Goal: Task Accomplishment & Management: Use online tool/utility

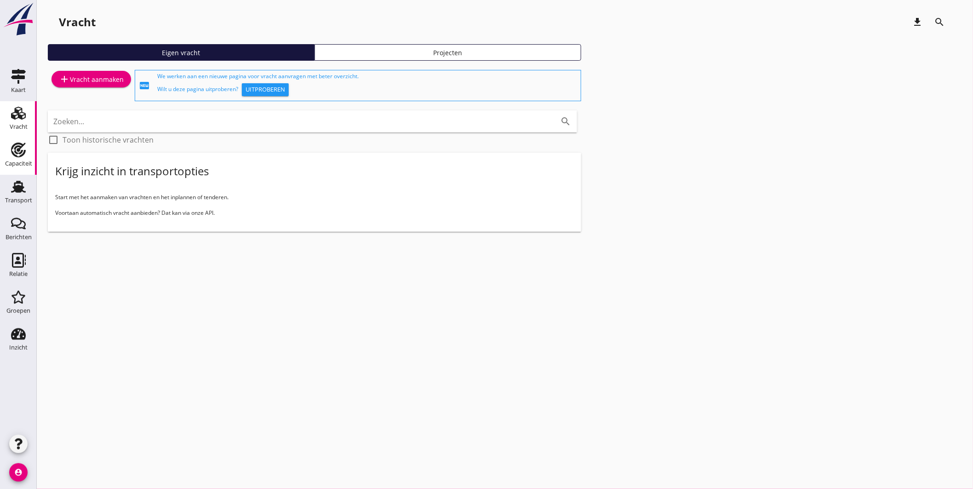
click at [19, 153] on use at bounding box center [18, 150] width 15 height 15
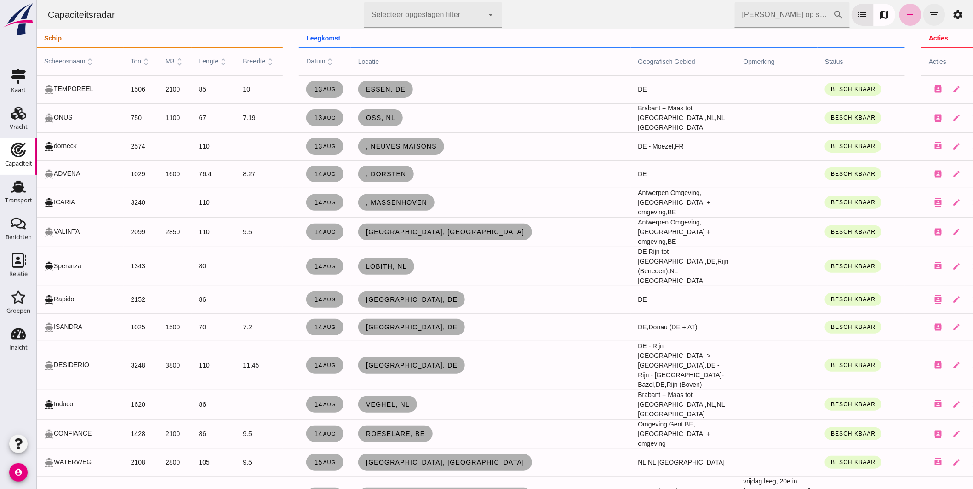
click at [929, 11] on icon "filter_list" at bounding box center [934, 14] width 11 height 11
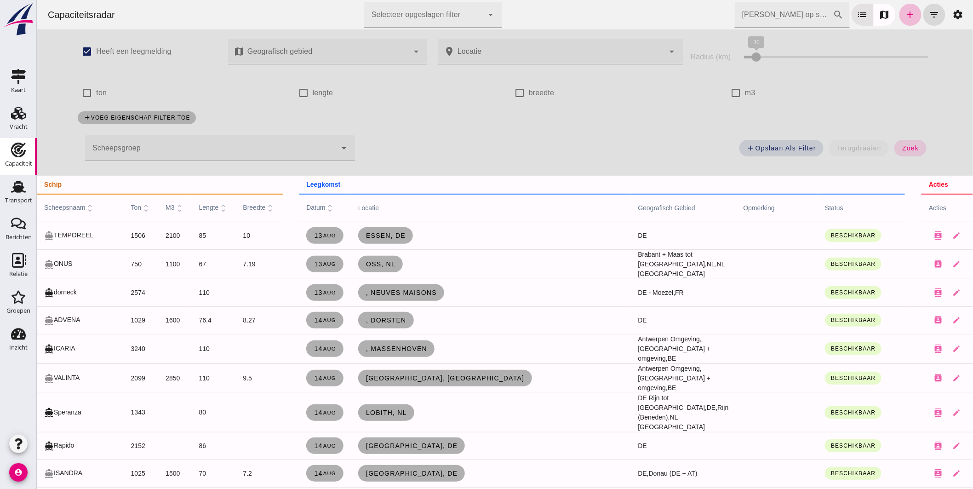
click div
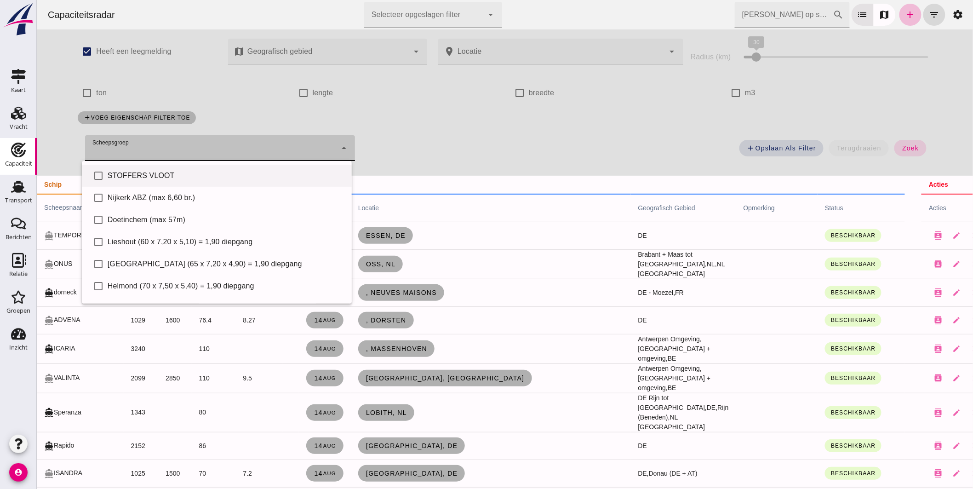
click at [165, 172] on div "STOFFERS VLOOT" at bounding box center [225, 175] width 237 height 11
type input "STOFFERS VLOOT"
checkbox input "true"
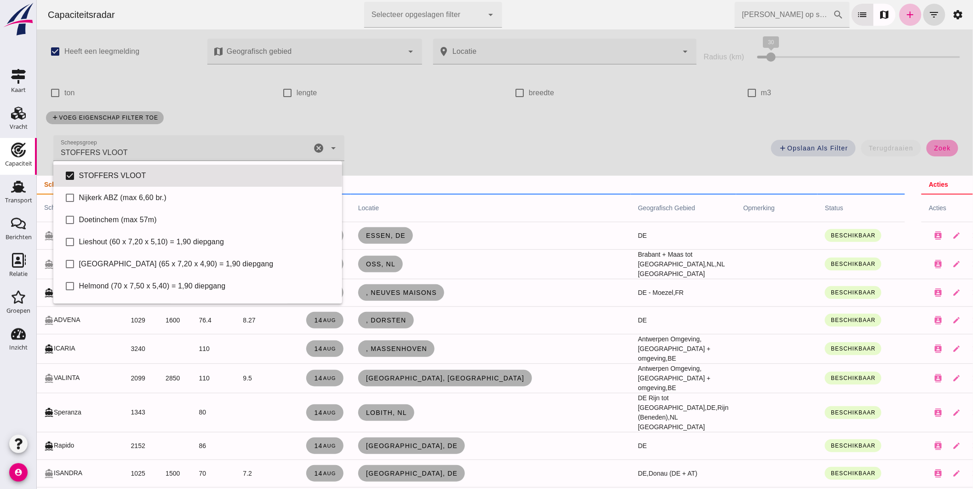
click span "zoek"
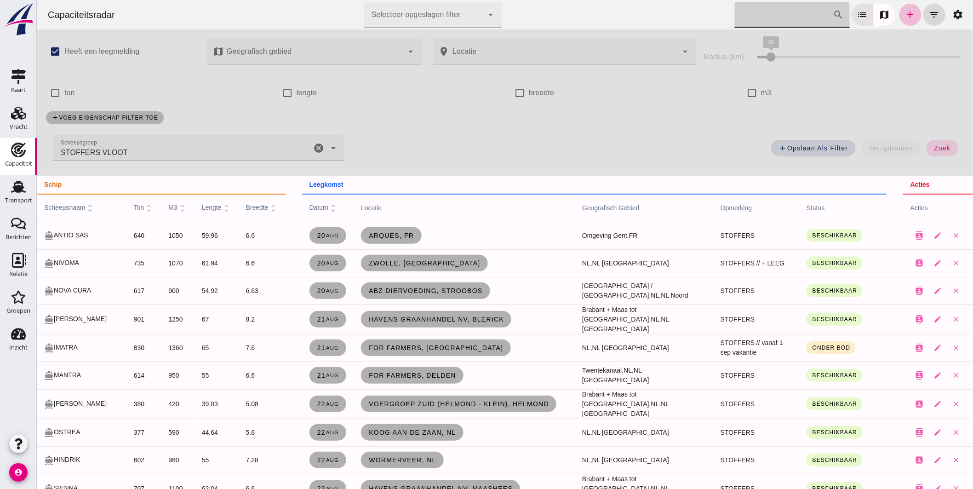
click input "[PERSON_NAME] op scheepsnaam"
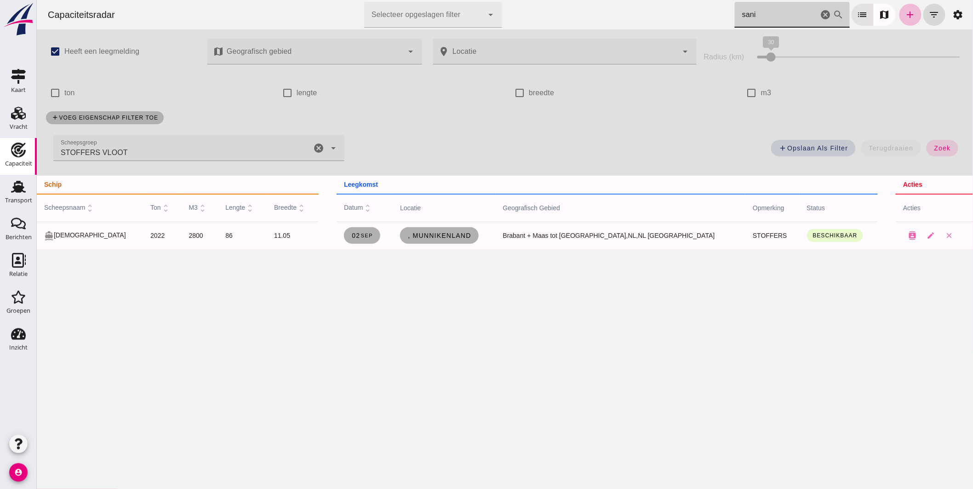
type input "sani"
click icon "cancel"
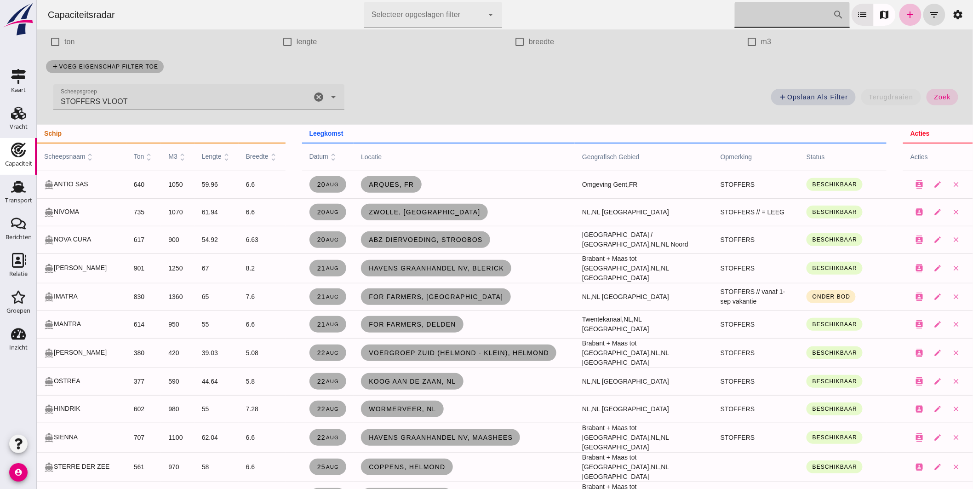
scroll to position [102, 0]
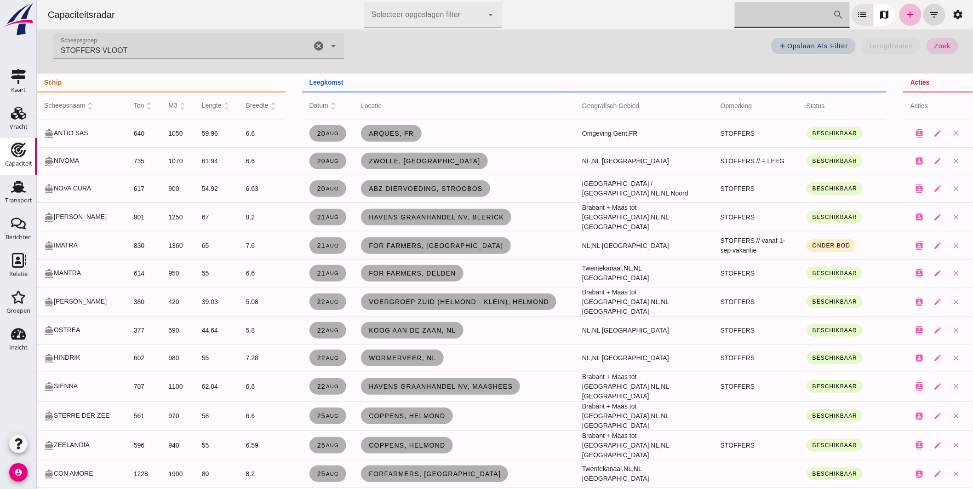
click icon "cancel"
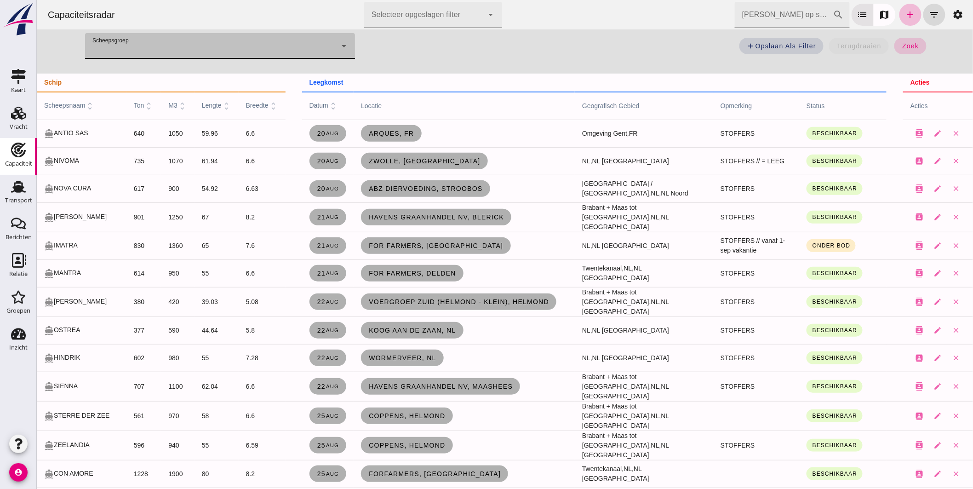
click span "zoek"
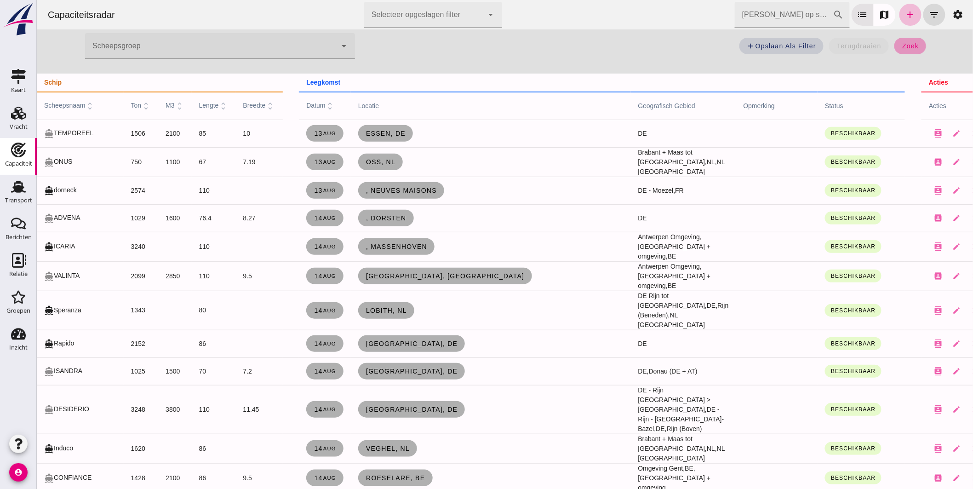
click div "check_box Heeft een leegmelding map Geografisch gebied Geografisch gebied cance…"
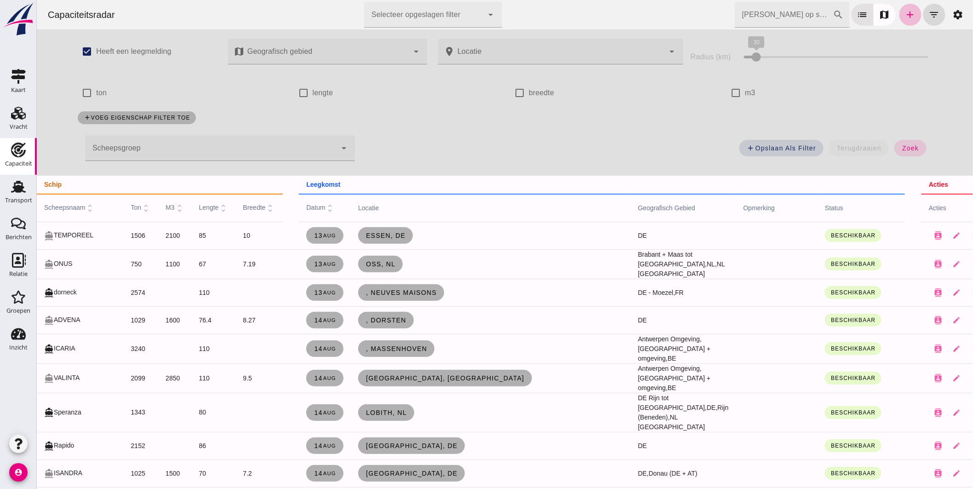
click div
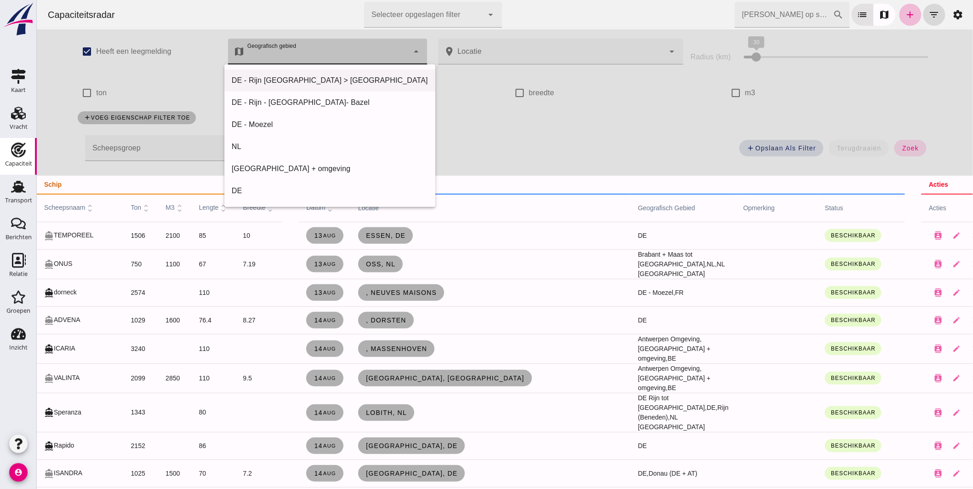
scroll to position [204, 0]
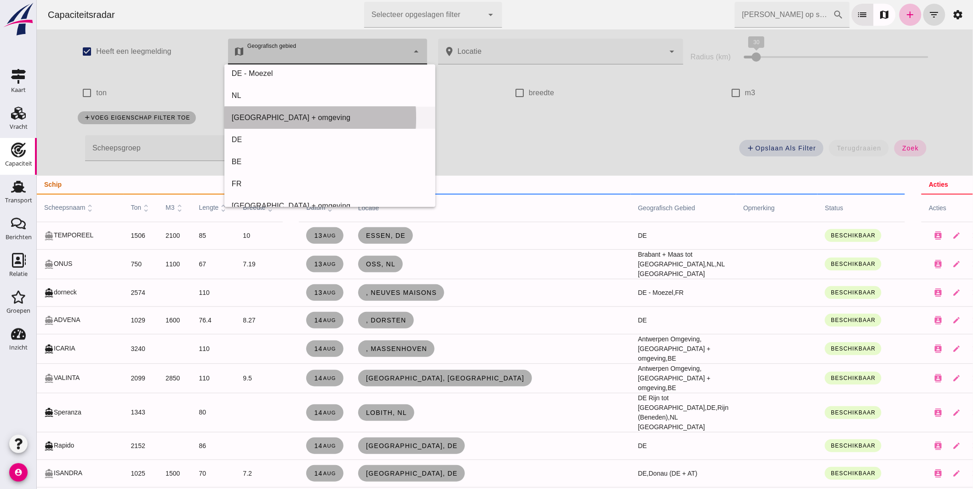
click at [304, 117] on div "Antwerpen + omgeving" at bounding box center [329, 117] width 196 height 11
type input "Antwerpen + omgeving"
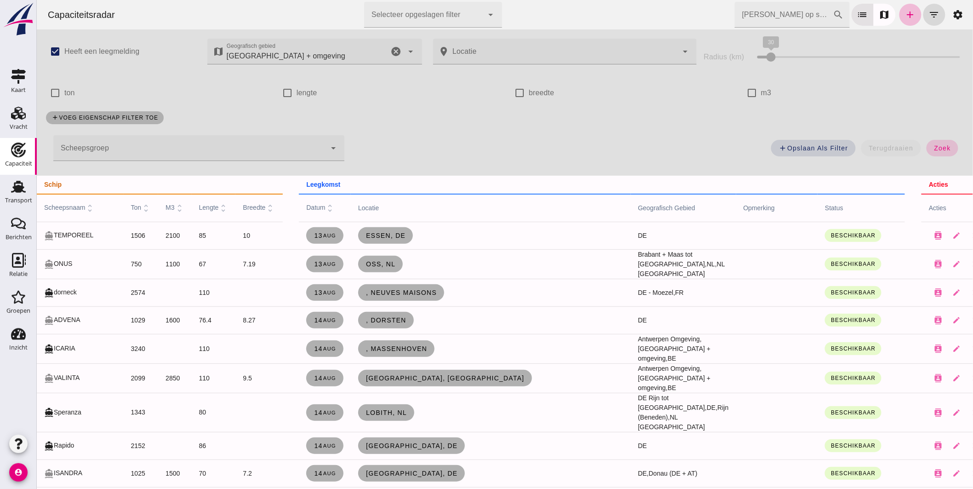
click span "zoek"
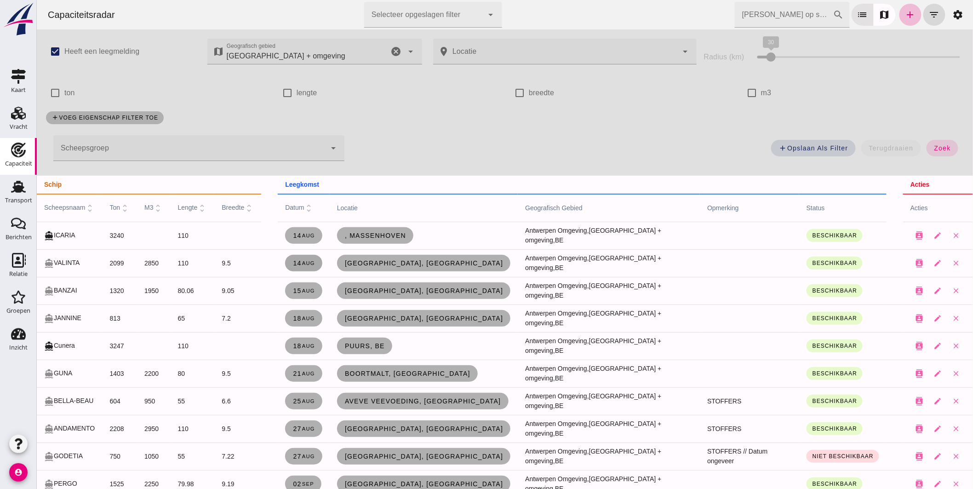
scroll to position [8, 0]
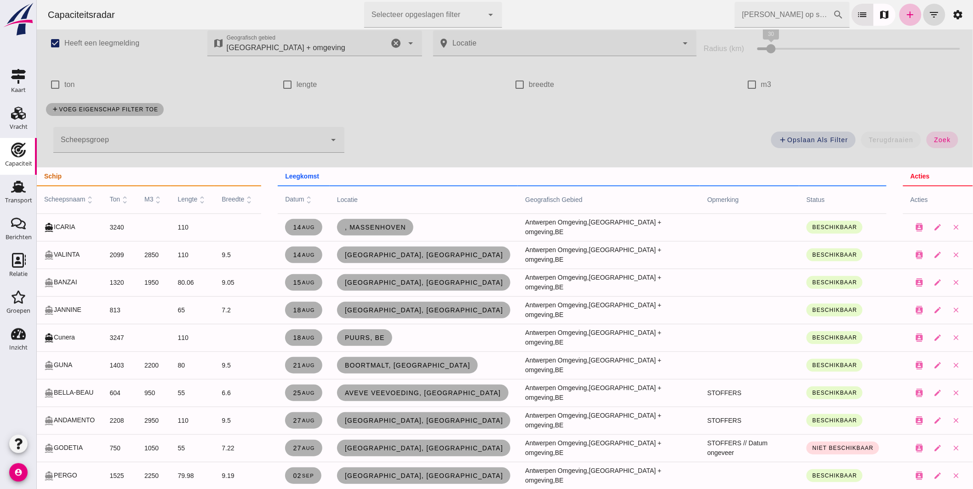
click icon "cancel"
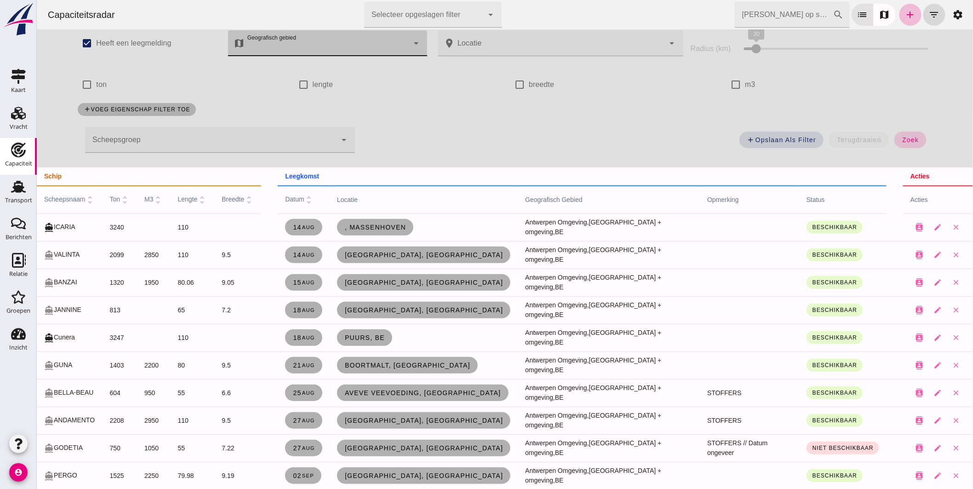
click button "zoek"
click input "[PERSON_NAME] op scheepsnaam"
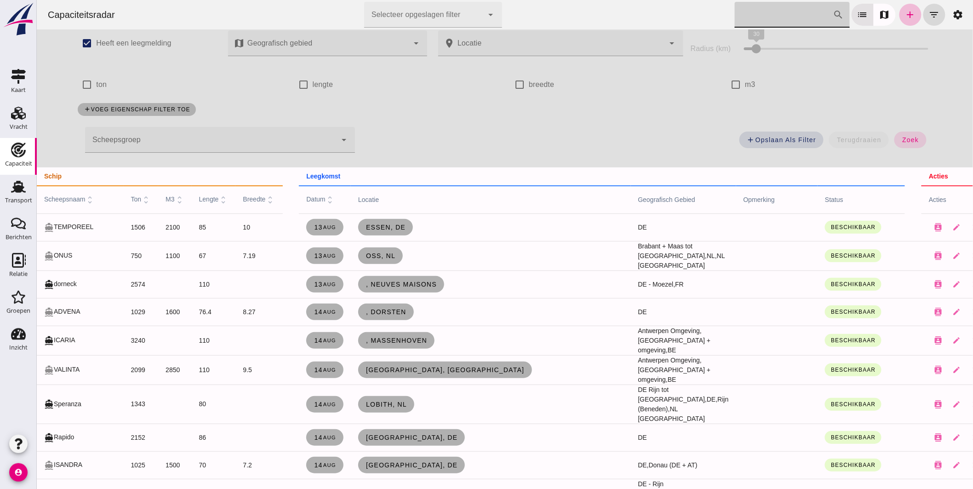
click div
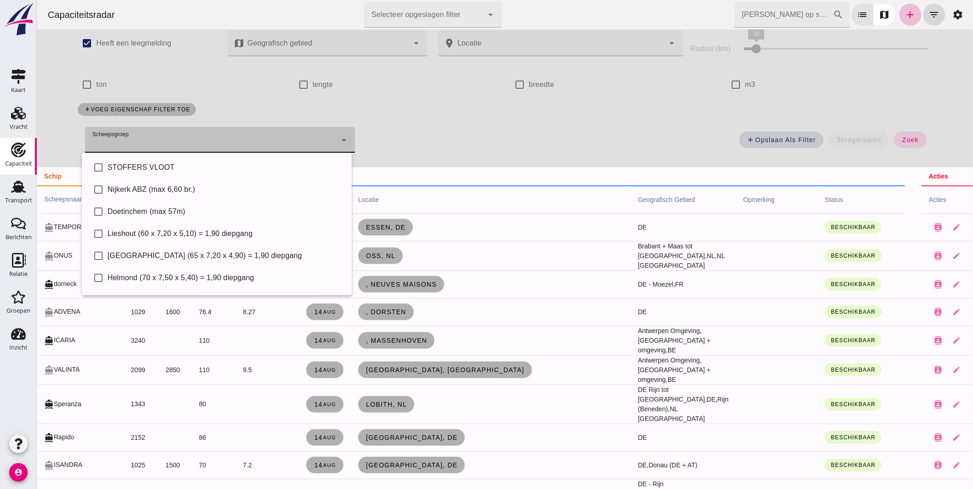
scroll to position [63, 0]
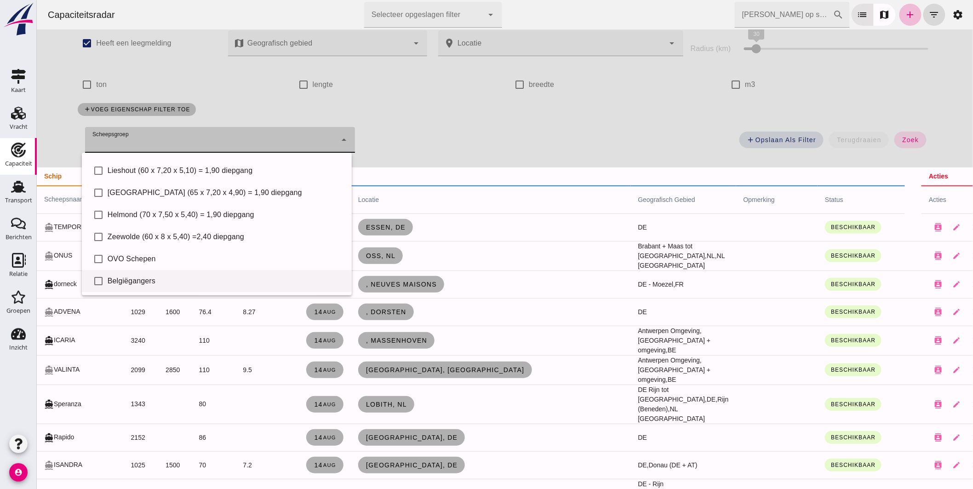
click div "check_box_outline_blank Belgiëgangers"
type input "Belgiëgangers"
checkbox input "true"
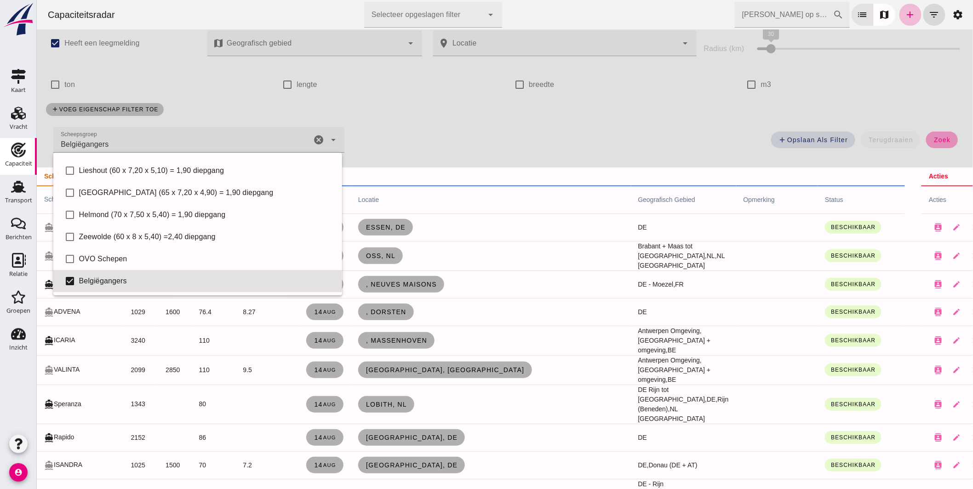
click span "zoek"
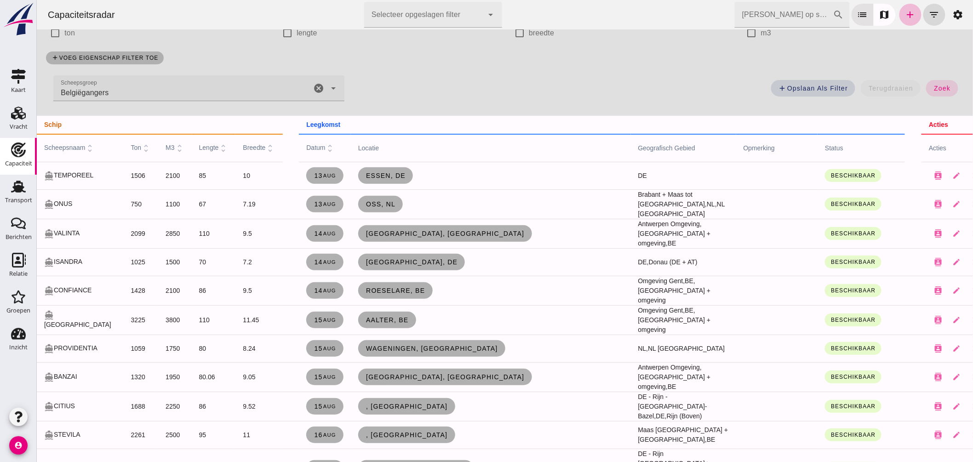
scroll to position [111, 0]
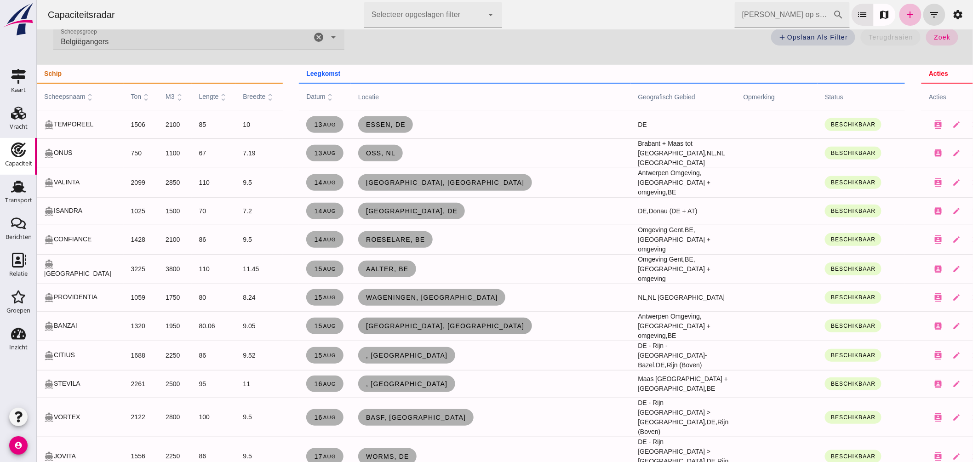
click span "[GEOGRAPHIC_DATA], [GEOGRAPHIC_DATA]"
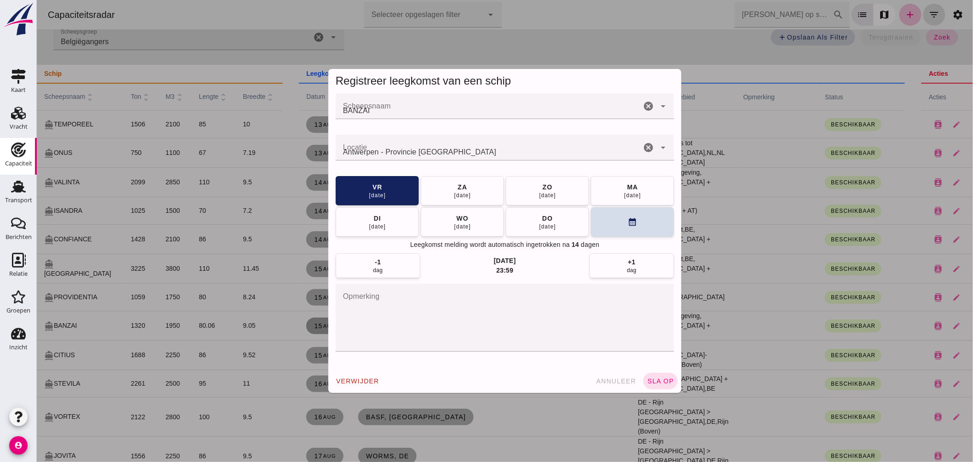
scroll to position [0, 0]
click input "Locatie"
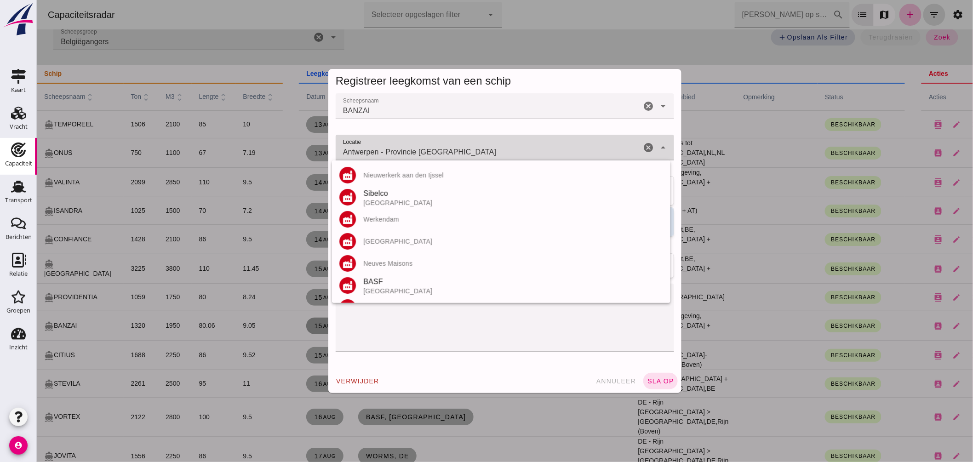
click input "Antwerpen - Provincie Antwerpen"
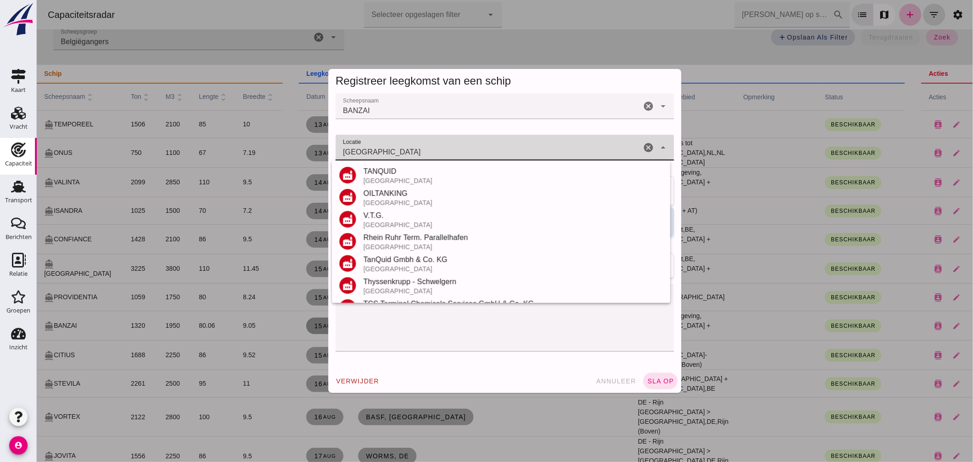
scroll to position [196, 0]
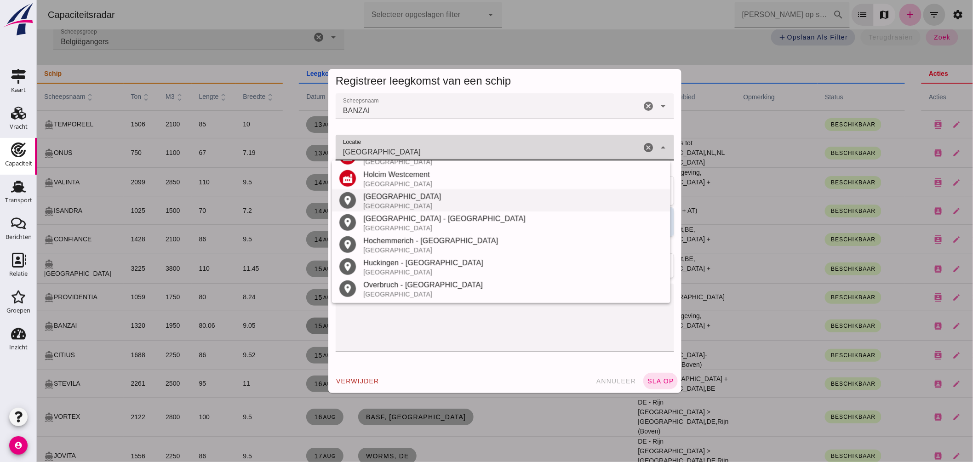
click at [398, 197] on div "Duisburg" at bounding box center [513, 196] width 300 height 11
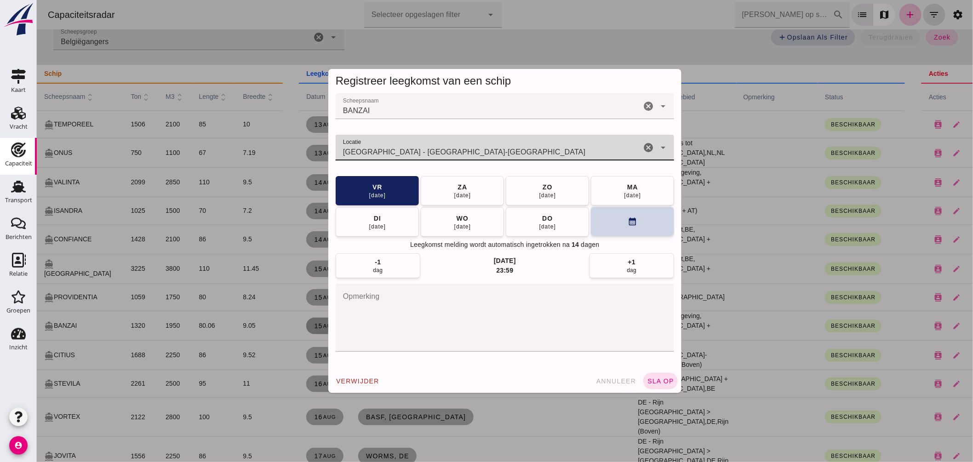
type input "Duisburg - Noordrijn-Westfalen"
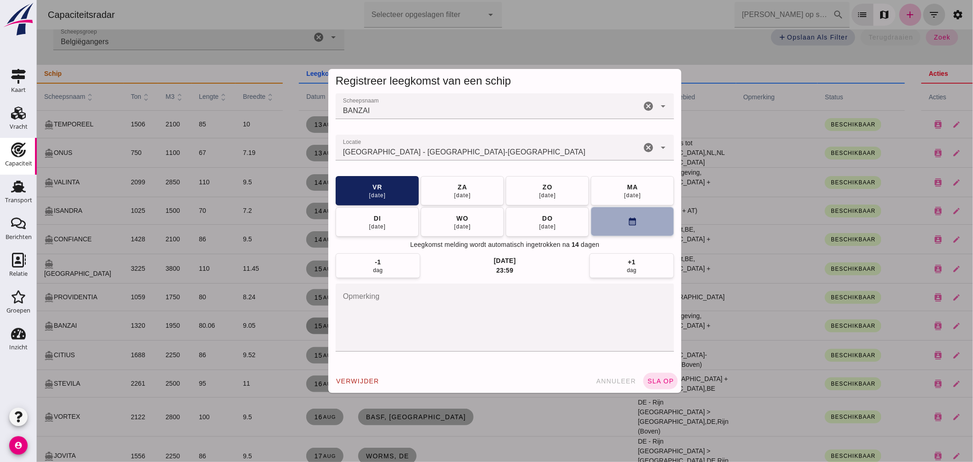
click button "calendar_month"
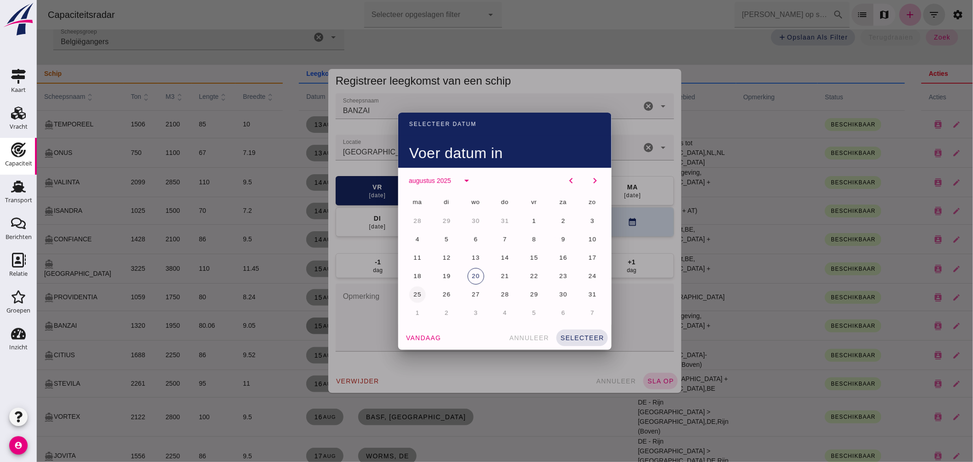
click button "25"
click span "selecteer"
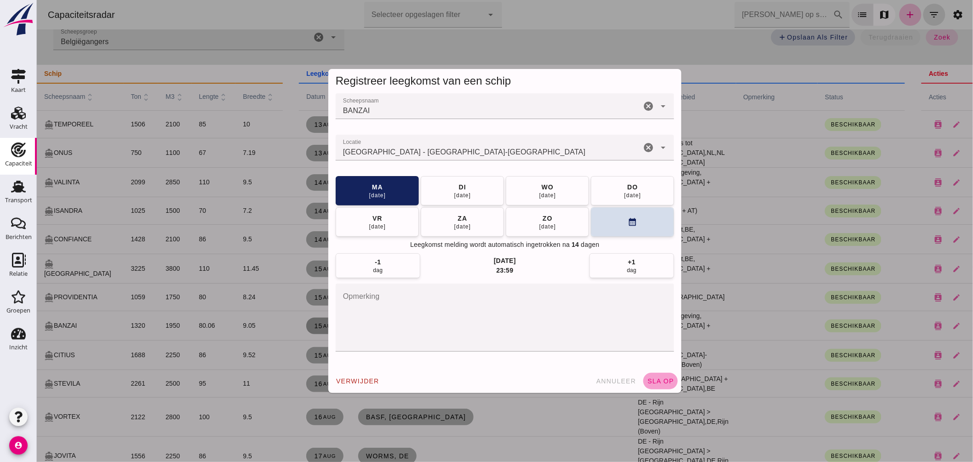
click button "sla op"
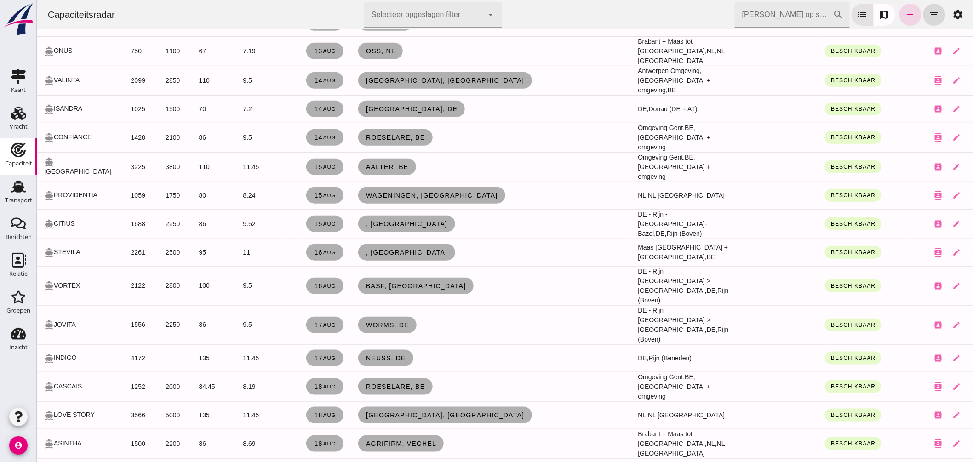
scroll to position [0, 0]
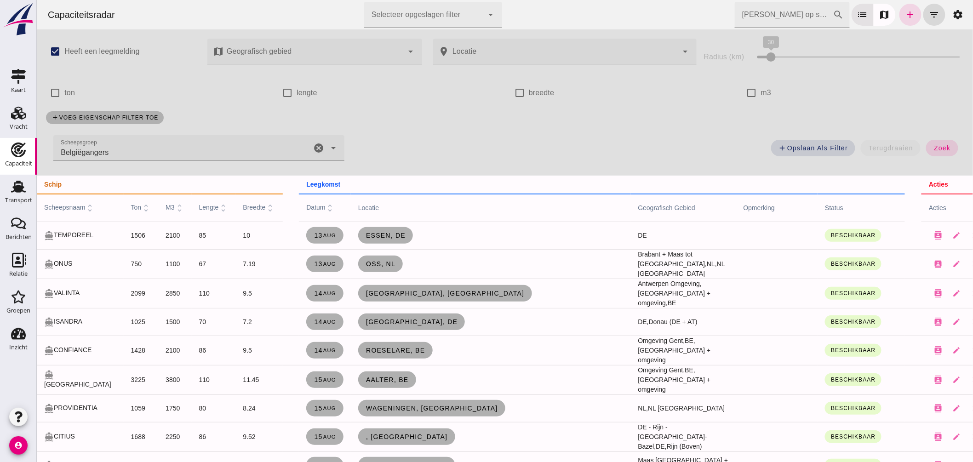
click icon "cancel"
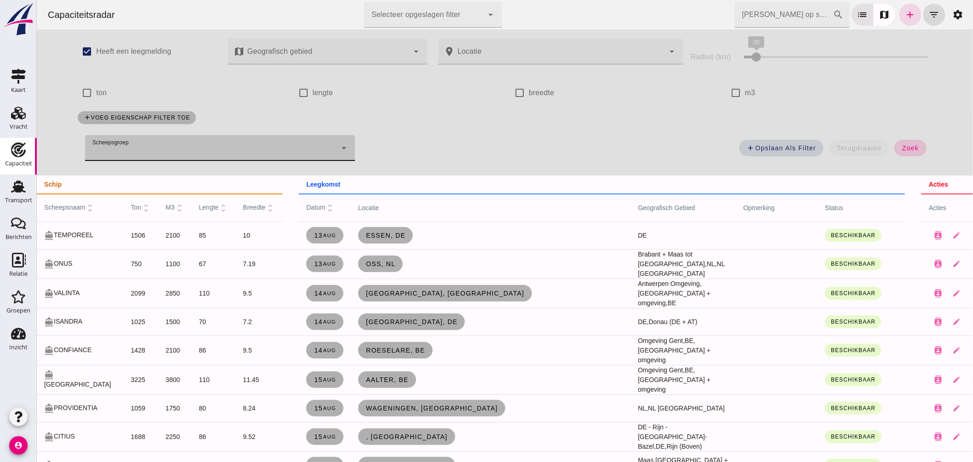
click span "zoek"
click input "Zoek op scheepsnaam"
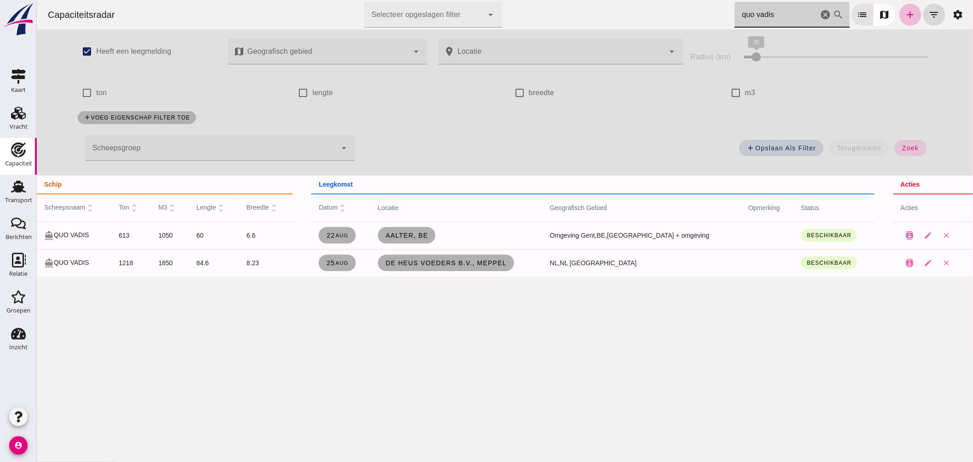
type input "quo vadis"
click icon "cancel"
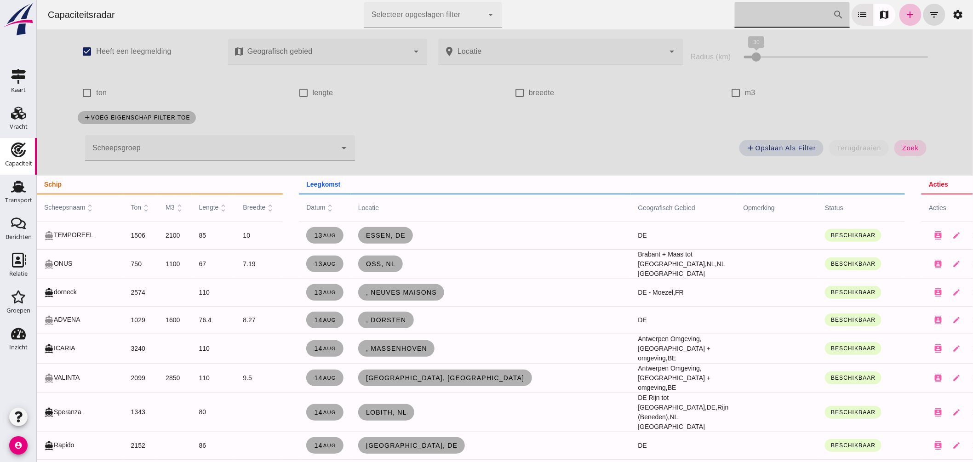
click div
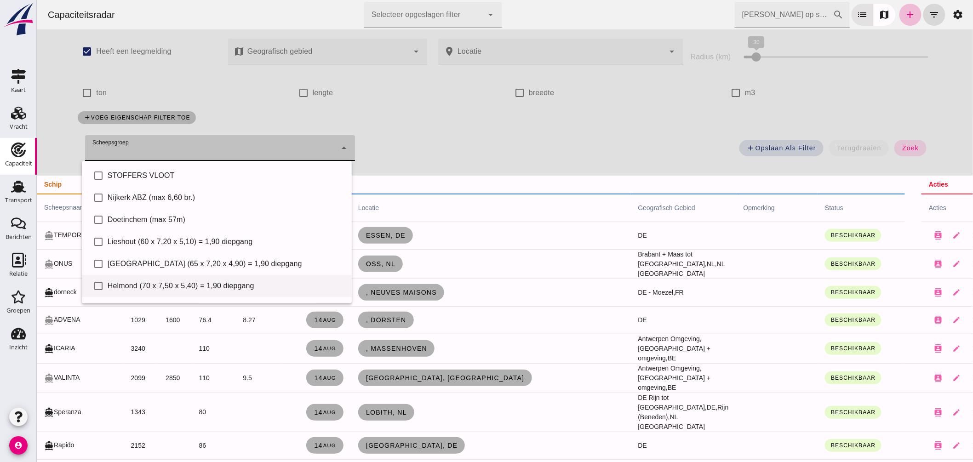
scroll to position [63, 0]
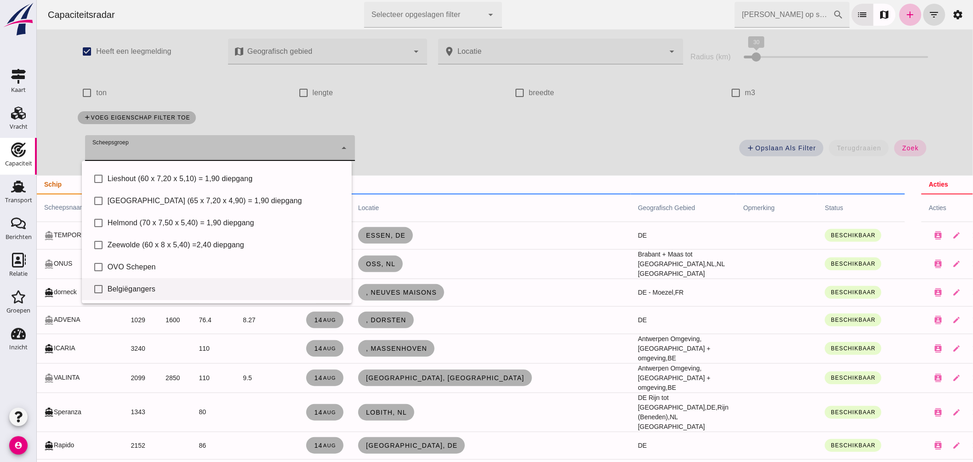
click at [167, 288] on div "Belgiëgangers" at bounding box center [225, 289] width 237 height 11
type input "Belgiëgangers"
checkbox input "true"
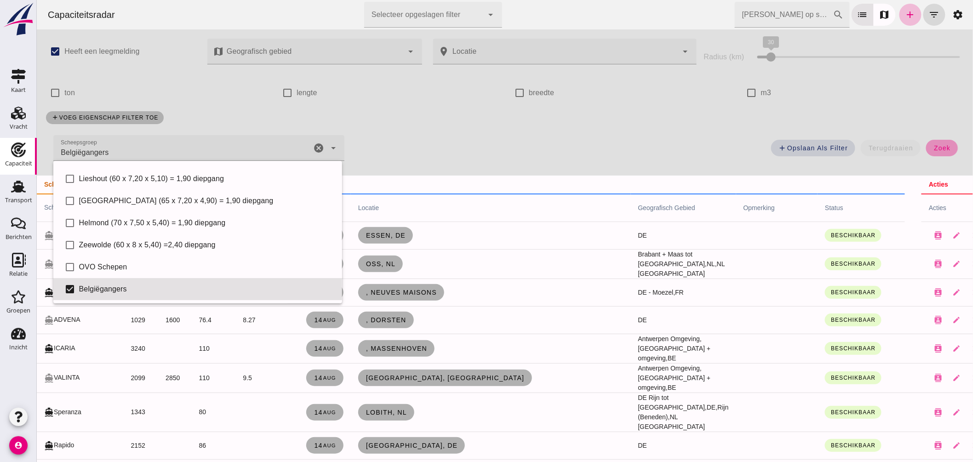
click button "zoek"
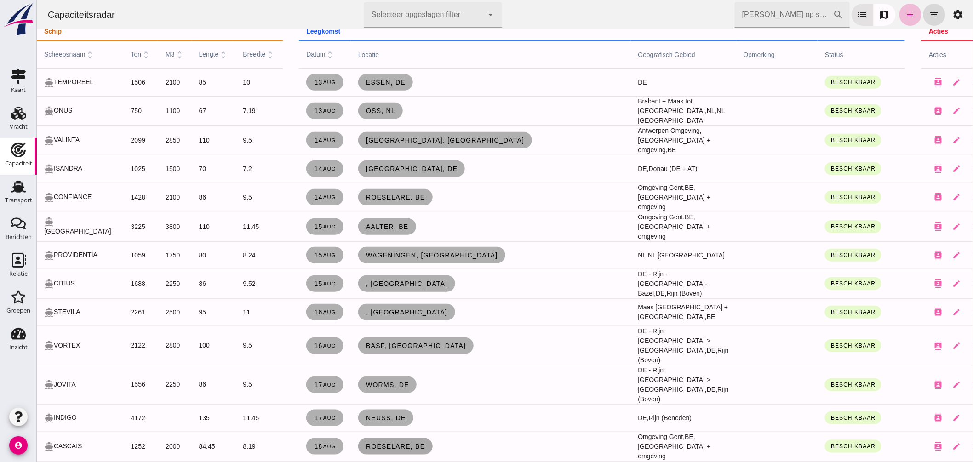
scroll to position [204, 0]
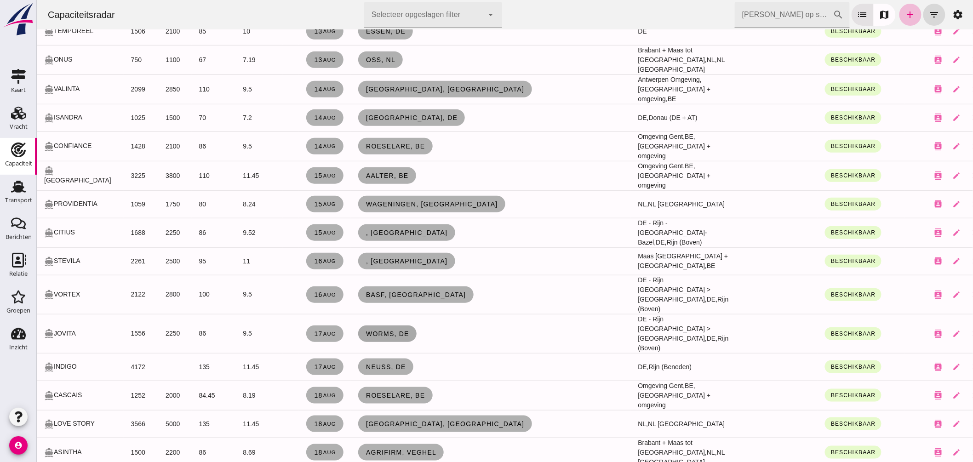
click span "Worms, de"
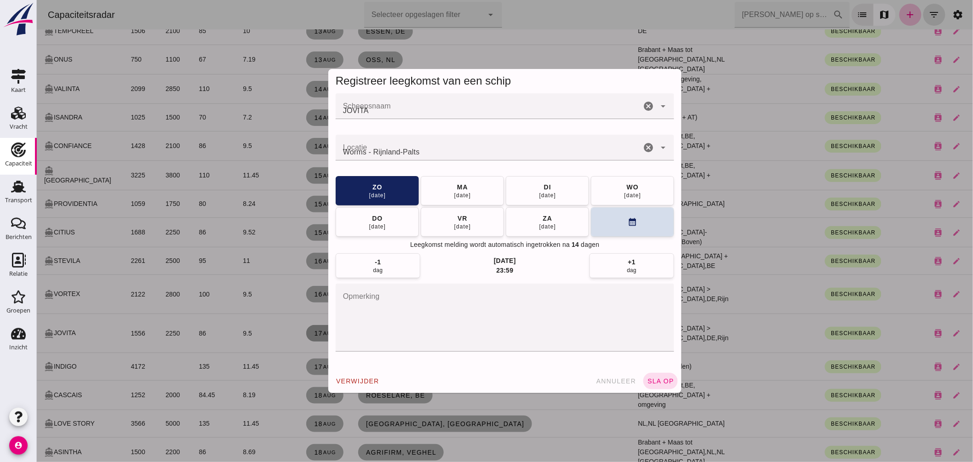
scroll to position [0, 0]
click input "Locatie"
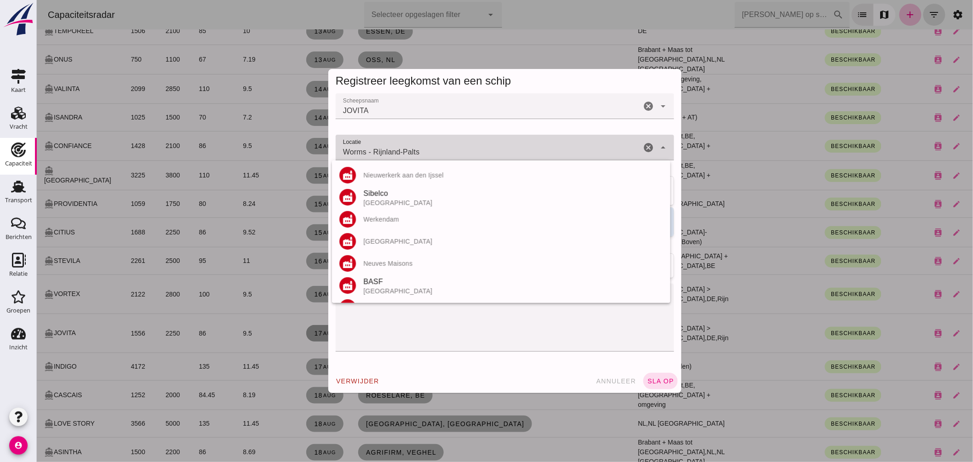
click input "Worms - Rijnland-Palts"
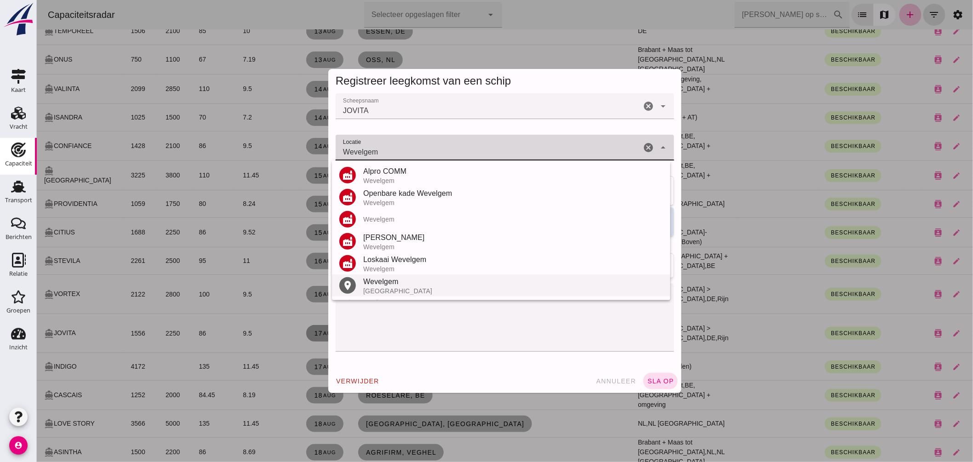
click at [387, 286] on div "Wevelgem" at bounding box center [513, 281] width 300 height 11
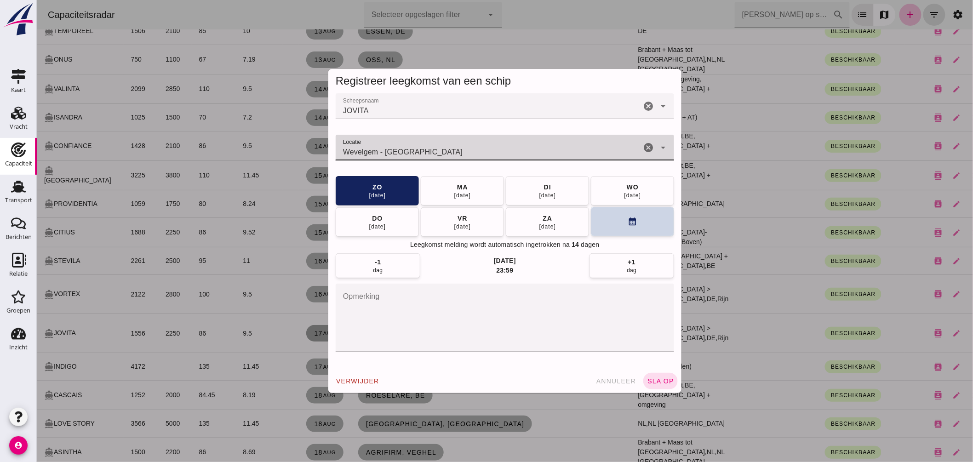
type input "Wevelgem - West-Vlaanderen"
click button "calendar_month"
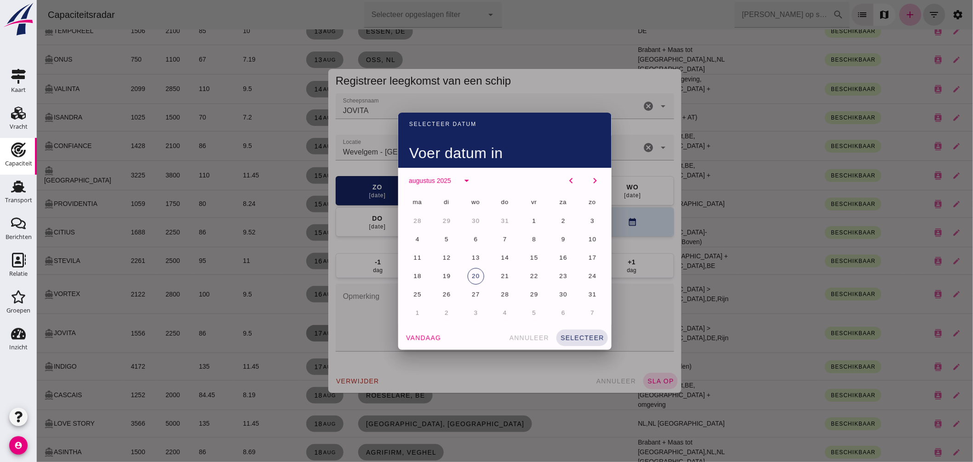
drag, startPoint x: 443, startPoint y: 294, endPoint x: 454, endPoint y: 299, distance: 11.5
click span "26"
click div "vandaag annuleer selecteer"
click button "selecteer"
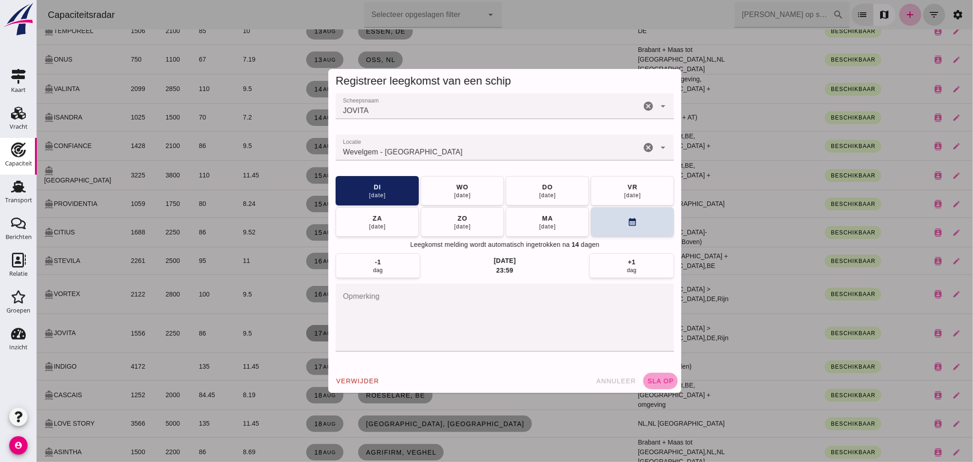
click button "sla op"
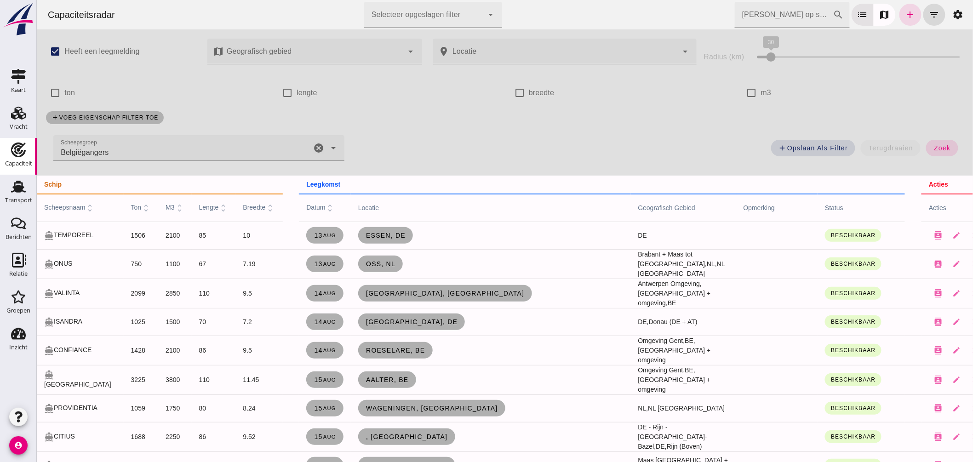
click input "Zoek op scheepsnaam"
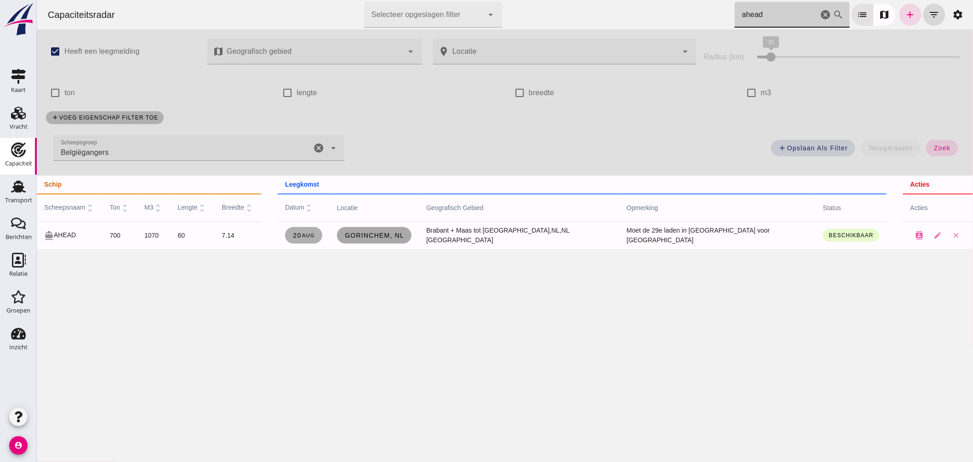
click span "Gorinchem, nl"
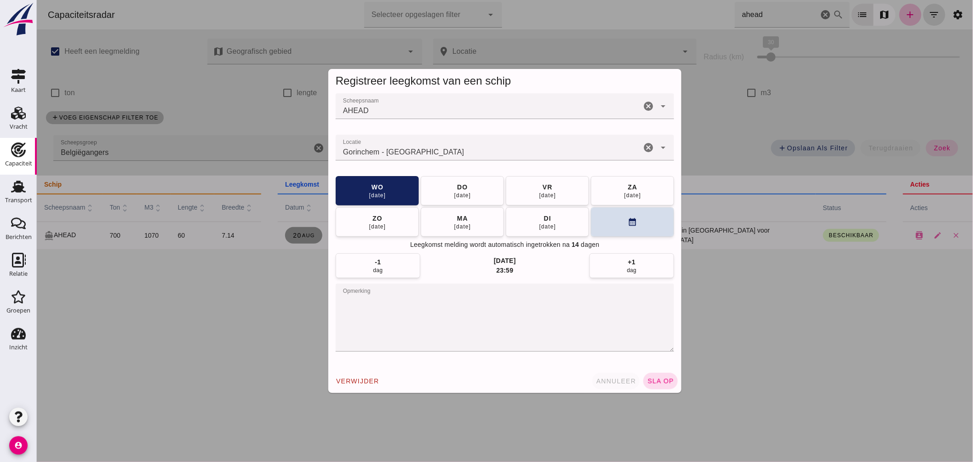
click button "annuleer"
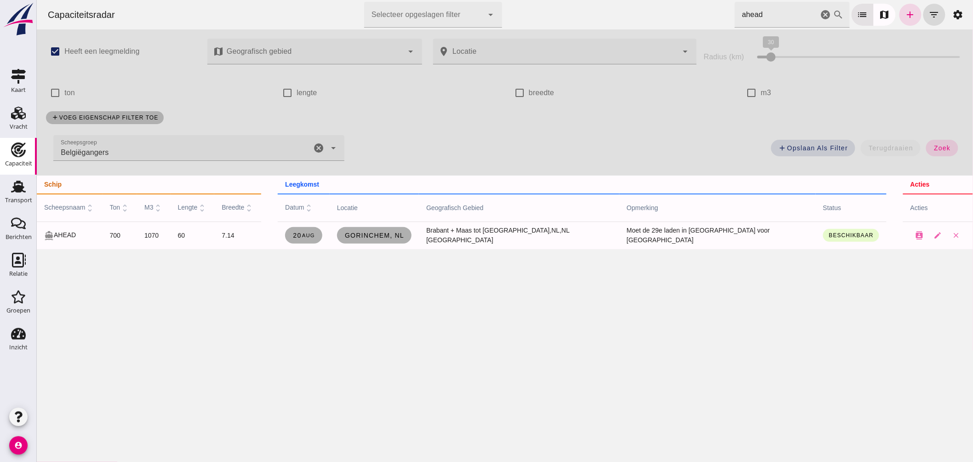
drag, startPoint x: 776, startPoint y: 12, endPoint x: 653, endPoint y: 10, distance: 122.8
click div "Capaciteitsradar Selecteer opgeslagen filter Selecteer opgeslagen filter cancel…"
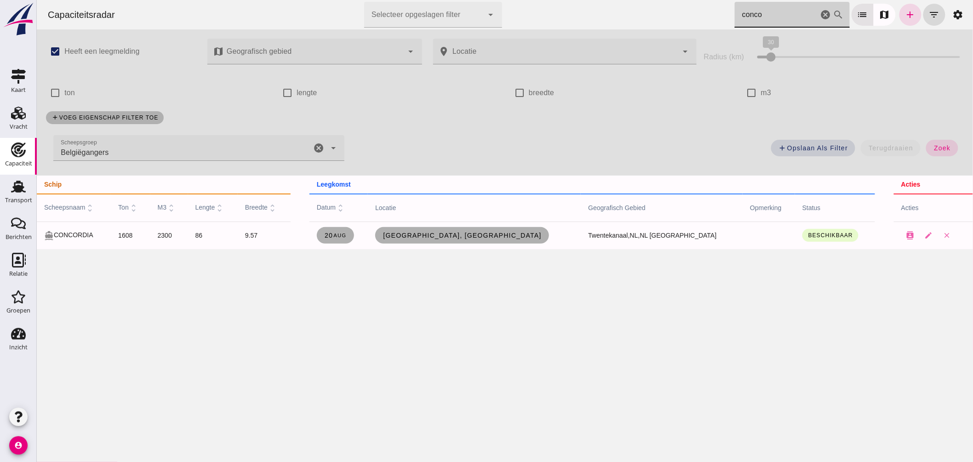
click icon "cancel"
type input "conco"
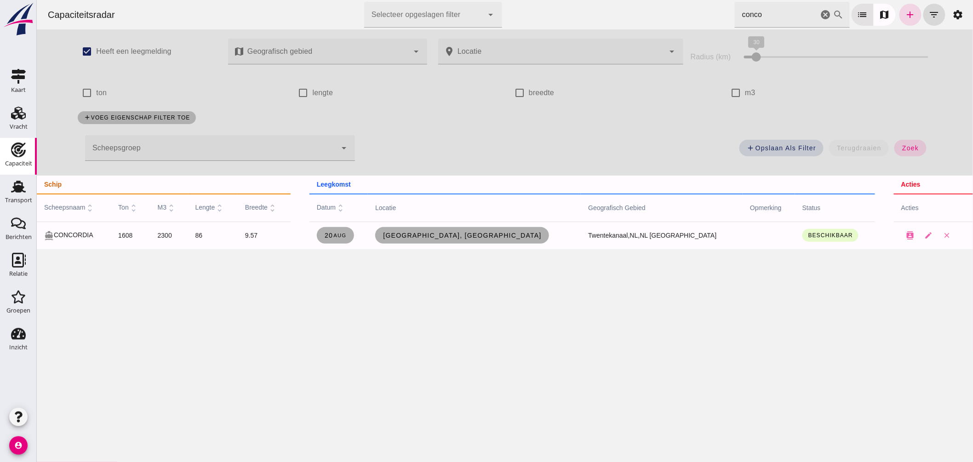
drag, startPoint x: 600, startPoint y: -12, endPoint x: 521, endPoint y: -22, distance: 79.8
click at [521, 0] on html "Capaciteitsradar Selecteer opgeslagen filter Selecteer opgeslagen filter cancel…" at bounding box center [504, 231] width 937 height 462
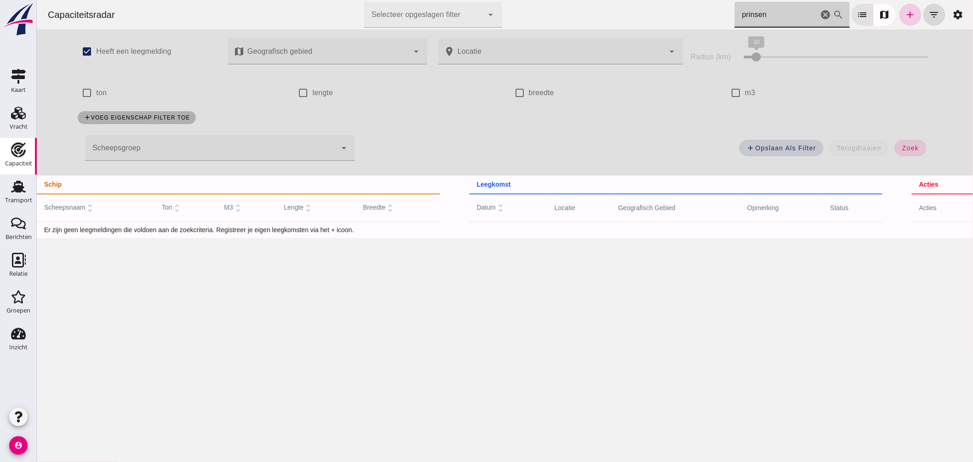
type input "prinsen"
click at [905, 19] on icon "add" at bounding box center [910, 14] width 11 height 11
type input "Belgiëgangers"
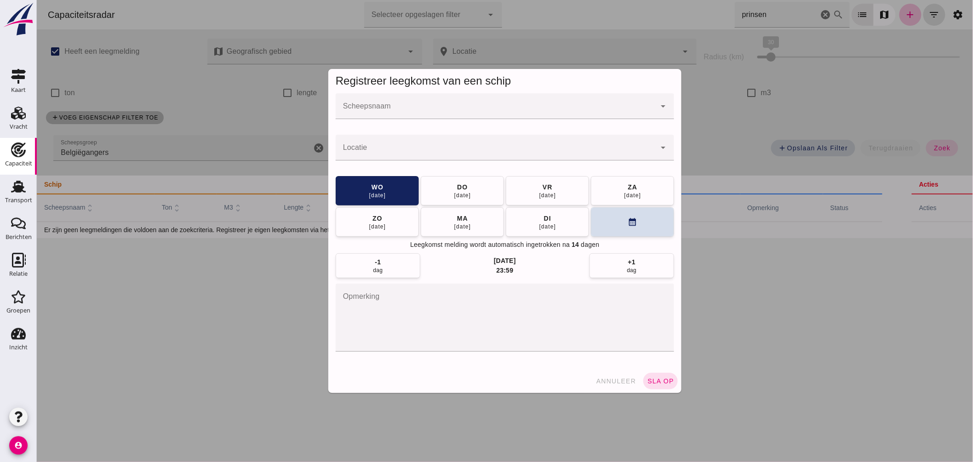
click div
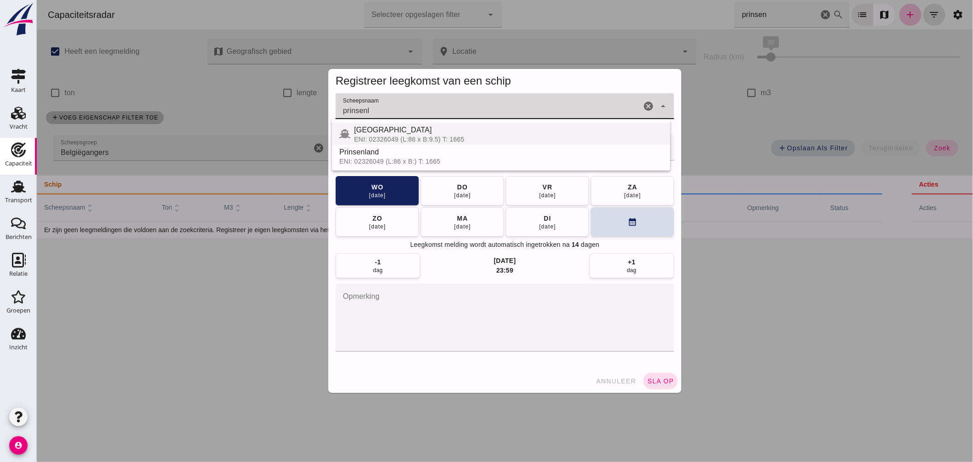
click at [429, 131] on div "PRINSENLAND" at bounding box center [508, 130] width 309 height 11
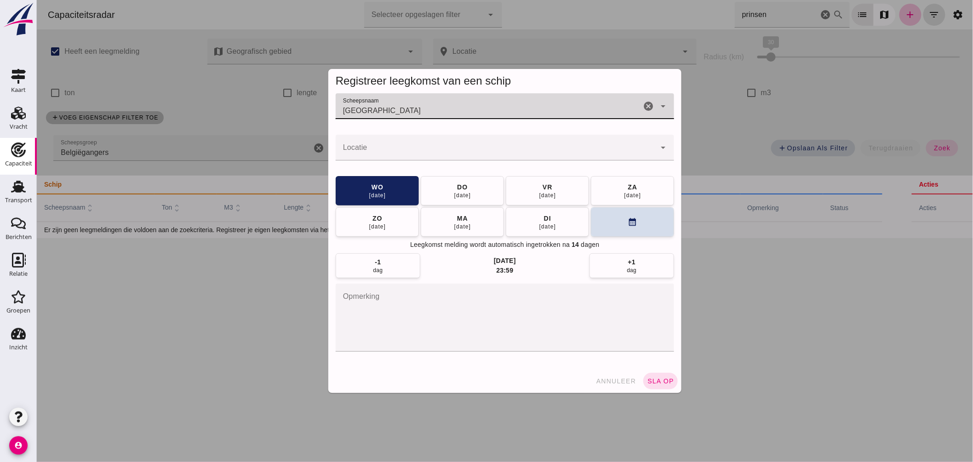
type input "PRINSENLAND"
click div
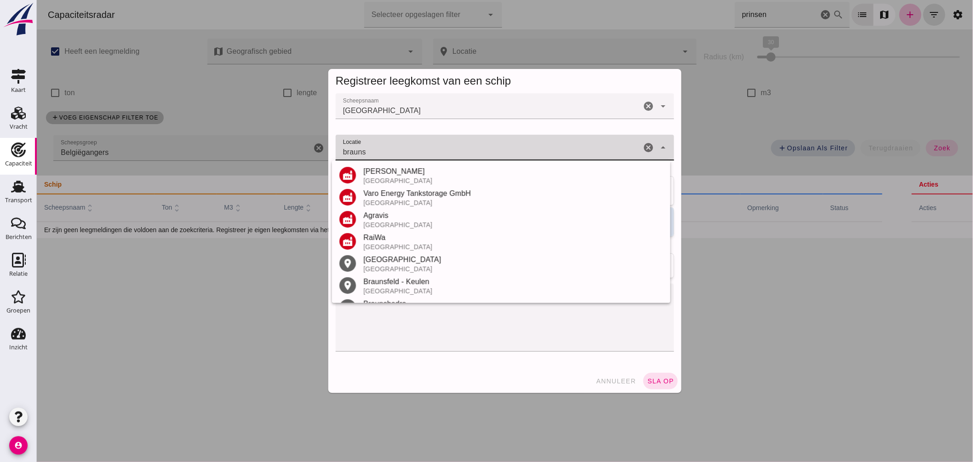
scroll to position [63, 0]
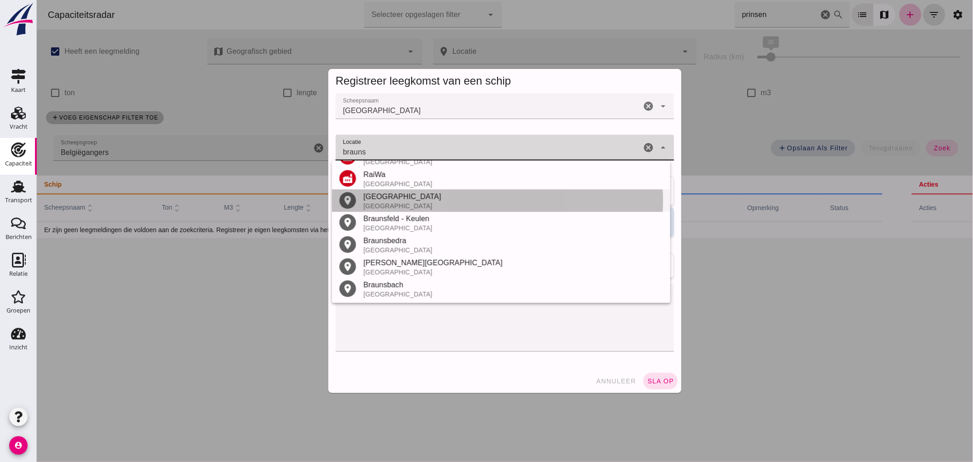
click at [414, 200] on div "Braunschweig" at bounding box center [513, 196] width 300 height 11
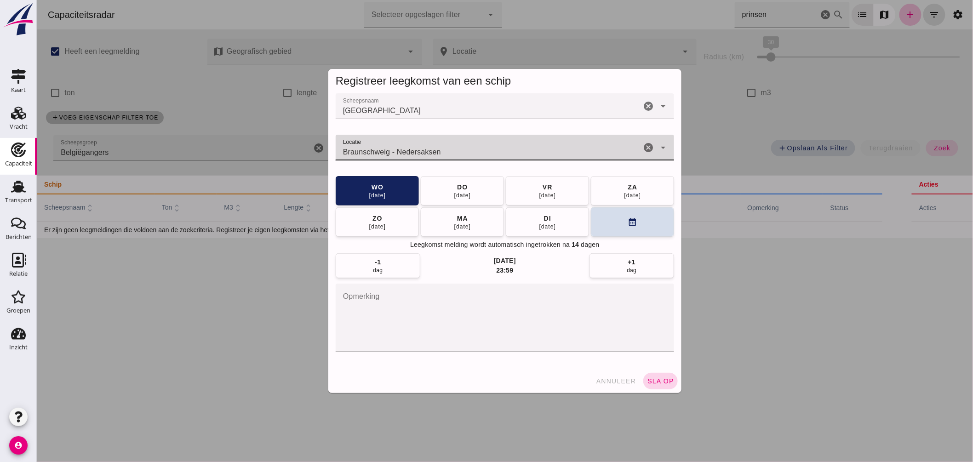
type input "Braunschweig - Nedersaksen"
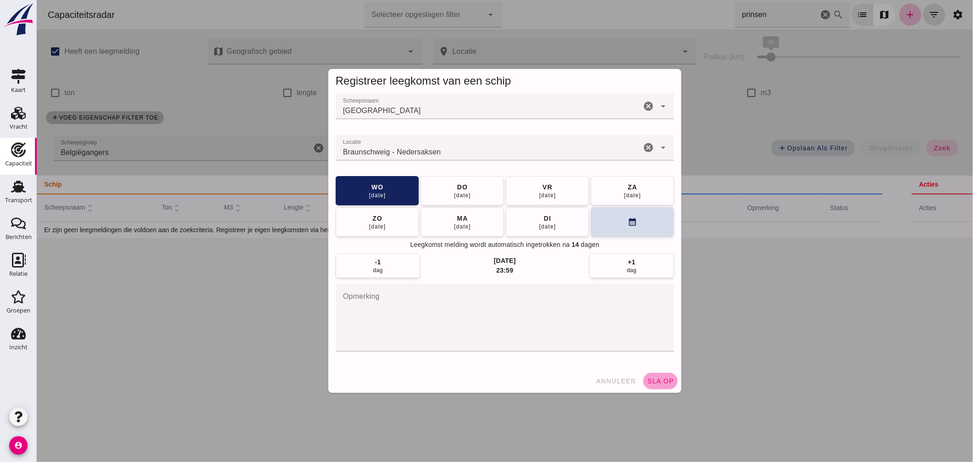
click span "sla op"
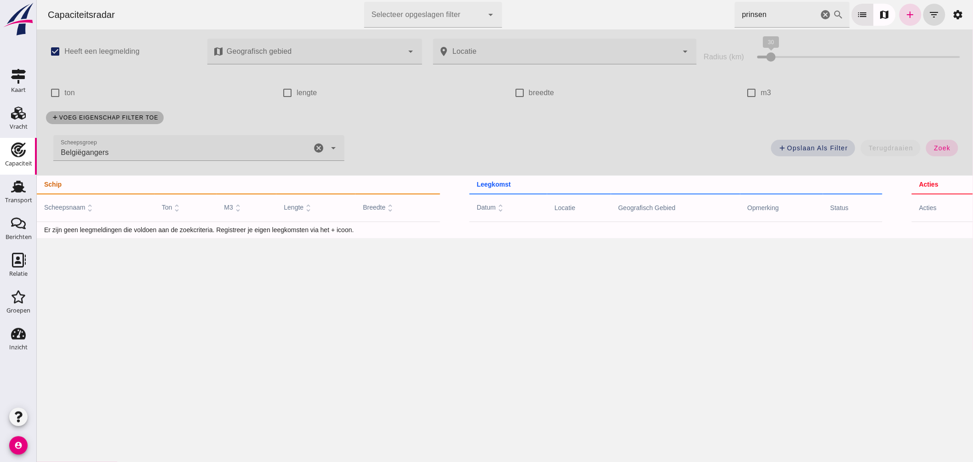
click icon "cancel"
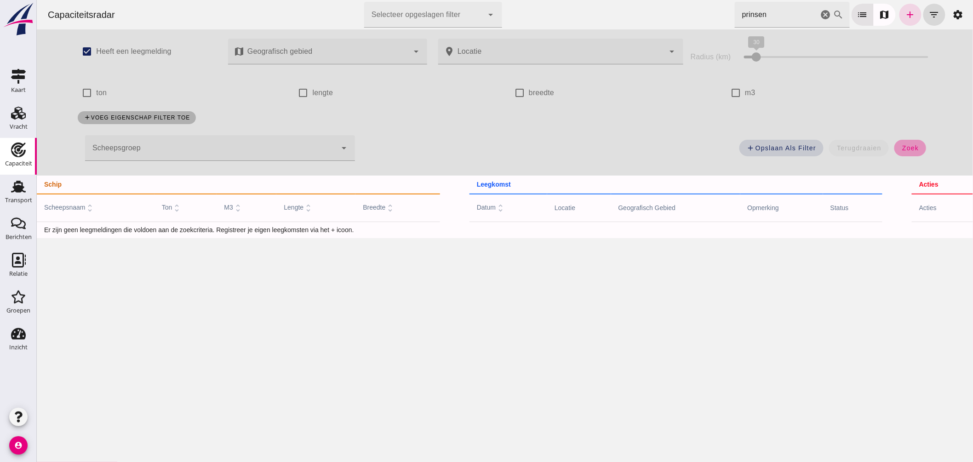
drag, startPoint x: 897, startPoint y: 154, endPoint x: 900, endPoint y: 85, distance: 69.1
click button "zoek"
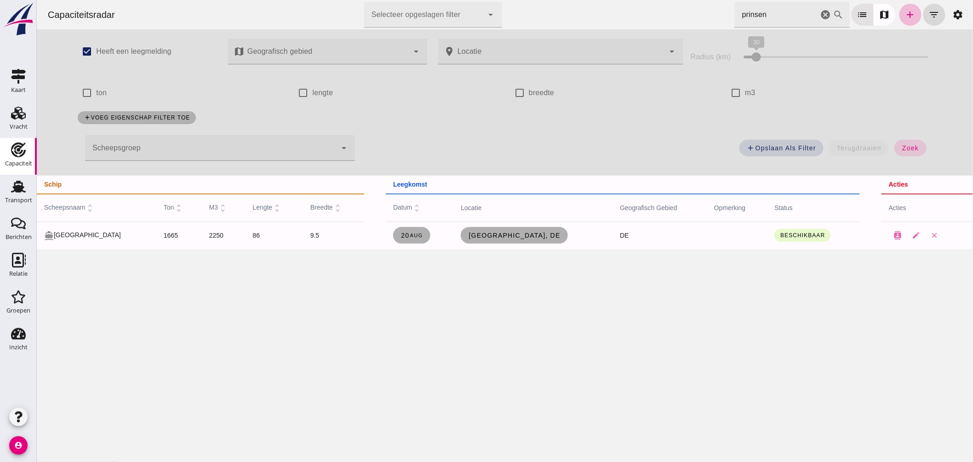
drag, startPoint x: 815, startPoint y: 15, endPoint x: 823, endPoint y: 23, distance: 11.7
click icon "cancel"
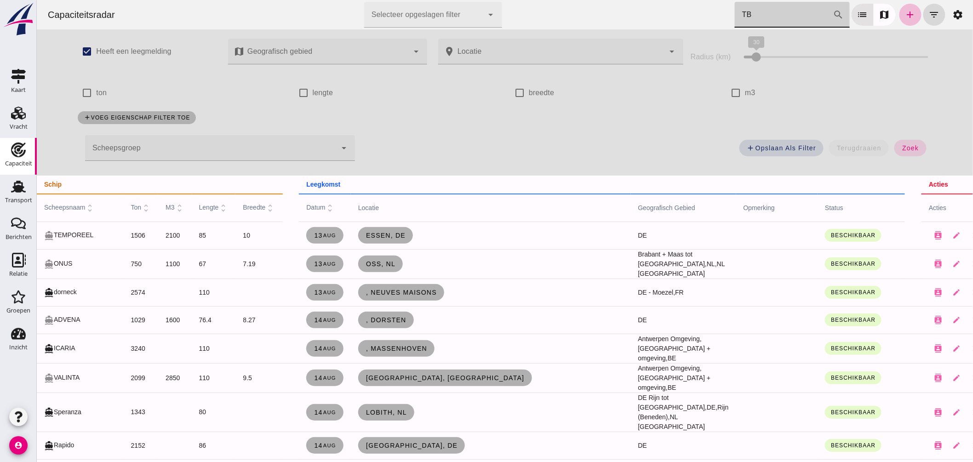
type input "TBN"
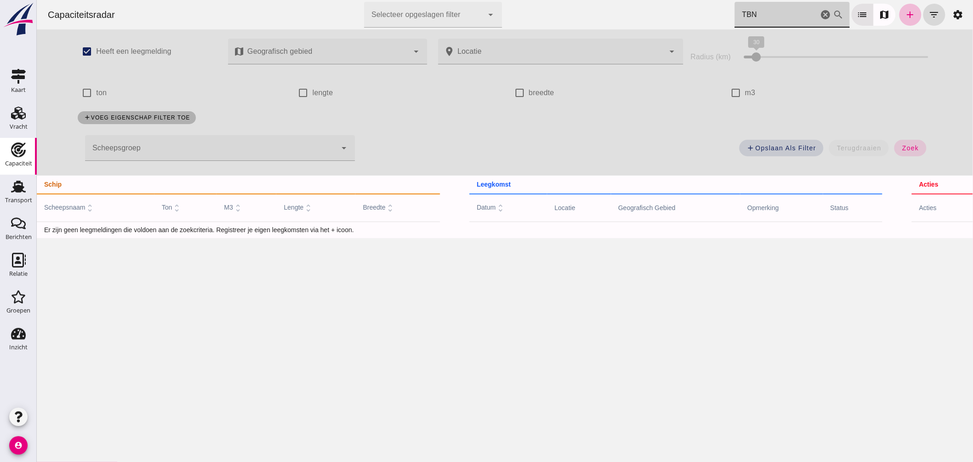
click icon "cancel"
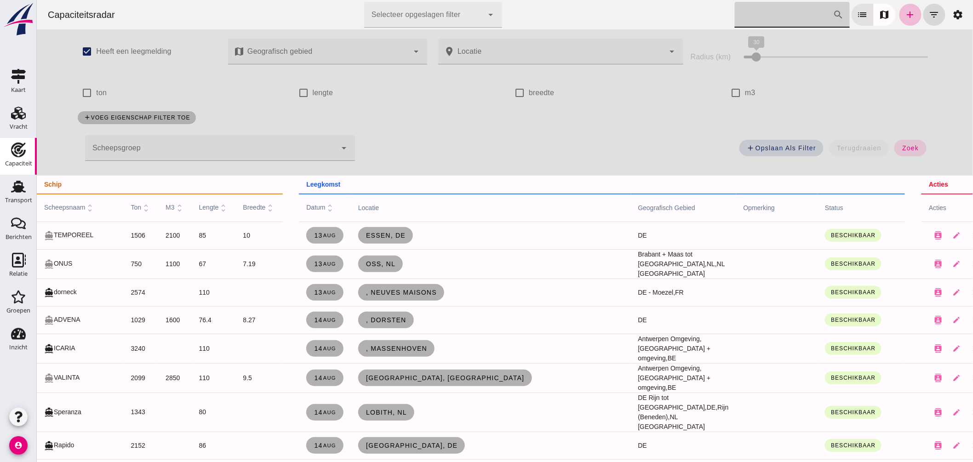
click input "Zoek op scheepsnaam"
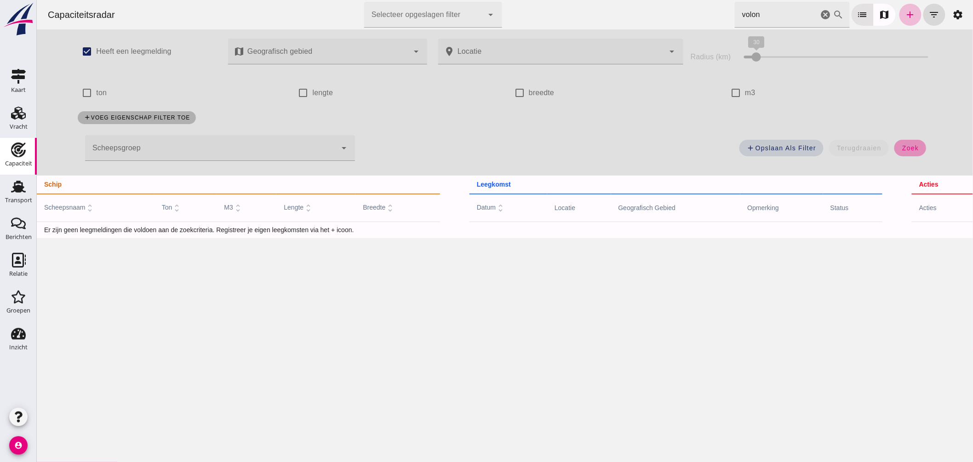
click span "zoek"
click input "volon"
type input "volonta"
click button "zoek"
click icon "cancel"
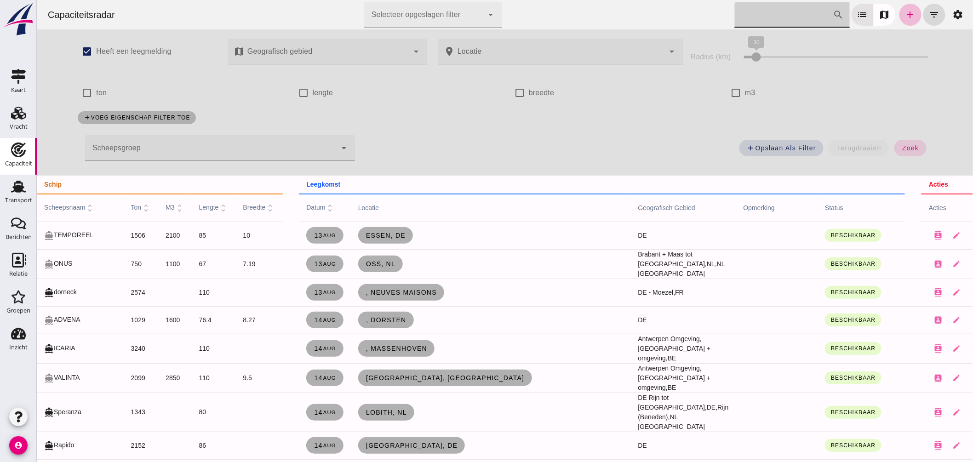
click input "Zoek op scheepsnaam"
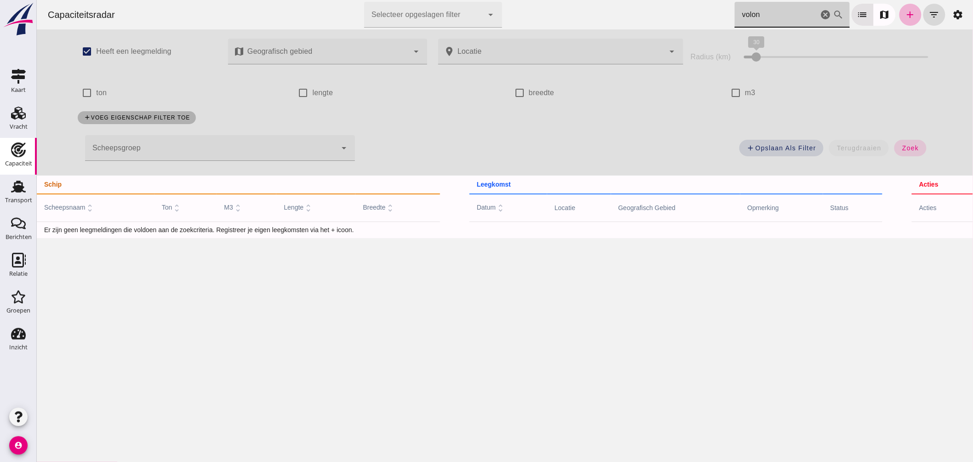
type input "volon"
click at [905, 14] on icon "add" at bounding box center [910, 14] width 11 height 11
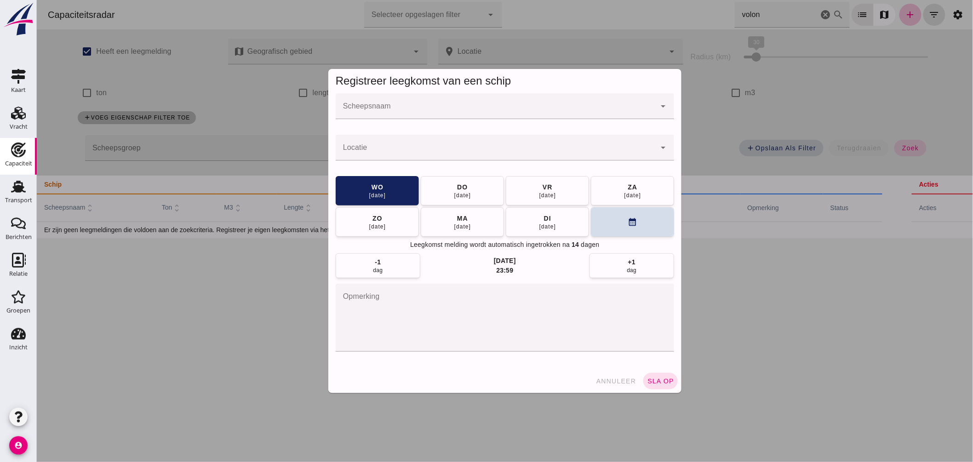
click input "Scheepsnaam"
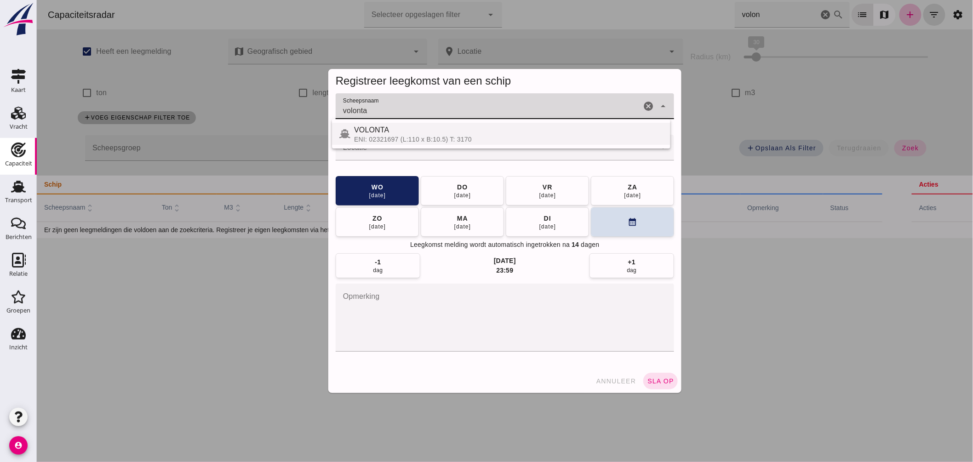
click at [426, 130] on div "VOLONTA" at bounding box center [508, 130] width 309 height 11
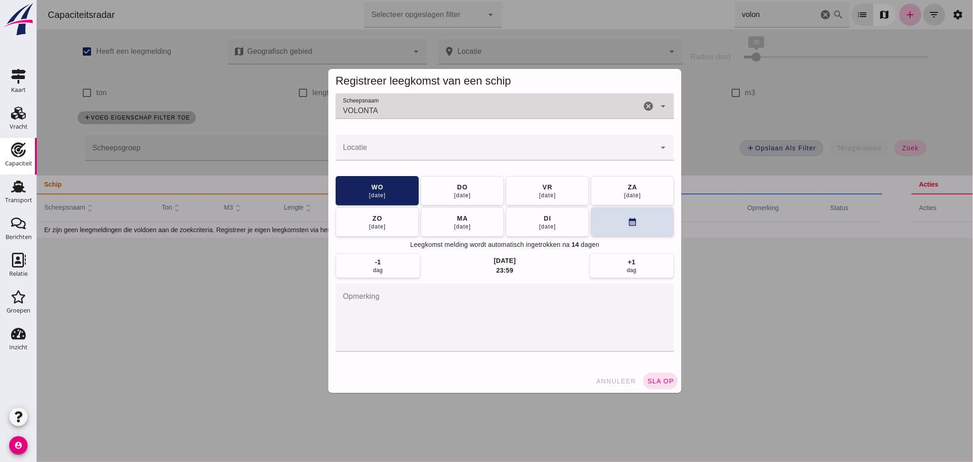
type input "VOLONTA"
click input "Locatie"
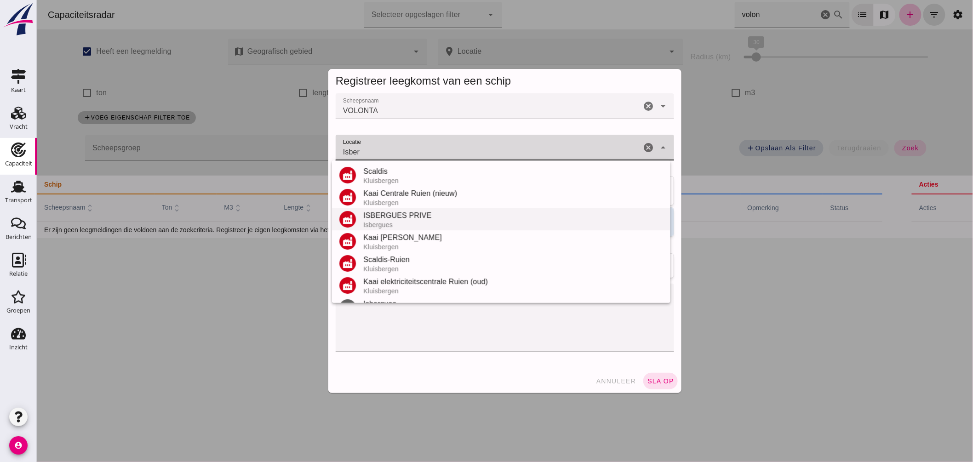
scroll to position [19, 0]
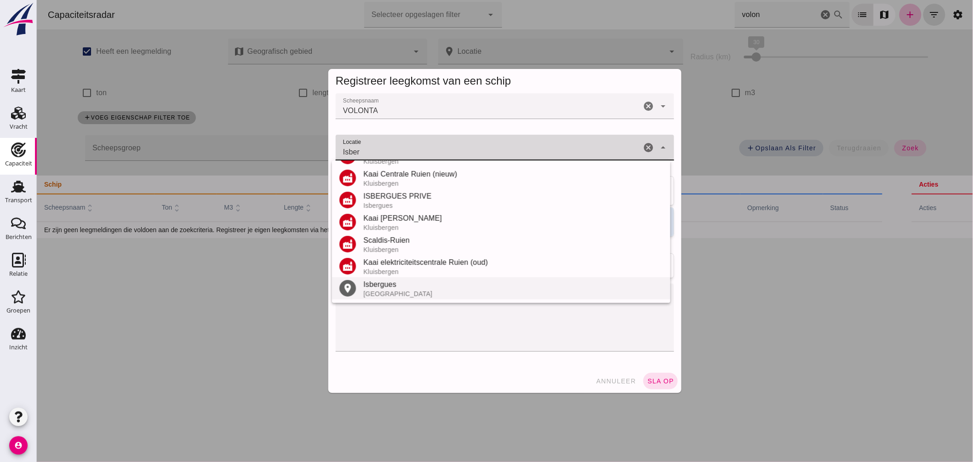
click at [392, 286] on div "Isbergues" at bounding box center [513, 284] width 300 height 11
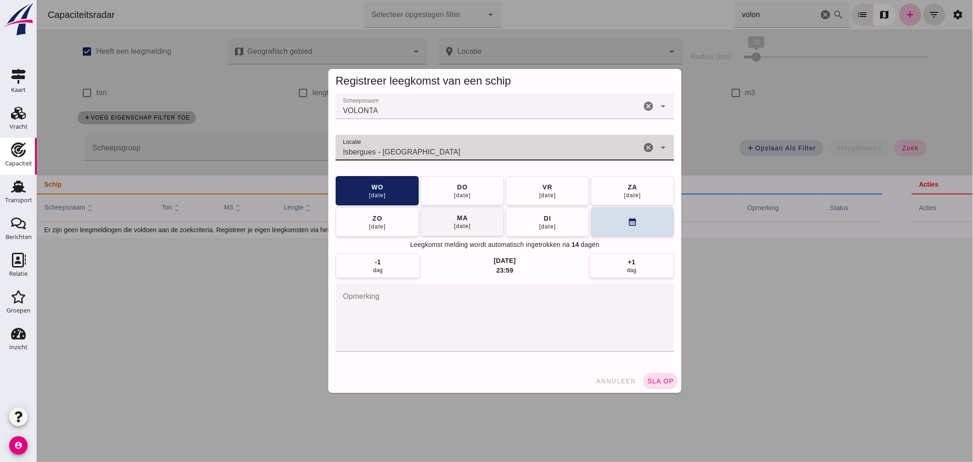
type input "Isbergues - Pas-de-Calais"
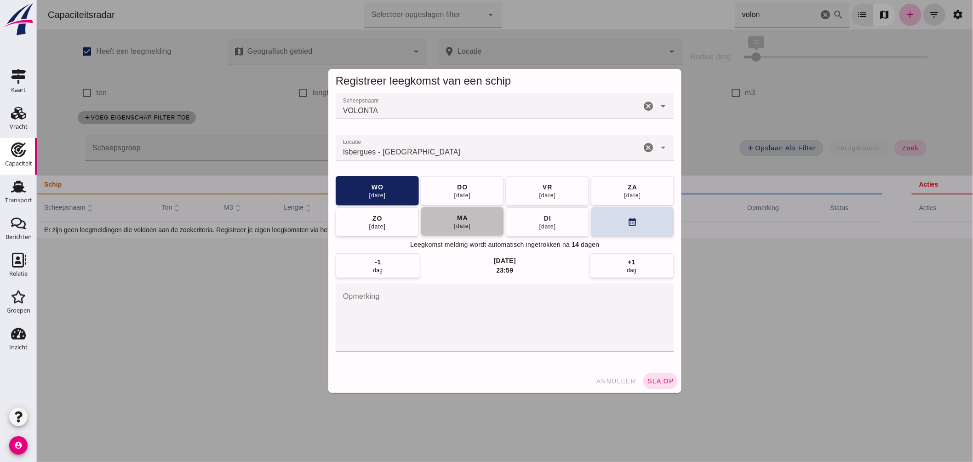
click div "25 aug"
click span "sla op"
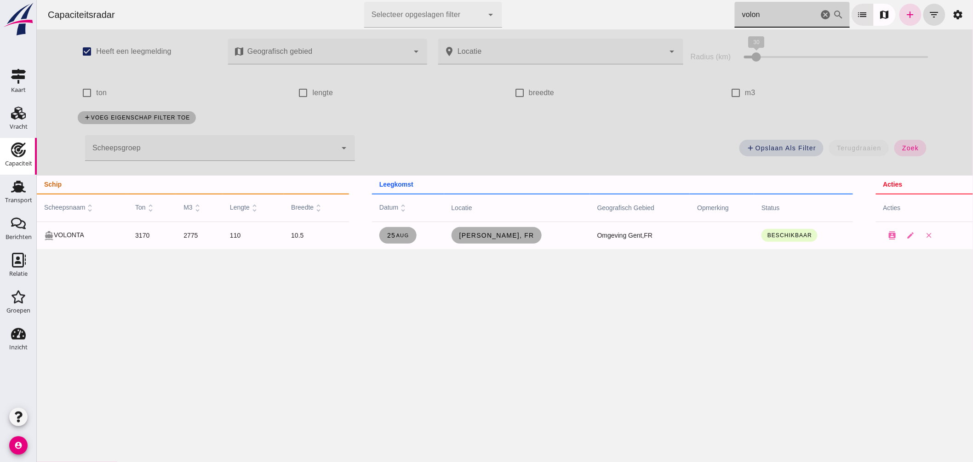
drag, startPoint x: 751, startPoint y: 17, endPoint x: 676, endPoint y: 16, distance: 75.0
click div "Capaciteitsradar Selecteer opgeslagen filter Selecteer opgeslagen filter cancel…"
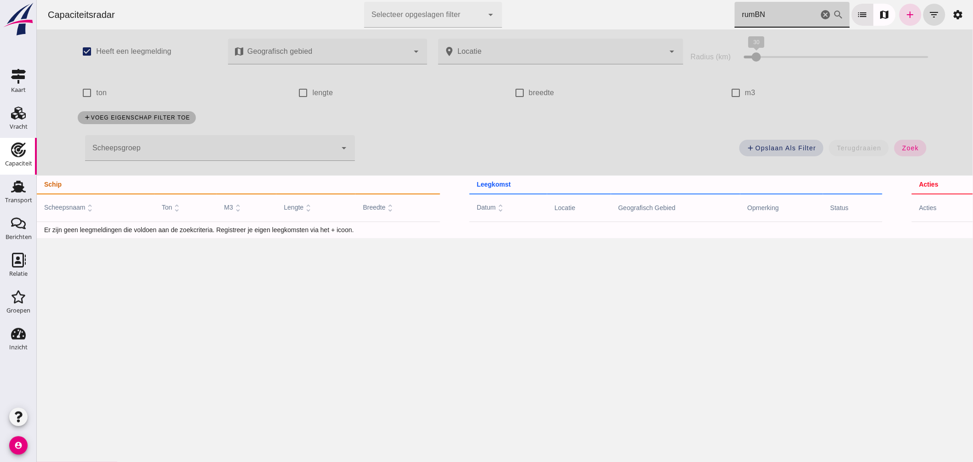
type input "rumBN"
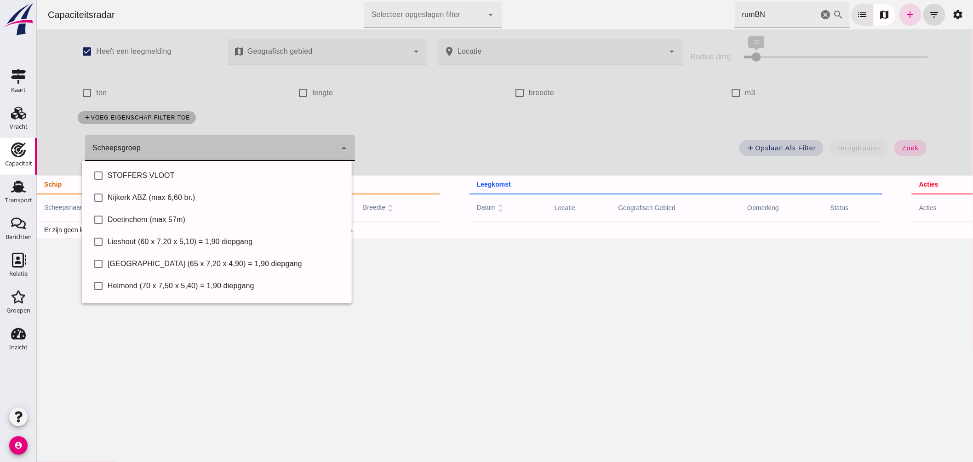
click div
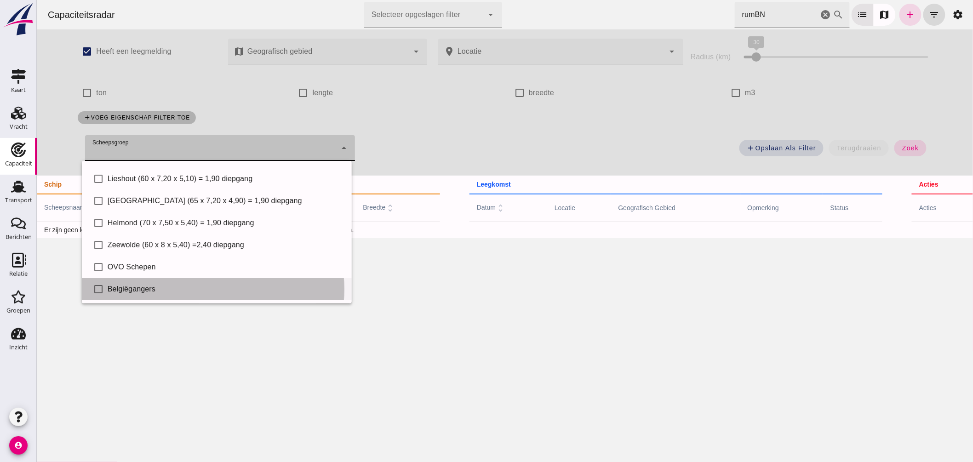
click at [173, 286] on div "Belgiëgangers" at bounding box center [225, 289] width 237 height 11
type input "Belgiëgangers"
checkbox input "true"
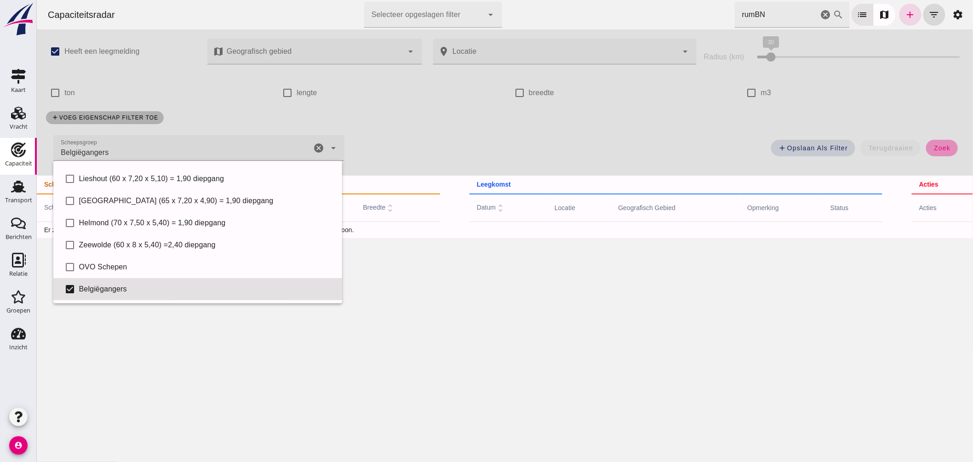
click span "zoek"
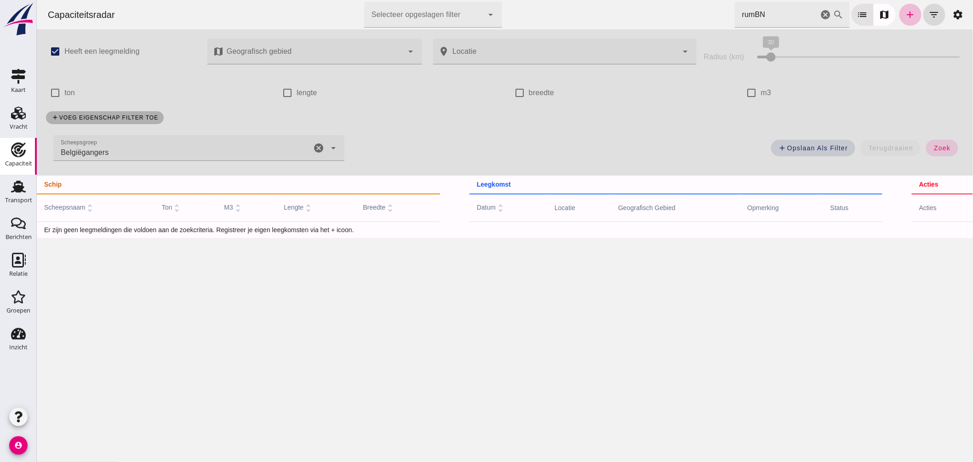
click icon "cancel"
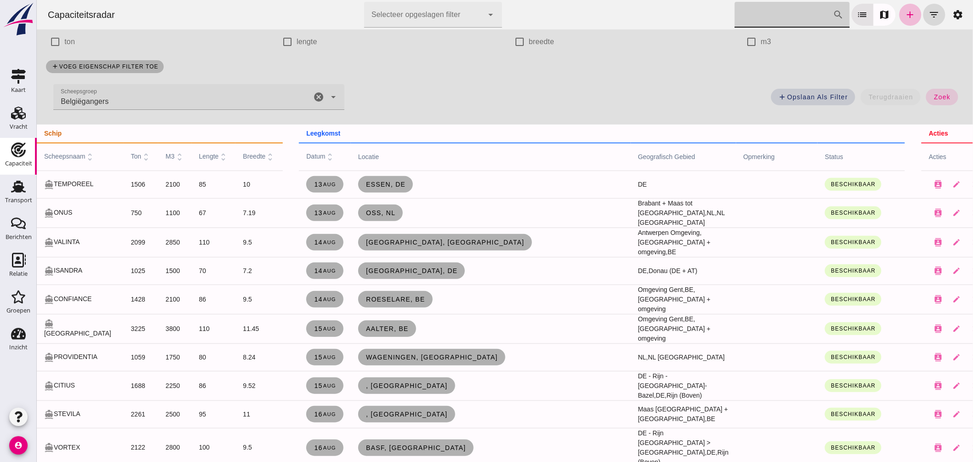
scroll to position [102, 0]
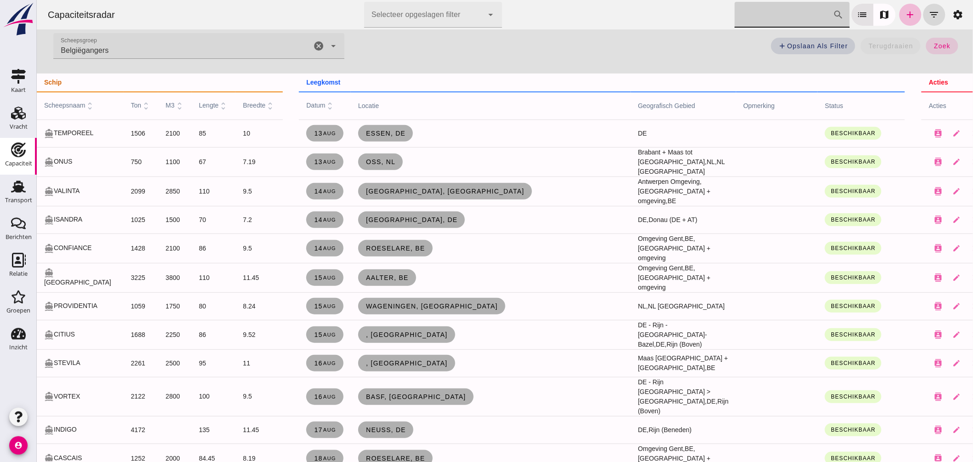
click at [66, 107] on span "scheepsnaam unfold_more" at bounding box center [69, 105] width 51 height 7
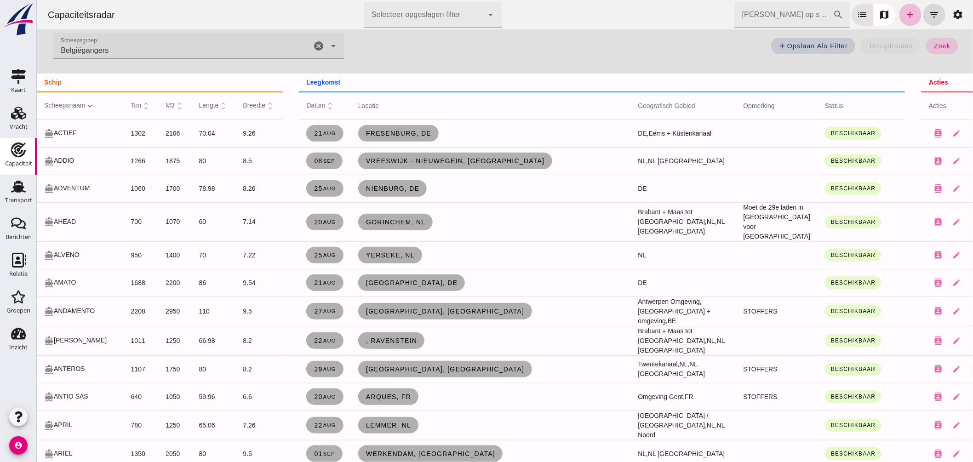
click at [306, 106] on span "datum unfold_more" at bounding box center [320, 105] width 29 height 7
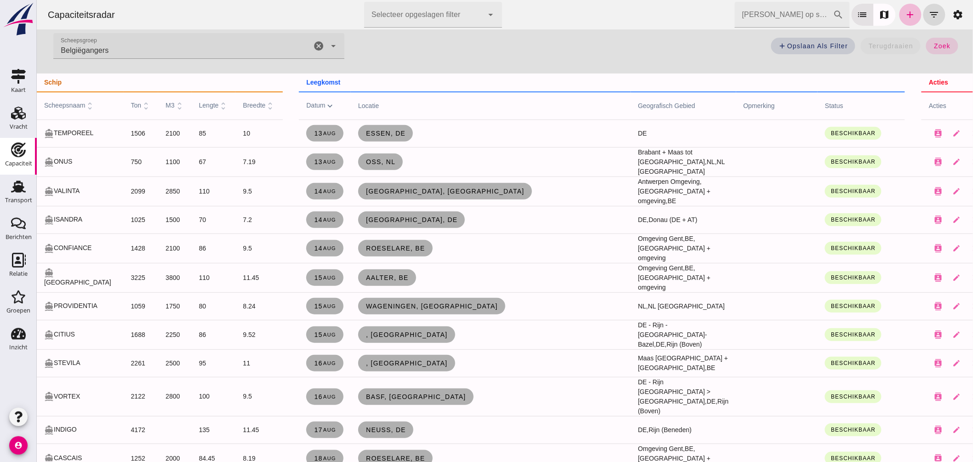
click at [165, 102] on span "m3 unfold_more" at bounding box center [174, 105] width 18 height 7
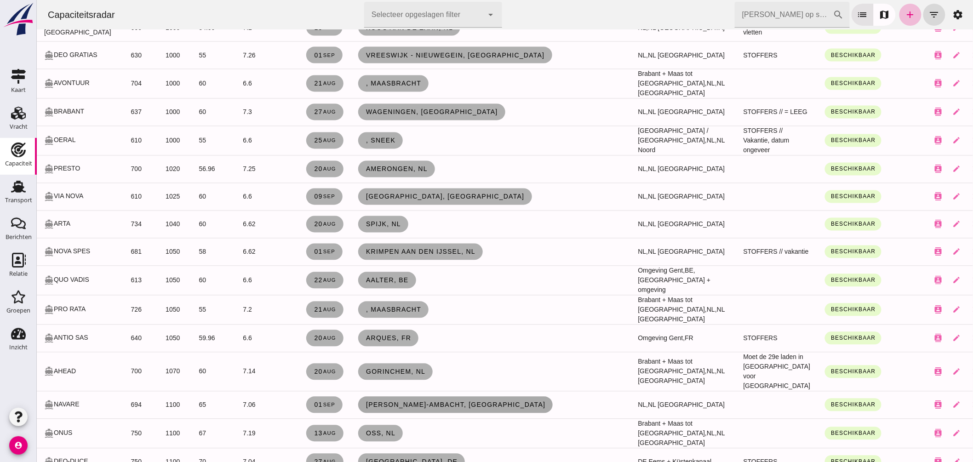
scroll to position [715, 0]
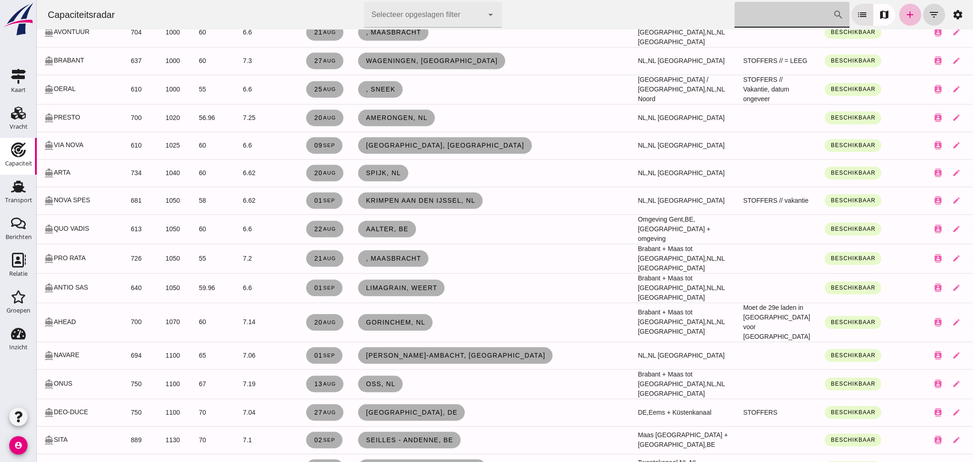
click input "Zoek op scheepsnaam"
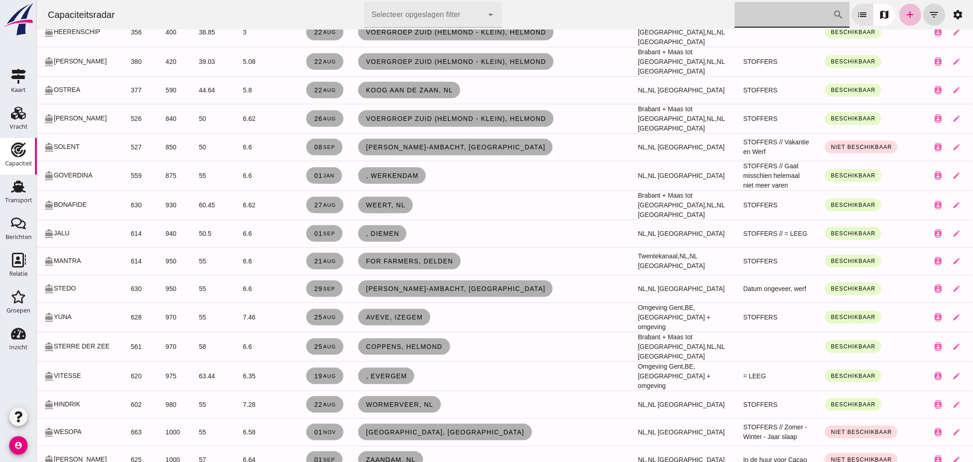
scroll to position [0, 0]
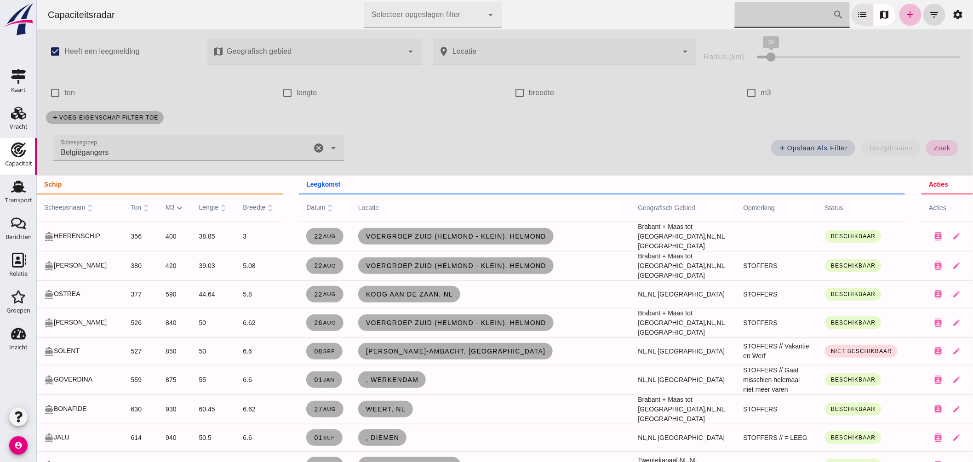
click icon "cancel"
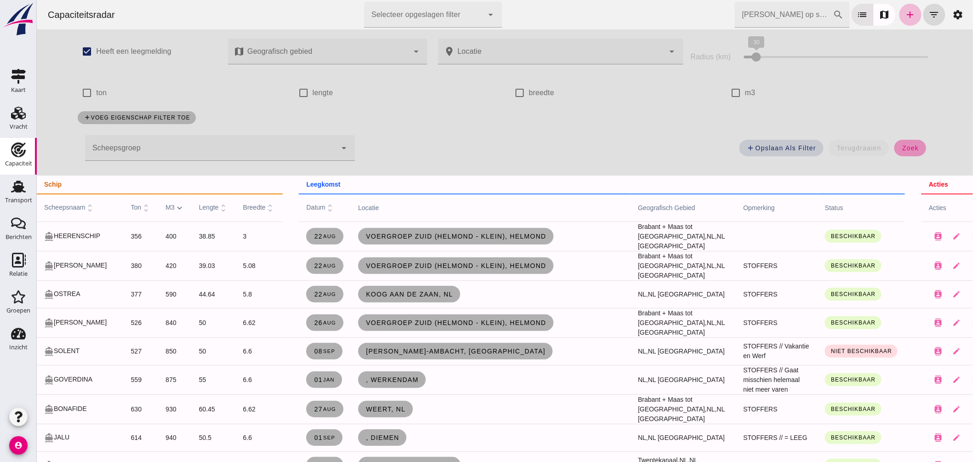
click span "zoek"
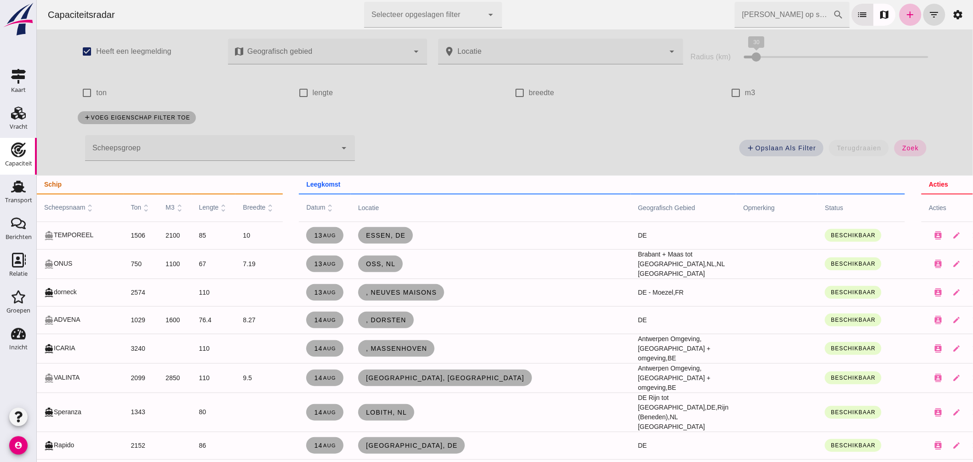
click input "Zoek op scheepsnaam"
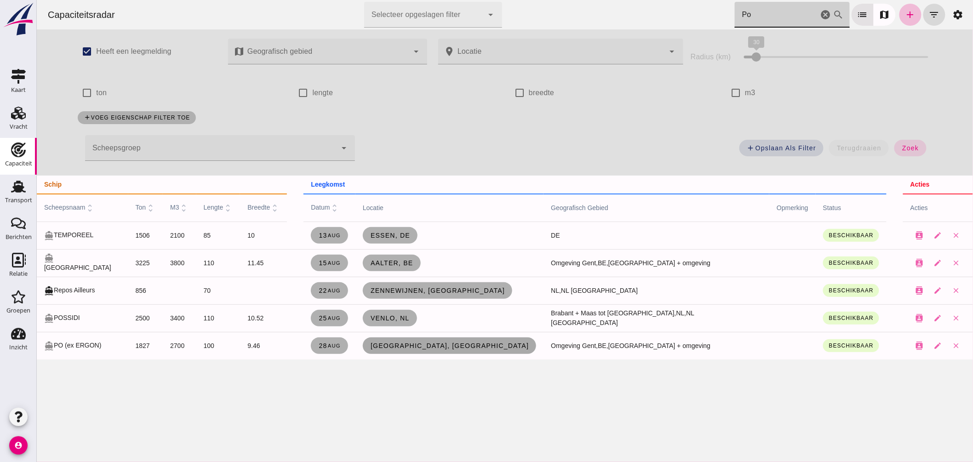
click span "Kortrijk, be"
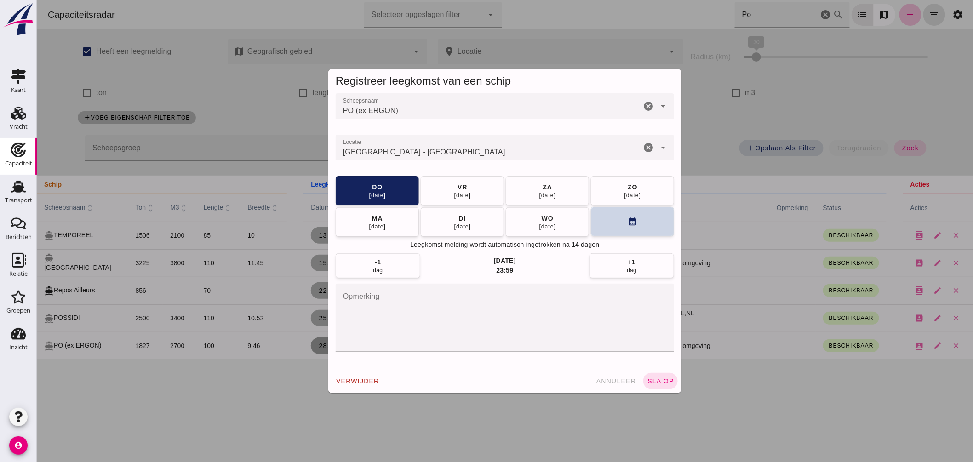
click button "calendar_month"
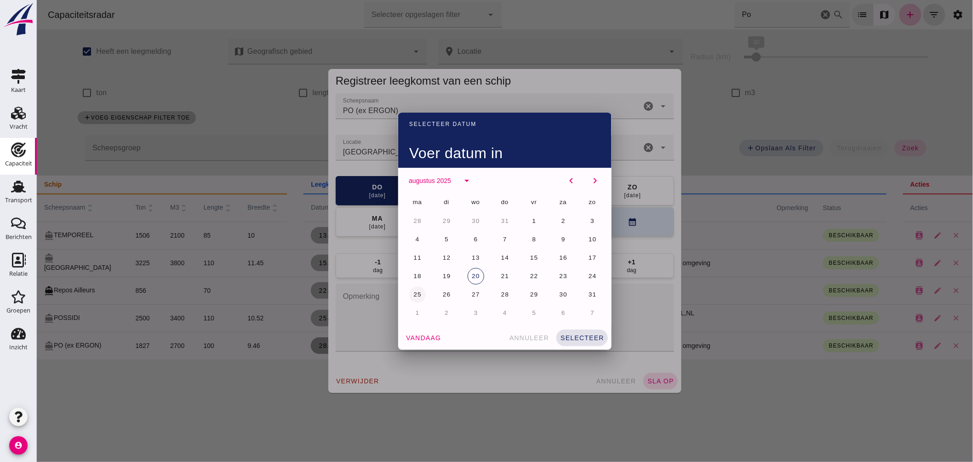
click span "25"
click span "selecteer"
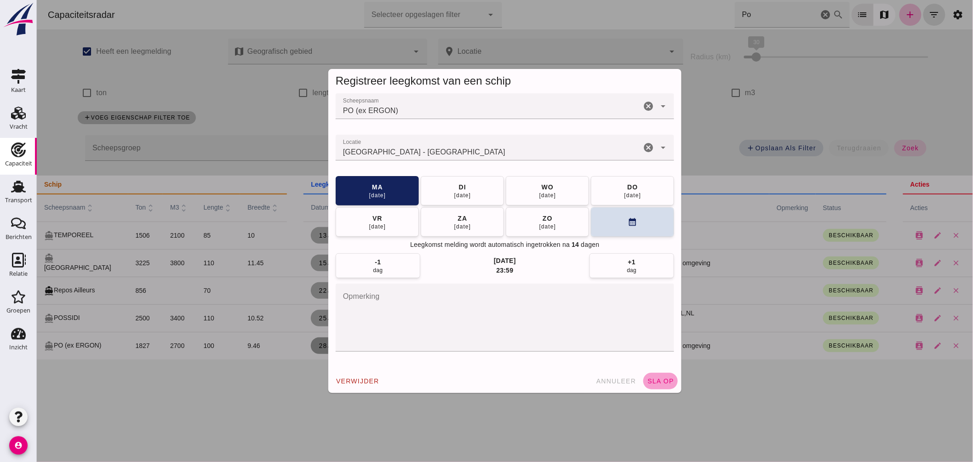
click button "sla op"
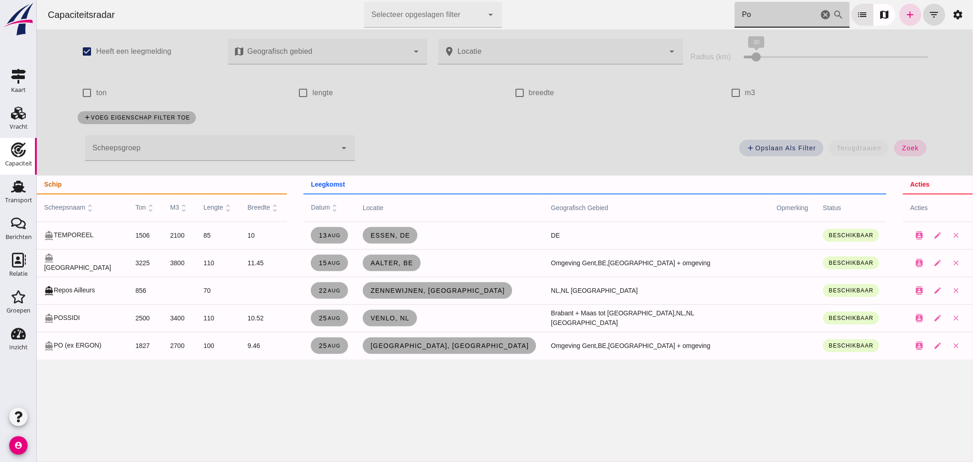
drag, startPoint x: 748, startPoint y: 17, endPoint x: 568, endPoint y: 4, distance: 180.4
click div "Capaciteitsradar Selecteer opgeslagen filter Selecteer opgeslagen filter cancel…"
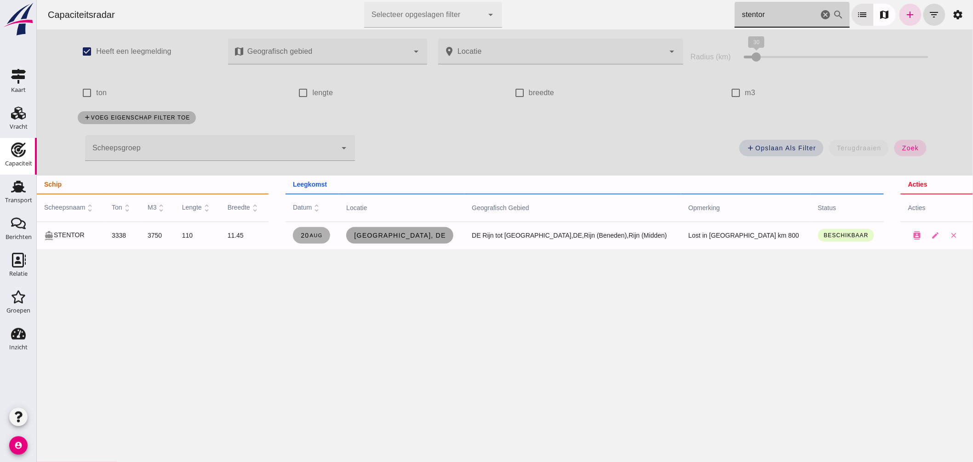
type input "stentor"
click at [429, 239] on link "Bonn, de" at bounding box center [399, 235] width 107 height 17
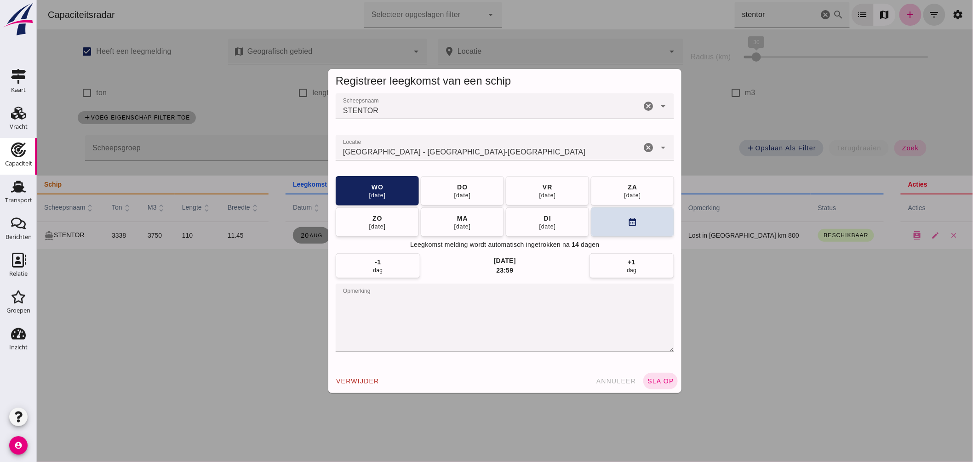
click input "Locatie"
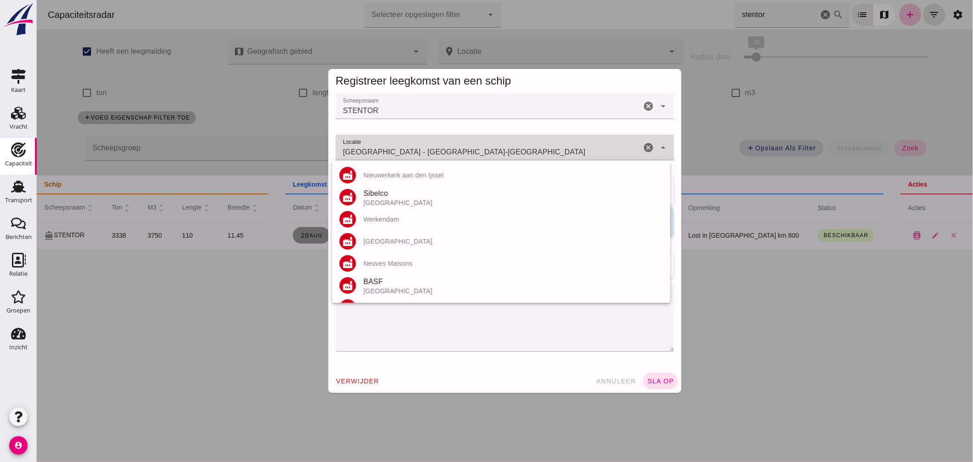
click input "Bonn - Noordrijn-Westfalen"
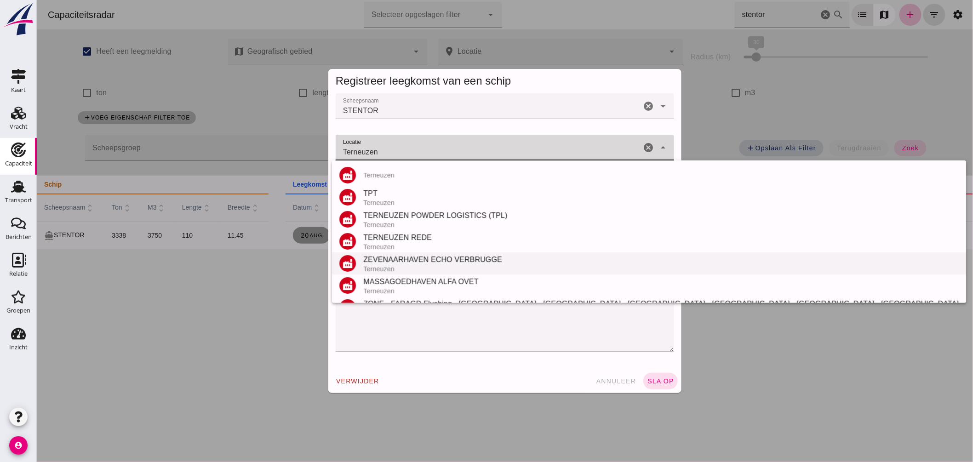
scroll to position [130, 0]
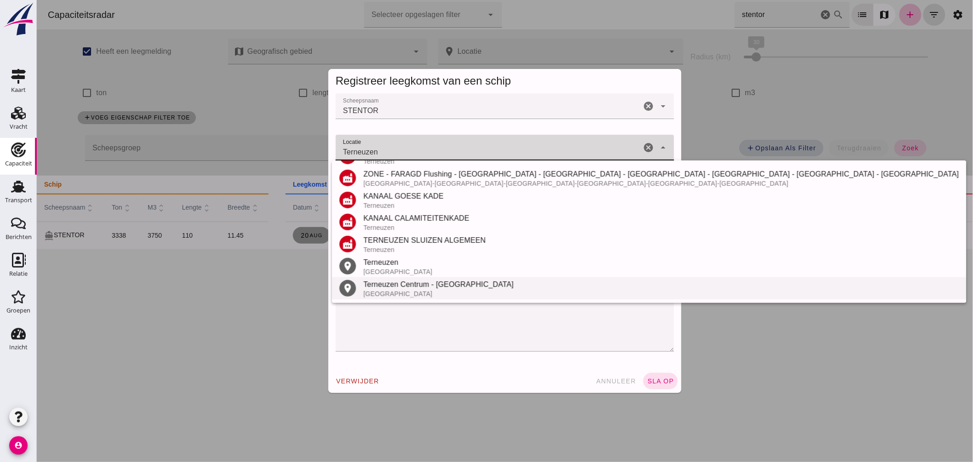
click at [398, 285] on div "Terneuzen Centrum - Terneuzen" at bounding box center [661, 284] width 596 height 11
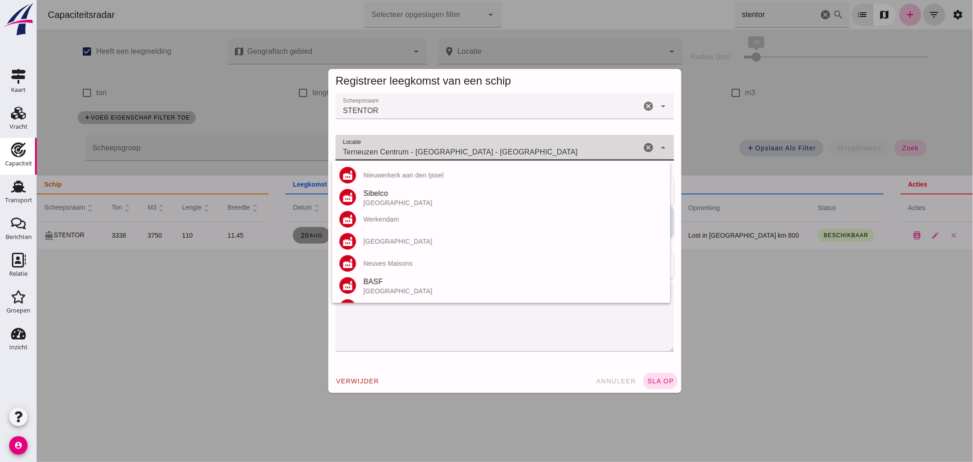
drag, startPoint x: 415, startPoint y: 148, endPoint x: 542, endPoint y: 138, distance: 127.8
click div "Terneuzen Centrum - Terneuzen - Zeeland Terneuzen Centrum - Terneuzen - Zeeland"
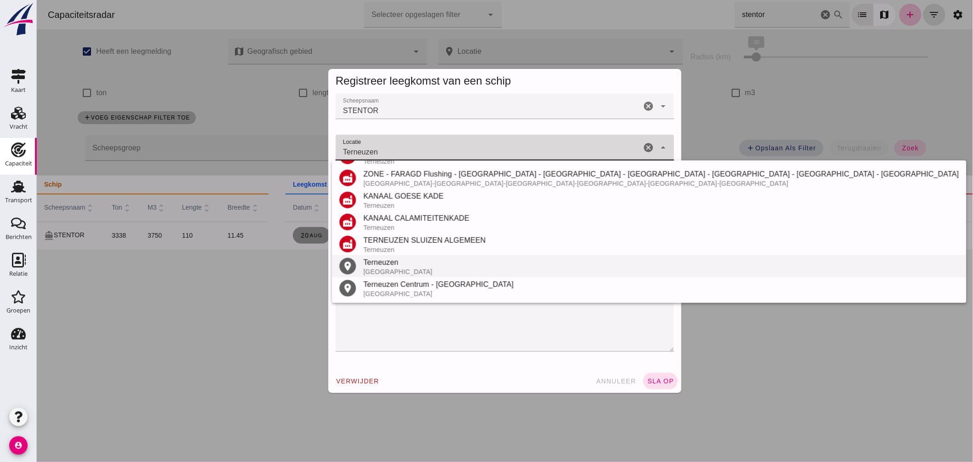
click at [388, 260] on div "Terneuzen" at bounding box center [661, 262] width 596 height 11
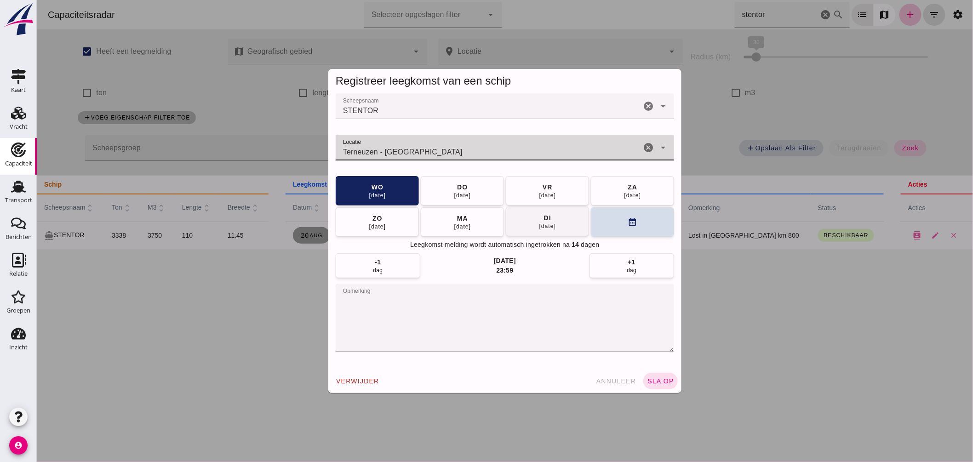
type input "Terneuzen - Zeeland"
click button "di 26 aug"
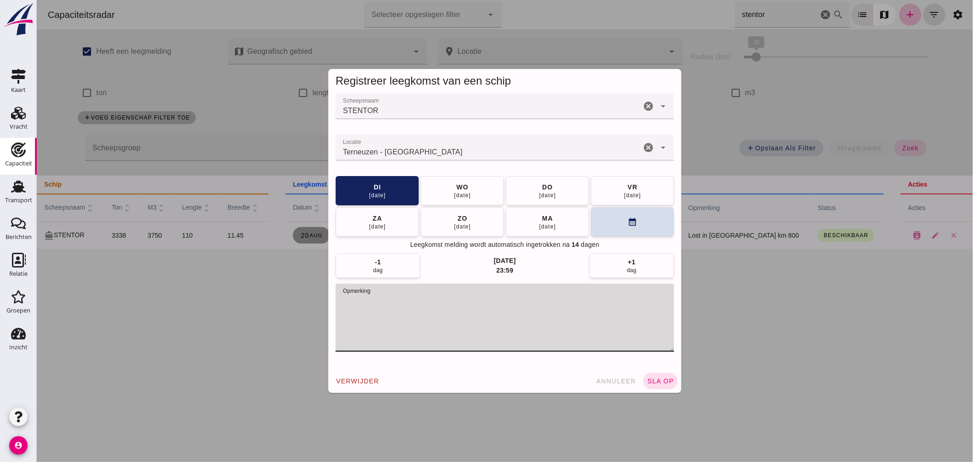
drag, startPoint x: 338, startPoint y: 299, endPoint x: 451, endPoint y: 298, distance: 113.6
click textarea "opmerking"
click span "sla op"
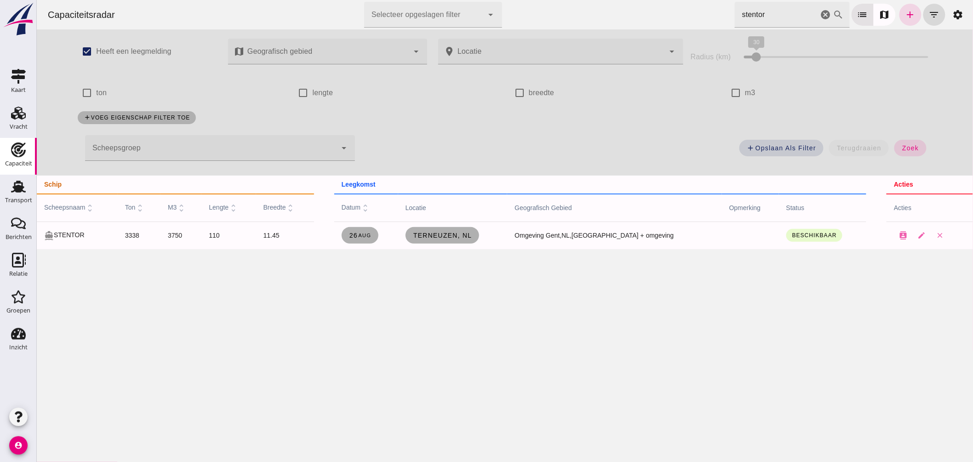
click input "stentor"
drag, startPoint x: 728, startPoint y: 7, endPoint x: 529, endPoint y: -16, distance: 200.1
click at [529, 0] on html "Capaciteitsradar Selecteer opgeslagen filter Selecteer opgeslagen filter cancel…" at bounding box center [504, 231] width 937 height 462
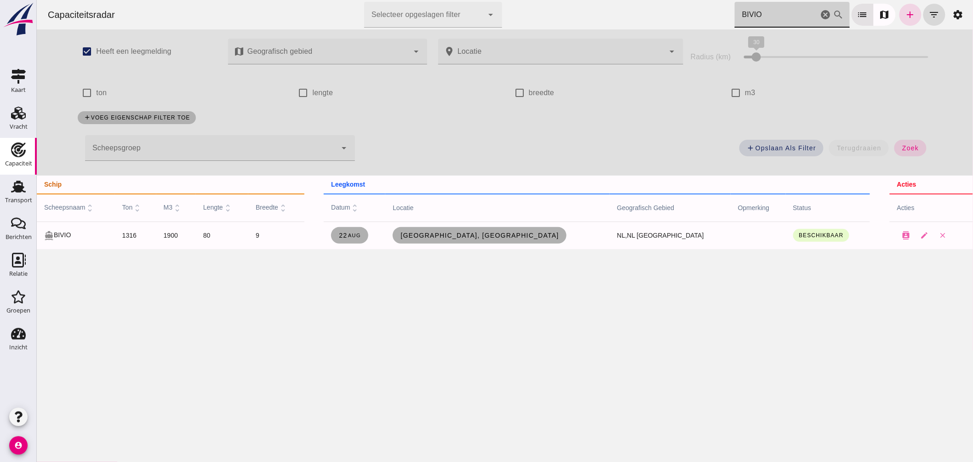
drag, startPoint x: 779, startPoint y: 20, endPoint x: 667, endPoint y: 8, distance: 112.4
click div "Capaciteitsradar Selecteer opgeslagen filter Selecteer opgeslagen filter cancel…"
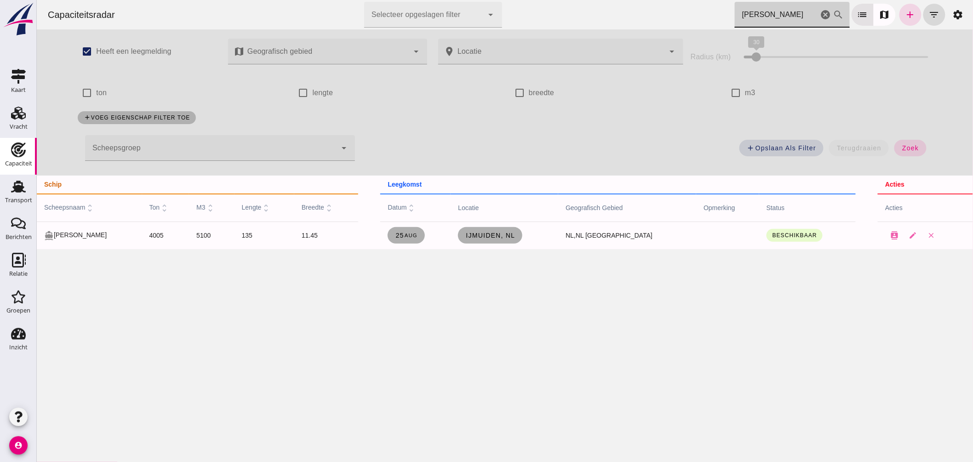
drag, startPoint x: 745, startPoint y: 13, endPoint x: 690, endPoint y: 14, distance: 54.8
click div "Capaciteitsradar Selecteer opgeslagen filter Selecteer opgeslagen filter cancel…"
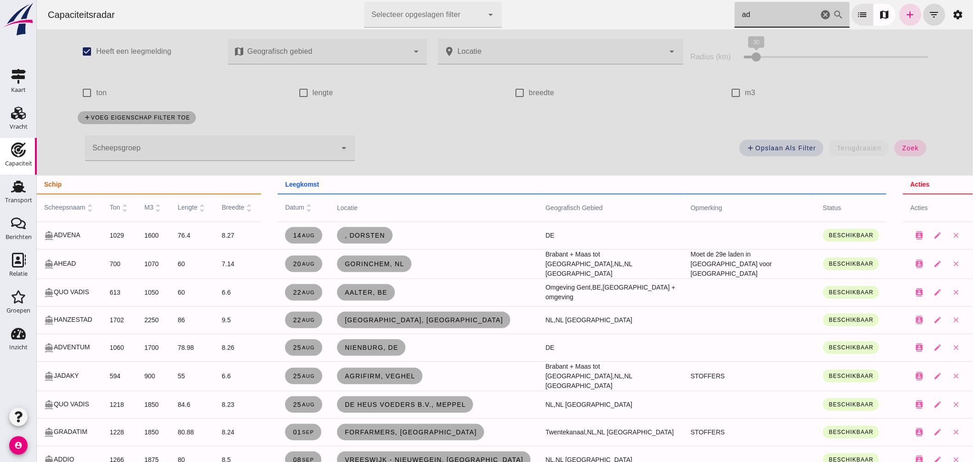
type input "a"
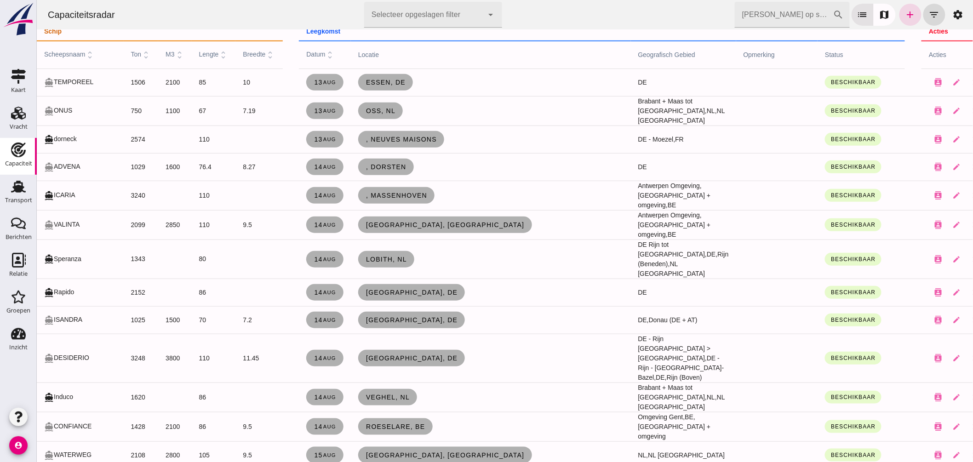
scroll to position [0, 0]
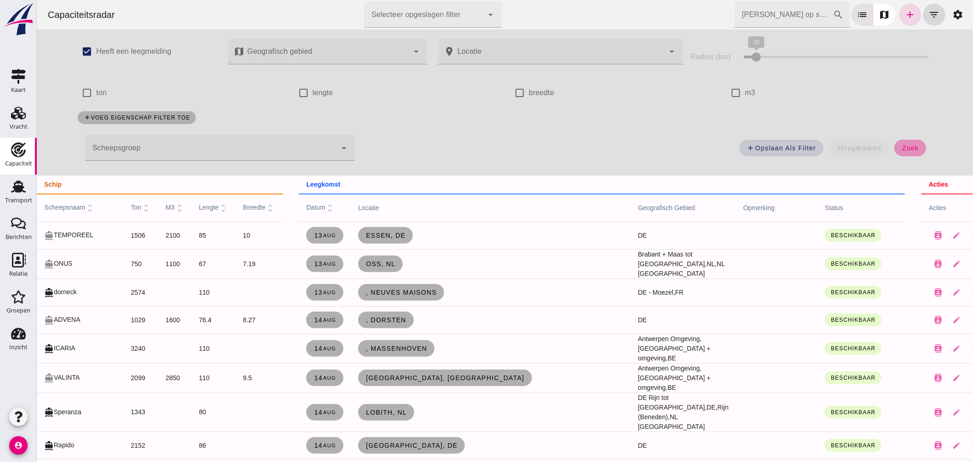
click button "zoek"
click span "zoek"
click input "Zoek op scheepsnaam"
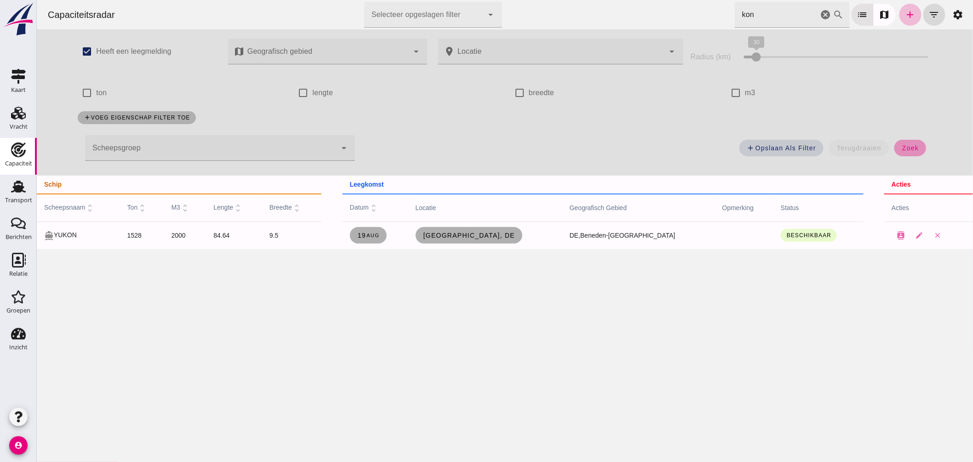
click span "zoek"
click input "kon"
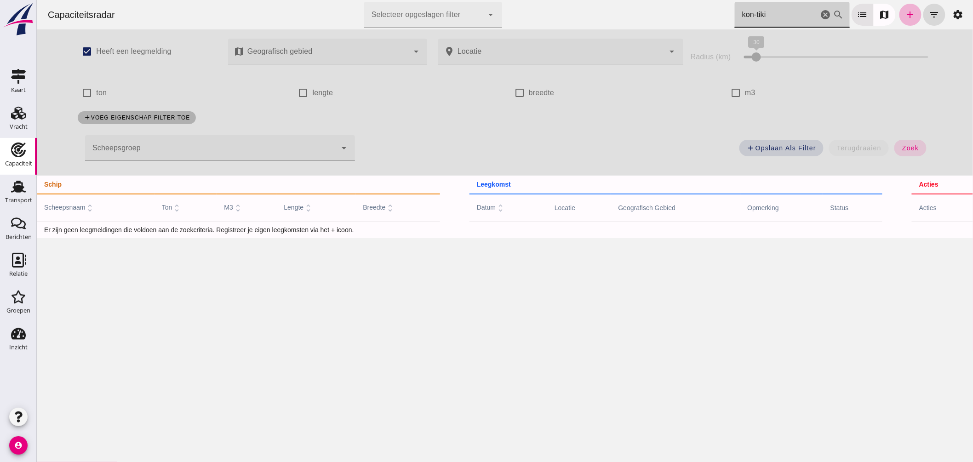
type input "kon-tiki"
click at [905, 15] on icon "add" at bounding box center [910, 14] width 11 height 11
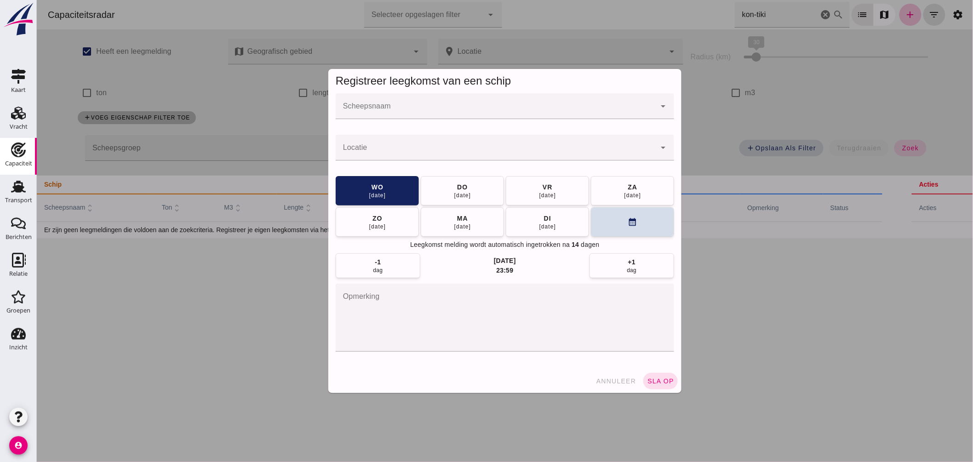
click div
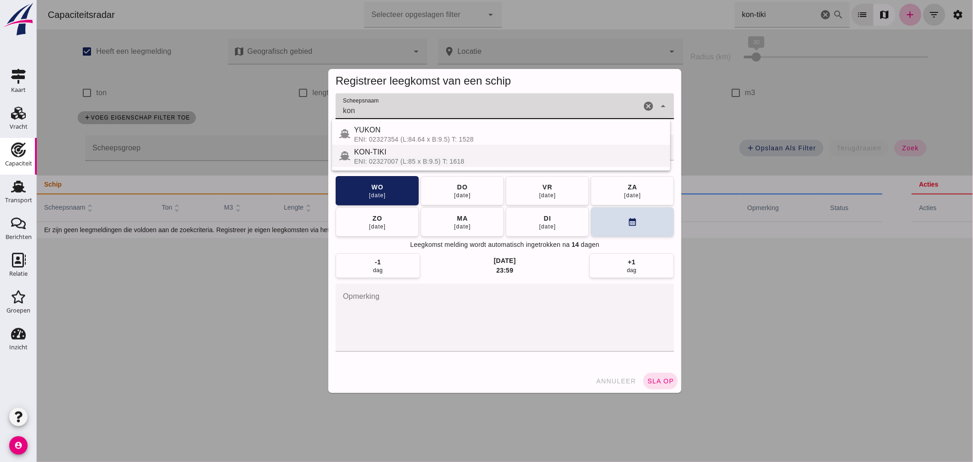
click at [414, 155] on div "KON-TIKI" at bounding box center [508, 152] width 309 height 11
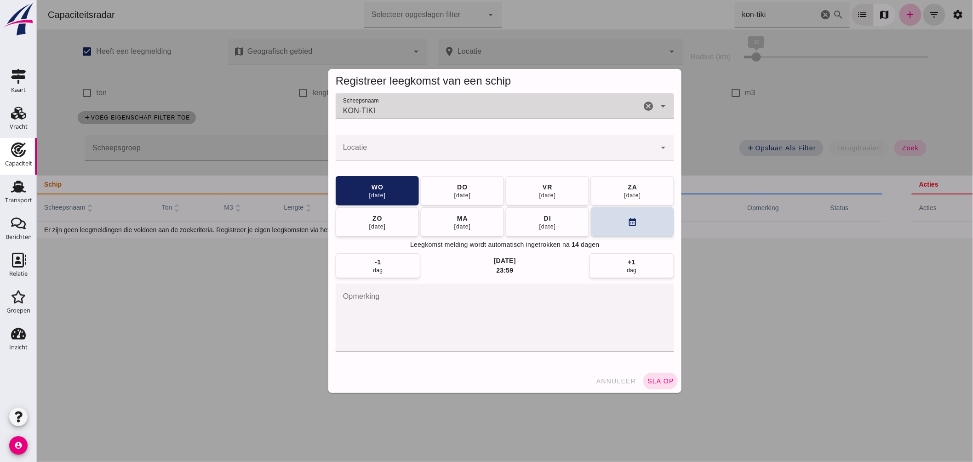
type input "KON-TIKI"
click input "Locatie"
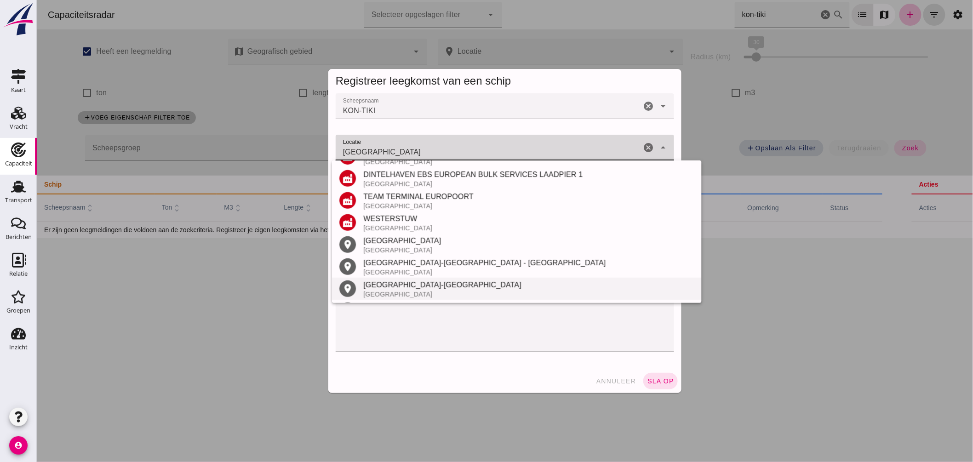
scroll to position [196, 0]
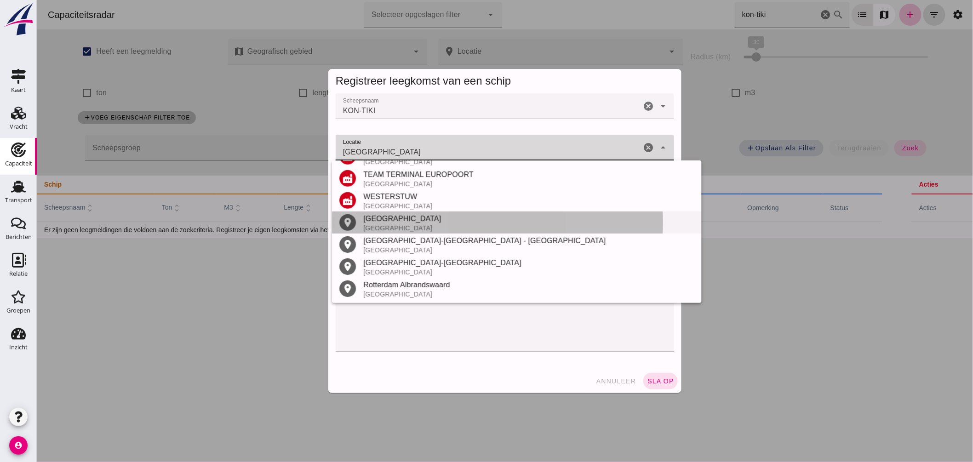
click at [408, 220] on div "Rotterdam" at bounding box center [528, 218] width 331 height 11
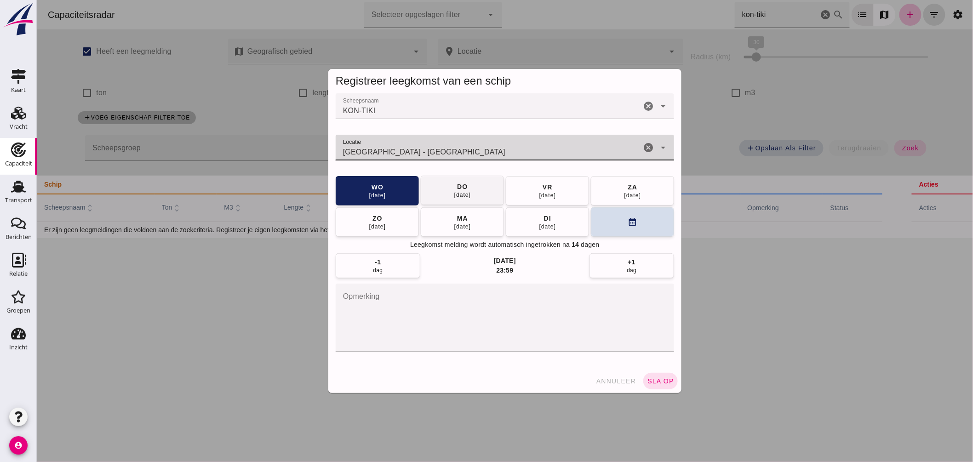
type input "Rotterdam - Zuid-Holland"
drag, startPoint x: 472, startPoint y: 194, endPoint x: 474, endPoint y: 201, distance: 6.7
click button "do 21 aug"
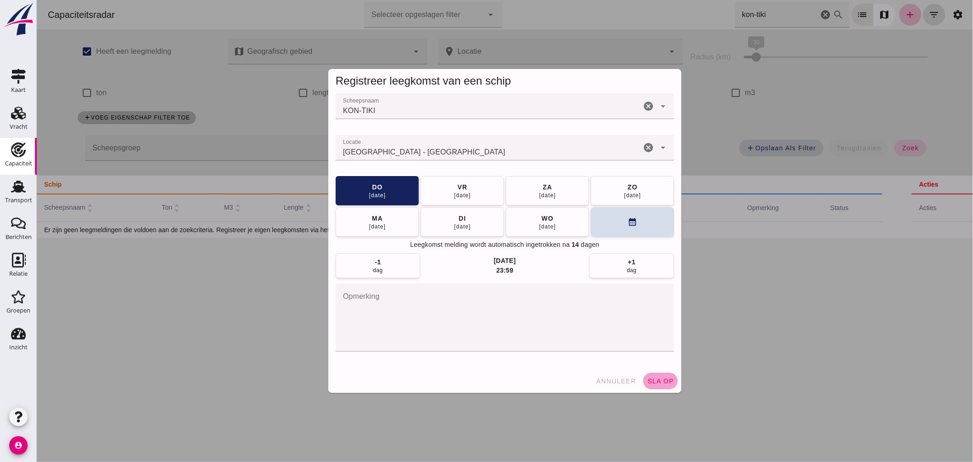
click button "sla op"
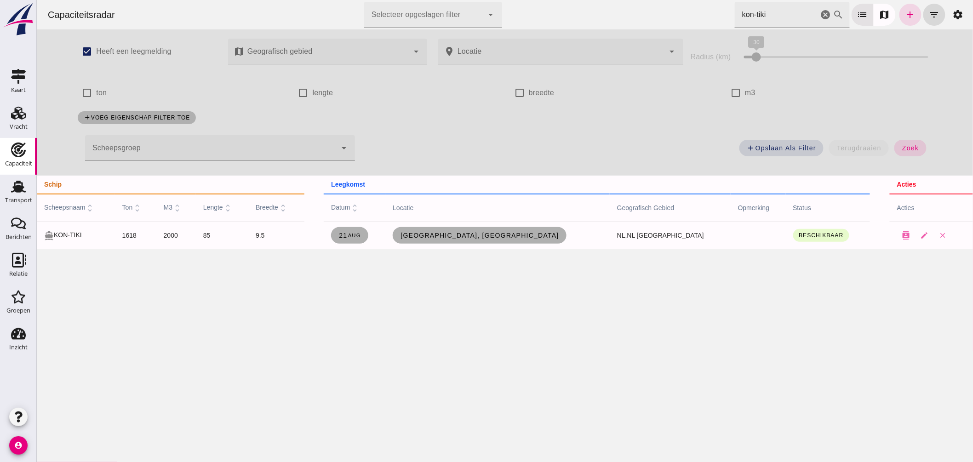
drag, startPoint x: 770, startPoint y: 15, endPoint x: 590, endPoint y: 31, distance: 180.2
click div "Capaciteitsradar Selecteer opgeslagen filter Selecteer opgeslagen filter cancel…"
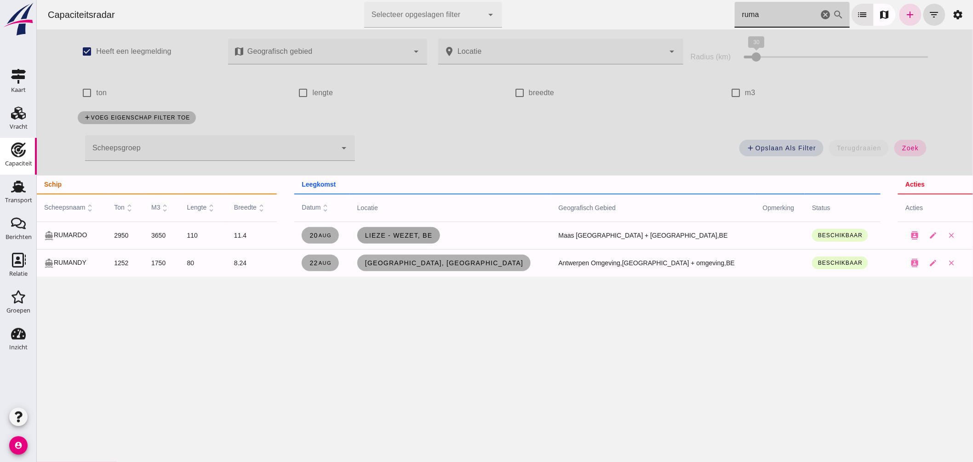
type input "ruma"
click span "Lieze - Wezet, be"
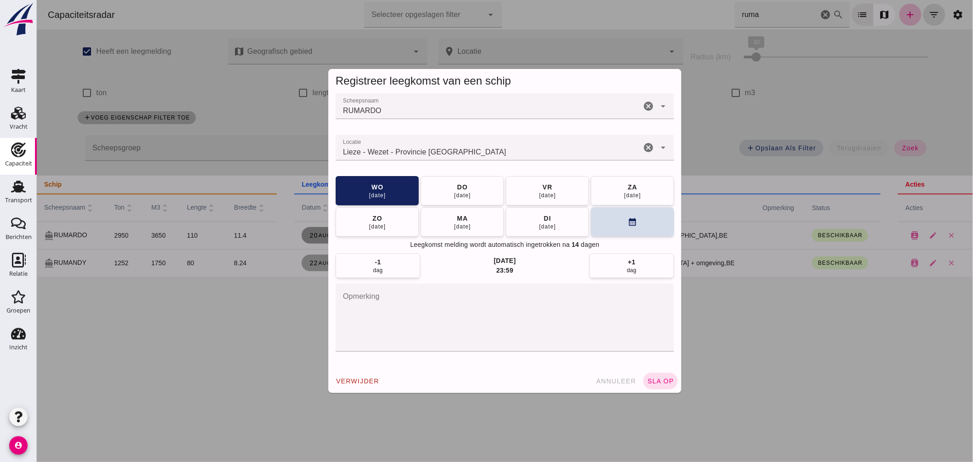
click input "Locatie"
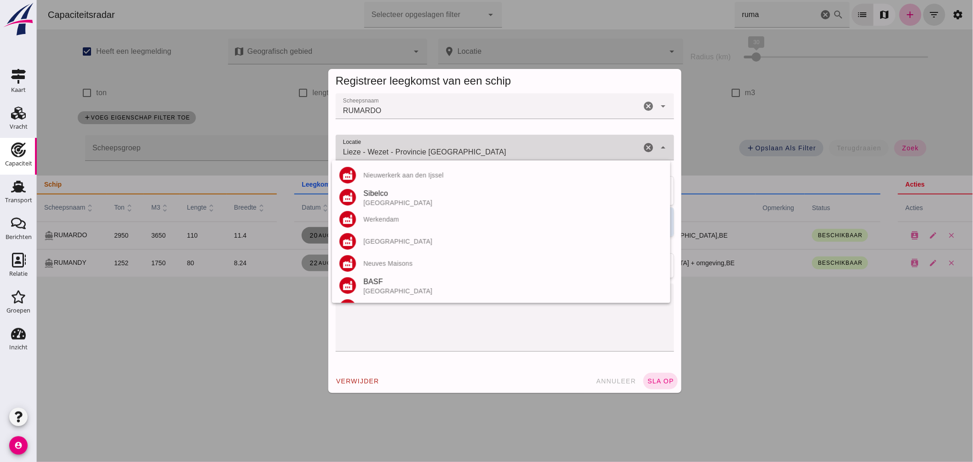
click input "Lieze - Wezet - Provincie Luik"
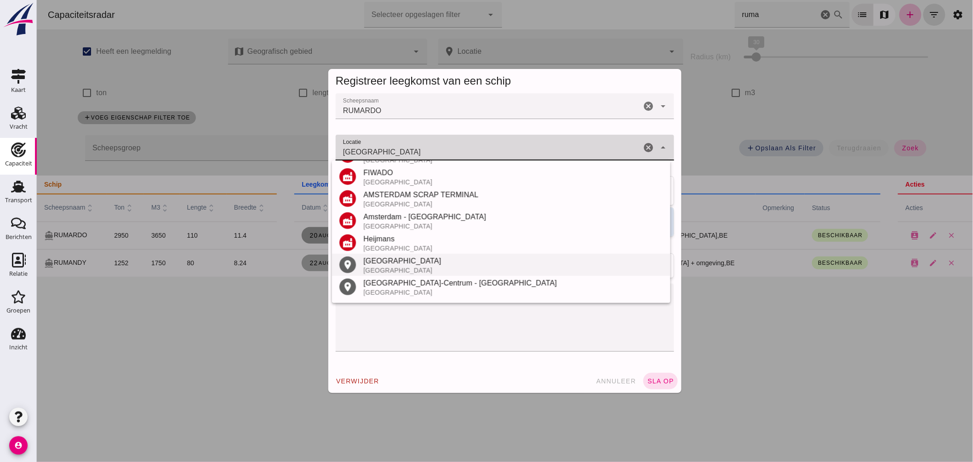
scroll to position [196, 0]
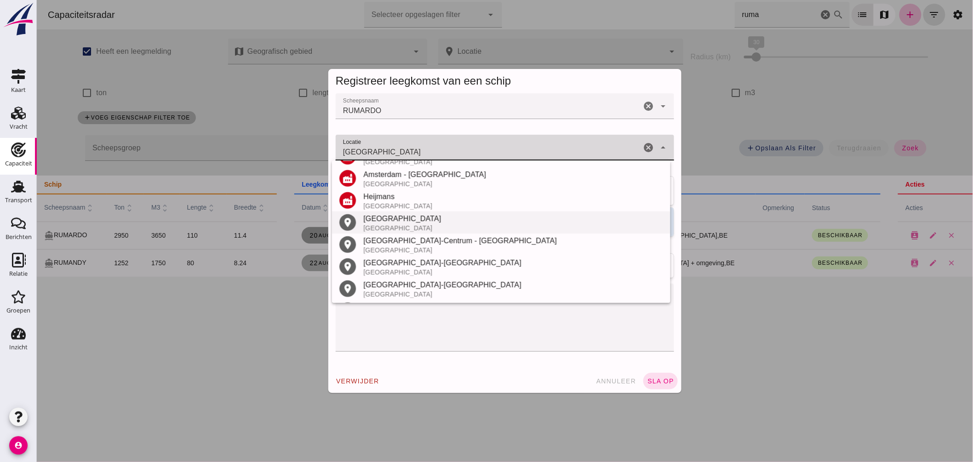
click at [432, 223] on div "Amsterdam" at bounding box center [513, 218] width 300 height 11
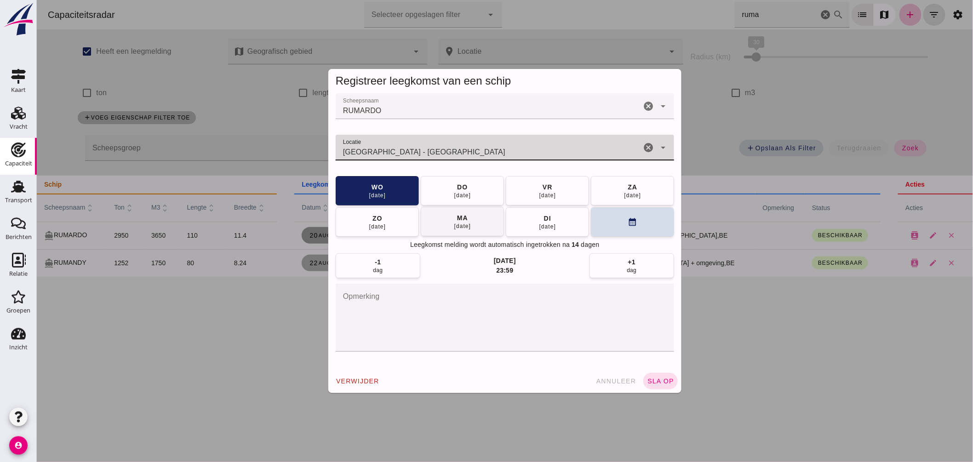
type input "Amsterdam - Noord-Holland"
click span "ma 25 aug"
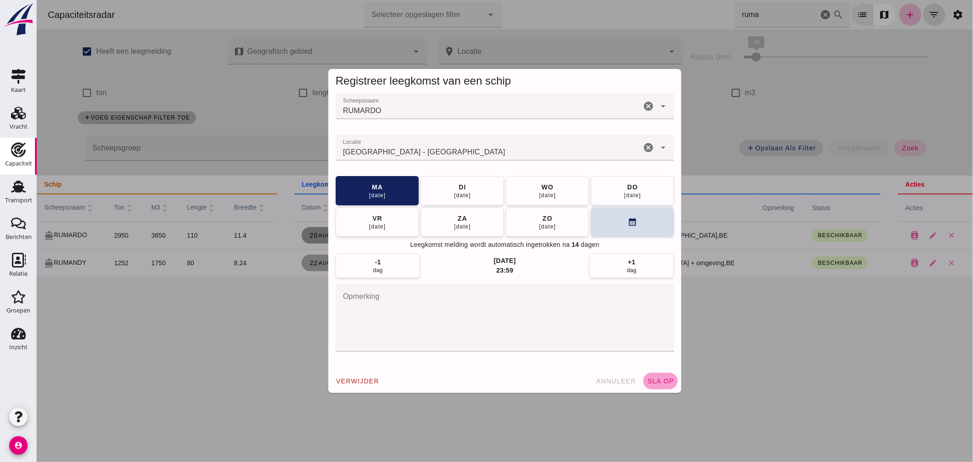
click span "sla op"
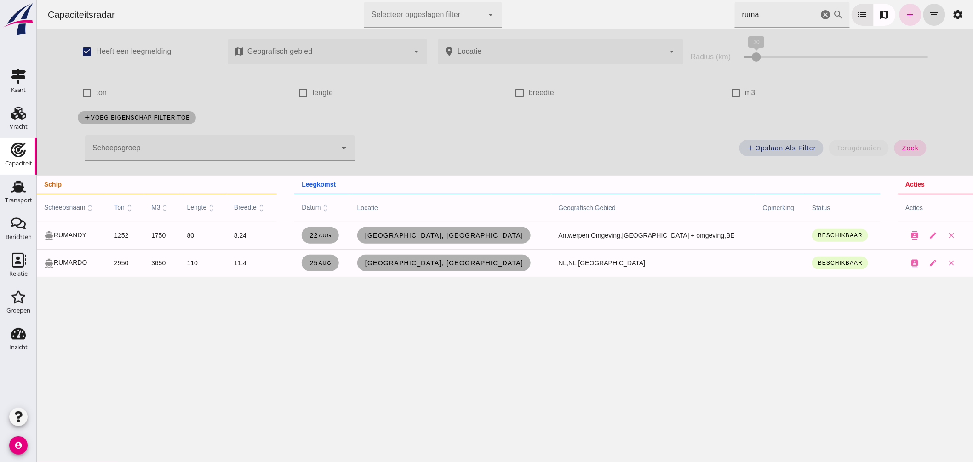
drag, startPoint x: 775, startPoint y: 13, endPoint x: 528, endPoint y: 0, distance: 247.8
click div "Capaciteitsradar Selecteer opgeslagen filter Selecteer opgeslagen filter cancel…"
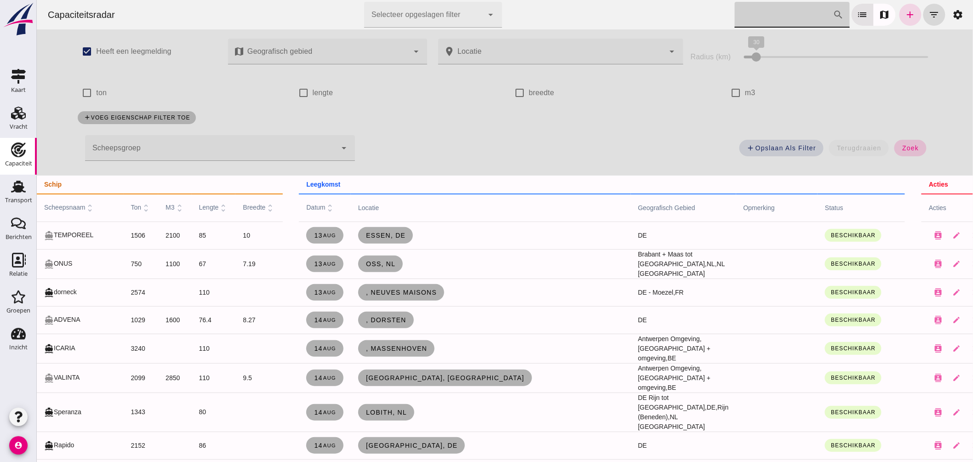
click span "zoek"
click input "Zoek op scheepsnaam"
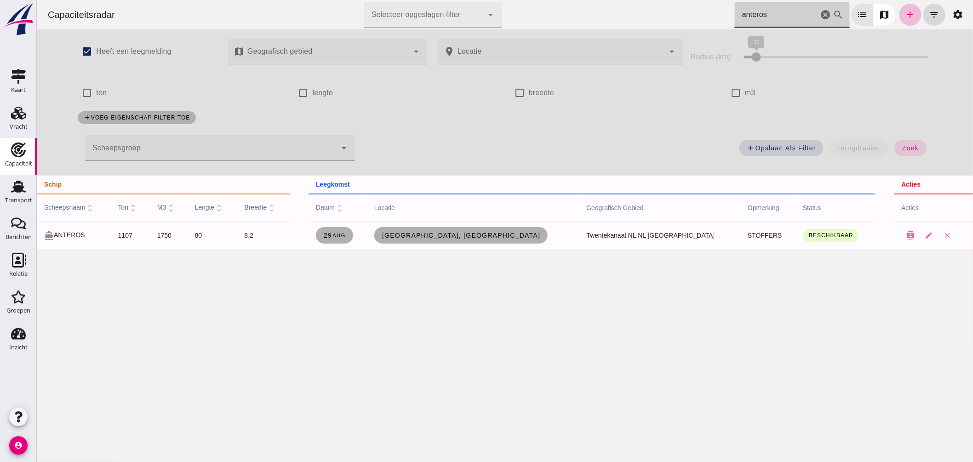
type input "anteros"
click icon "cancel"
click div
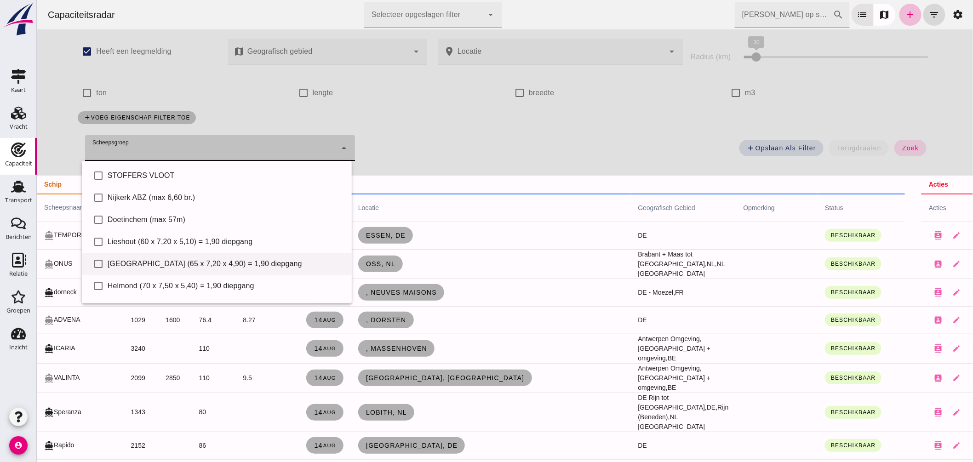
scroll to position [63, 0]
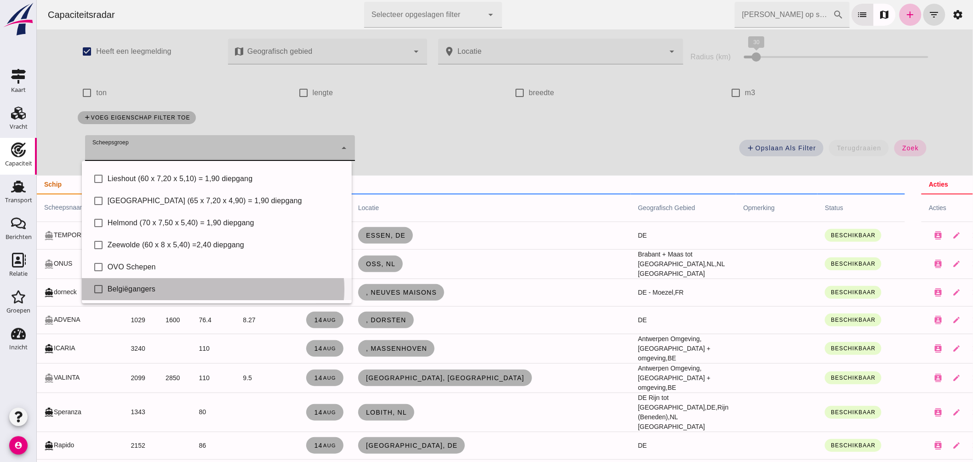
click at [156, 284] on div "Belgiëgangers" at bounding box center [225, 289] width 237 height 11
type input "Belgiëgangers"
checkbox input "true"
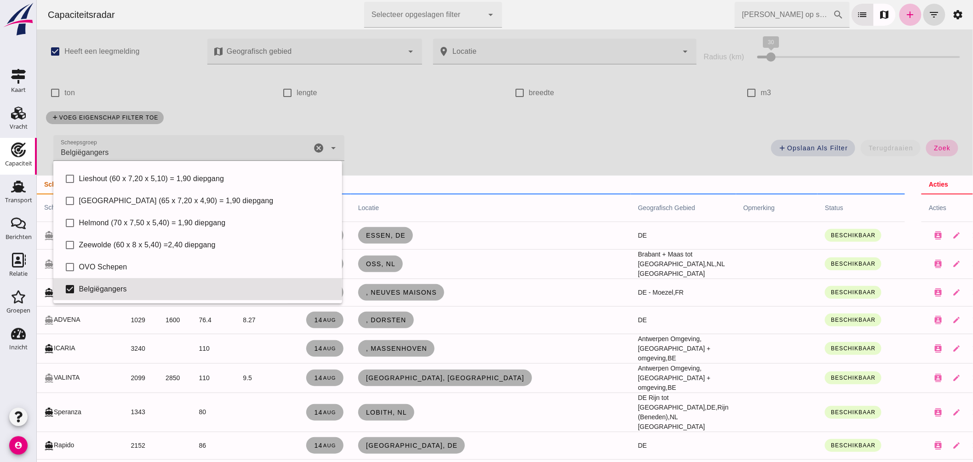
click at [945, 140] on div "add Opslaan als filter terugdraaien zoek" at bounding box center [659, 150] width 619 height 33
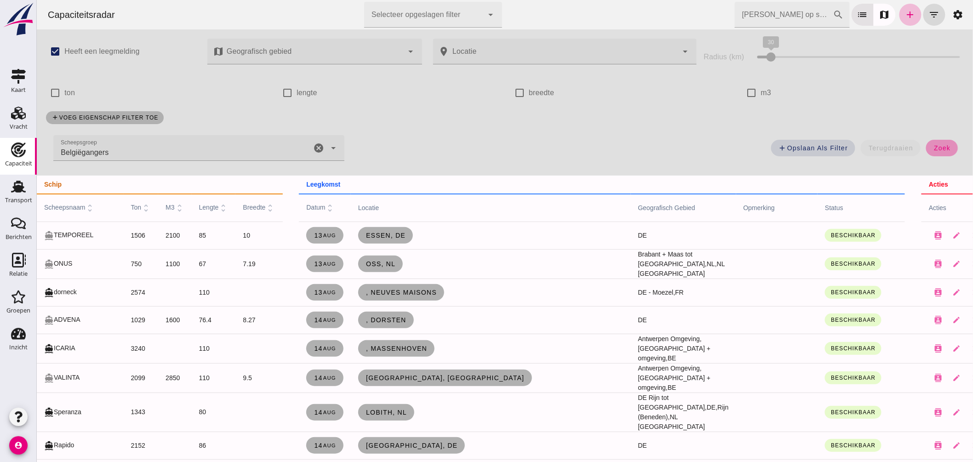
click button "zoek"
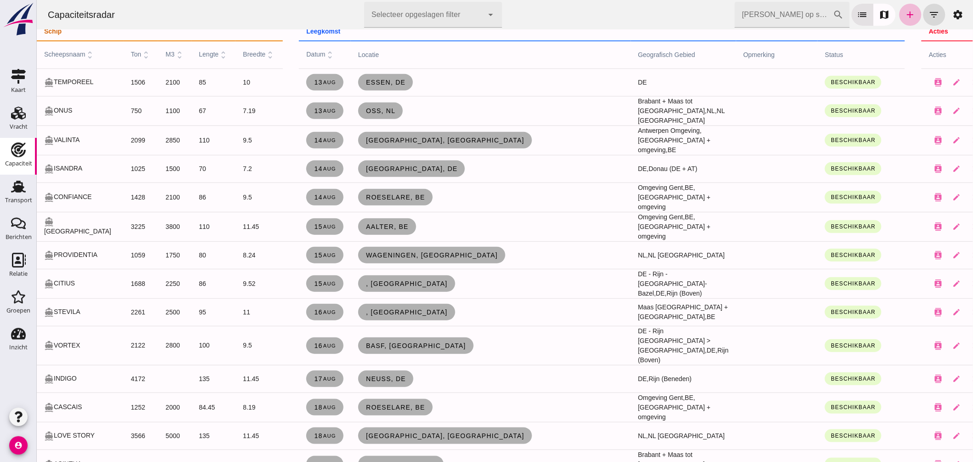
scroll to position [0, 0]
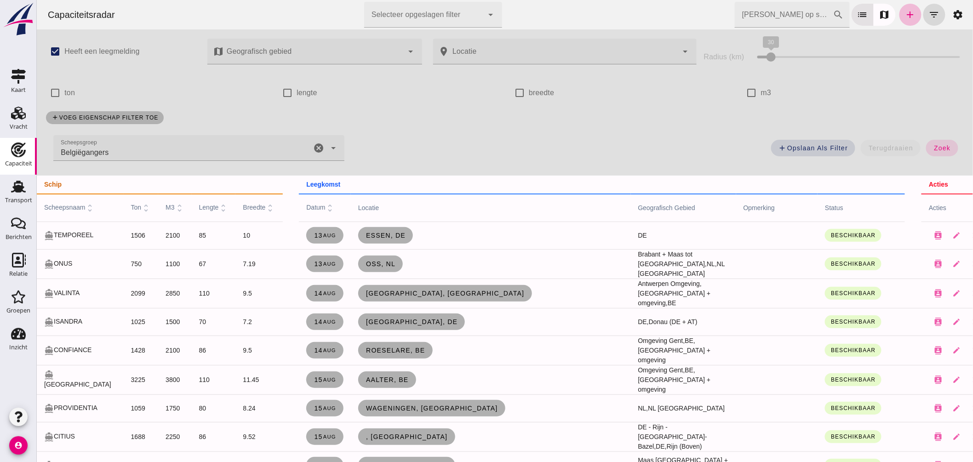
click icon "cancel"
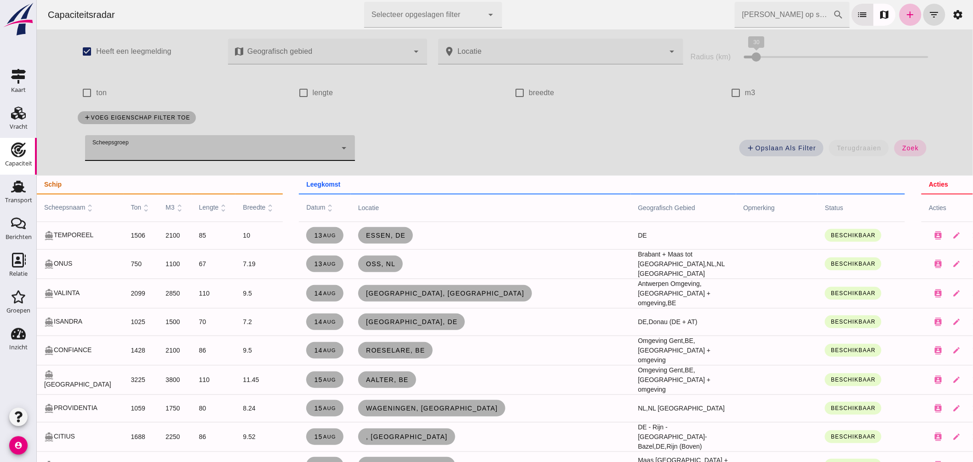
click div
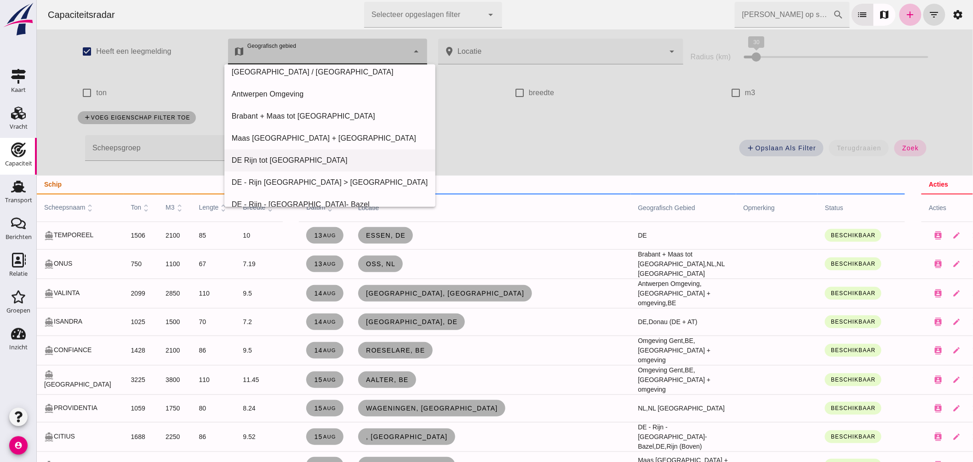
scroll to position [102, 0]
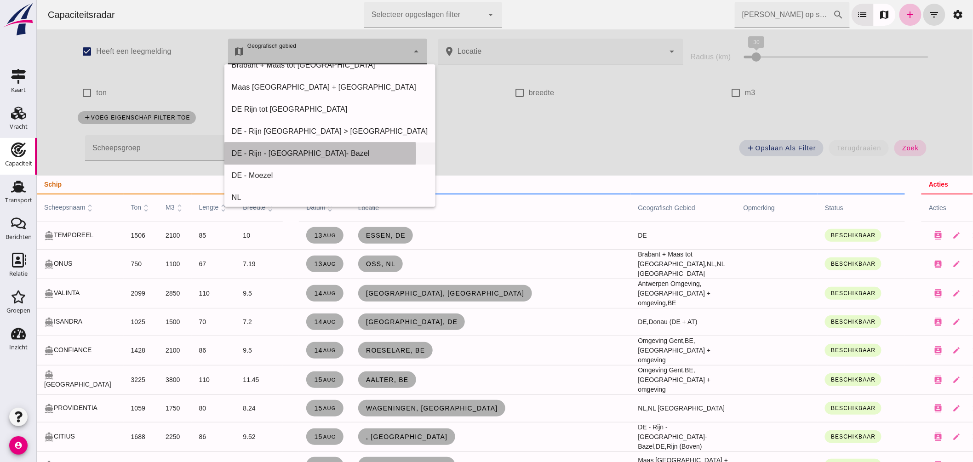
click at [317, 152] on div "DE - Rijn - Mannheim- Bazel" at bounding box center [329, 153] width 196 height 11
type input "DE - Rijn - Mannheim- Bazel"
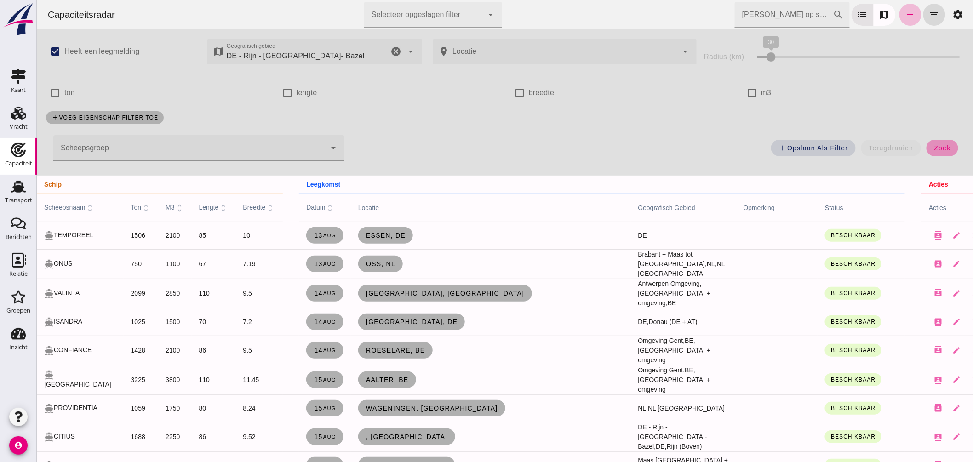
click span "zoek"
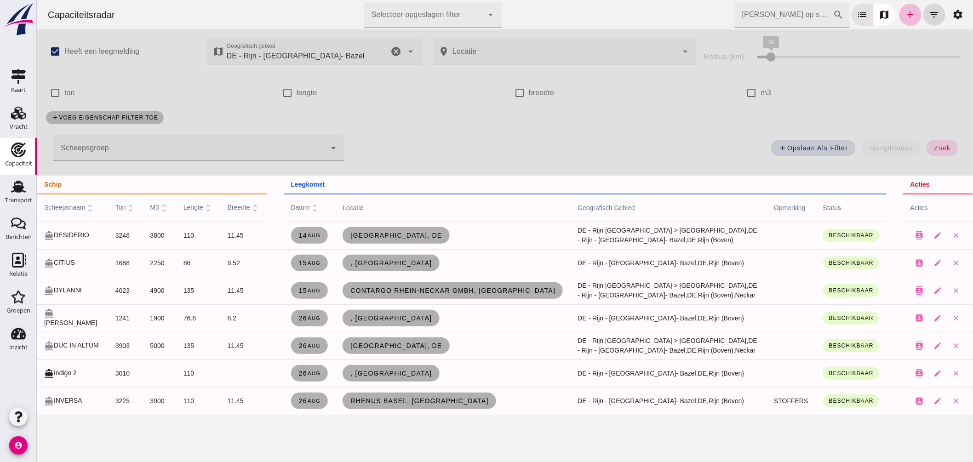
click icon "cancel"
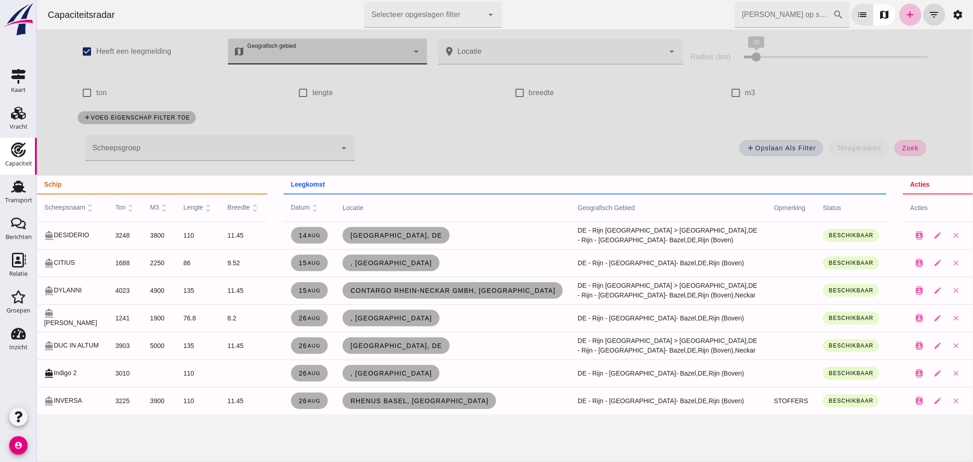
click span "zoek"
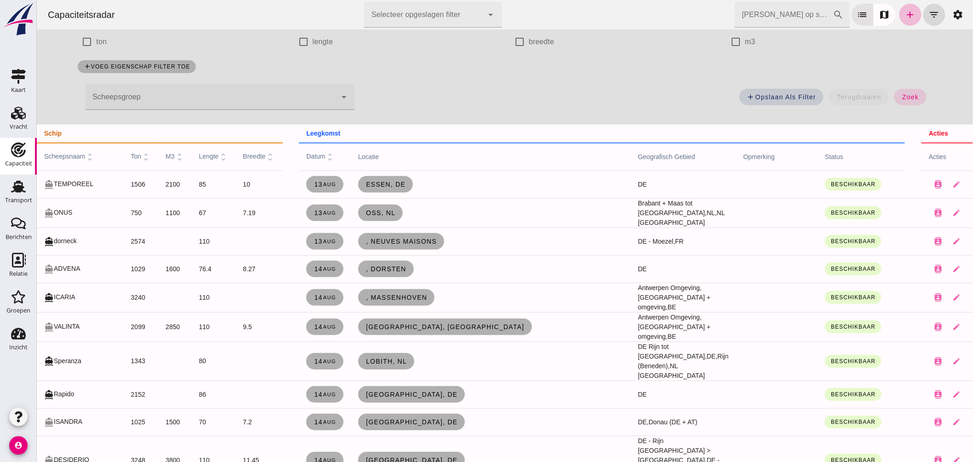
scroll to position [0, 0]
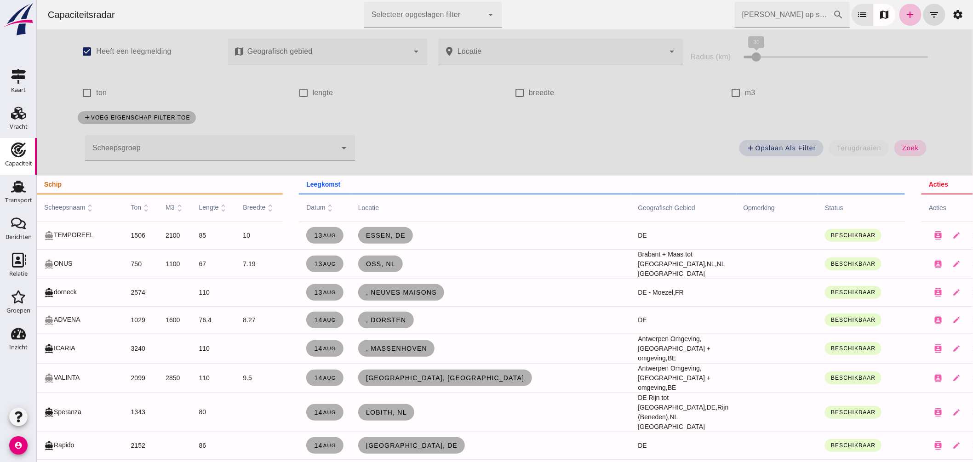
click div
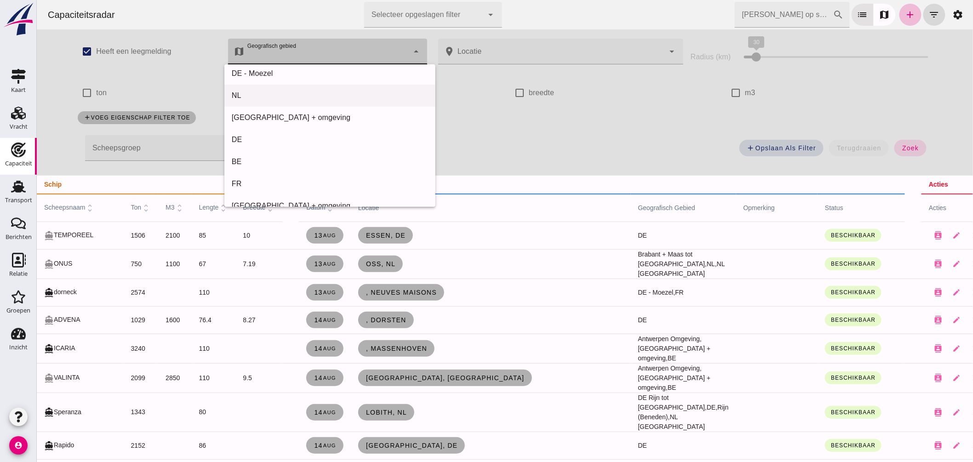
scroll to position [102, 0]
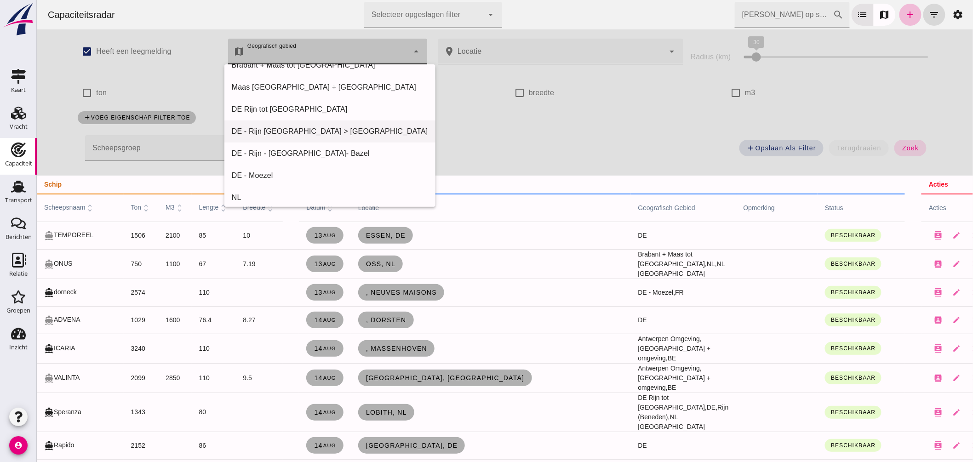
click at [329, 131] on div "DE - Rijn Koblenz > Mannheim" at bounding box center [329, 131] width 196 height 11
type input "DE - Rijn Koblenz > Mannheim"
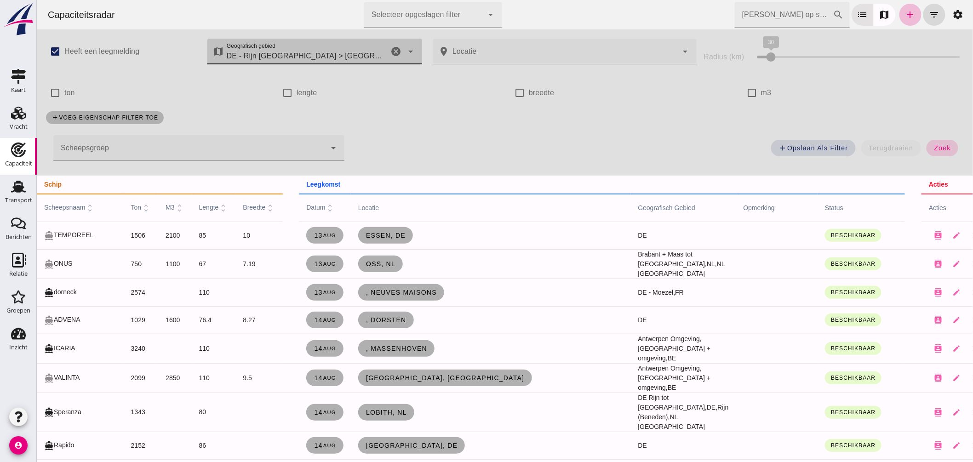
click button "zoek"
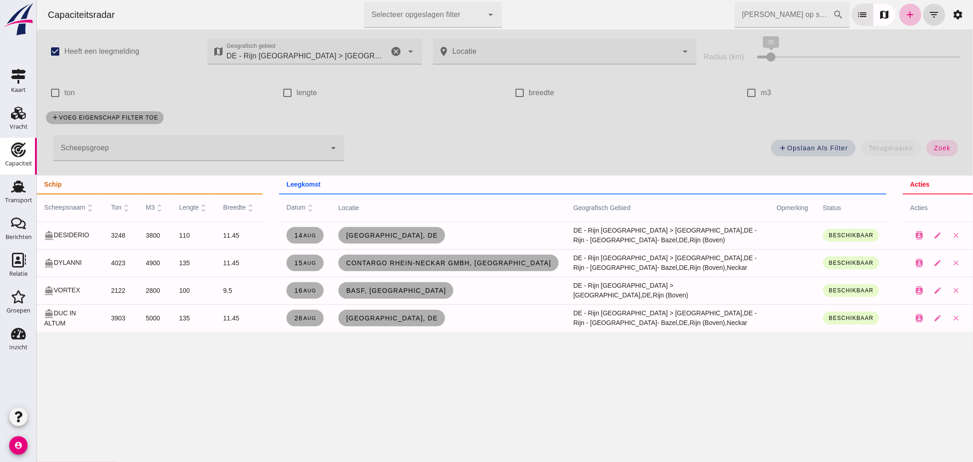
click icon "cancel"
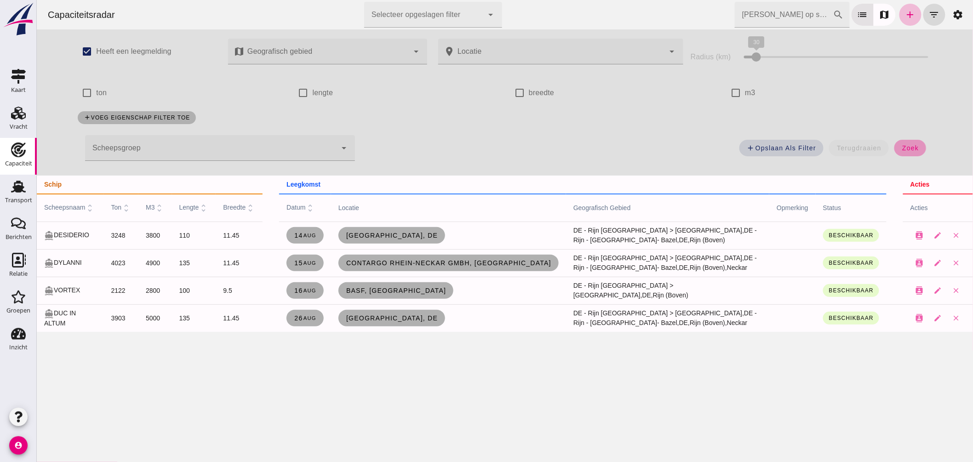
drag, startPoint x: 908, startPoint y: 144, endPoint x: 338, endPoint y: 0, distance: 588.0
click span "zoek"
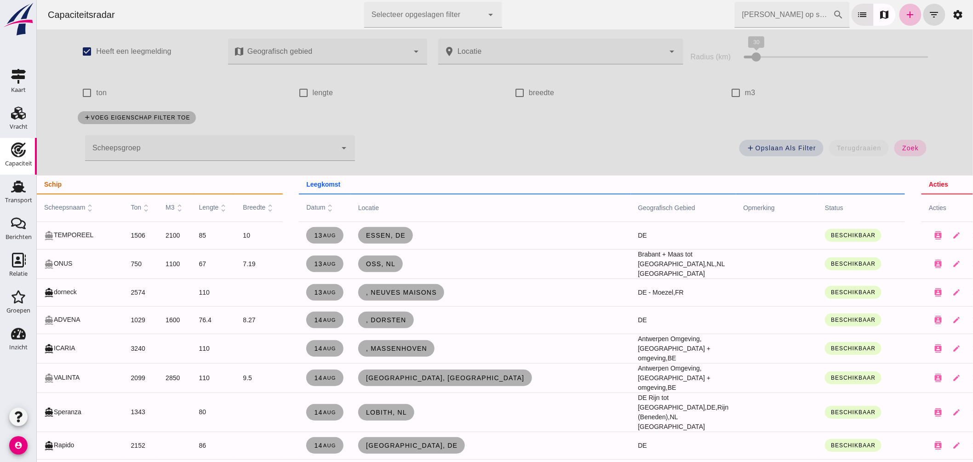
click input "Zoek op scheepsnaam"
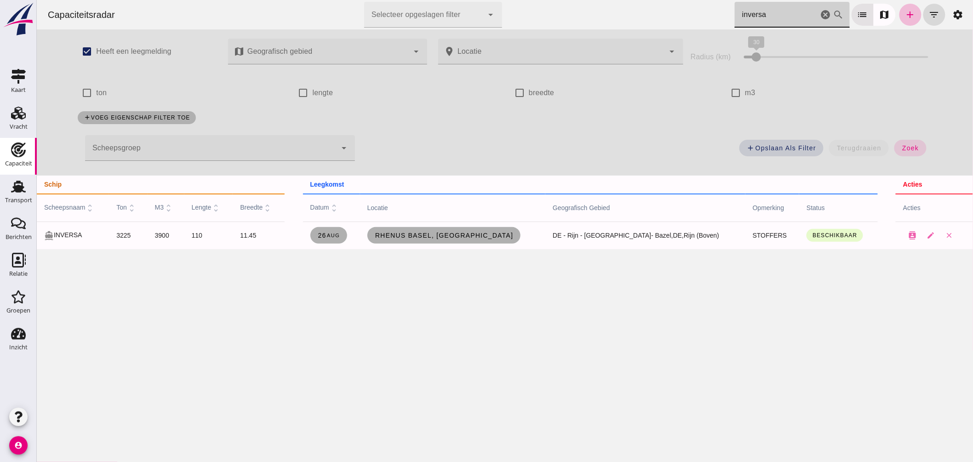
type input "inversa"
click icon "cancel"
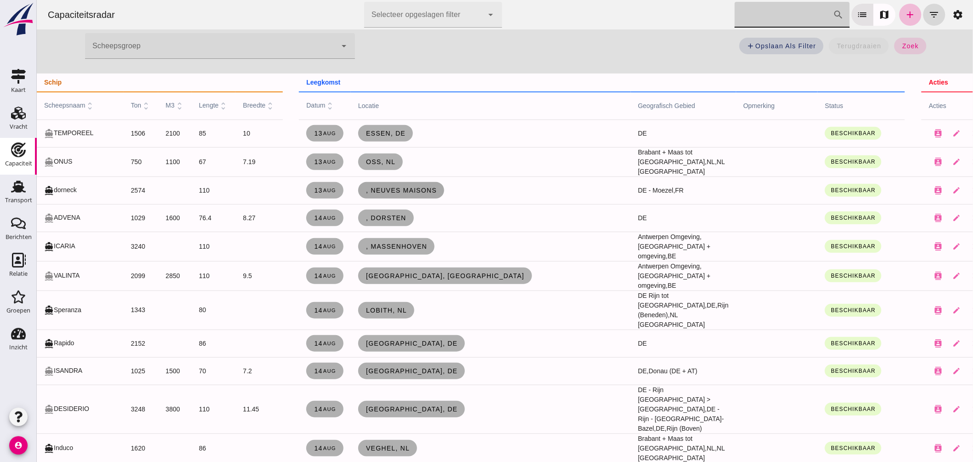
scroll to position [0, 0]
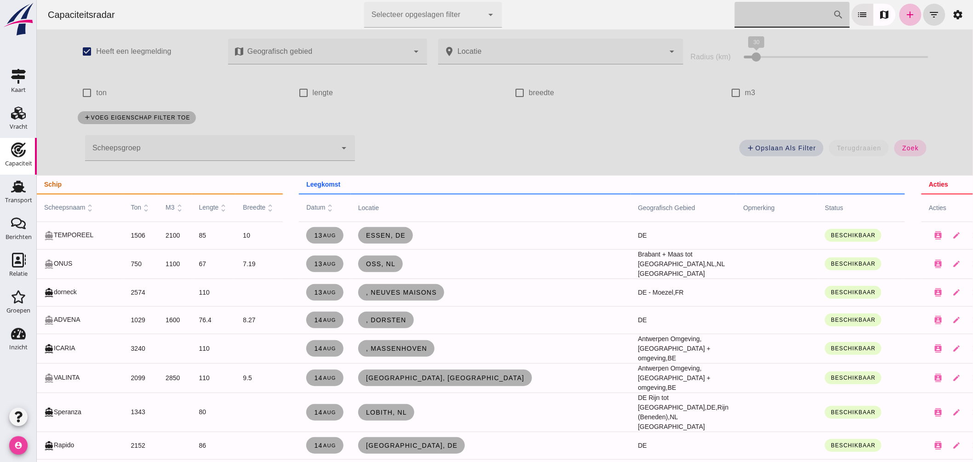
click at [17, 439] on icon "account_circle" at bounding box center [18, 446] width 18 height 18
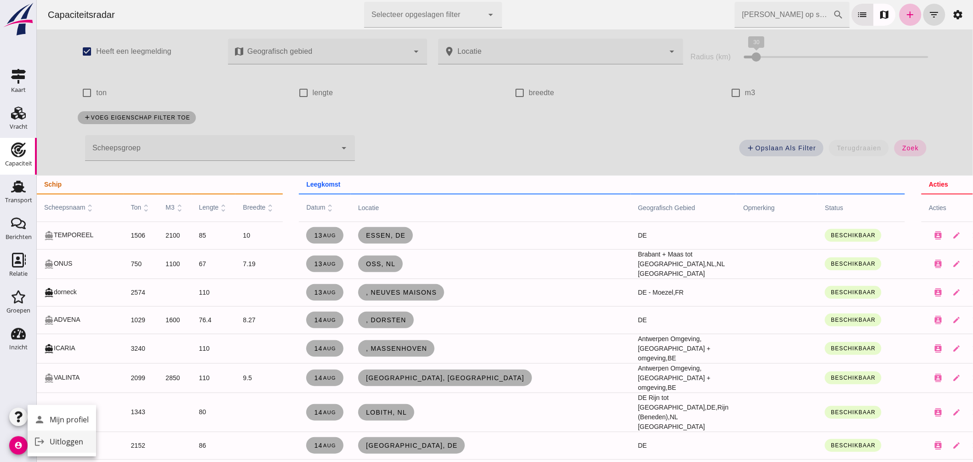
click at [58, 439] on div "Uitloggen" at bounding box center [69, 442] width 39 height 11
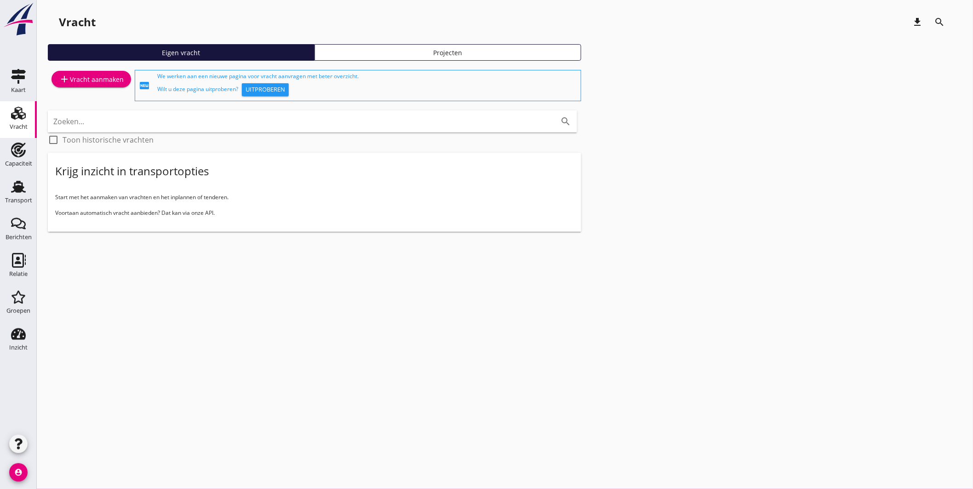
click at [611, 278] on div "cancel You are impersonating another user. Vracht download search Eigen vracht …" at bounding box center [505, 244] width 937 height 489
click at [21, 187] on use at bounding box center [18, 187] width 15 height 12
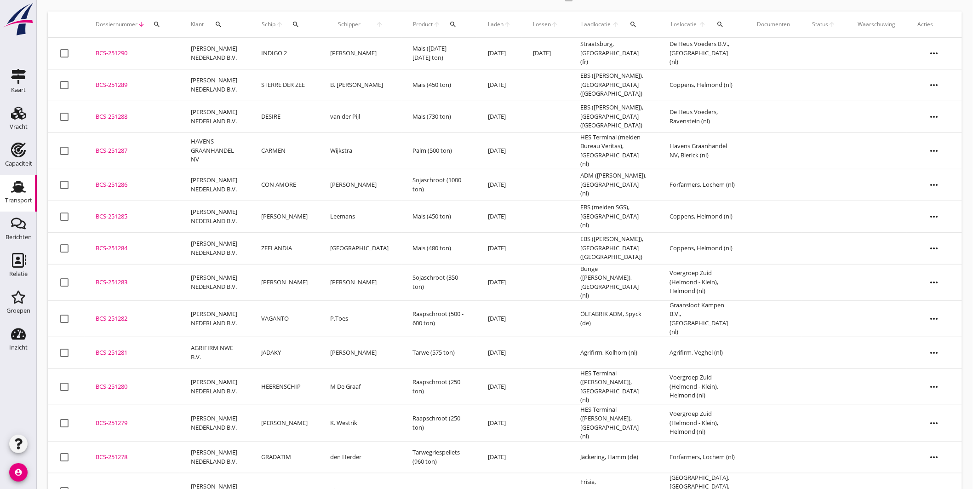
scroll to position [102, 0]
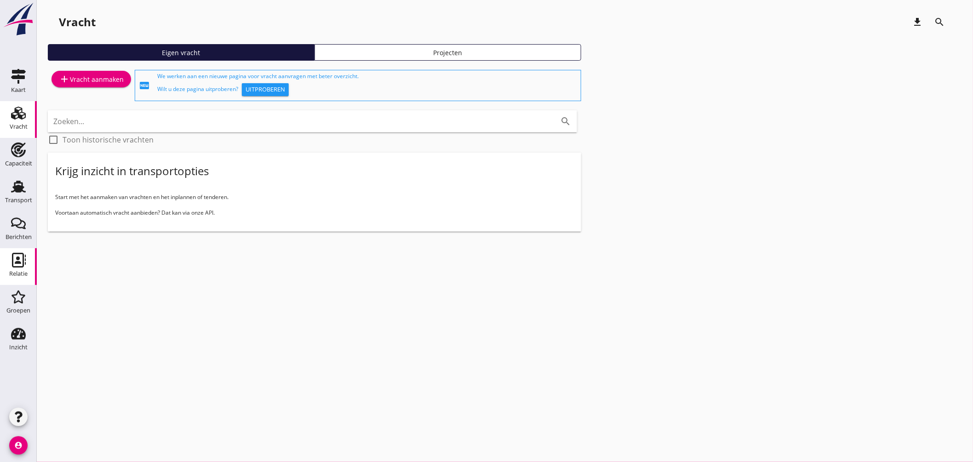
click at [15, 265] on icon "Relatie" at bounding box center [18, 260] width 15 height 15
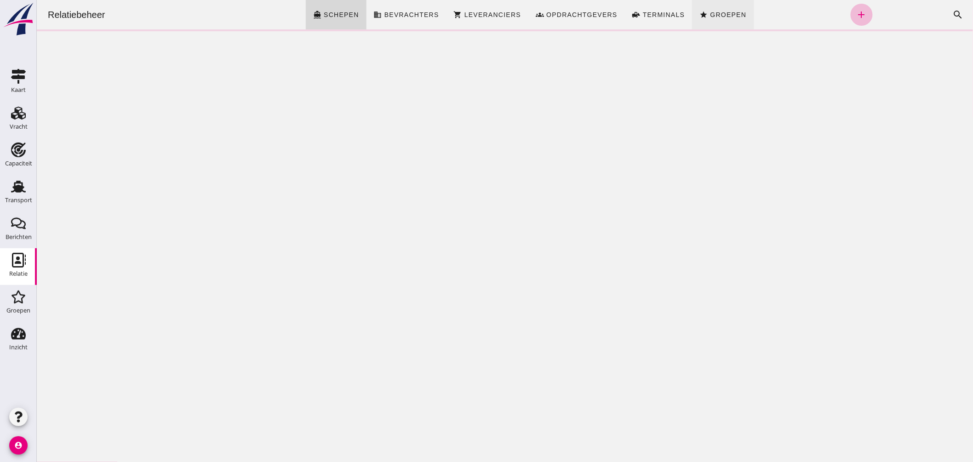
click span "Groepen"
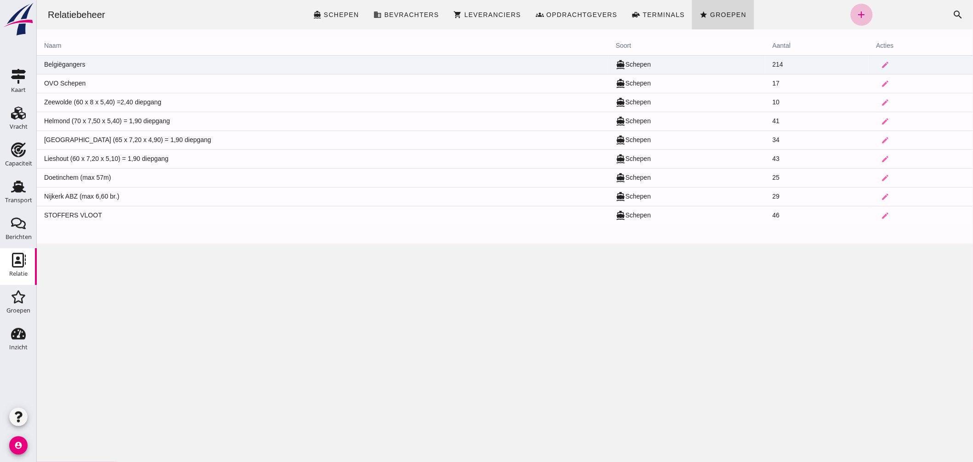
click at [80, 61] on td "Belgiëgangers" at bounding box center [322, 64] width 572 height 19
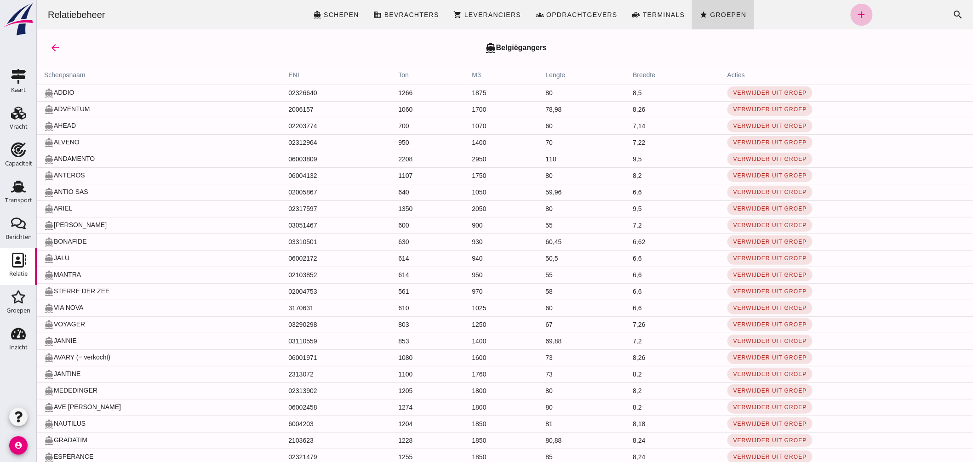
click at [74, 75] on th "scheepsnaam" at bounding box center [158, 75] width 244 height 18
click at [856, 13] on icon "add" at bounding box center [861, 14] width 11 height 11
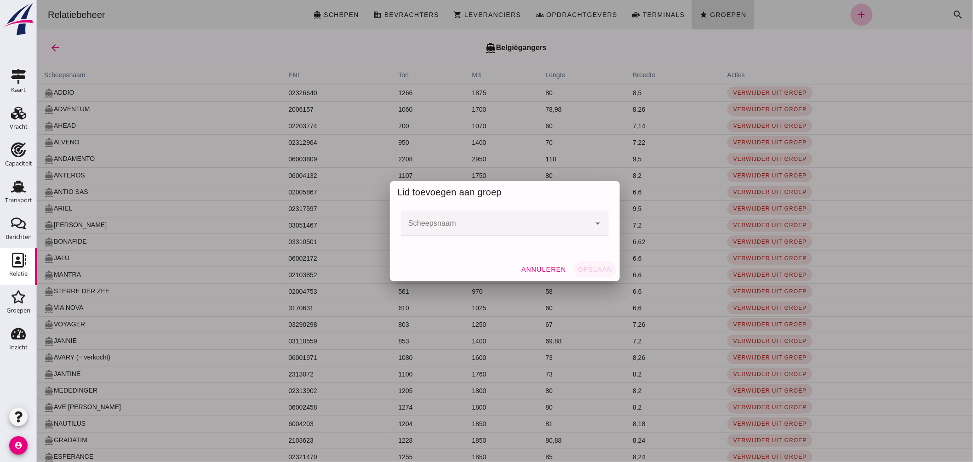
click div
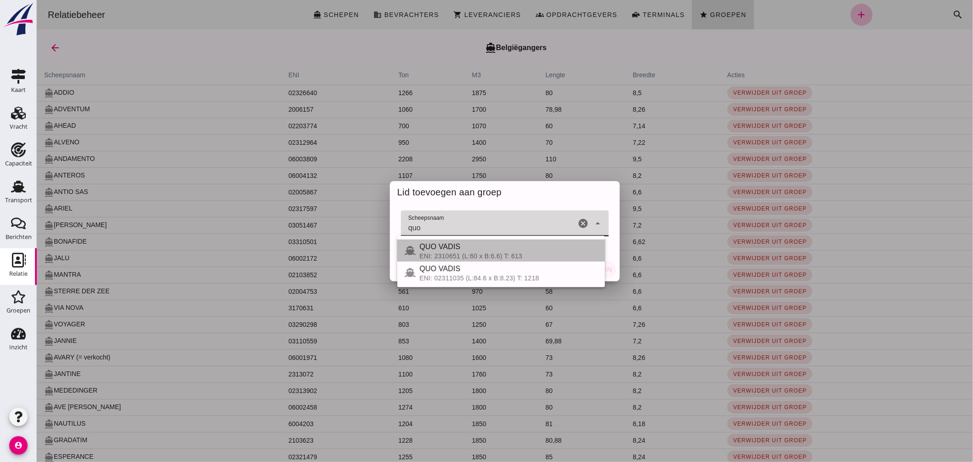
click at [472, 251] on div "QUO VADIS" at bounding box center [508, 247] width 178 height 11
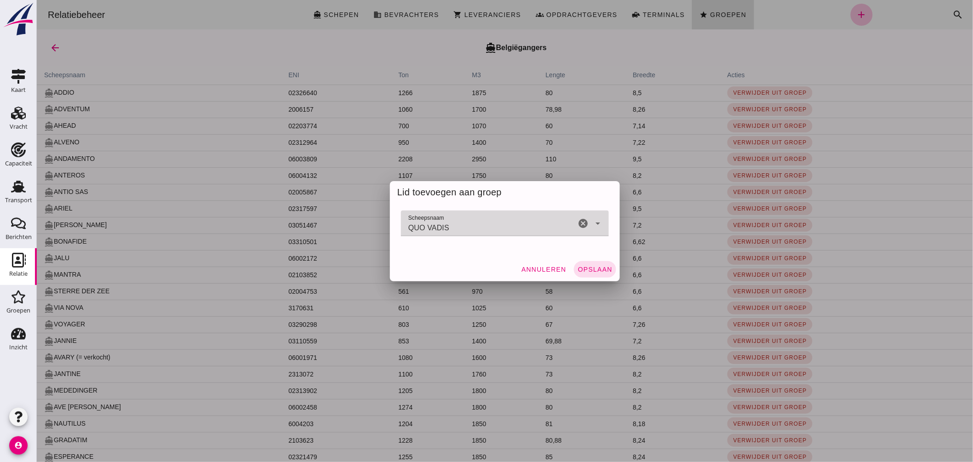
type input "QUO VADIS"
click button "Opslaan"
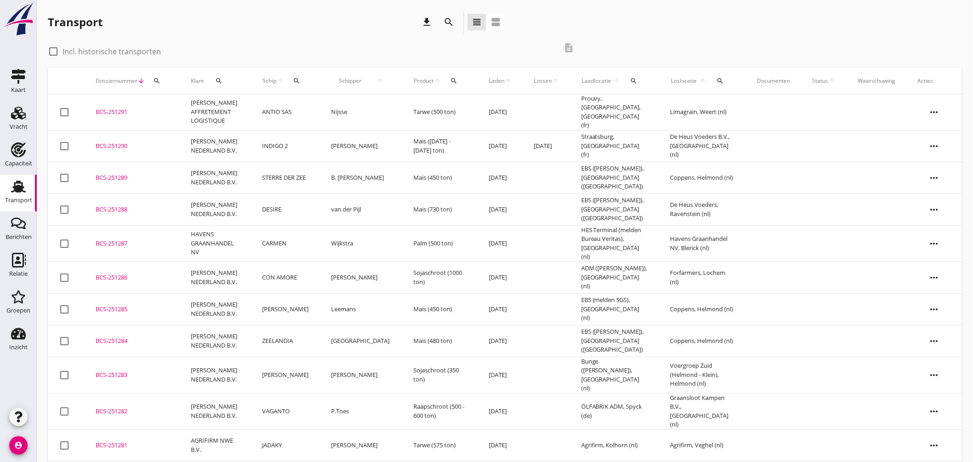
click at [300, 77] on icon "search" at bounding box center [296, 80] width 7 height 7
click at [343, 109] on input "Zoek op (scheeps)naam" at bounding box center [345, 107] width 96 height 15
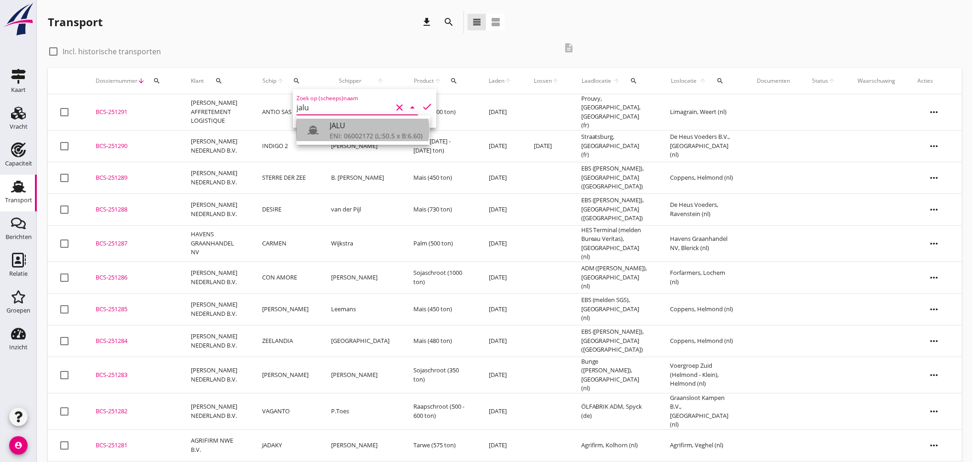
click at [349, 123] on div "JALU" at bounding box center [376, 125] width 93 height 11
click at [422, 103] on icon "check" at bounding box center [427, 106] width 11 height 11
type input "JALU"
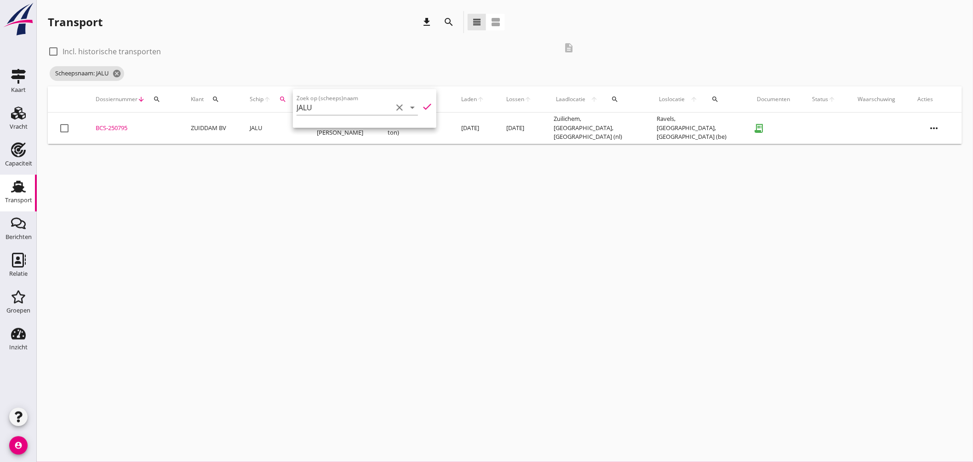
click at [140, 48] on label "Incl. historische transporten" at bounding box center [112, 51] width 98 height 9
checkbox input "true"
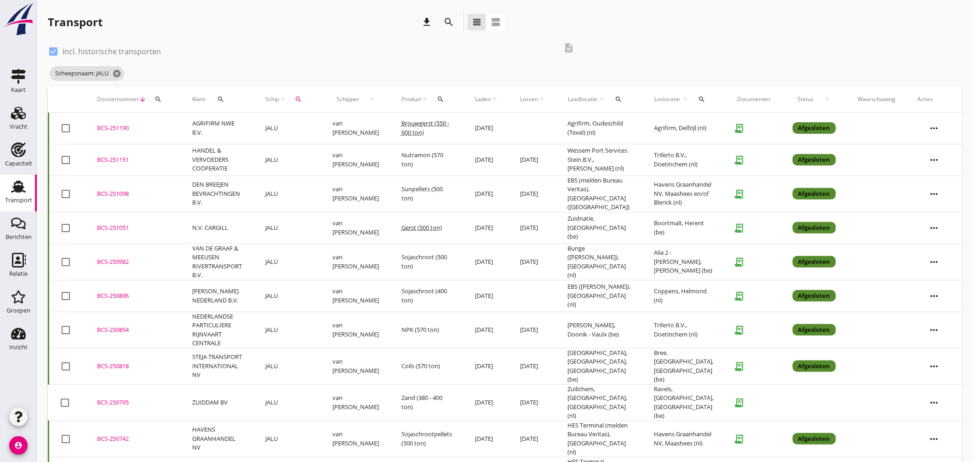
click at [123, 127] on div "BCS-251190" at bounding box center [133, 128] width 73 height 9
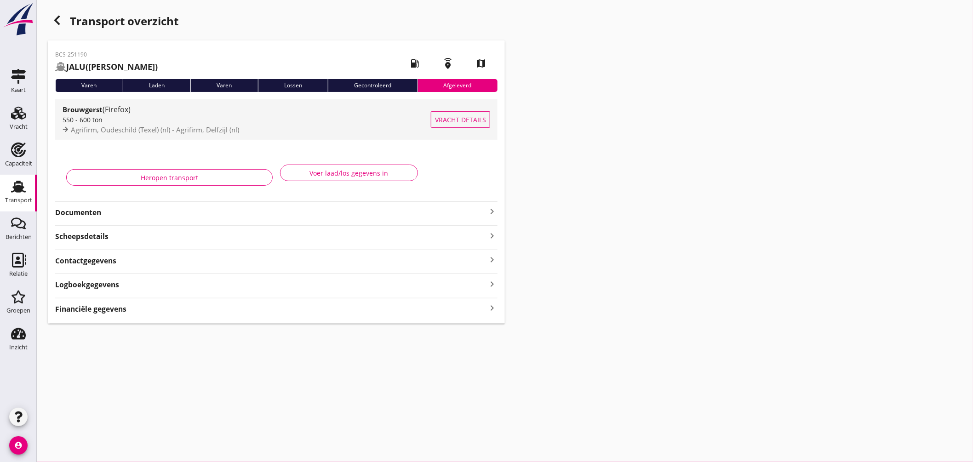
click at [277, 121] on div "550 - 600 ton" at bounding box center [247, 120] width 368 height 10
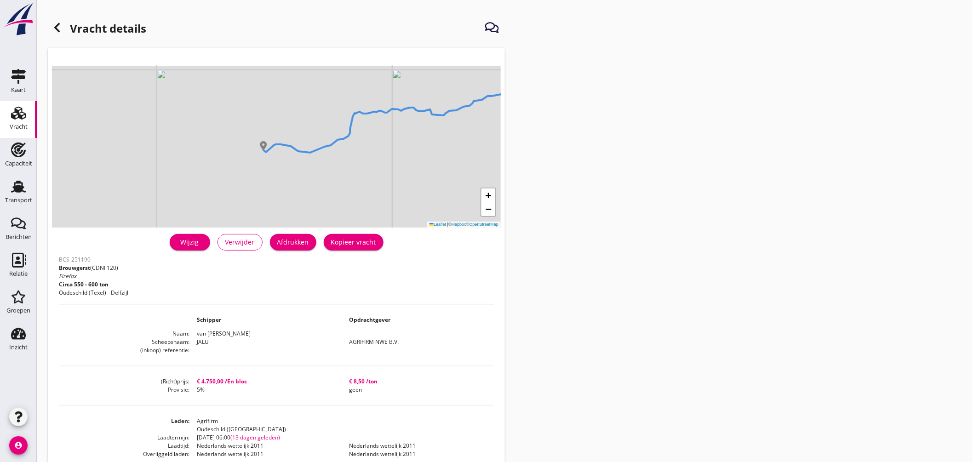
drag, startPoint x: 204, startPoint y: 184, endPoint x: 359, endPoint y: 151, distance: 158.5
click at [359, 151] on div "+ − Leaflet | © Mapbox © OpenStreetMap" at bounding box center [276, 147] width 449 height 162
click at [17, 181] on use at bounding box center [18, 187] width 15 height 12
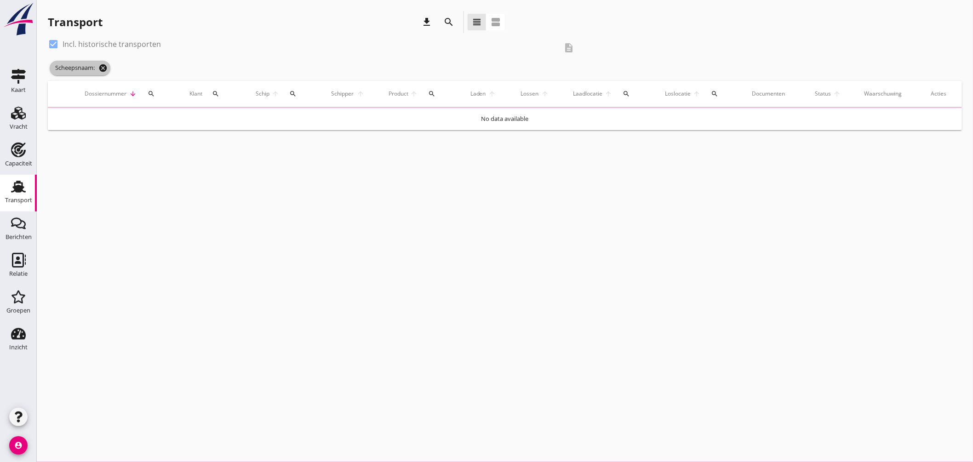
click at [104, 65] on icon "cancel" at bounding box center [102, 67] width 9 height 9
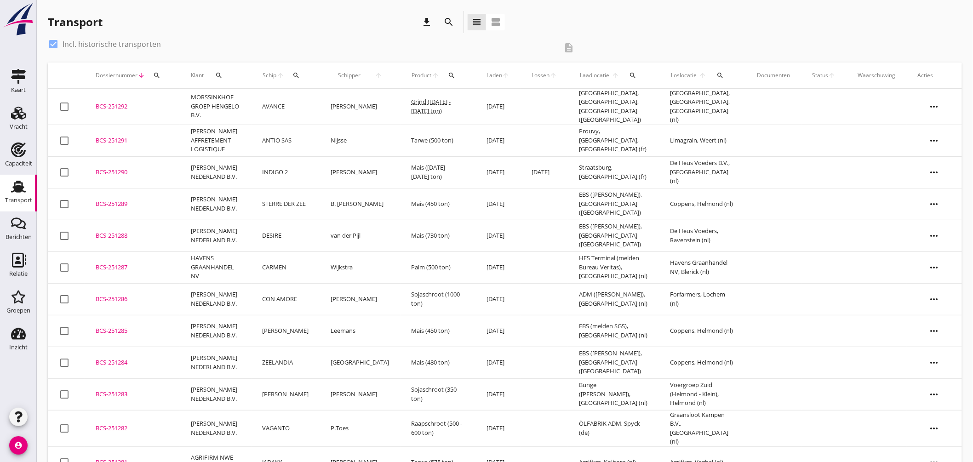
drag, startPoint x: 67, startPoint y: 46, endPoint x: 87, endPoint y: 44, distance: 20.4
click at [68, 46] on label "Incl. historische transporten" at bounding box center [112, 44] width 98 height 9
checkbox input "false"
click at [627, 81] on button "search" at bounding box center [633, 75] width 19 height 17
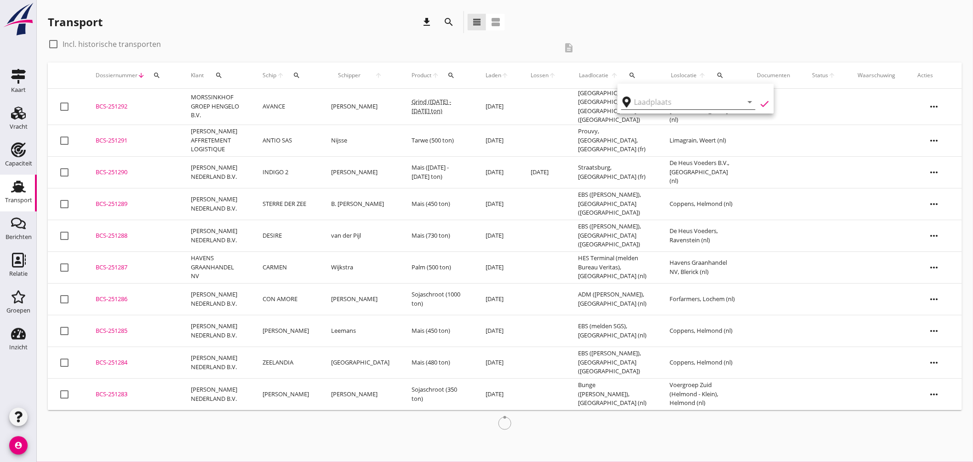
click at [645, 100] on input "text" at bounding box center [682, 102] width 96 height 15
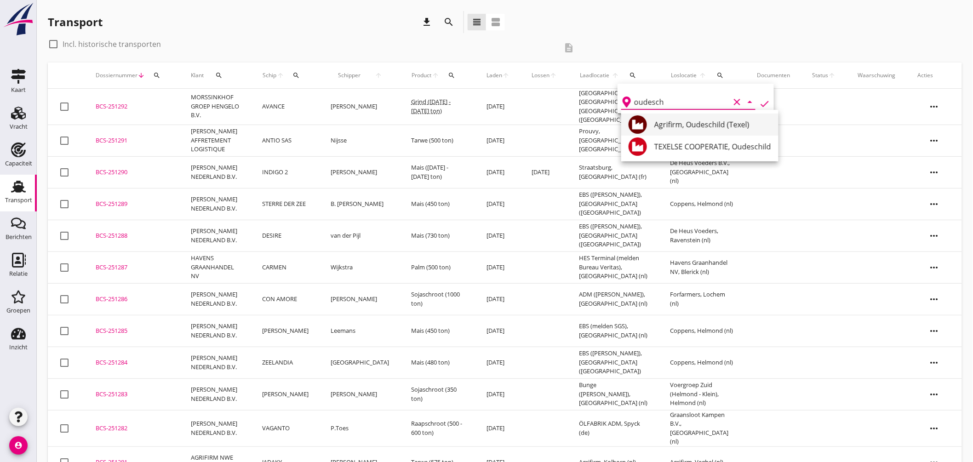
click at [693, 129] on div "Agrifirm, Oudeschild (Texel)" at bounding box center [713, 124] width 117 height 11
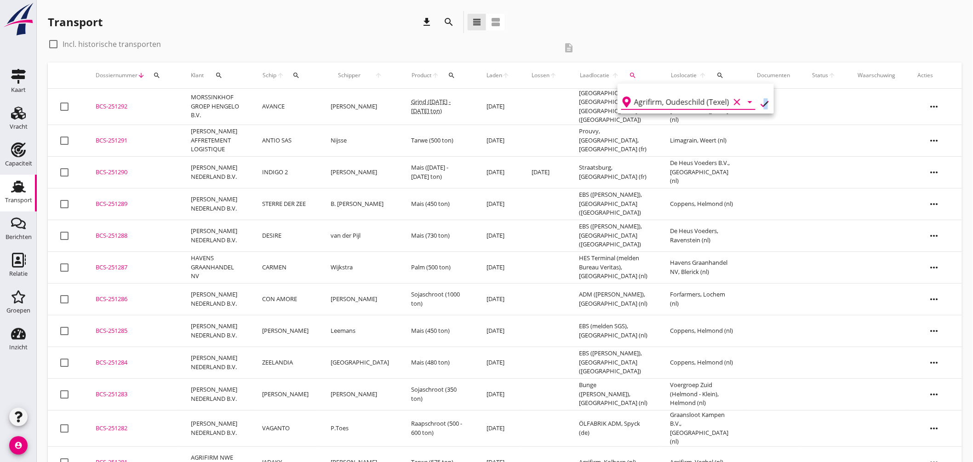
click at [763, 102] on icon "check" at bounding box center [764, 103] width 11 height 11
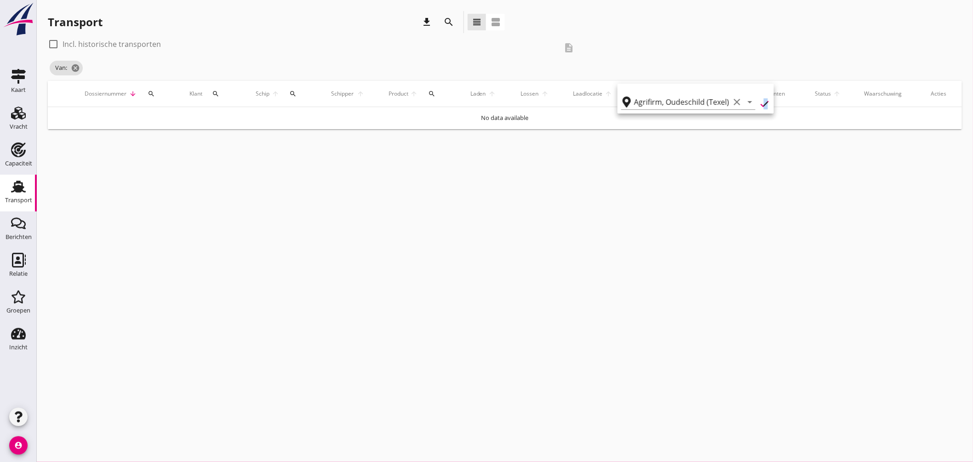
type input "Agrifirm"
click at [53, 41] on div at bounding box center [54, 44] width 16 height 16
checkbox input "true"
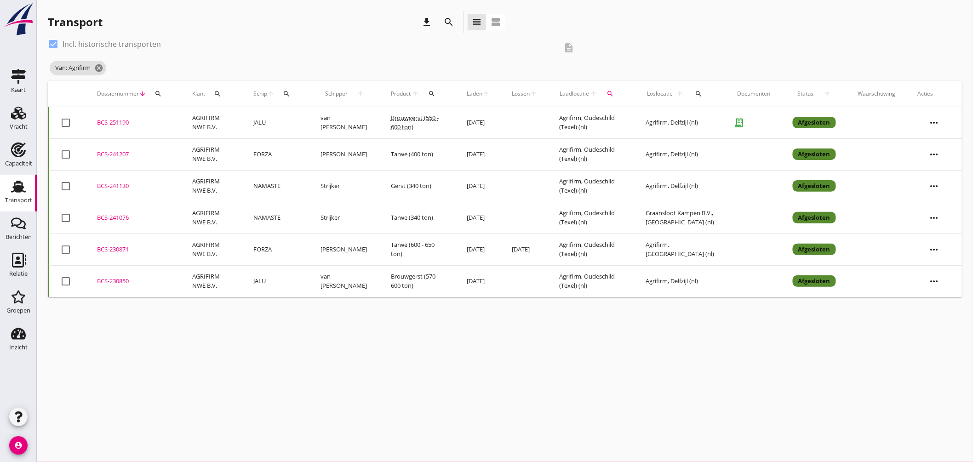
click at [166, 244] on td "BCS-230871 upload_file Drop hier uw bestand om het aan het dossier toe te voegen" at bounding box center [133, 250] width 95 height 32
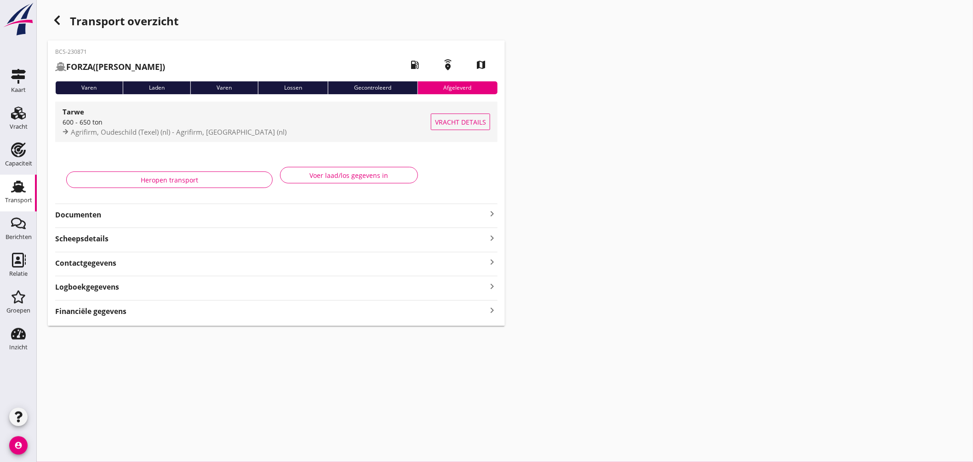
click at [284, 117] on div "600 - 650 ton" at bounding box center [247, 122] width 368 height 10
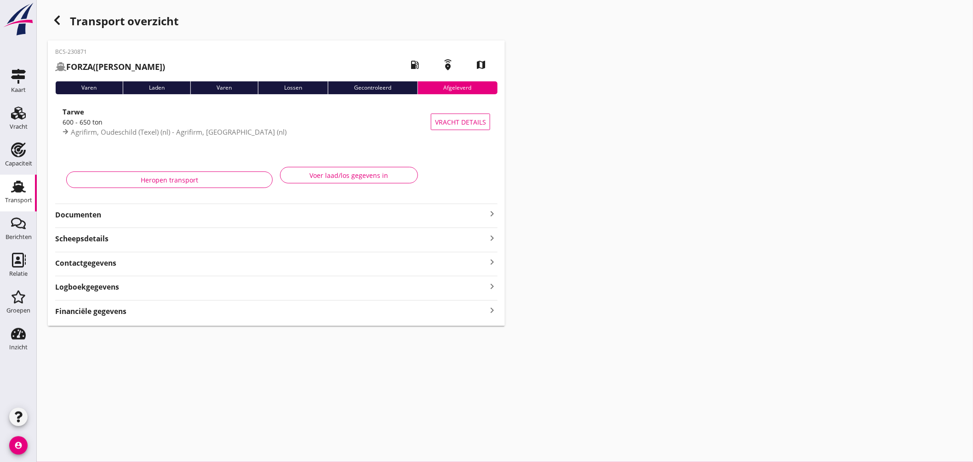
click at [490, 209] on icon "keyboard_arrow_right" at bounding box center [492, 213] width 11 height 11
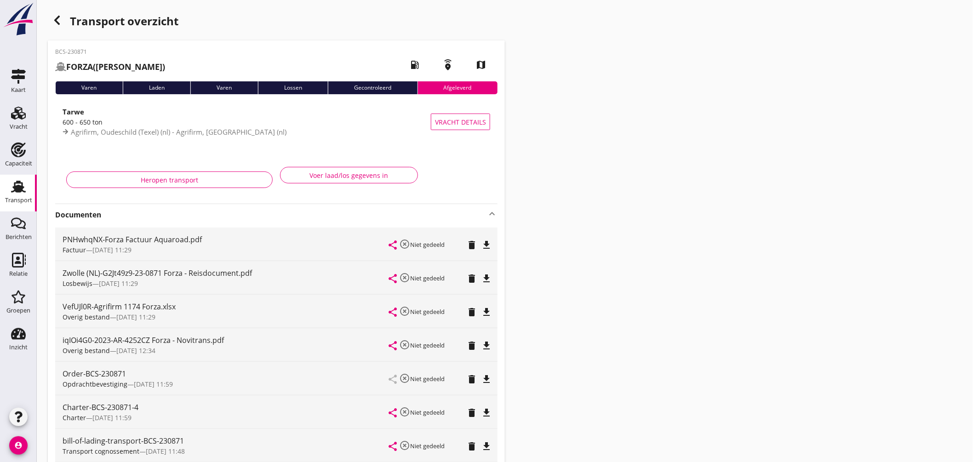
scroll to position [153, 0]
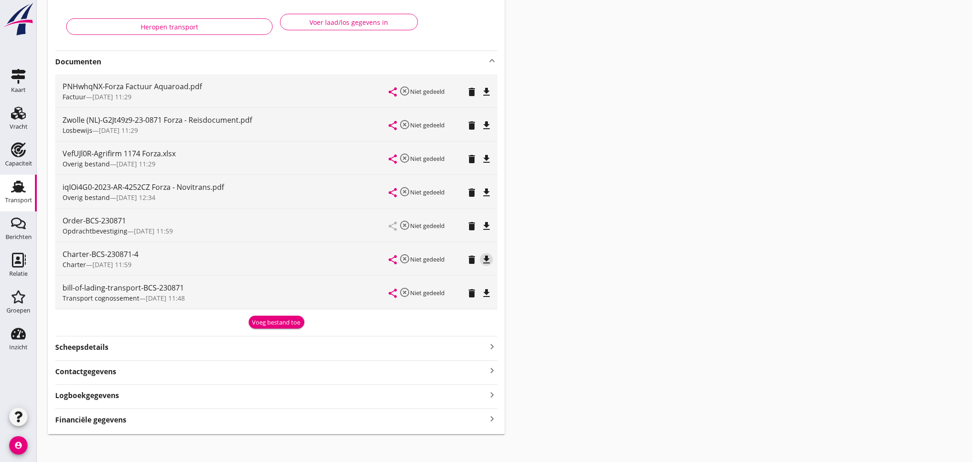
click at [489, 256] on icon "file_download" at bounding box center [486, 259] width 11 height 11
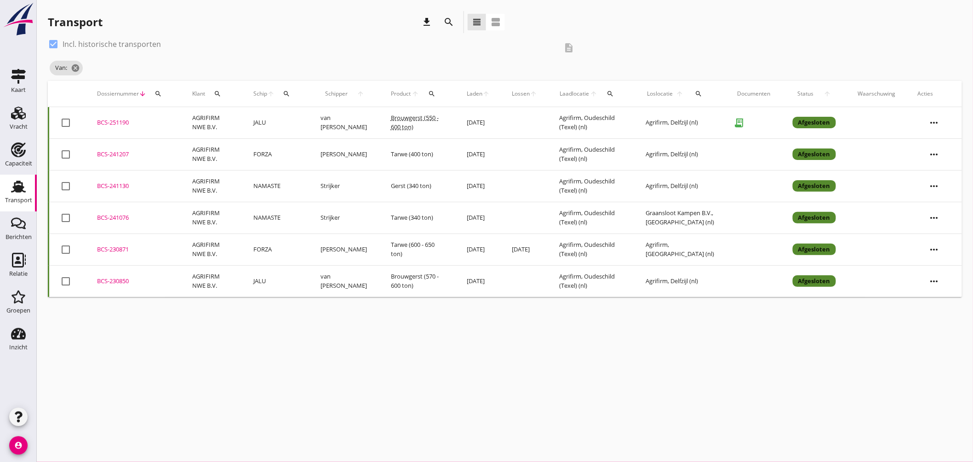
click at [199, 284] on td "AGRIFIRM NWE B.V." at bounding box center [211, 281] width 61 height 32
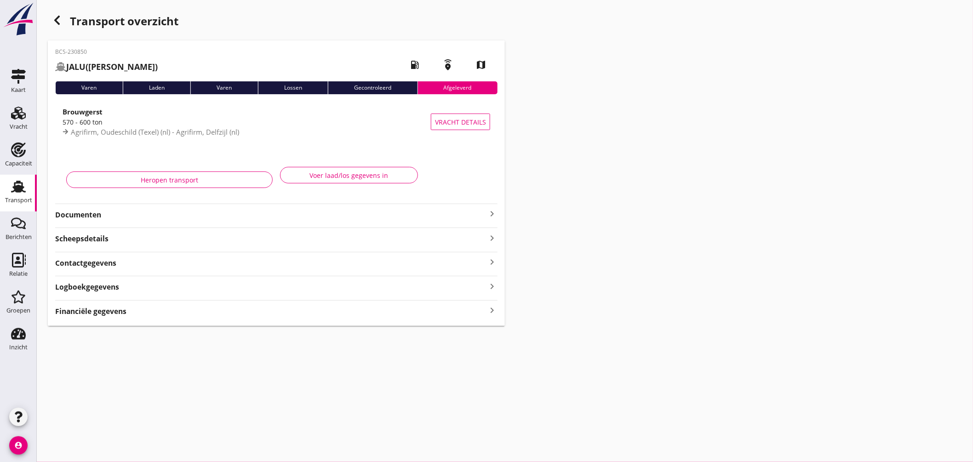
click at [19, 193] on icon "Transport" at bounding box center [18, 186] width 15 height 15
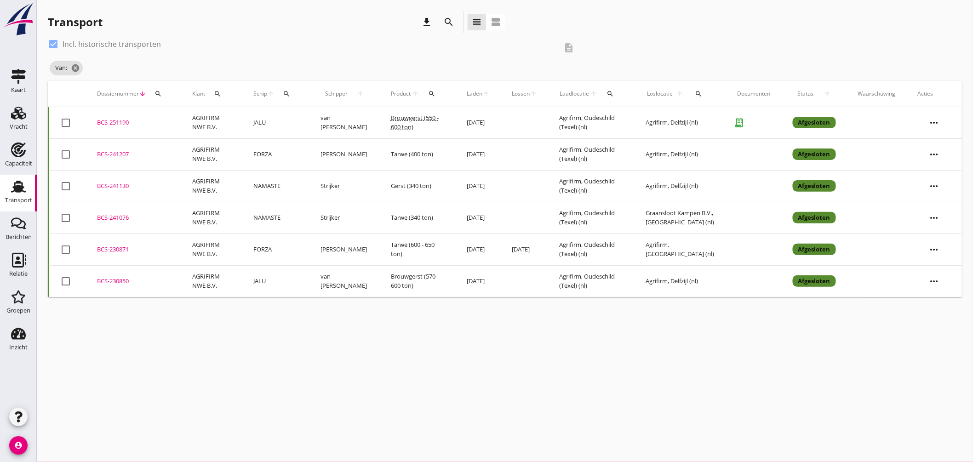
click at [58, 43] on div at bounding box center [54, 44] width 16 height 16
checkbox input "false"
click at [98, 70] on icon "cancel" at bounding box center [98, 67] width 9 height 9
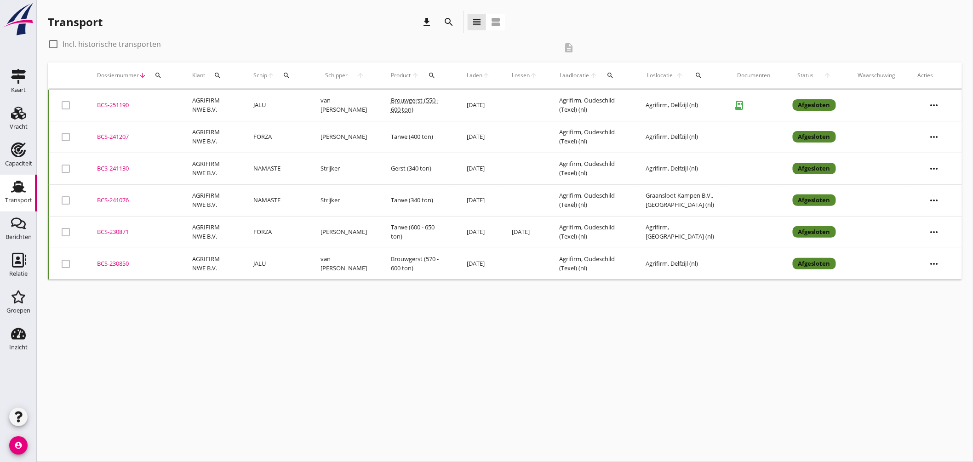
click at [287, 74] on icon "search" at bounding box center [286, 75] width 7 height 7
click at [311, 98] on input "Zoek op (scheeps)naam" at bounding box center [333, 102] width 96 height 15
click at [337, 103] on input "zwarte" at bounding box center [333, 102] width 96 height 15
type input "z"
type input "ZWARTE"
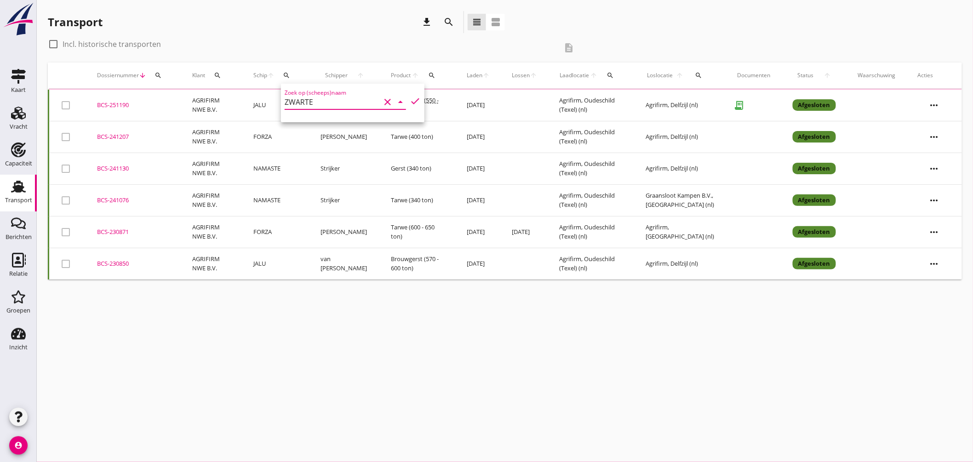
click at [383, 103] on icon "clear" at bounding box center [387, 102] width 11 height 11
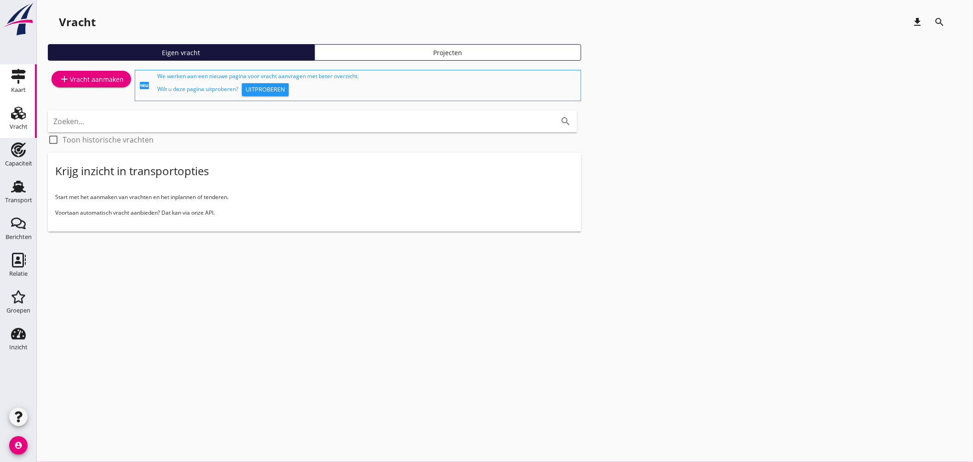
click at [18, 75] on use at bounding box center [18, 76] width 15 height 15
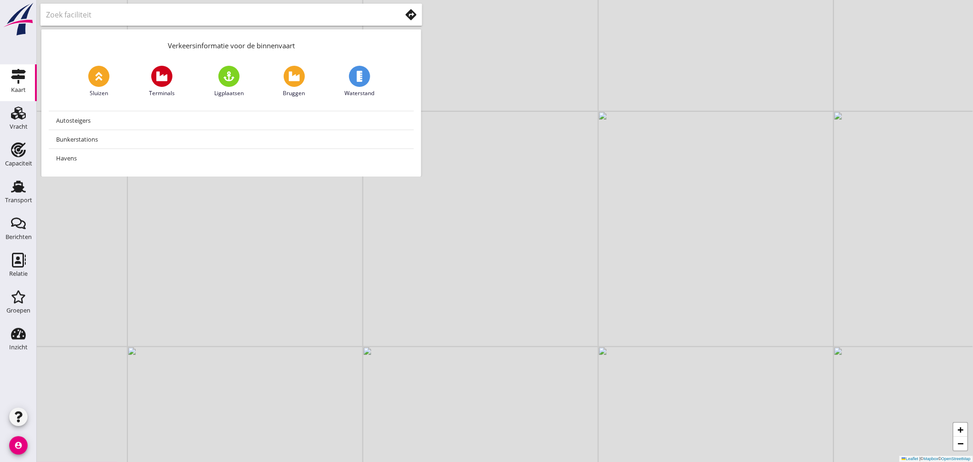
click at [412, 15] on use at bounding box center [411, 14] width 11 height 11
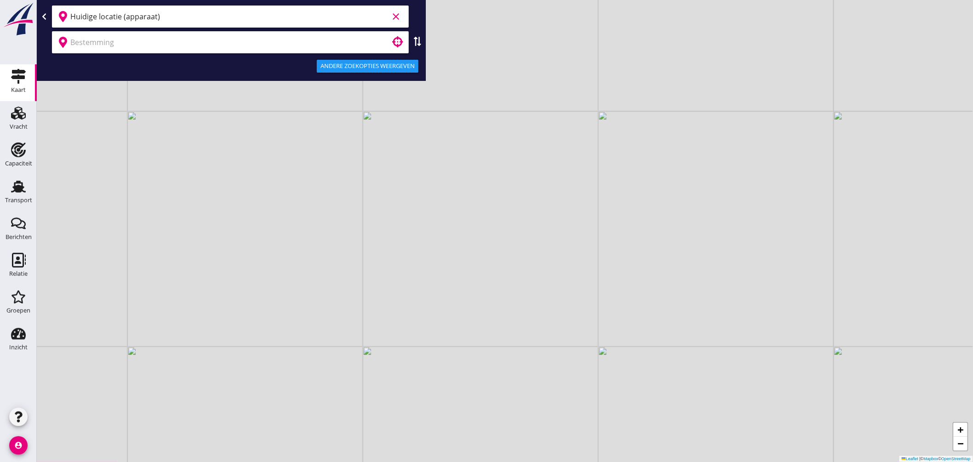
click at [135, 14] on input "Huidige locatie (apparaat)" at bounding box center [229, 16] width 318 height 15
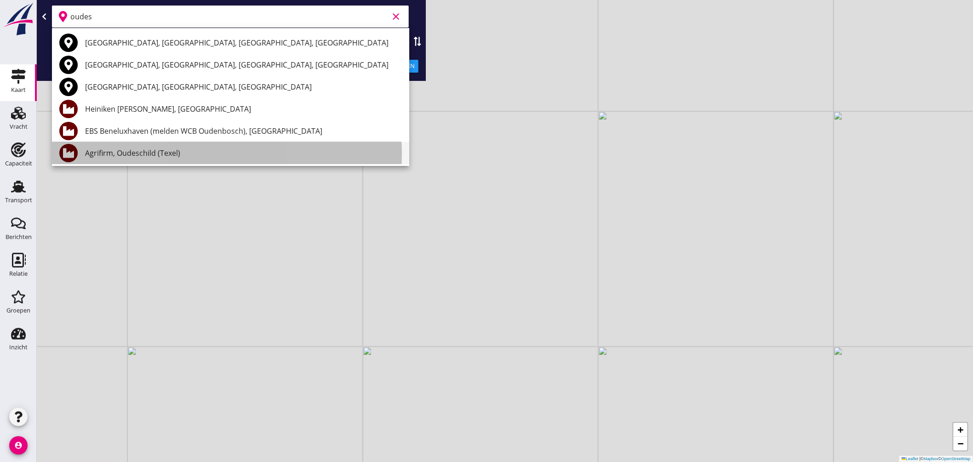
click at [121, 150] on div "Agrifirm, Oudeschild (Texel)" at bounding box center [243, 153] width 317 height 11
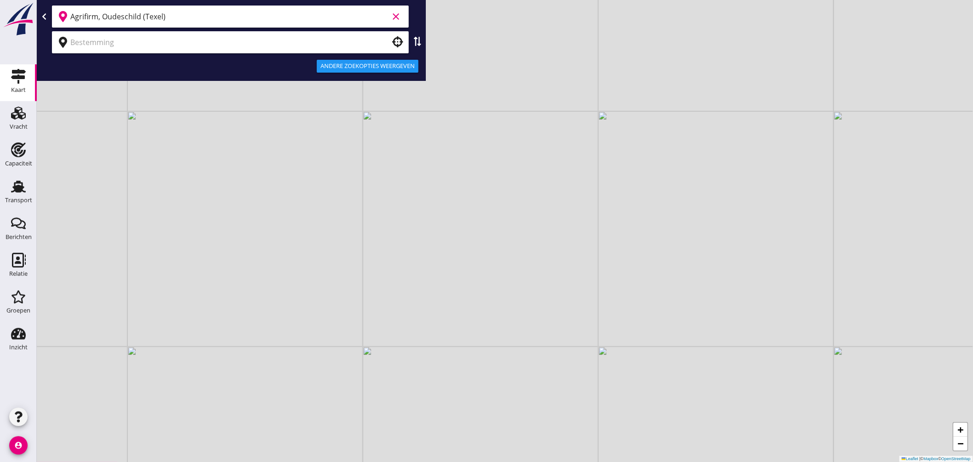
type input "Agrifirm, Oudeschild (Texel)"
click at [127, 46] on input "text" at bounding box center [223, 42] width 307 height 15
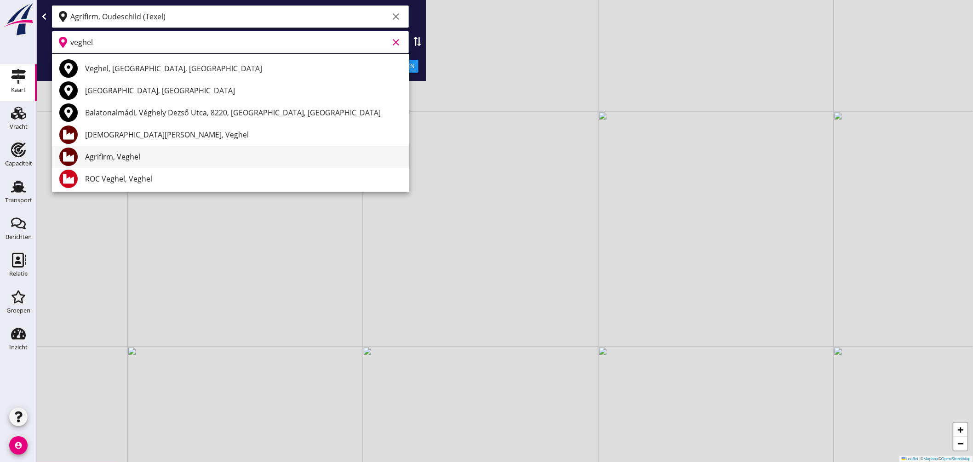
click at [143, 152] on div "Agrifirm, Veghel" at bounding box center [243, 156] width 317 height 11
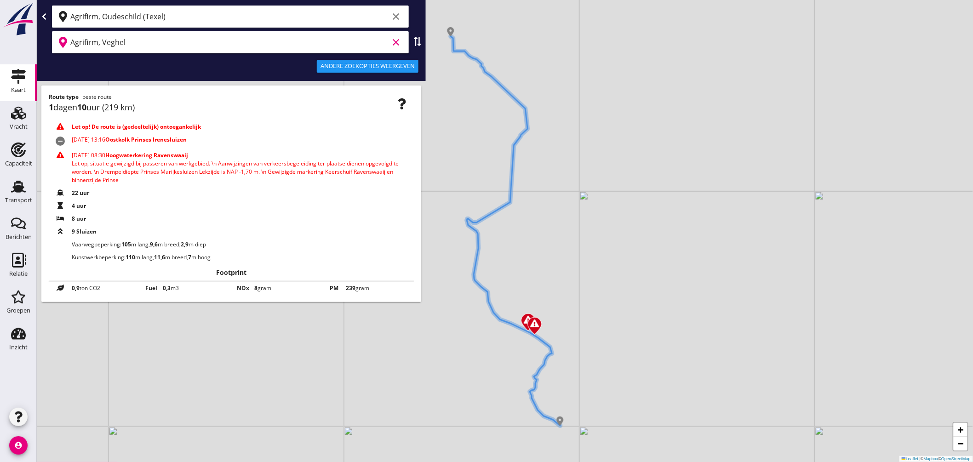
type input "Agrifirm, Veghel"
click at [355, 66] on div "Andere zoekopties weergeven" at bounding box center [368, 66] width 94 height 9
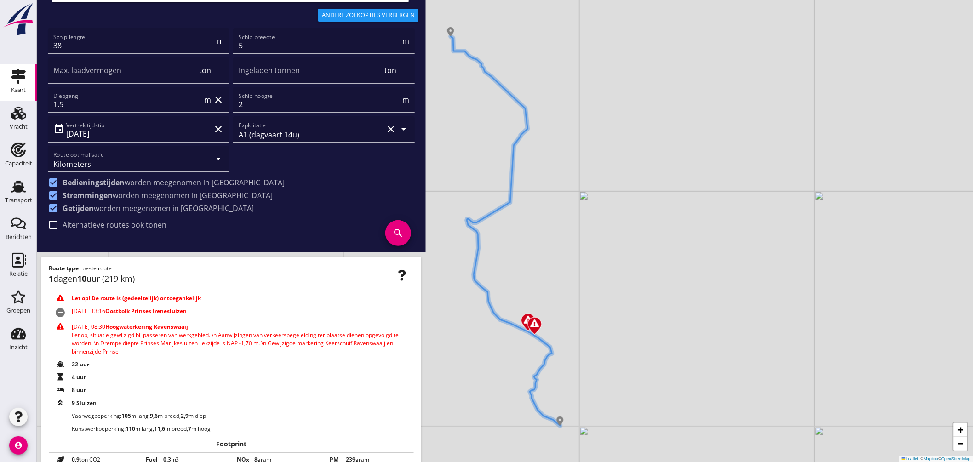
scroll to position [67, 0]
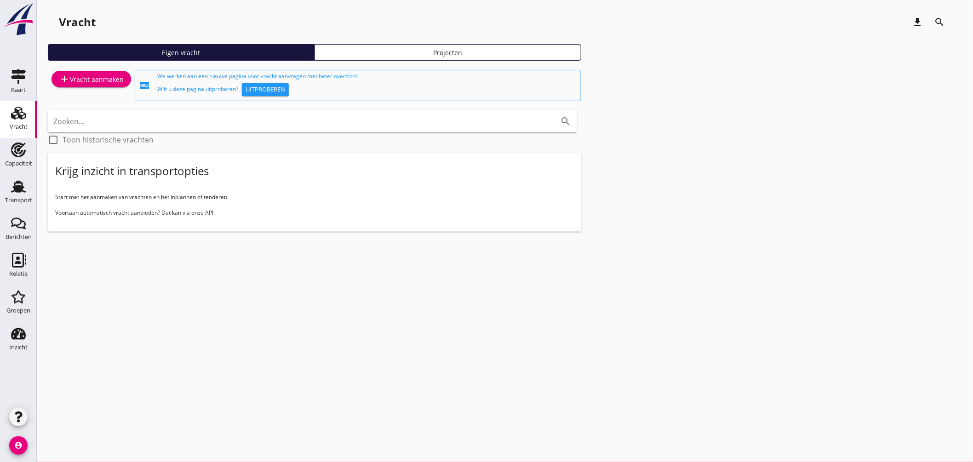
click at [190, 120] on input "Zoeken..." at bounding box center [299, 121] width 493 height 15
type input "zwart"
click at [190, 120] on input "Zoeken..." at bounding box center [299, 121] width 493 height 15
type input "zwartew"
click at [23, 444] on icon "account_circle" at bounding box center [18, 446] width 18 height 18
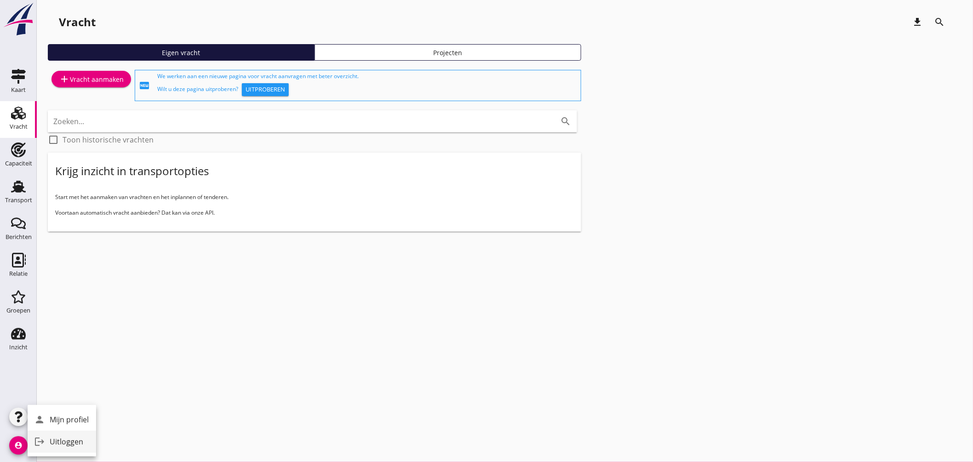
click at [61, 443] on div "Uitloggen" at bounding box center [69, 442] width 39 height 11
click at [17, 178] on link "Transport Transport" at bounding box center [18, 193] width 37 height 37
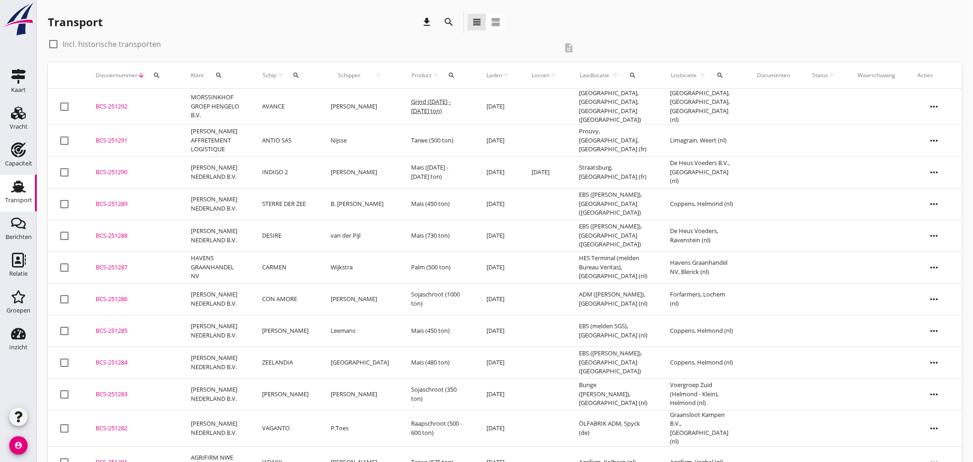
click at [299, 75] on icon "search" at bounding box center [296, 75] width 7 height 7
click at [323, 96] on input "Zoek op (scheeps)naam" at bounding box center [343, 102] width 96 height 15
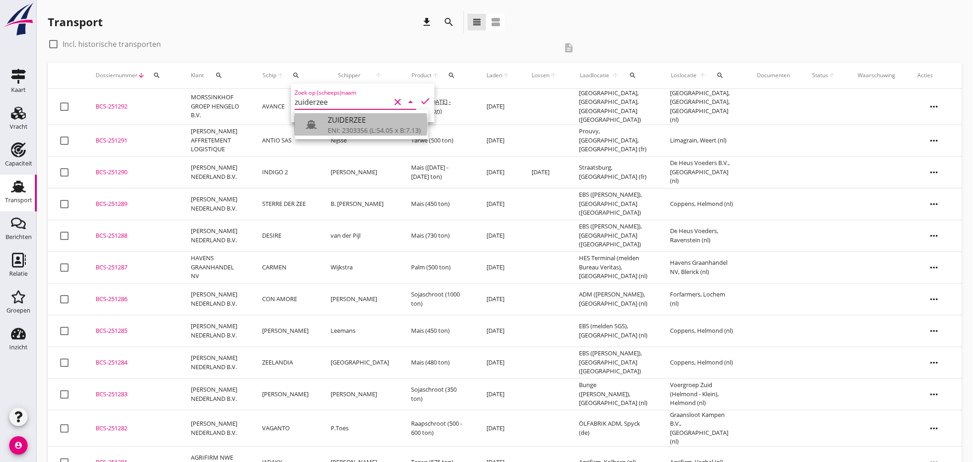
click at [337, 116] on div "ZUIDERZEE" at bounding box center [374, 120] width 93 height 11
click at [420, 101] on icon "check" at bounding box center [425, 101] width 11 height 11
type input "ZUIDERZEE"
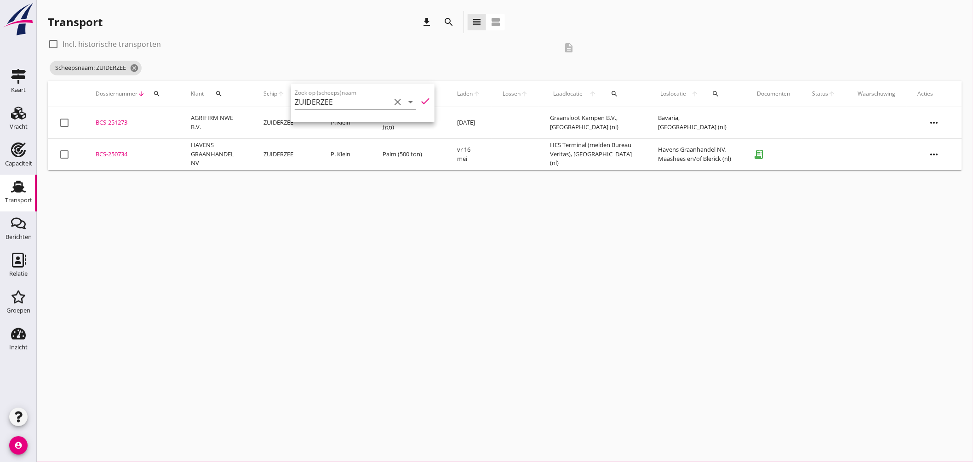
click at [376, 189] on div "cancel You are impersonating another user. Transport download search view_headl…" at bounding box center [505, 231] width 937 height 462
click at [137, 67] on icon "cancel" at bounding box center [134, 67] width 9 height 9
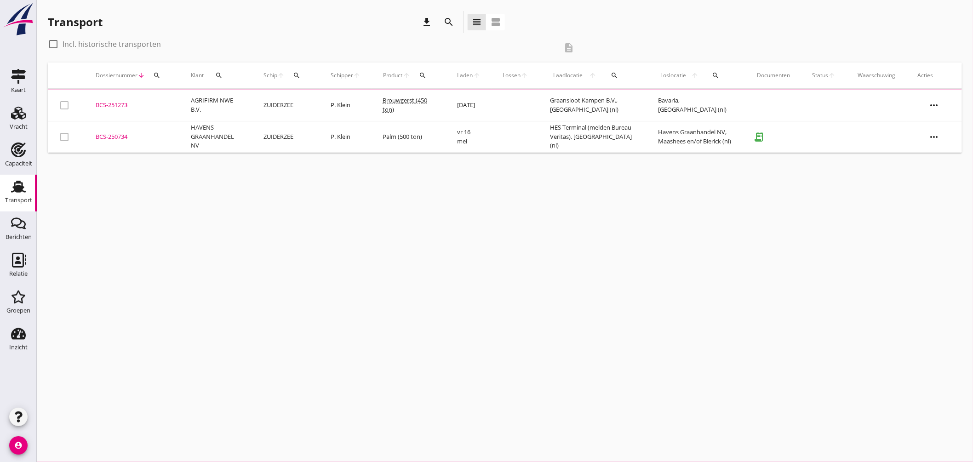
click at [298, 74] on icon "search" at bounding box center [296, 75] width 7 height 7
click at [318, 100] on input "Zoek op (scheeps)naam" at bounding box center [341, 102] width 96 height 15
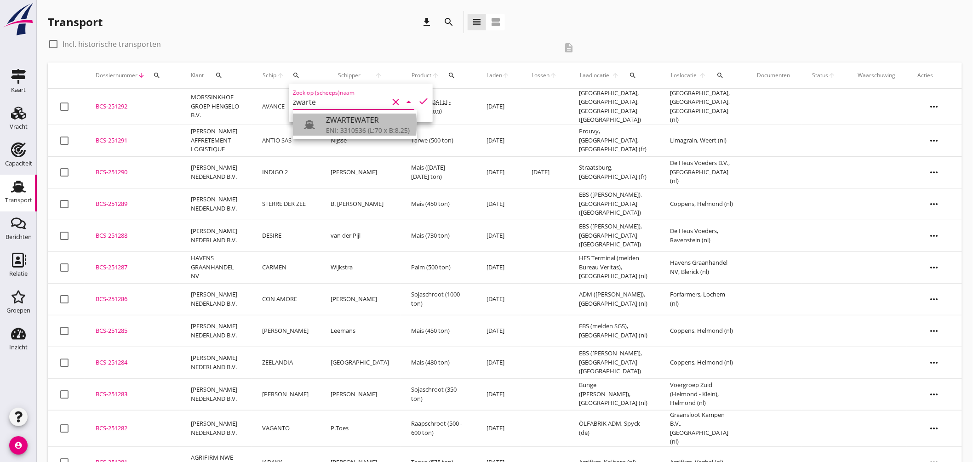
click at [339, 123] on div "ZWARTEWATER" at bounding box center [368, 120] width 84 height 11
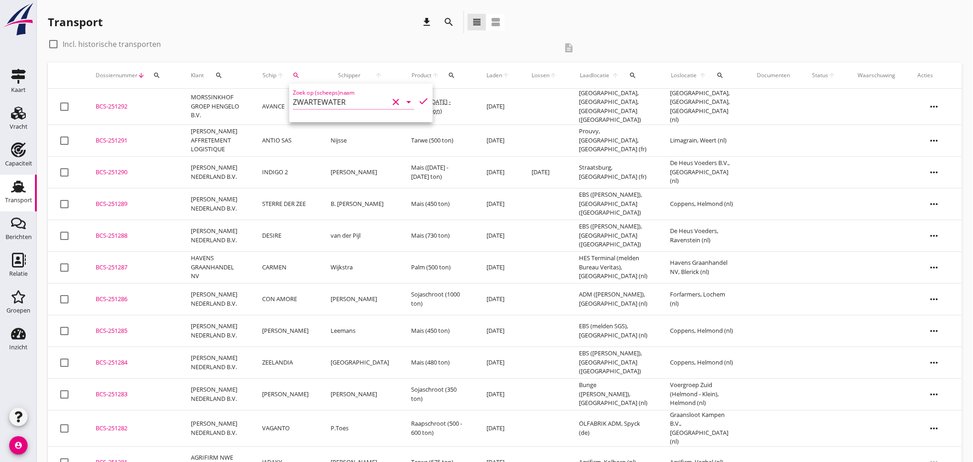
click at [422, 98] on icon "check" at bounding box center [423, 101] width 11 height 11
type input "ZWARTEWATER"
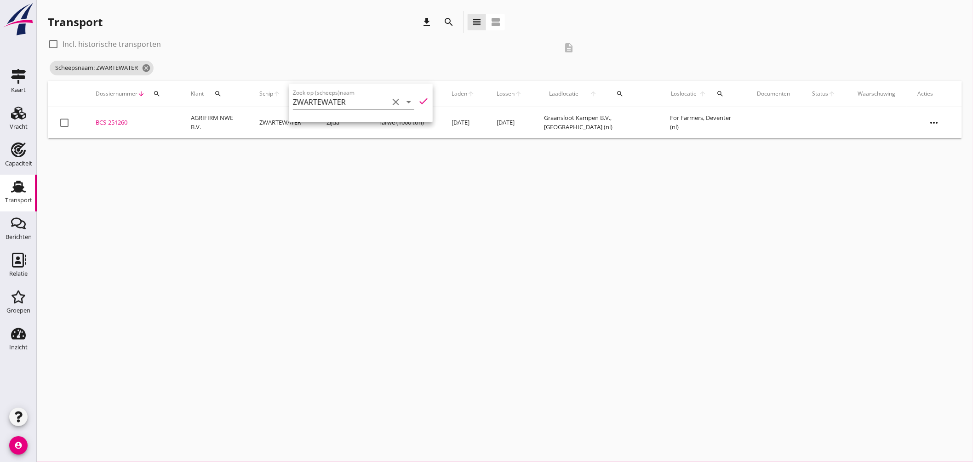
click at [426, 166] on div "cancel You are impersonating another user. Transport download search view_headl…" at bounding box center [505, 231] width 937 height 462
click at [120, 120] on div "BCS-251260" at bounding box center [132, 122] width 73 height 9
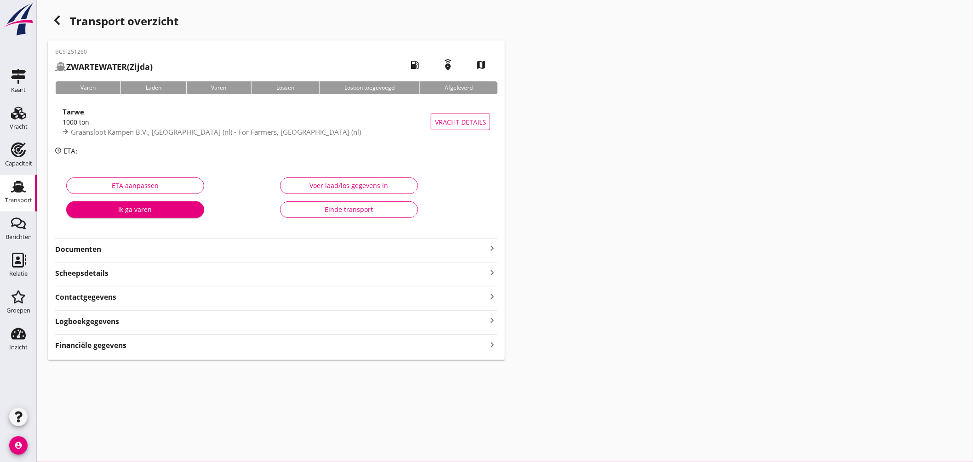
click at [491, 243] on icon "keyboard_arrow_right" at bounding box center [492, 248] width 11 height 11
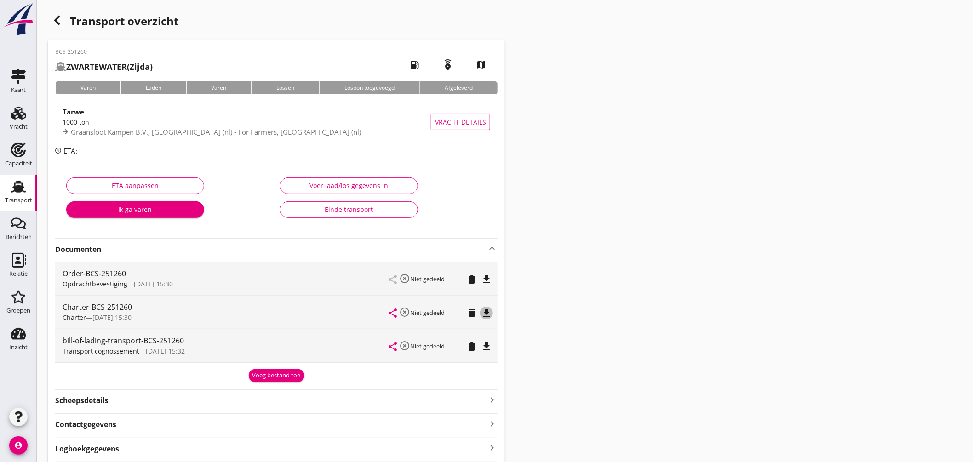
click at [488, 311] on icon "file_download" at bounding box center [486, 313] width 11 height 11
click at [20, 178] on link "Transport Transport" at bounding box center [18, 193] width 37 height 37
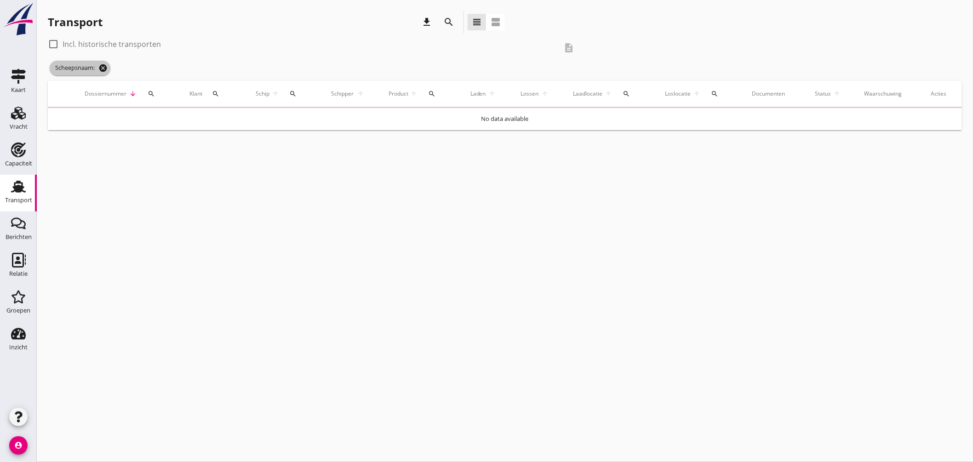
click at [106, 62] on span "Scheepsnaam: cancel" at bounding box center [80, 68] width 61 height 15
click at [104, 68] on icon "cancel" at bounding box center [102, 67] width 9 height 9
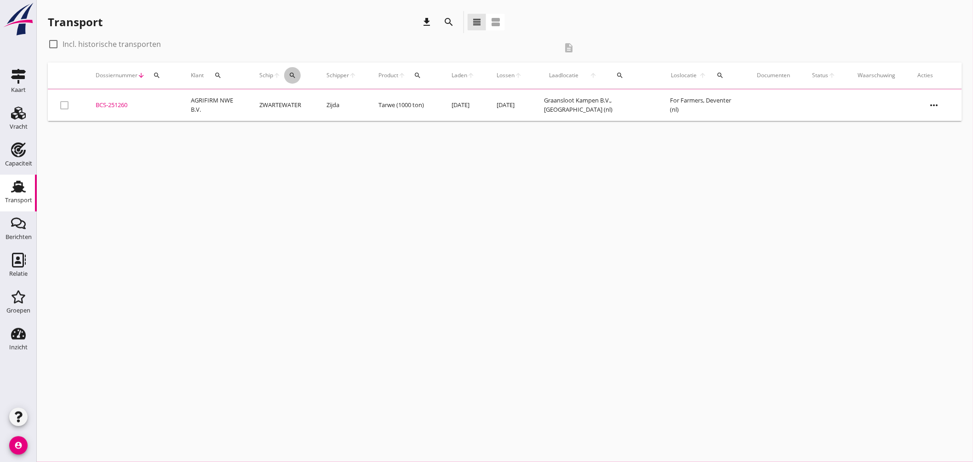
click at [296, 75] on icon "search" at bounding box center [292, 75] width 7 height 7
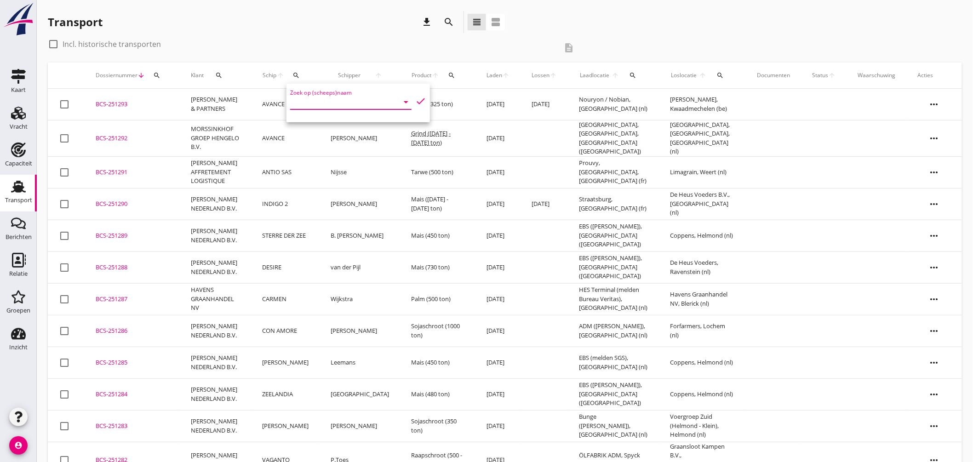
click at [349, 97] on input "Zoek op (scheeps)naam" at bounding box center [338, 102] width 96 height 15
click at [351, 144] on div "QUO VADIS" at bounding box center [369, 142] width 93 height 11
click at [418, 97] on icon "check" at bounding box center [420, 101] width 11 height 11
type input "QUO VADIS"
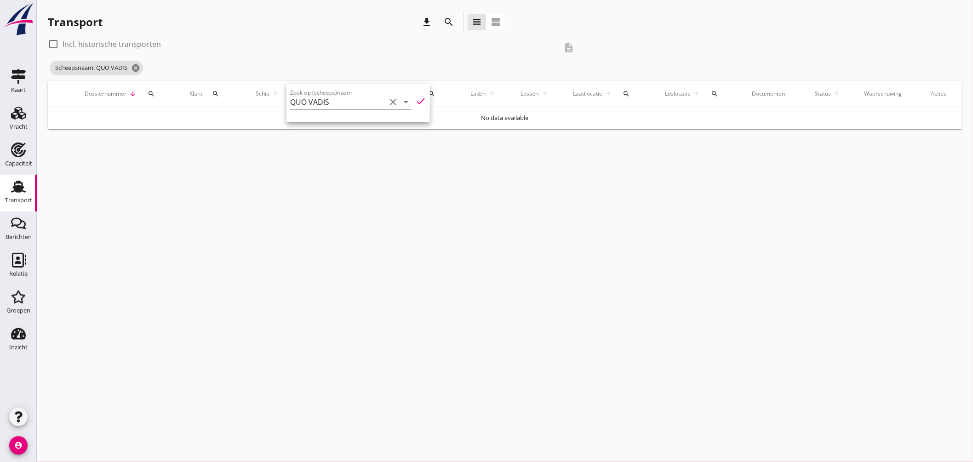
click at [63, 40] on label "Incl. historische transporten" at bounding box center [112, 44] width 98 height 9
click at [137, 68] on icon "cancel" at bounding box center [135, 67] width 9 height 9
click at [92, 42] on label "Incl. historische transporten" at bounding box center [112, 44] width 98 height 9
checkbox input "false"
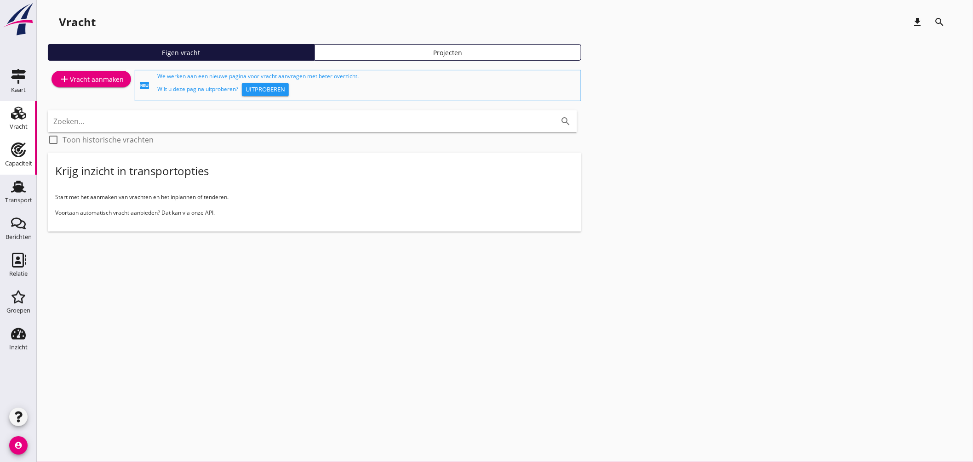
click at [23, 155] on icon "Capaciteit" at bounding box center [18, 150] width 15 height 15
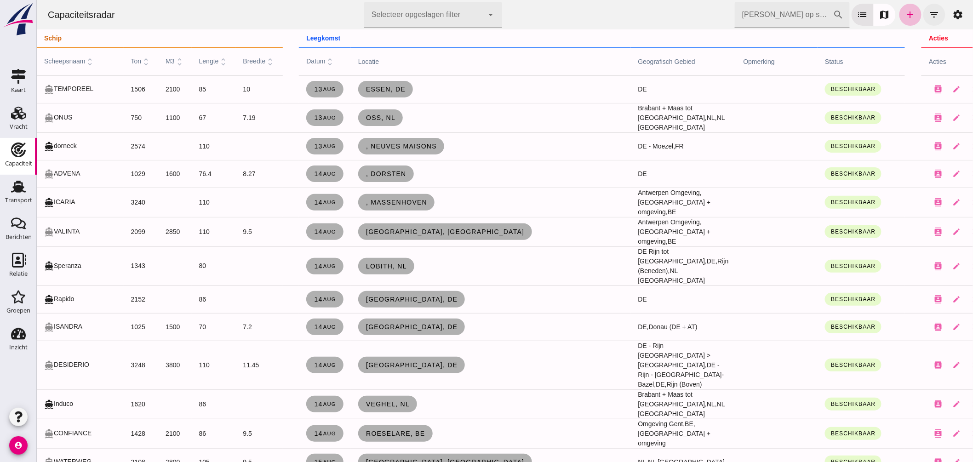
drag, startPoint x: 927, startPoint y: 16, endPoint x: 916, endPoint y: 17, distance: 11.1
click at [929, 16] on icon "filter_list" at bounding box center [934, 14] width 11 height 11
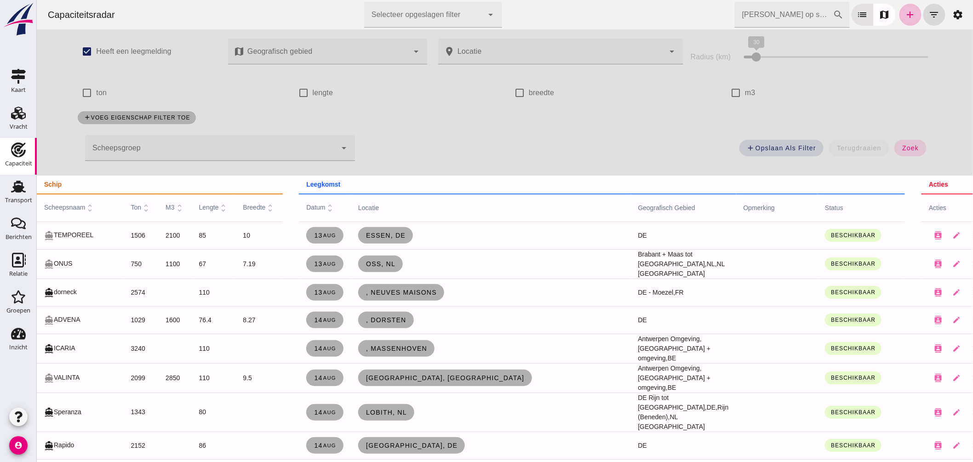
click div
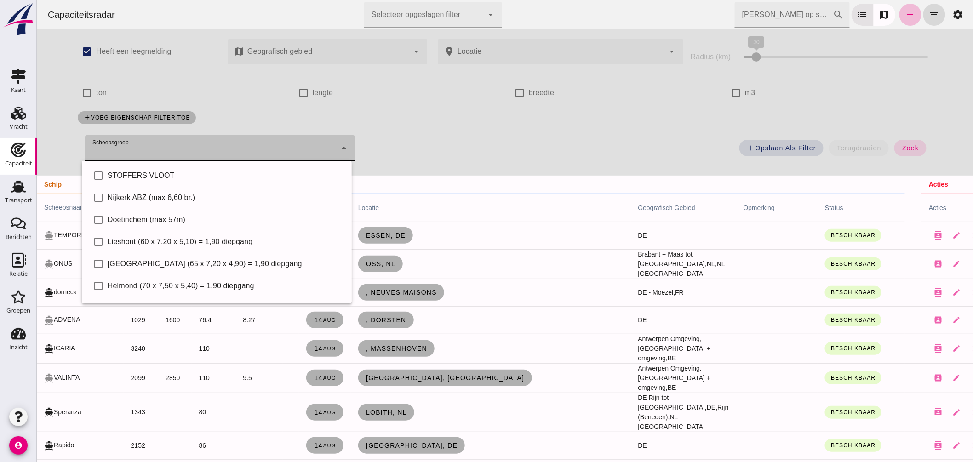
click at [419, 153] on div "add Opslaan als filter terugdraaien zoek" at bounding box center [648, 150] width 577 height 33
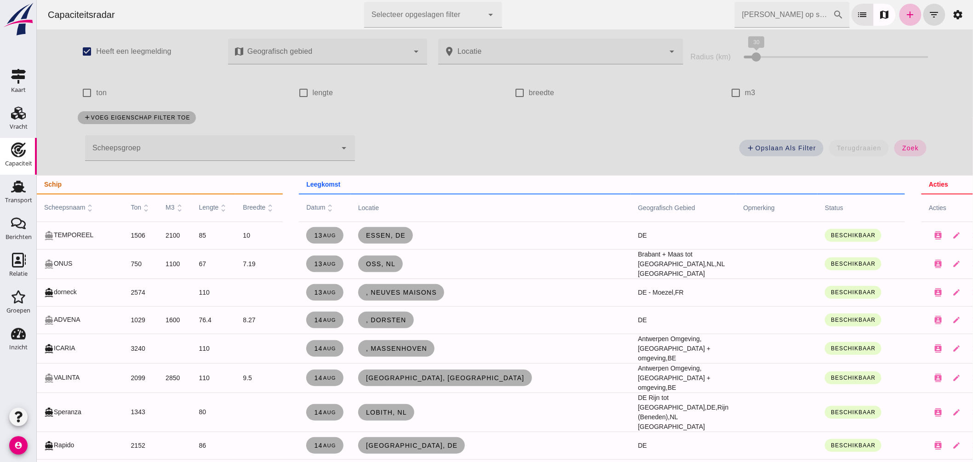
click at [165, 205] on span "m3 unfold_more" at bounding box center [174, 207] width 18 height 7
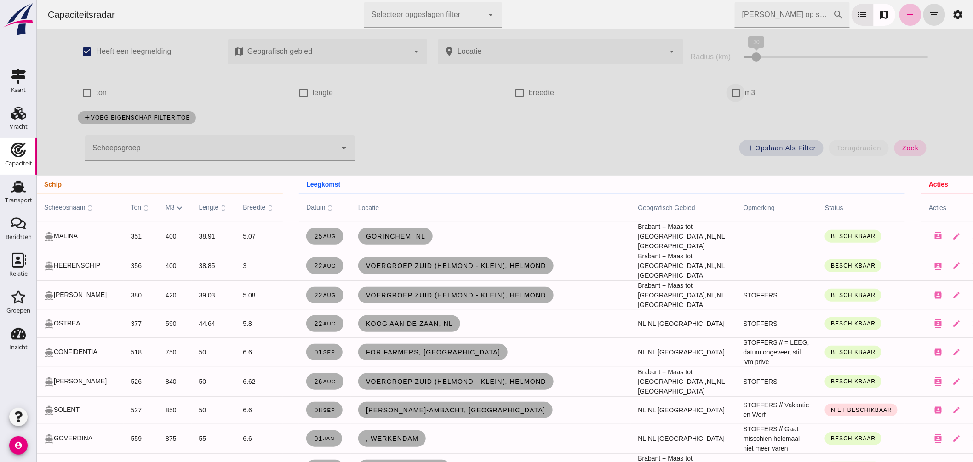
click input "m3"
checkbox input "true"
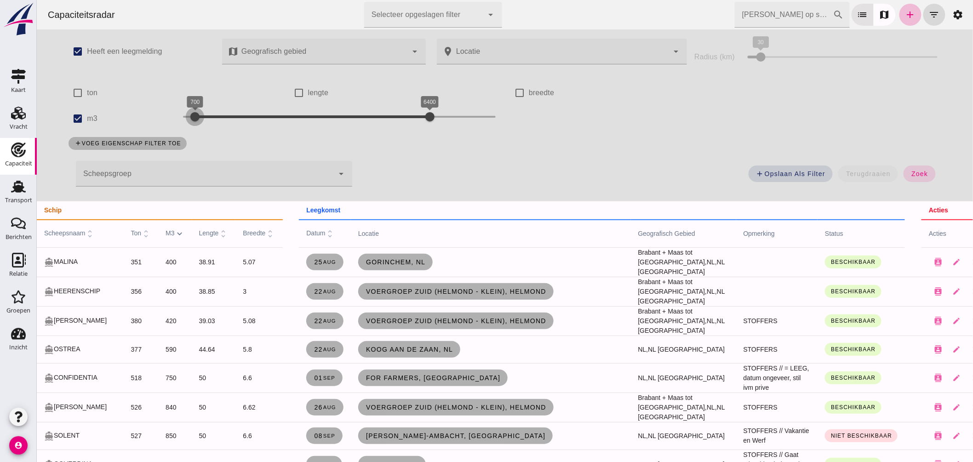
drag, startPoint x: 180, startPoint y: 114, endPoint x: 191, endPoint y: 115, distance: 11.1
click at [191, 115] on div at bounding box center [194, 117] width 18 height 18
click at [189, 115] on div at bounding box center [190, 117] width 18 height 18
drag, startPoint x: 426, startPoint y: 113, endPoint x: 203, endPoint y: 115, distance: 222.2
click at [203, 115] on div at bounding box center [207, 117] width 18 height 18
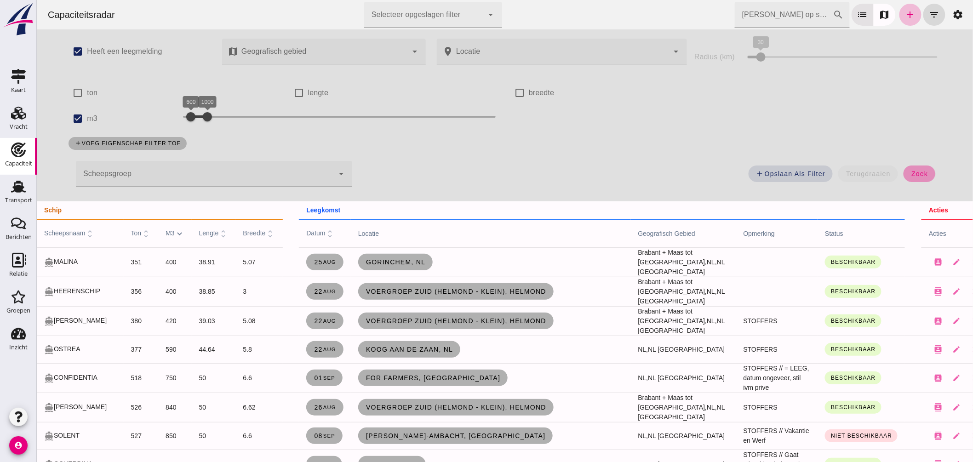
click span "zoek"
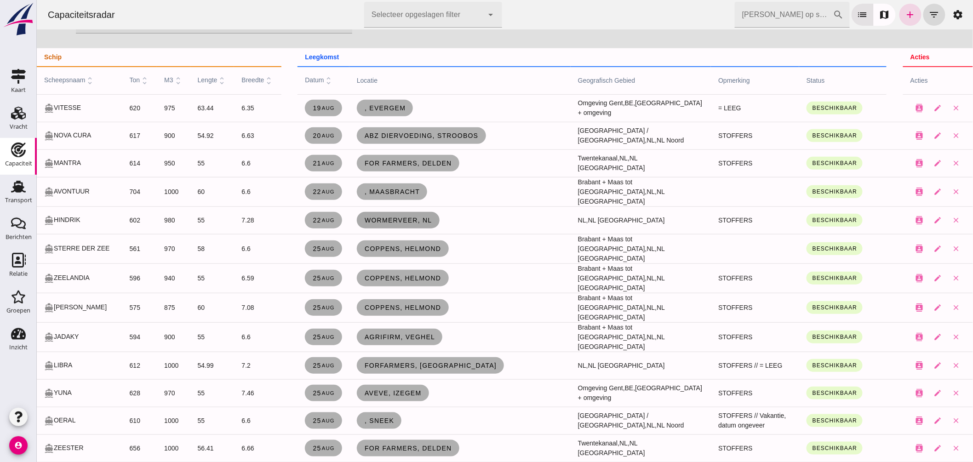
scroll to position [204, 0]
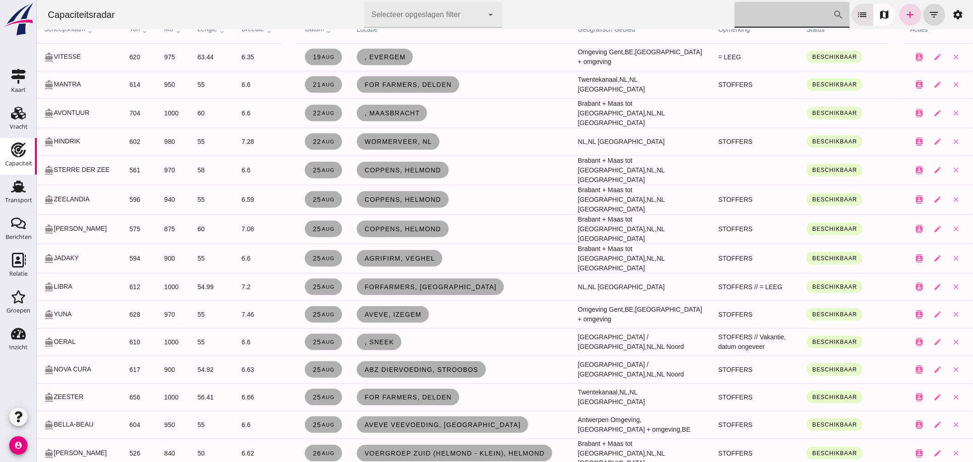
click input "[PERSON_NAME] op scheepsnaam"
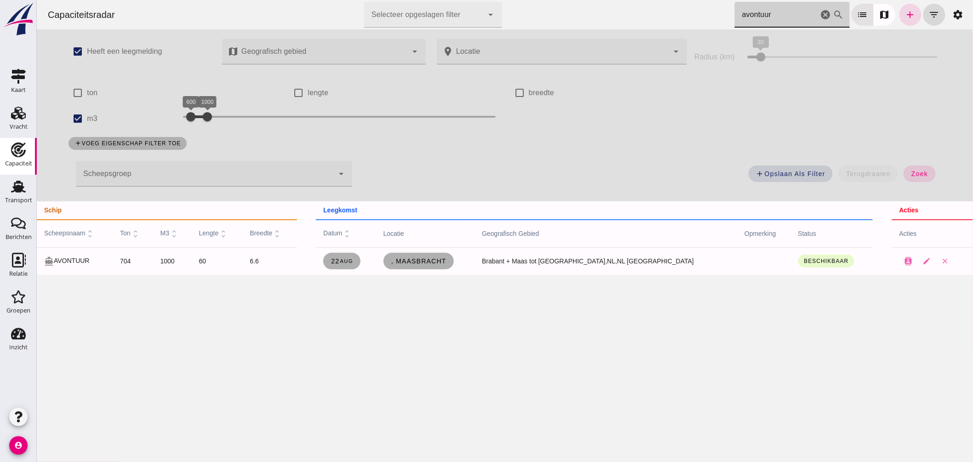
scroll to position [0, 0]
drag, startPoint x: 773, startPoint y: 16, endPoint x: 673, endPoint y: 5, distance: 100.4
click div "Capaciteitsradar Selecteer opgeslagen filter Selecteer opgeslagen filter cancel…"
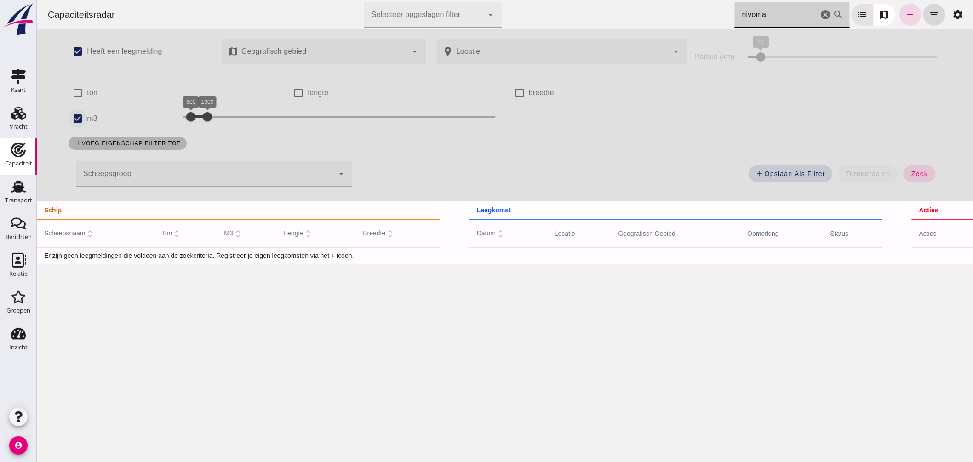
type input "nivoma"
click input "m3"
checkbox input "false"
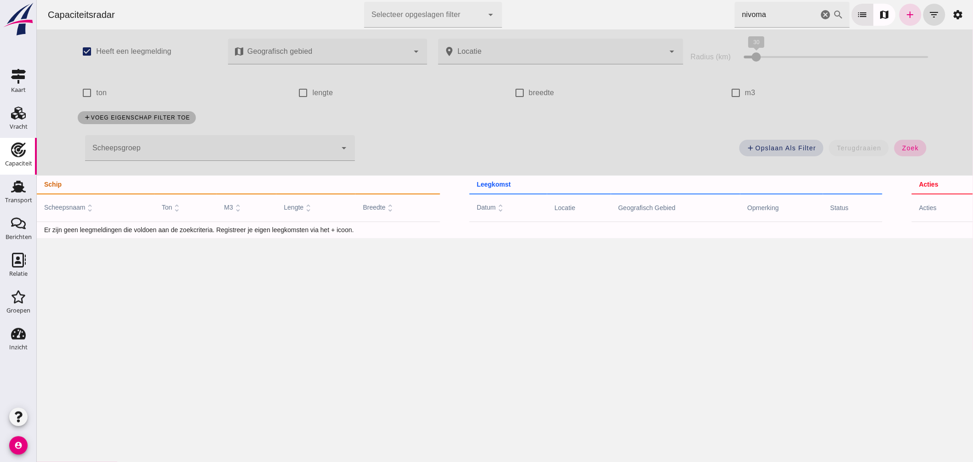
click button "zoek"
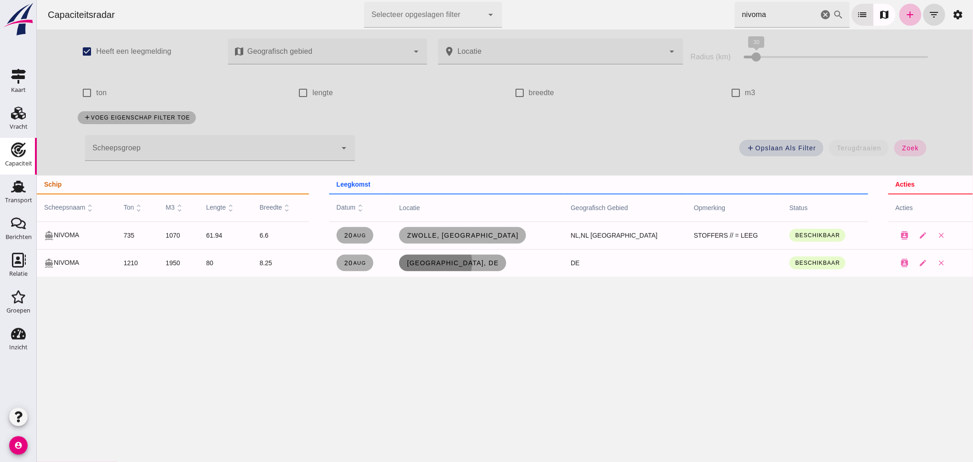
click span "[GEOGRAPHIC_DATA], de"
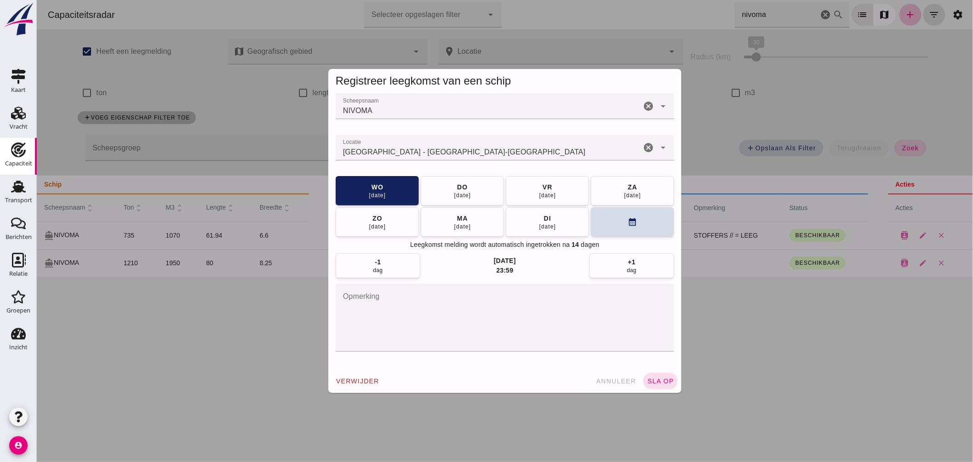
click input "Locatie"
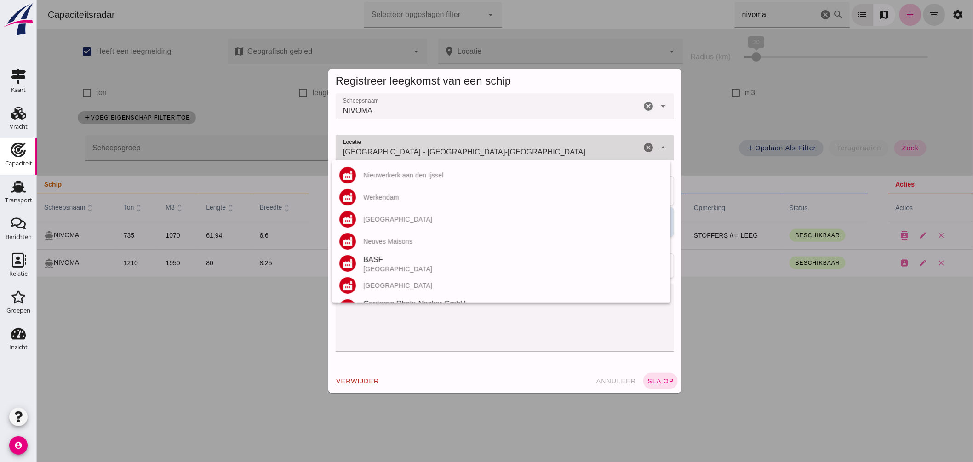
click input "Dortmund - Noordrijn-Westfalen"
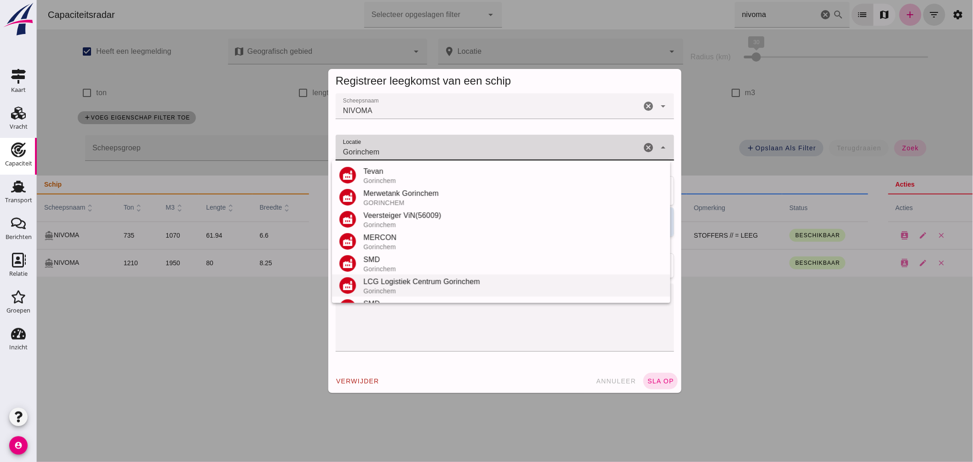
scroll to position [130, 0]
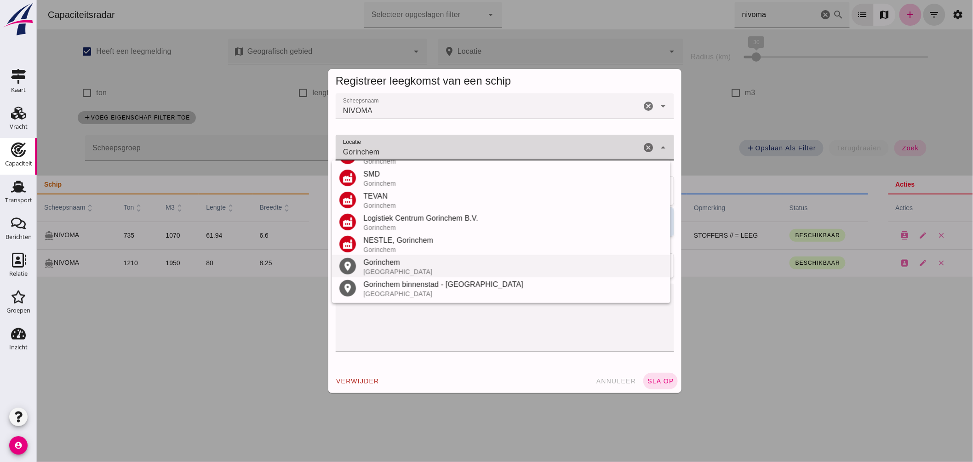
click at [423, 259] on div "Gorinchem" at bounding box center [513, 262] width 300 height 11
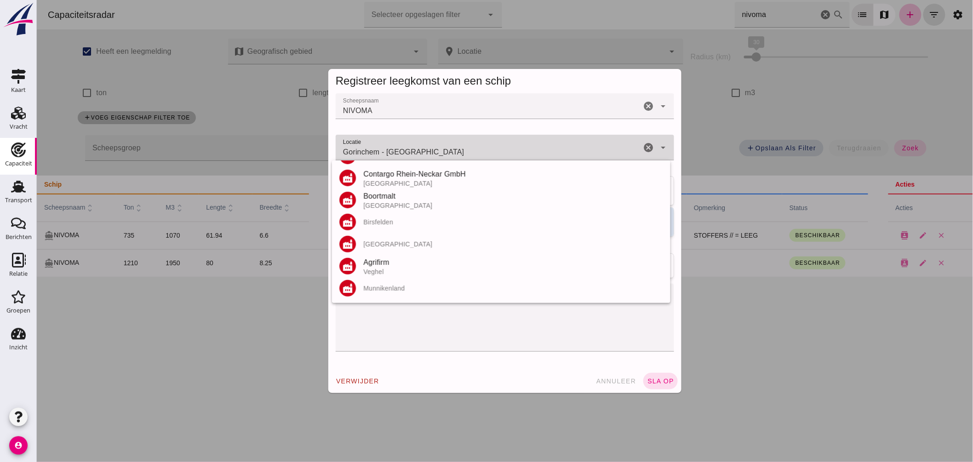
scroll to position [0, 0]
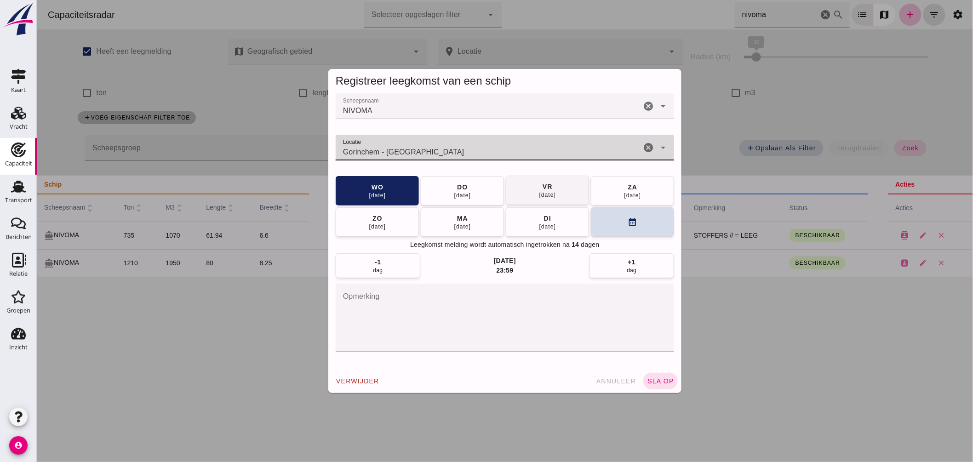
type input "Gorinchem - Zuid-Holland"
click div "vr"
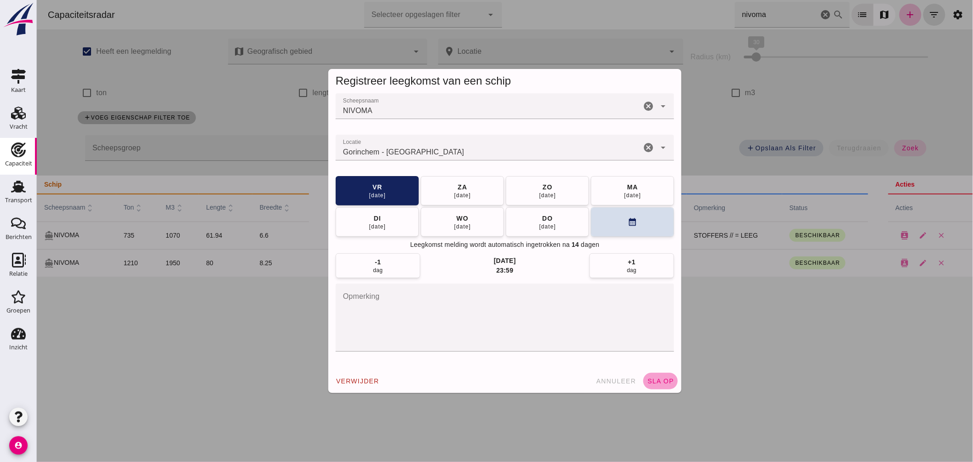
click button "sla op"
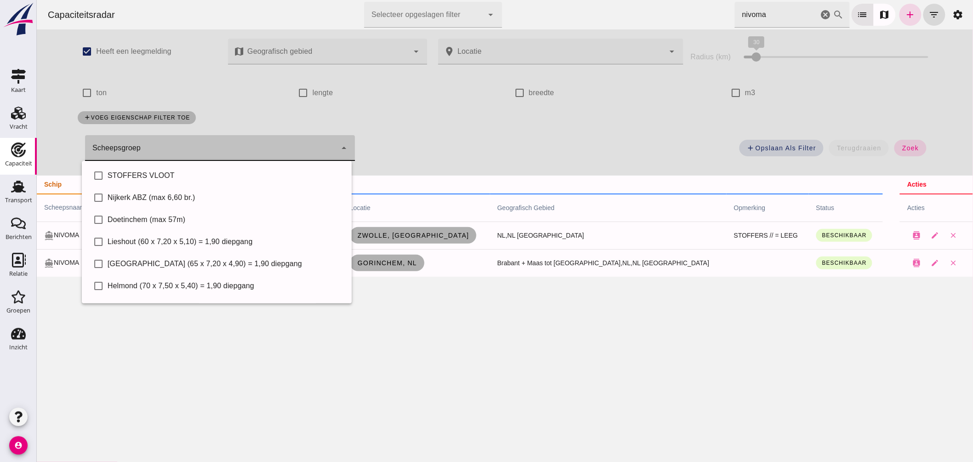
click div
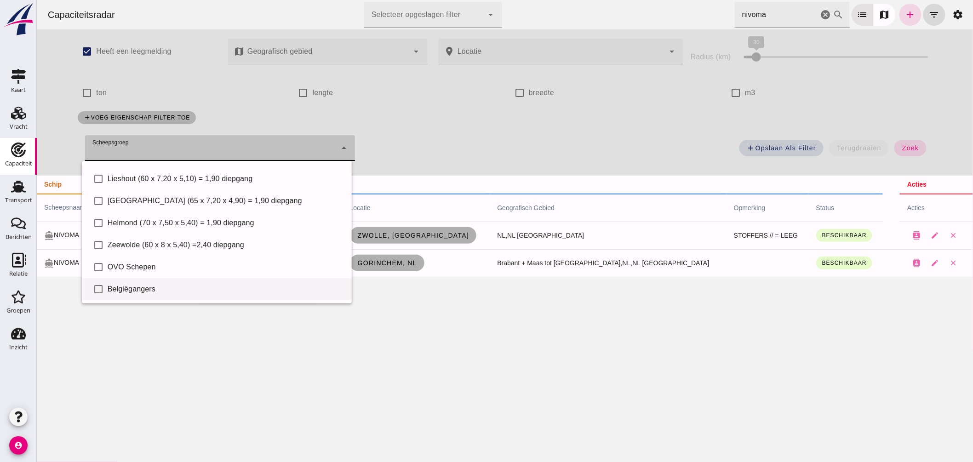
click at [158, 284] on div "Belgiëgangers" at bounding box center [225, 289] width 237 height 11
type input "Belgiëgangers"
checkbox input "true"
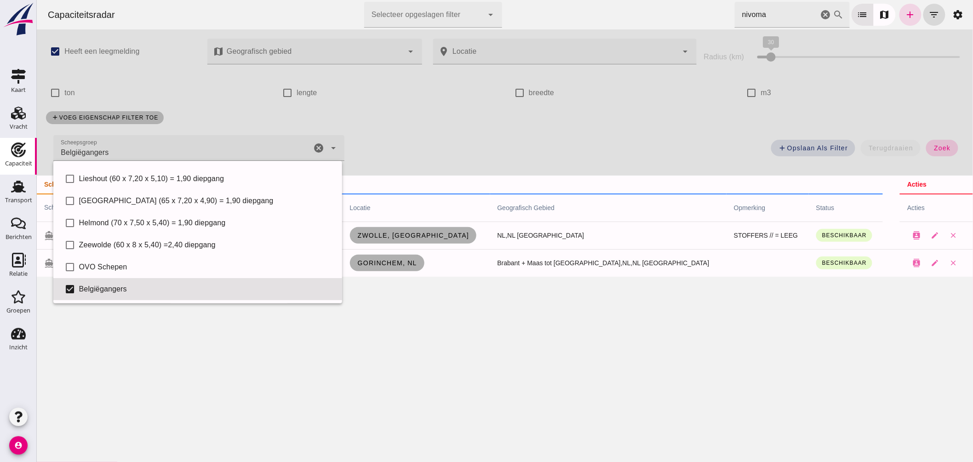
click at [951, 142] on div "add Opslaan als filter terugdraaien zoek" at bounding box center [659, 150] width 619 height 33
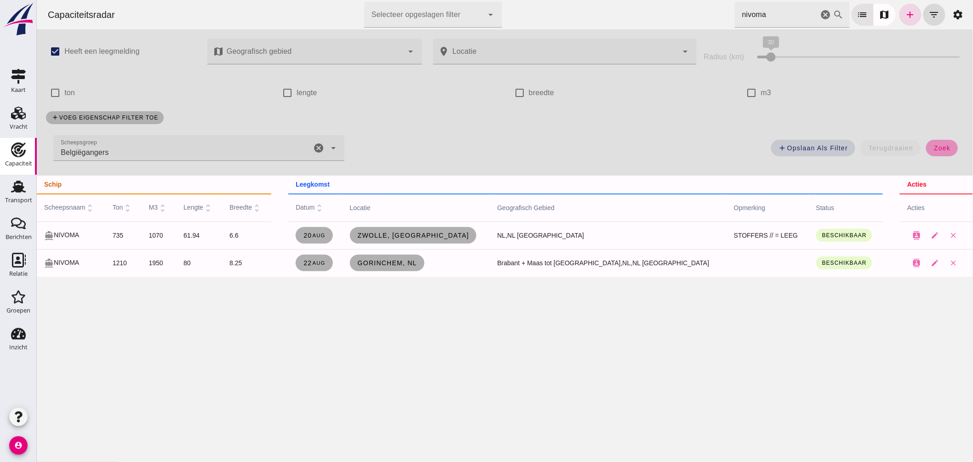
click button "zoek"
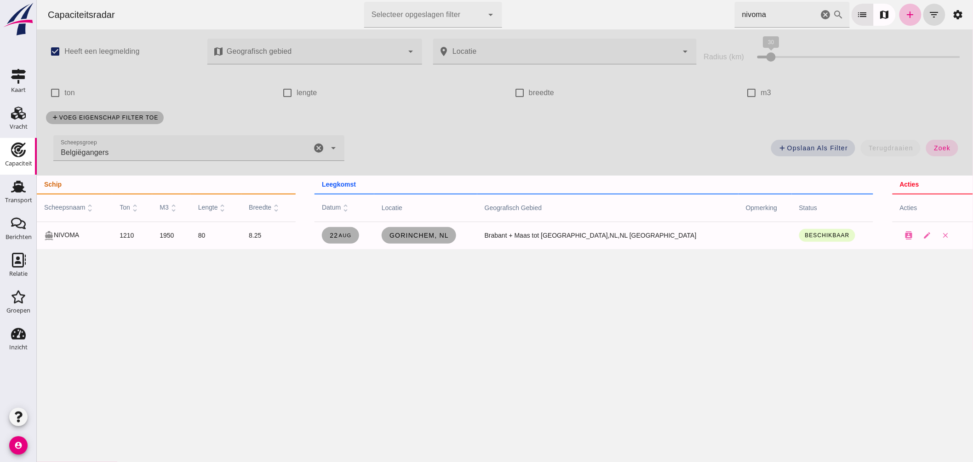
click icon "cancel"
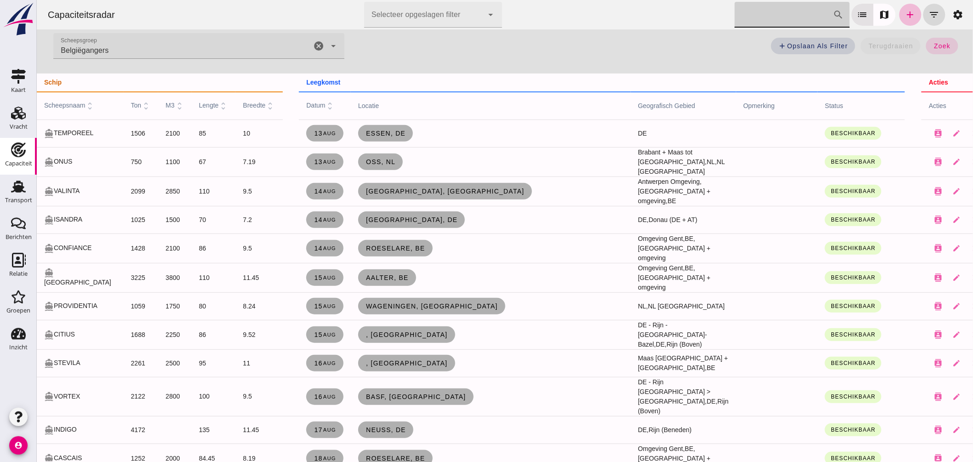
scroll to position [0, 0]
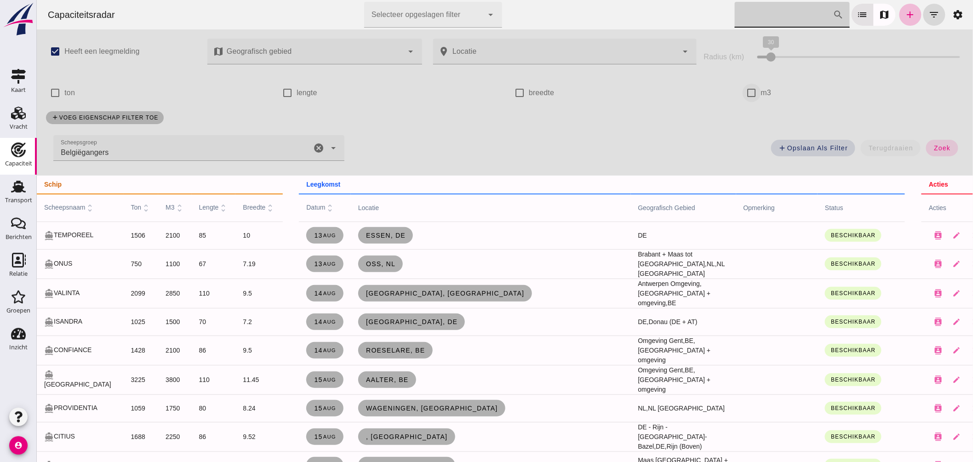
click input "m3"
checkbox input "true"
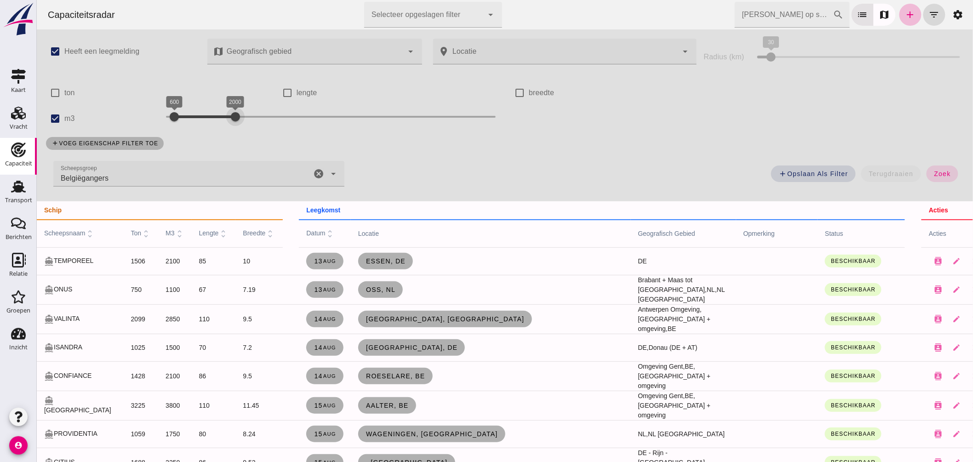
drag, startPoint x: 191, startPoint y: 117, endPoint x: 232, endPoint y: 131, distance: 43.4
click div "check_box Heeft een leegmelding map Geografisch gebied Geografisch gebied cance…"
drag, startPoint x: 168, startPoint y: 114, endPoint x: 214, endPoint y: 127, distance: 47.8
click at [214, 127] on div "1700 2000 1700 2000" at bounding box center [330, 119] width 349 height 26
drag, startPoint x: 235, startPoint y: 116, endPoint x: 241, endPoint y: 120, distance: 6.6
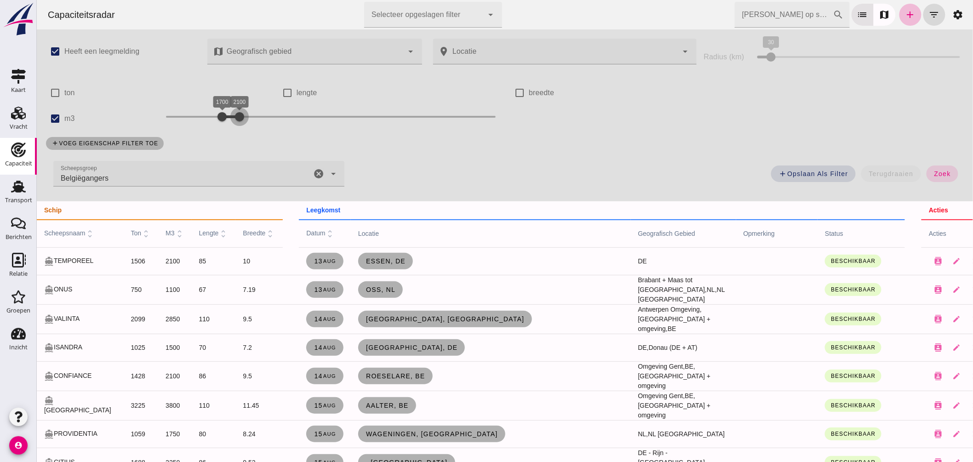
click at [241, 120] on div at bounding box center [239, 117] width 18 height 18
click span "zoek"
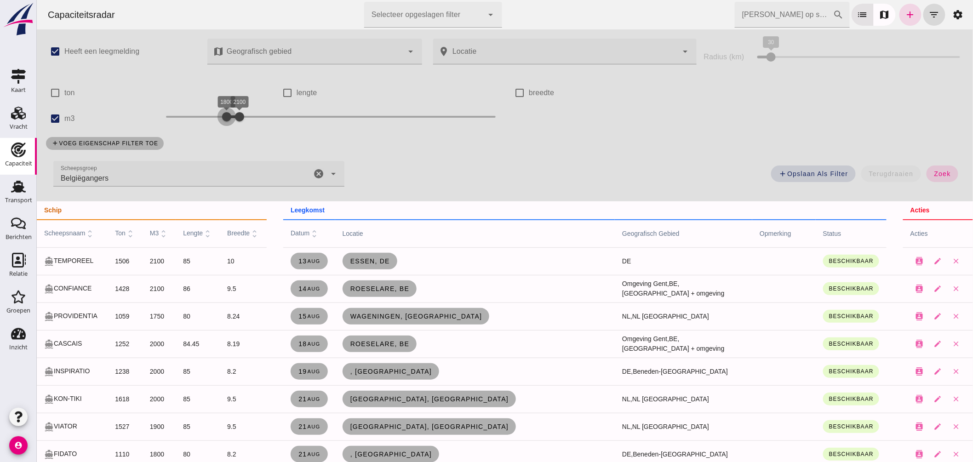
click at [223, 114] on div at bounding box center [226, 117] width 18 height 18
click button "zoek"
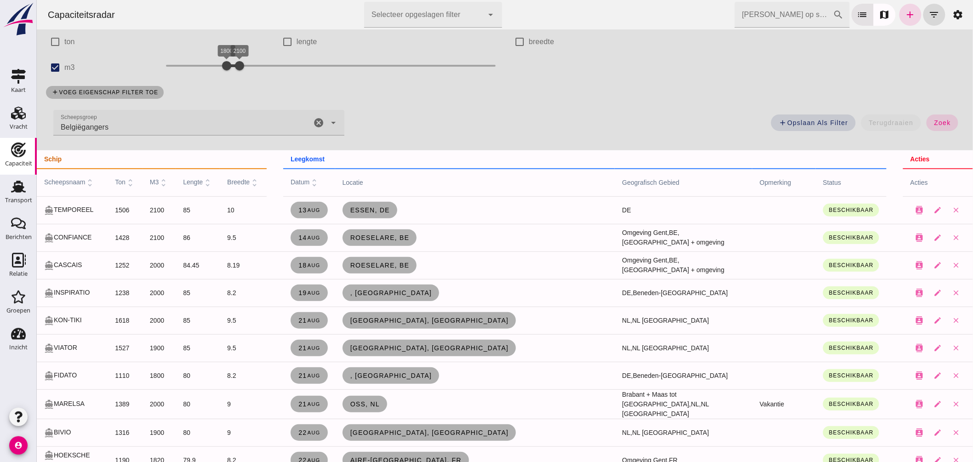
scroll to position [153, 0]
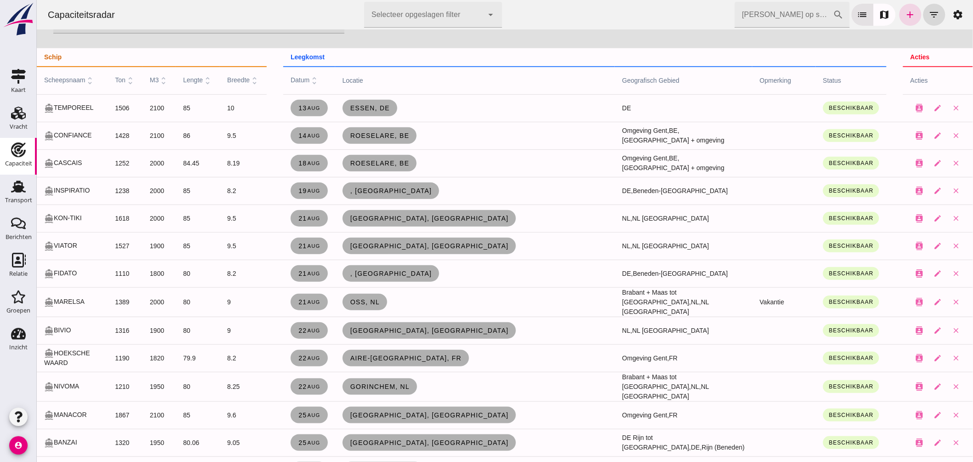
click input "[PERSON_NAME] op scheepsnaam"
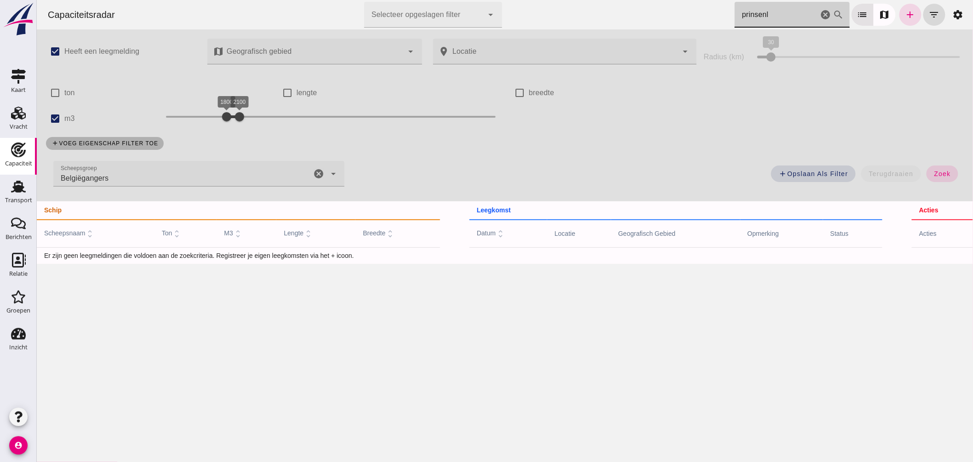
scroll to position [0, 0]
click icon "cancel"
type input "prinsenl"
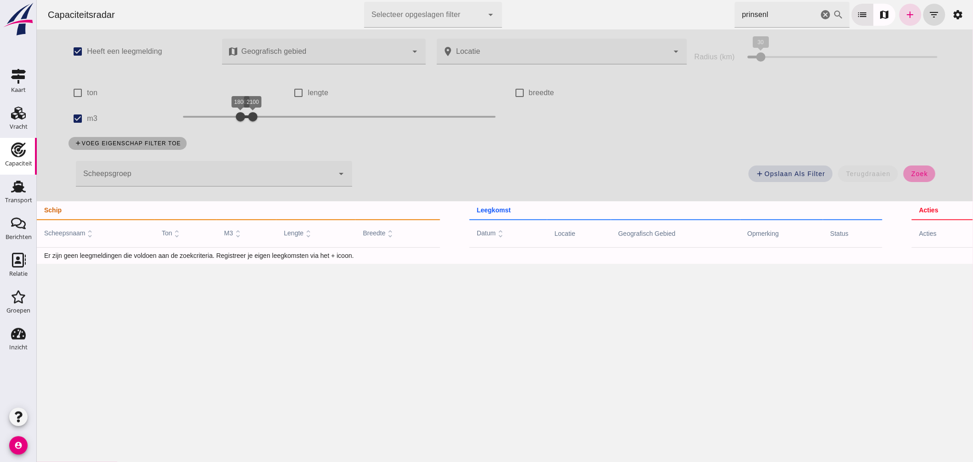
click span "zoek"
drag, startPoint x: 76, startPoint y: 118, endPoint x: 148, endPoint y: 136, distance: 74.0
click input "m3"
checkbox input "false"
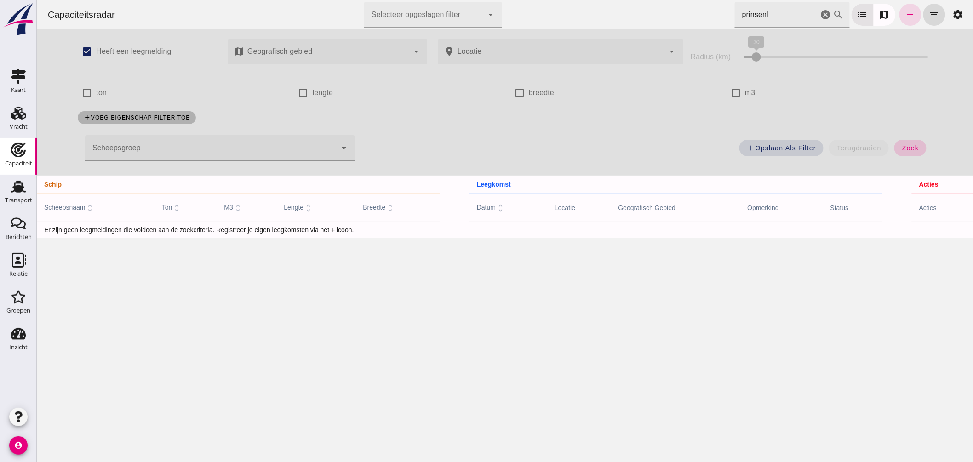
click button "zoek"
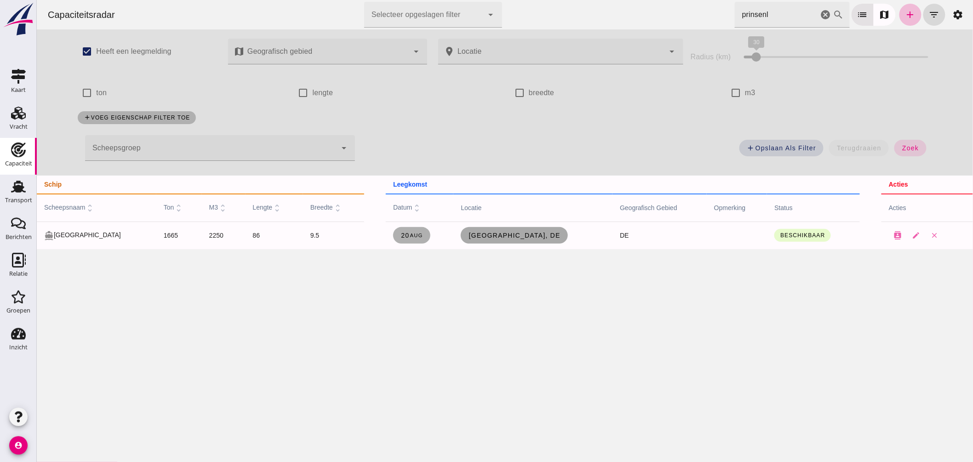
click span "Braunschweig, de"
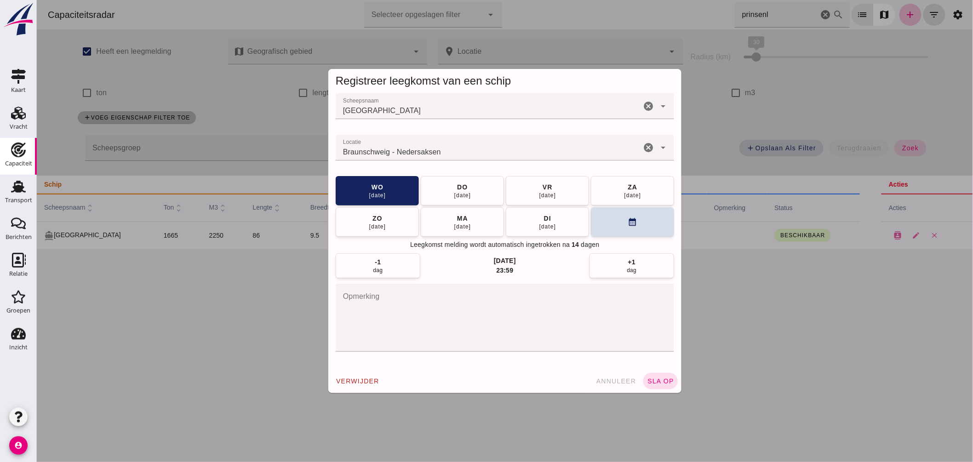
click div "Braunschweig - Nedersaksen"
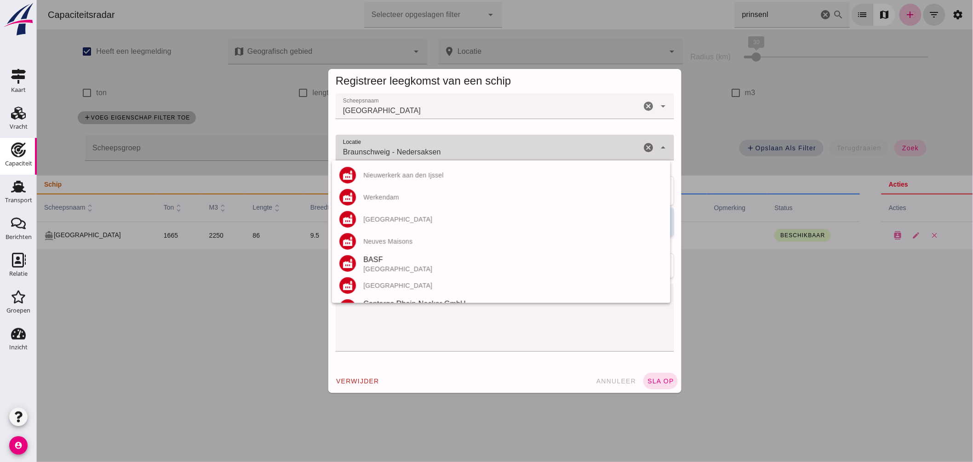
click div "Braunschweig - Nedersaksen Braunschweig - Nedersaksen"
click input "Braunschweig - Nedersaksen"
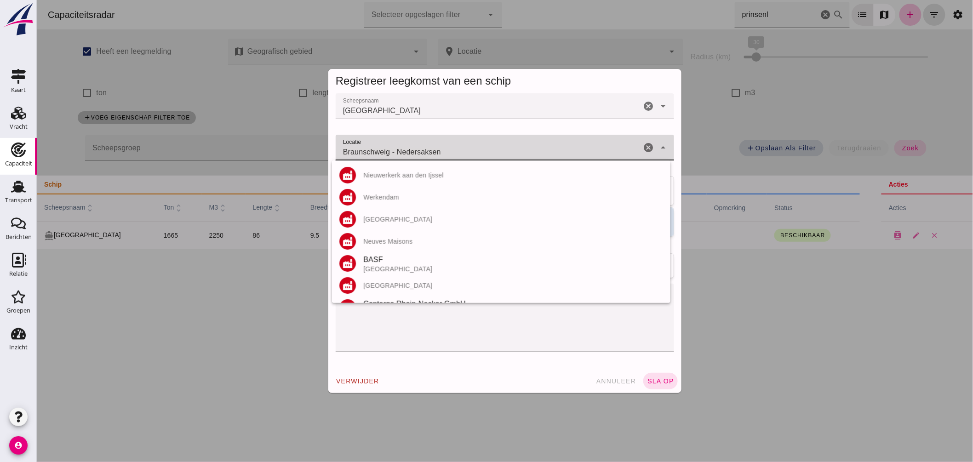
click input "Braunschweig - Nedersaksen"
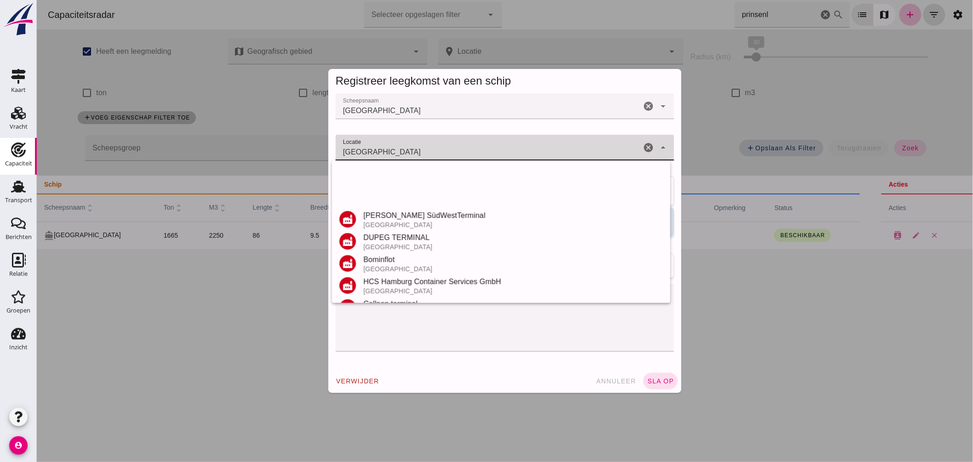
scroll to position [196, 0]
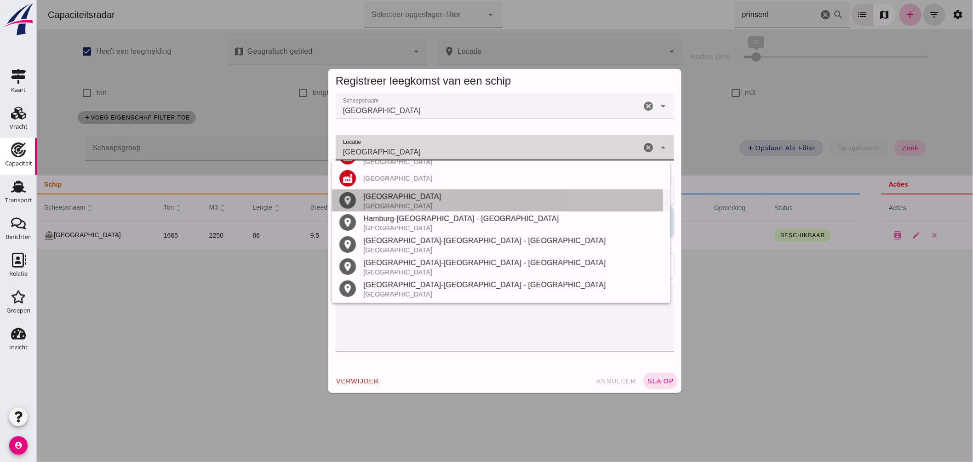
click at [382, 198] on div "Hamburg" at bounding box center [513, 196] width 300 height 11
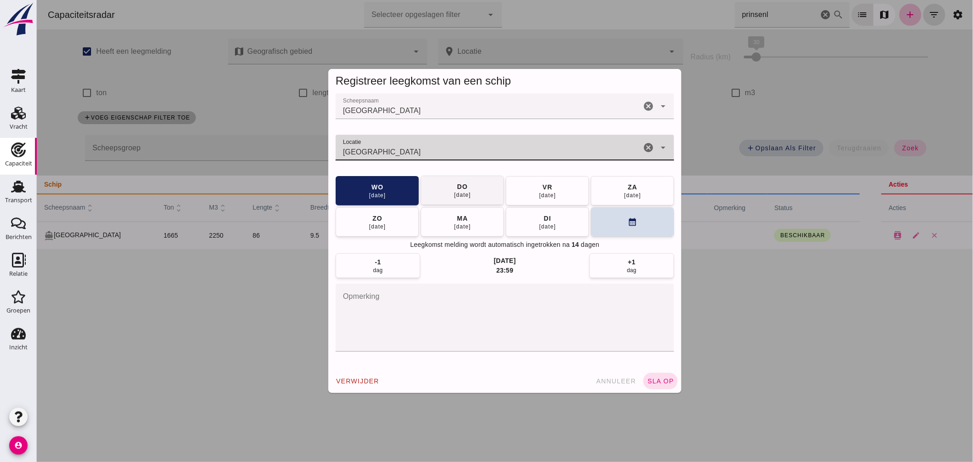
type input "Hamburg"
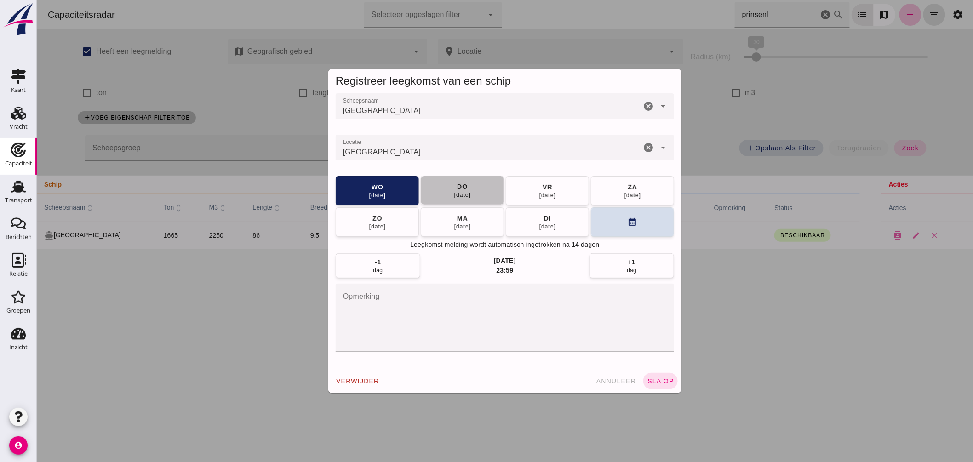
click button "do 21 aug"
click span "sla op"
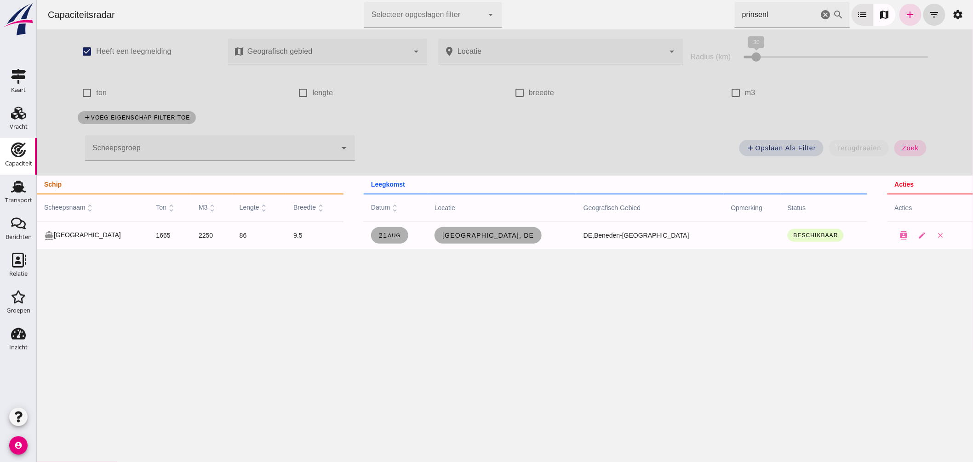
drag, startPoint x: 436, startPoint y: -22, endPoint x: 377, endPoint y: -34, distance: 60.2
click at [377, 0] on html "Capaciteitsradar Selecteer opgeslagen filter Selecteer opgeslagen filter cancel…" at bounding box center [504, 231] width 937 height 462
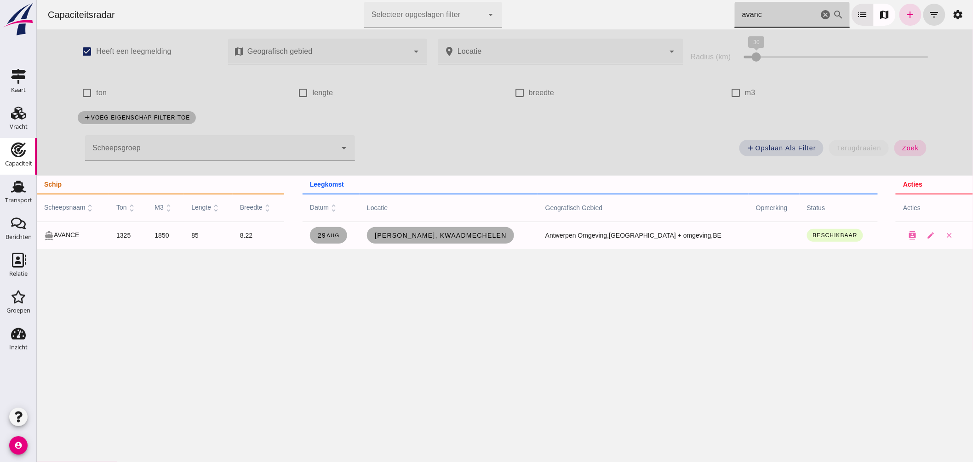
drag, startPoint x: 726, startPoint y: 21, endPoint x: 537, endPoint y: 2, distance: 190.4
click div "Capaciteitsradar Selecteer opgeslagen filter Selecteer opgeslagen filter cancel…"
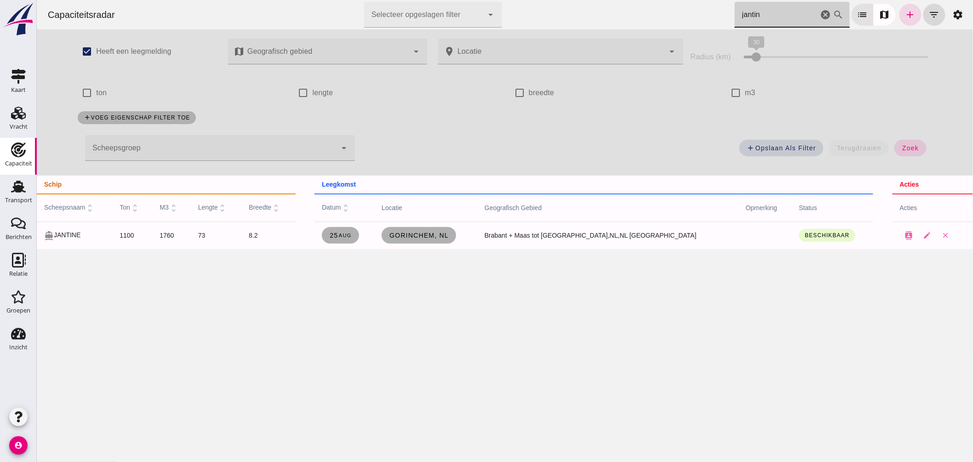
drag, startPoint x: 764, startPoint y: 10, endPoint x: 632, endPoint y: 7, distance: 132.1
click div "Capaciteitsradar Selecteer opgeslagen filter Selecteer opgeslagen filter cancel…"
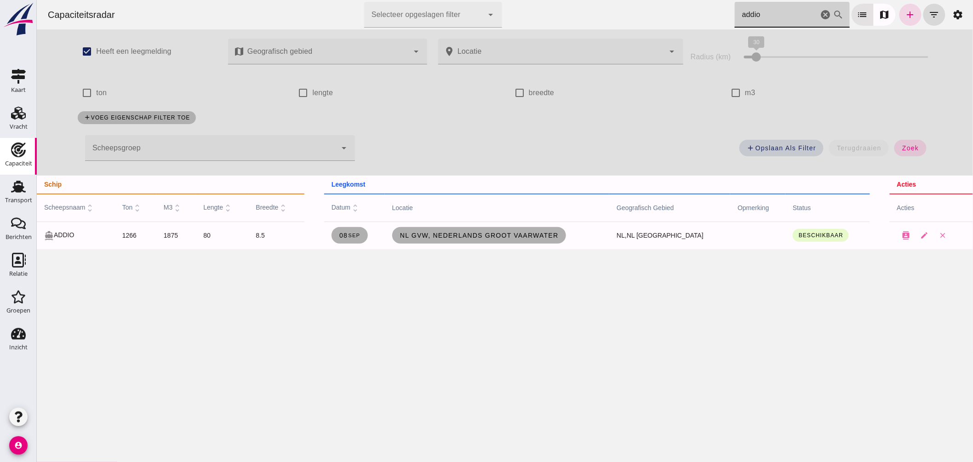
drag, startPoint x: 777, startPoint y: 14, endPoint x: 604, endPoint y: 5, distance: 173.2
click div "Capaciteitsradar Selecteer opgeslagen filter Selecteer opgeslagen filter cancel…"
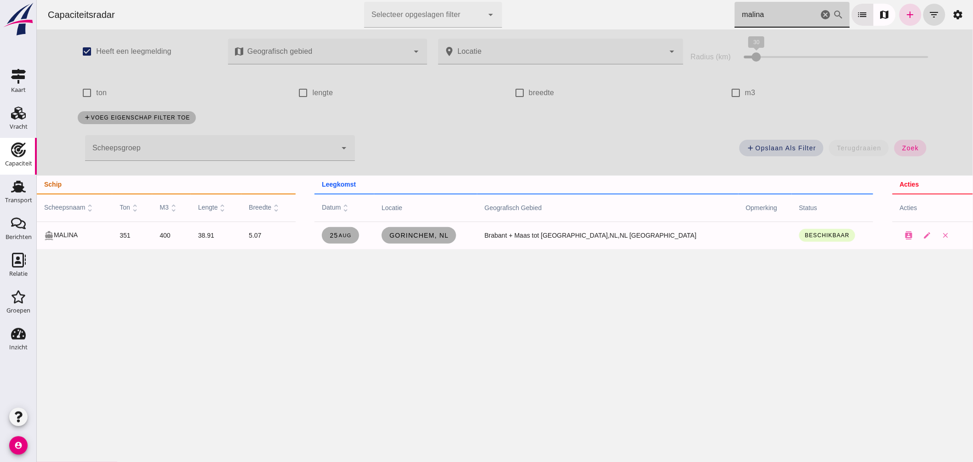
drag, startPoint x: 741, startPoint y: 6, endPoint x: 707, endPoint y: 3, distance: 34.2
click div "Capaciteitsradar Selecteer opgeslagen filter Selecteer opgeslagen filter cancel…"
type input "narvik"
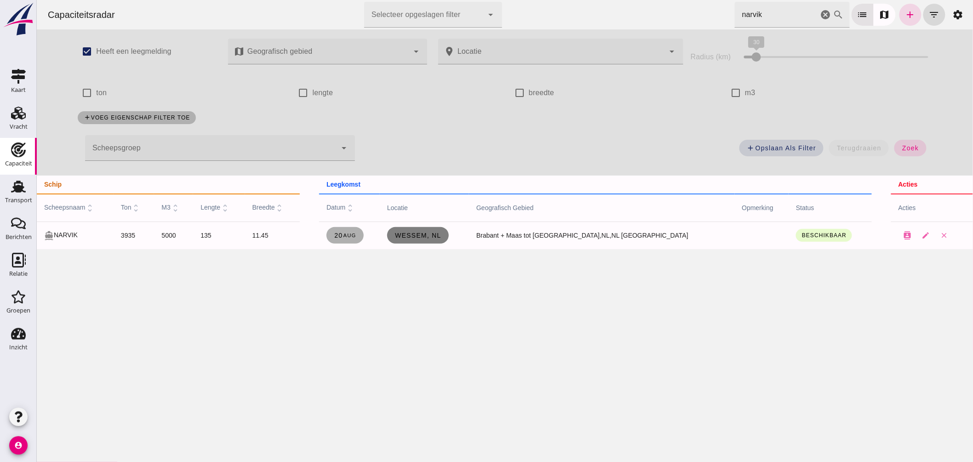
click span "Wessem, nl"
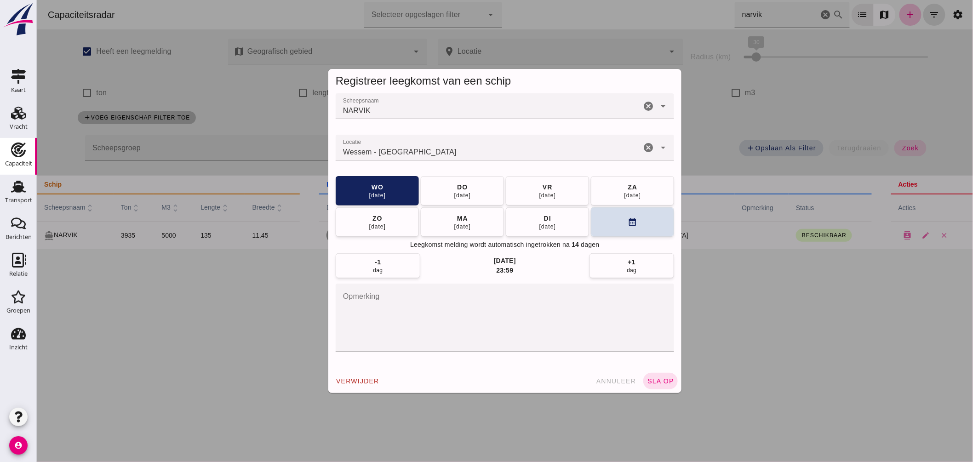
click input "Locatie"
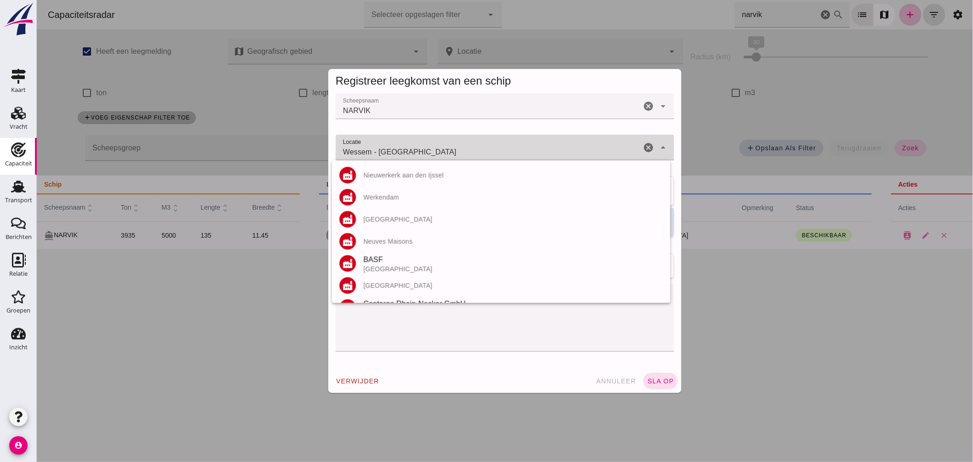
click input "Wessem - Limburg"
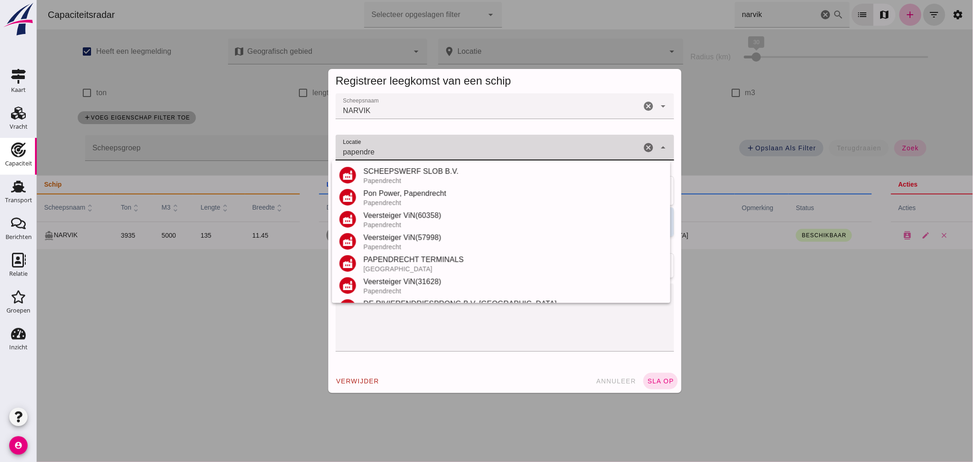
scroll to position [108, 0]
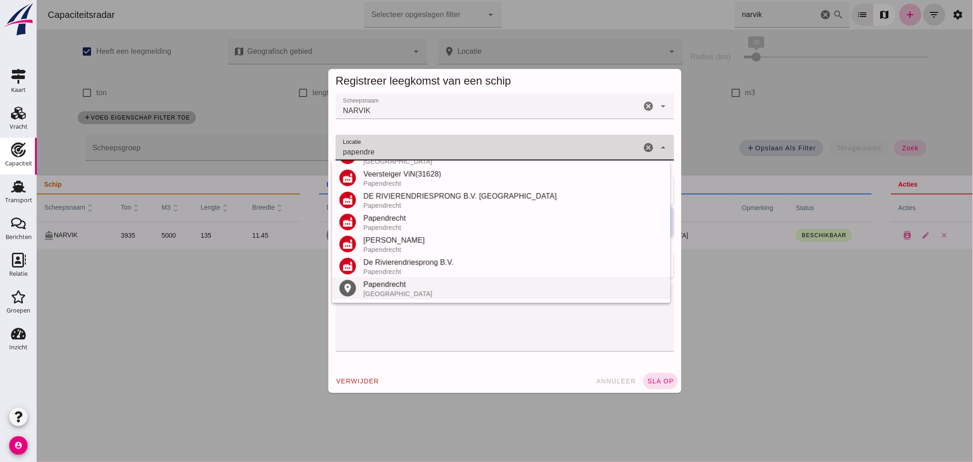
click at [403, 285] on div "Papendrecht" at bounding box center [513, 284] width 300 height 11
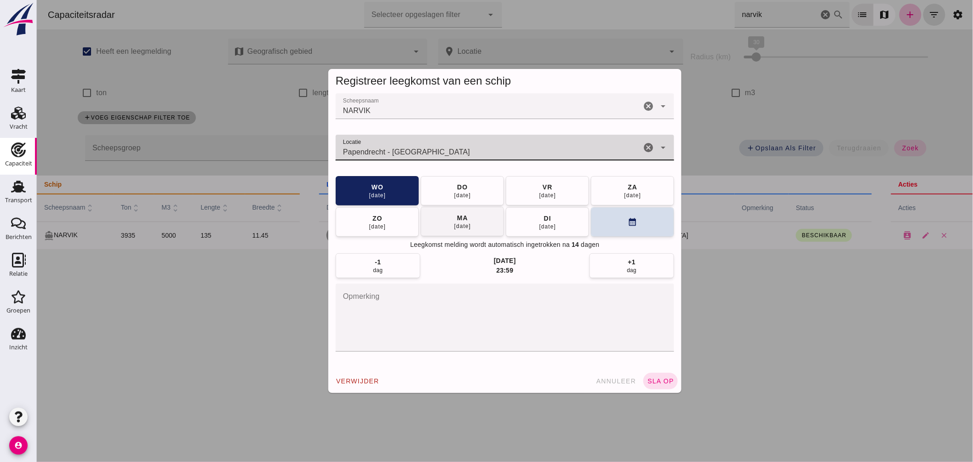
type input "Papendrecht - Zuid-Holland"
click span "ma 25 aug"
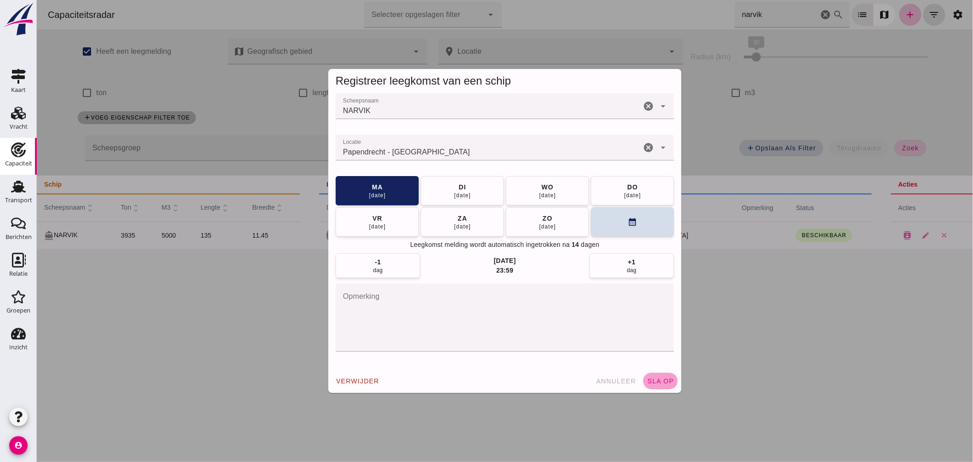
click span "sla op"
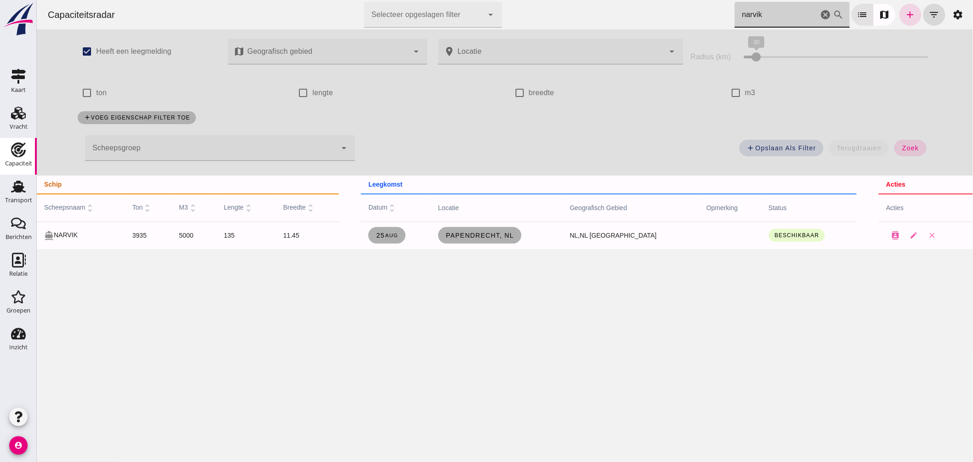
drag, startPoint x: 778, startPoint y: 23, endPoint x: 535, endPoint y: 34, distance: 243.6
click div "Capaciteitsradar Selecteer opgeslagen filter Selecteer opgeslagen filter cancel…"
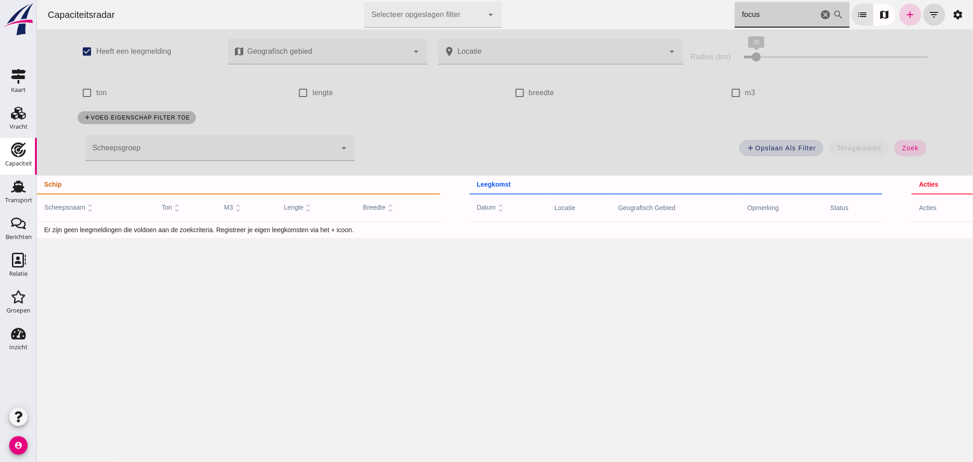
type input "focus"
click at [907, 14] on icon "add" at bounding box center [910, 14] width 11 height 11
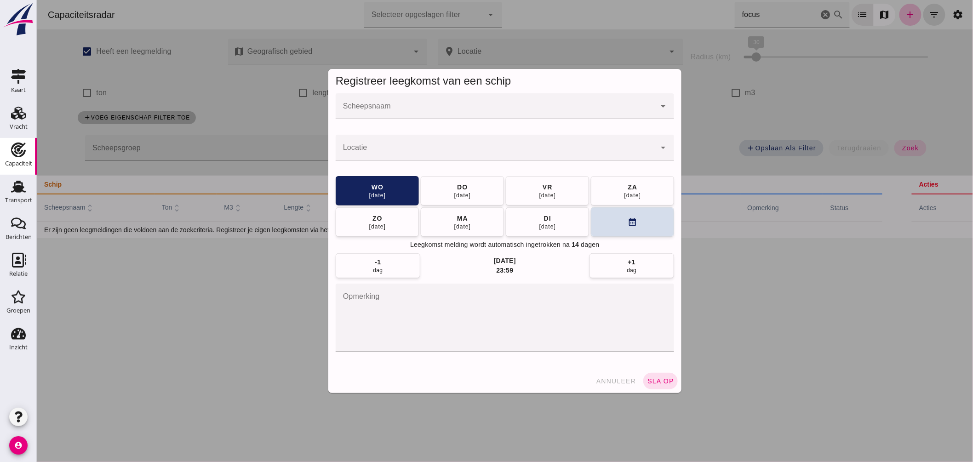
click div
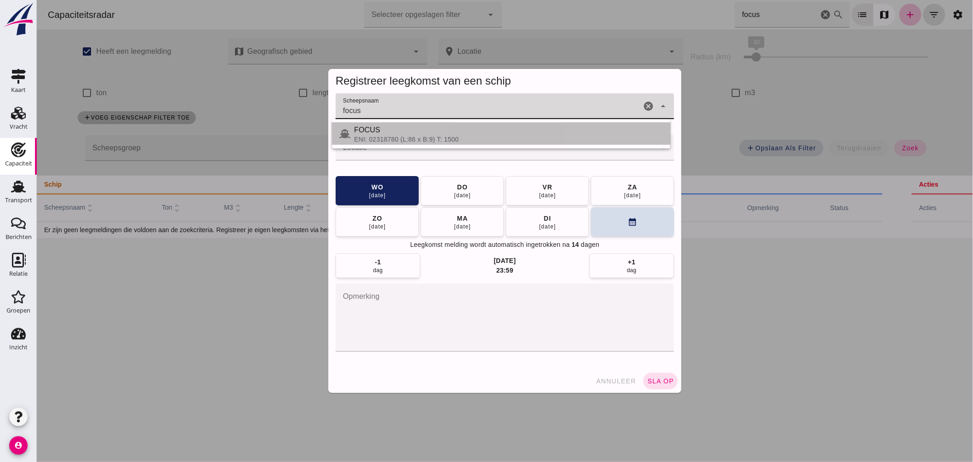
click at [391, 140] on div "ENI: 02318780 (L:86 x B:9) T: 1500" at bounding box center [508, 139] width 309 height 7
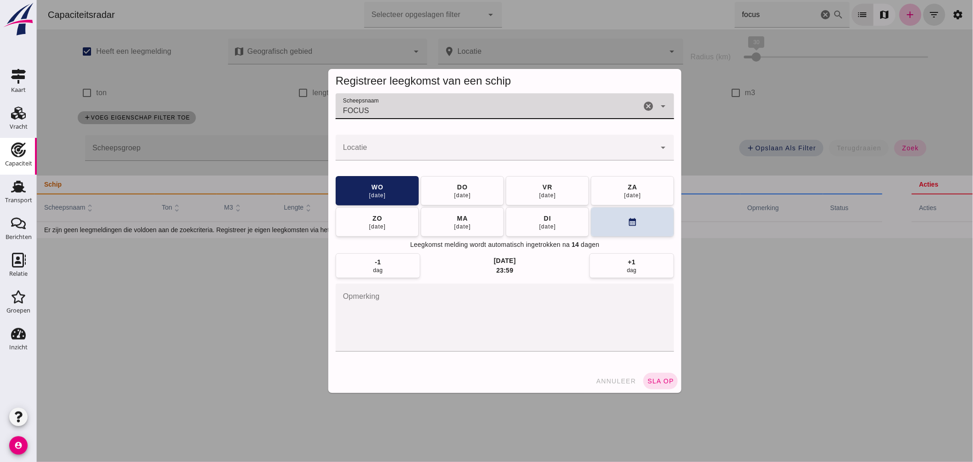
type input "FOCUS"
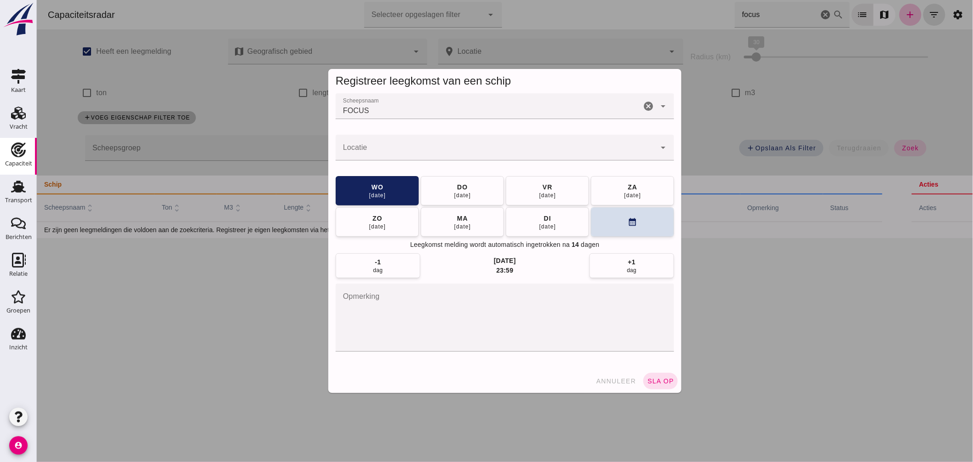
click input "Locatie"
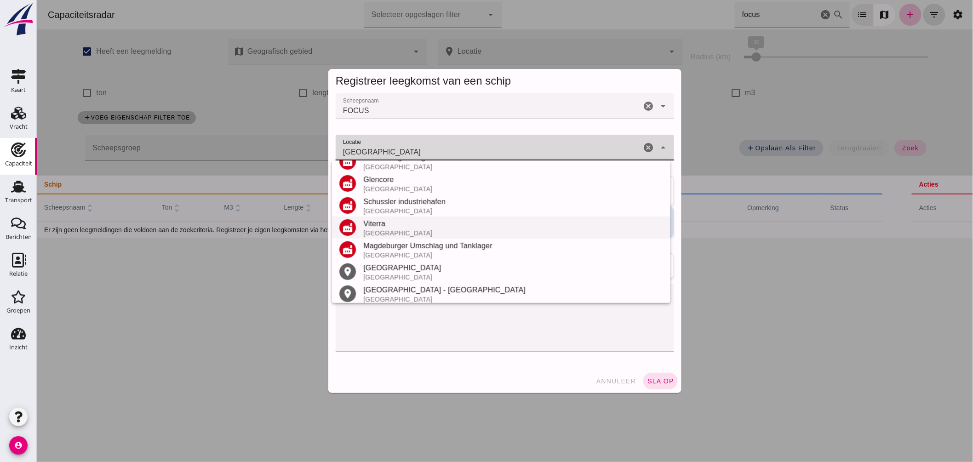
scroll to position [173, 0]
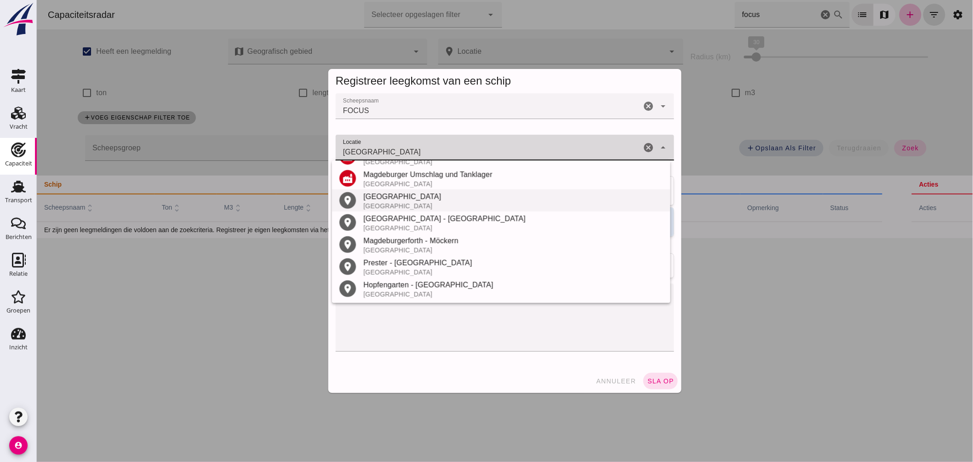
click at [389, 195] on div "Magdeburg" at bounding box center [513, 196] width 300 height 11
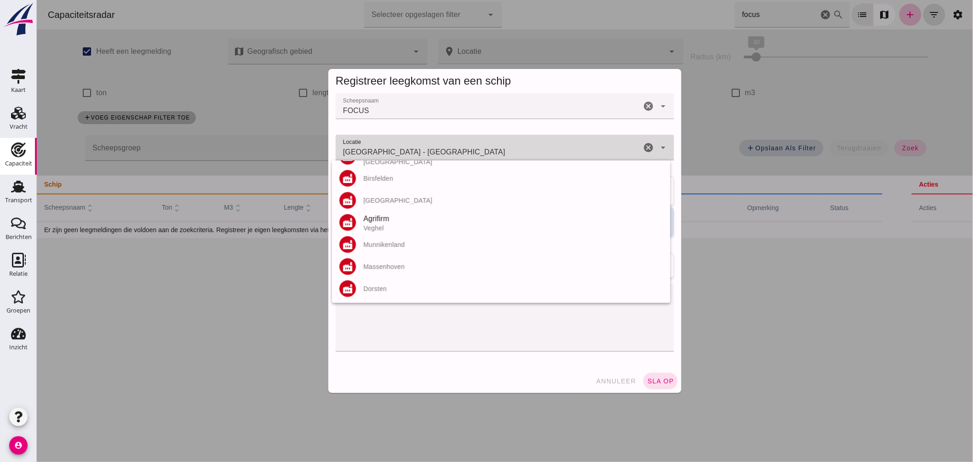
scroll to position [0, 0]
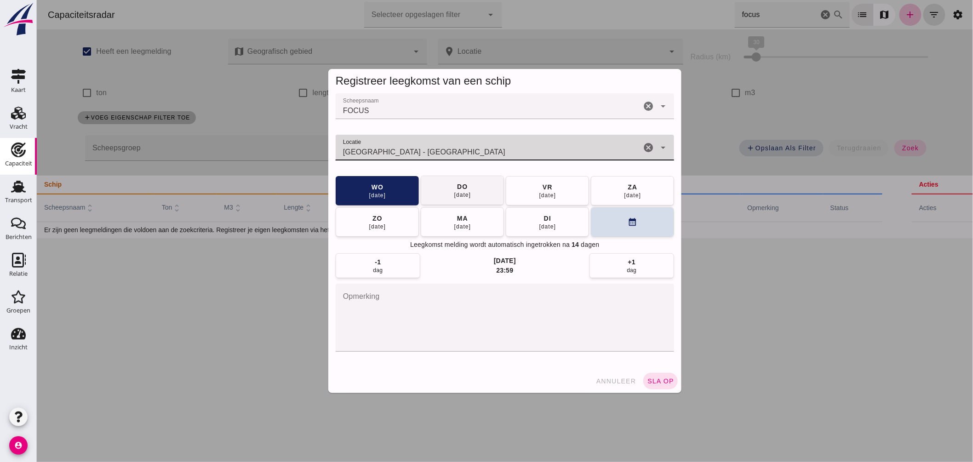
type input "Magdeburg - Saksen-Anhalt"
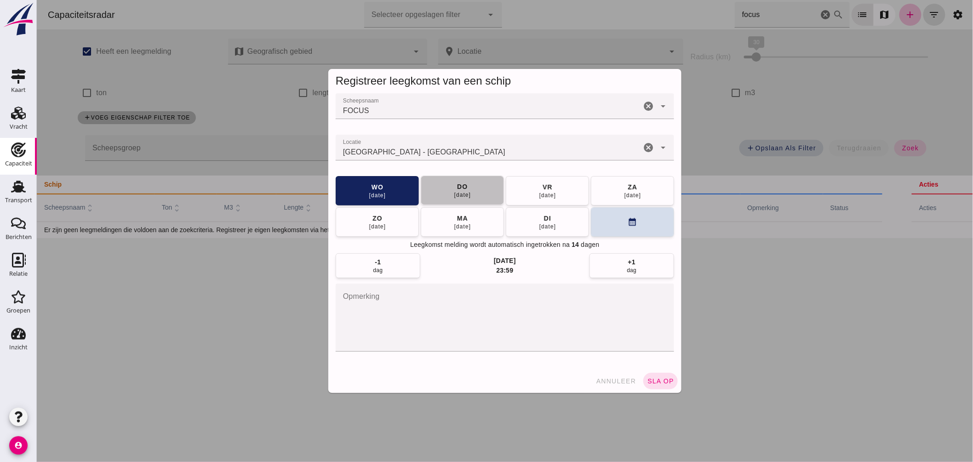
click button "do 21 aug"
click span "sla op"
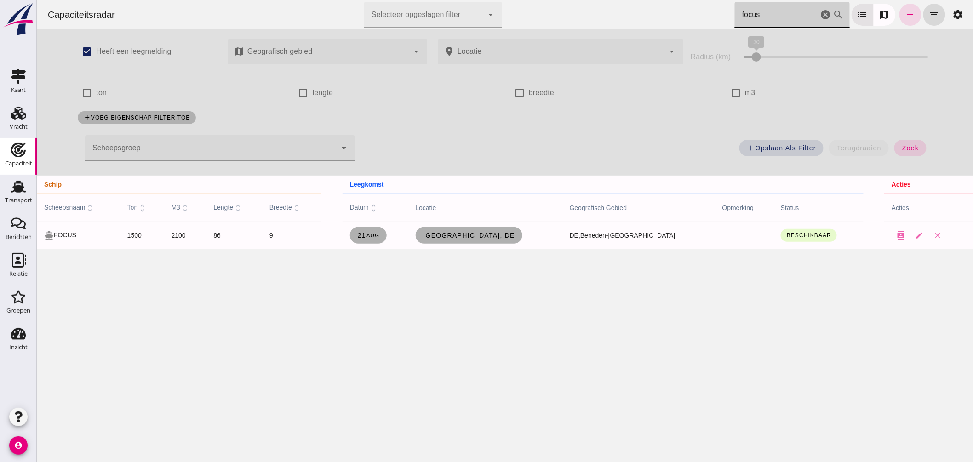
drag, startPoint x: 757, startPoint y: 15, endPoint x: 509, endPoint y: -4, distance: 249.1
click at [509, 0] on html "Capaciteitsradar Selecteer opgeslagen filter Selecteer opgeslagen filter cancel…" at bounding box center [504, 231] width 937 height 462
type input "desejo"
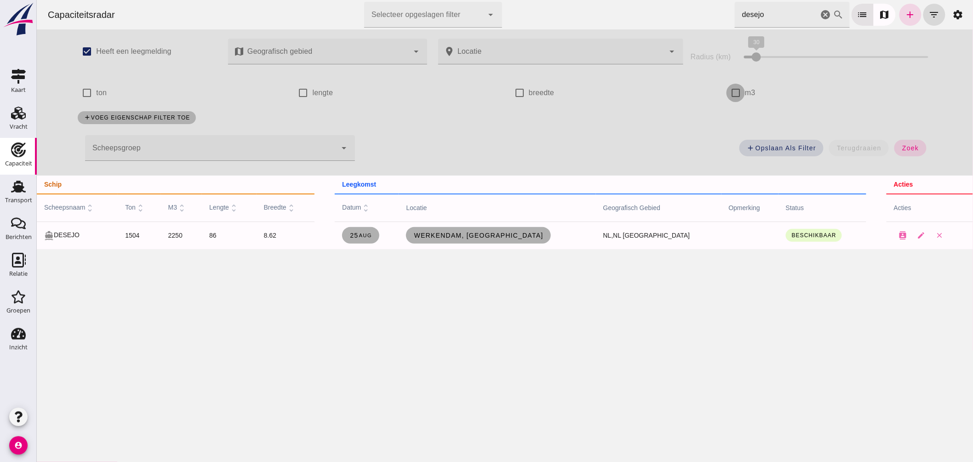
click input "m3"
checkbox input "true"
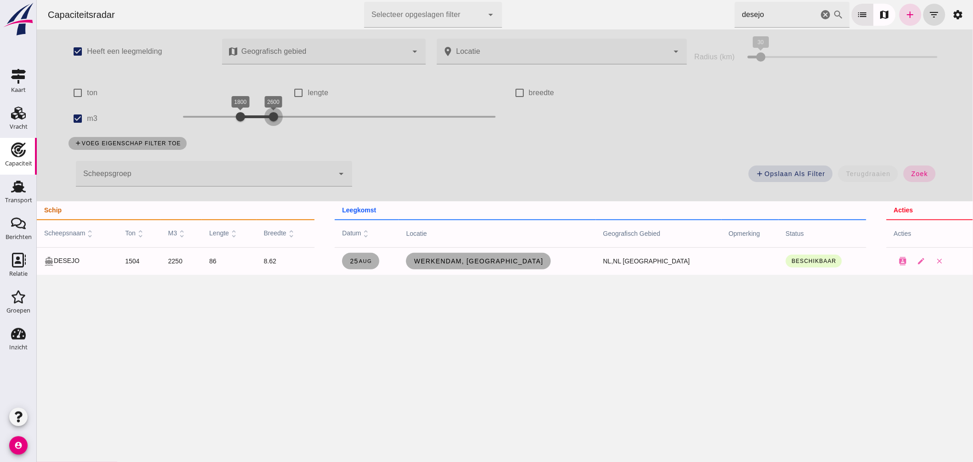
drag, startPoint x: 251, startPoint y: 113, endPoint x: 312, endPoint y: 107, distance: 61.9
click at [278, 112] on div "2600" at bounding box center [273, 116] width 9 height 9
drag, startPoint x: 237, startPoint y: 116, endPoint x: 209, endPoint y: 118, distance: 28.1
click at [209, 118] on div at bounding box center [211, 117] width 18 height 18
drag, startPoint x: 310, startPoint y: 114, endPoint x: 225, endPoint y: 117, distance: 85.2
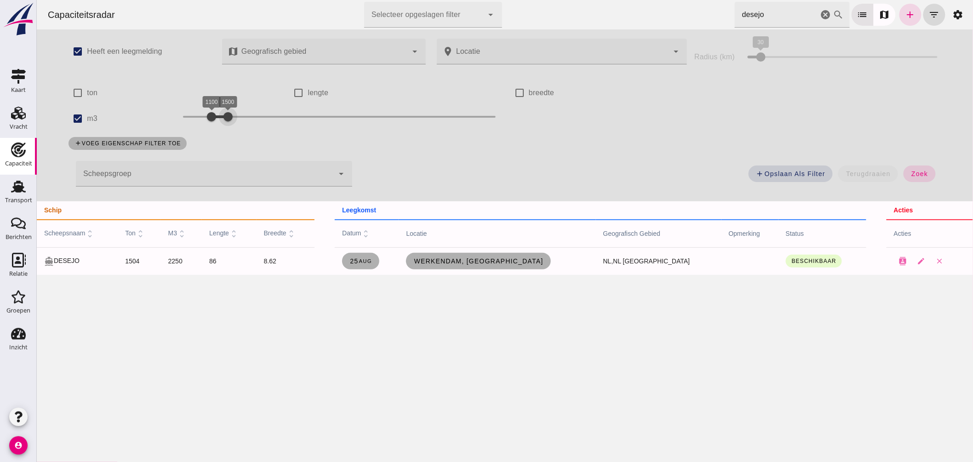
click at [225, 117] on div at bounding box center [228, 117] width 18 height 18
click span "zoek"
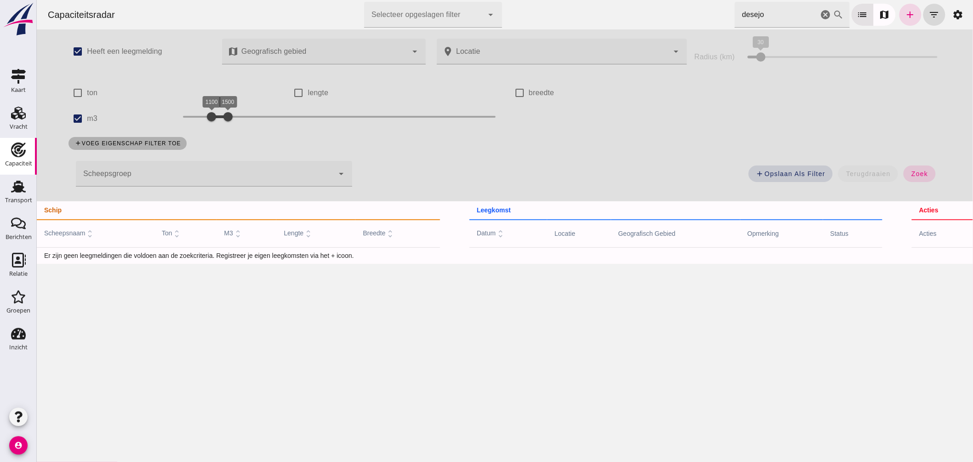
click icon "cancel"
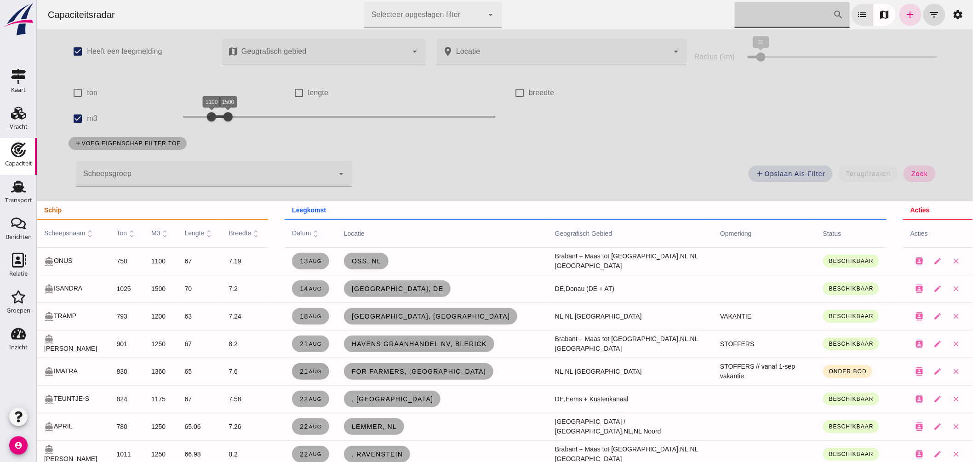
scroll to position [102, 0]
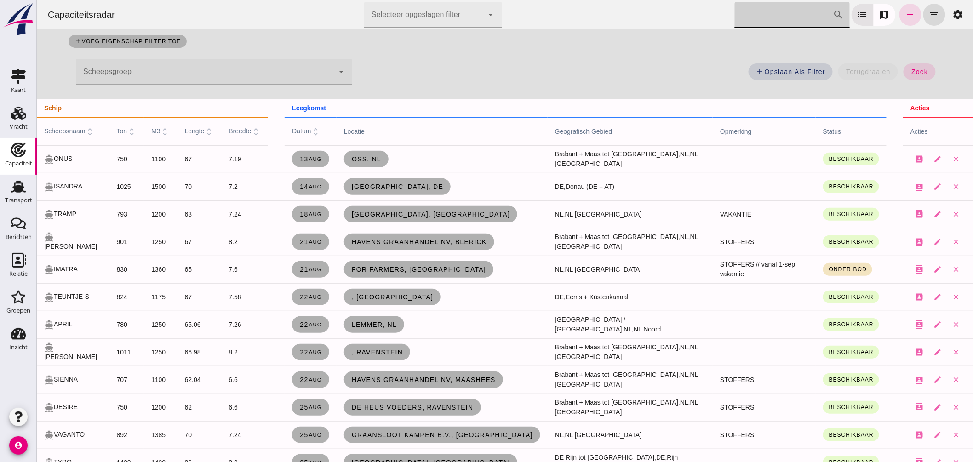
click button "Onder bod"
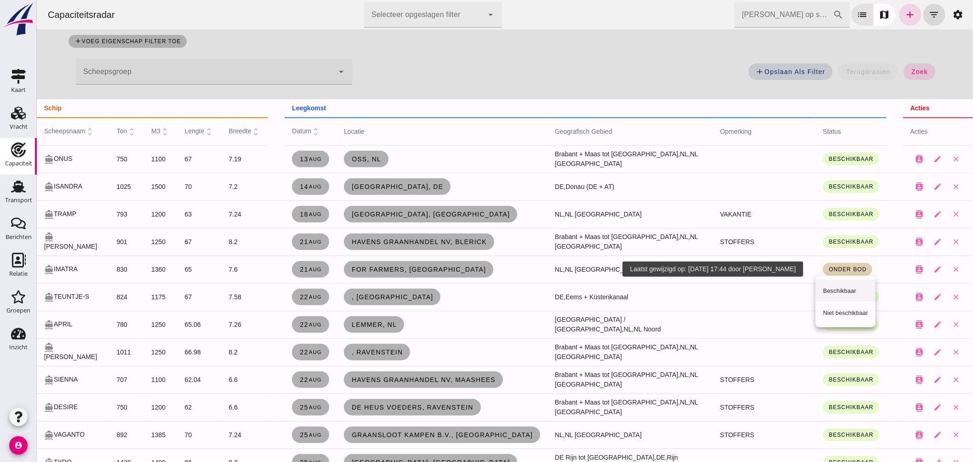
click at [839, 288] on small "Beschikbaar" at bounding box center [839, 291] width 33 height 7
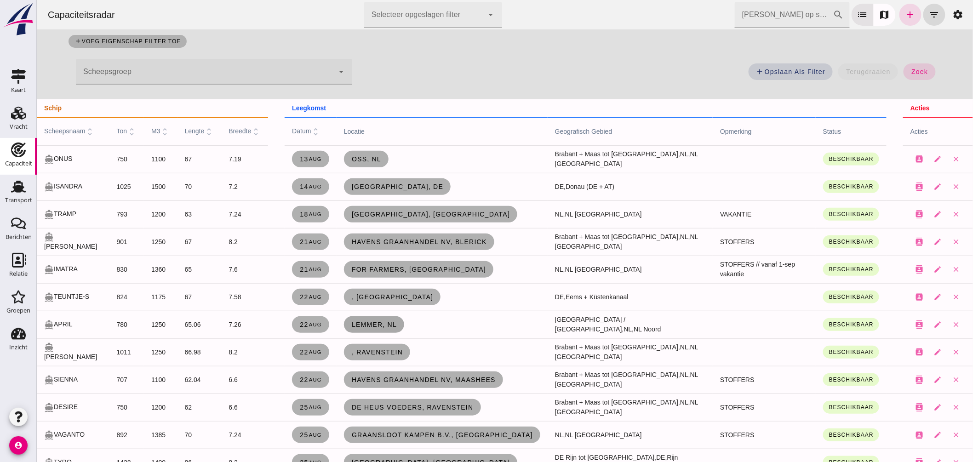
click span "Lemmer, nl"
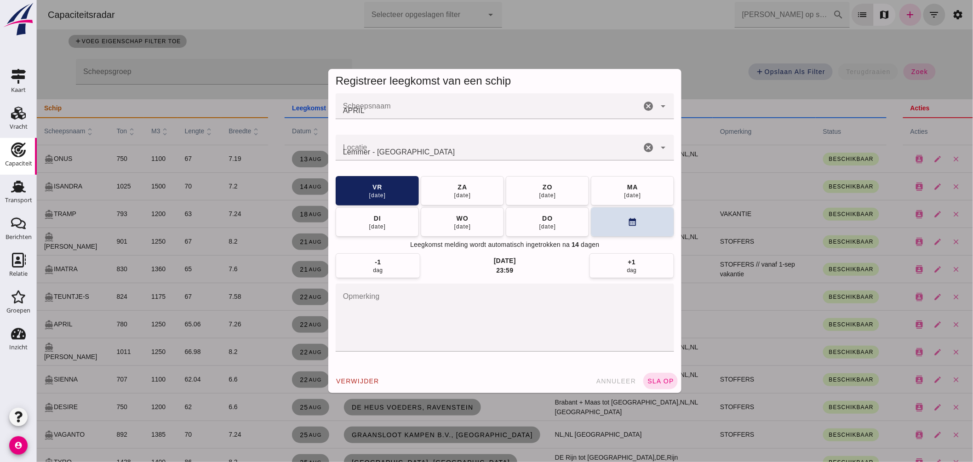
scroll to position [0, 0]
click button "ma 25 aug"
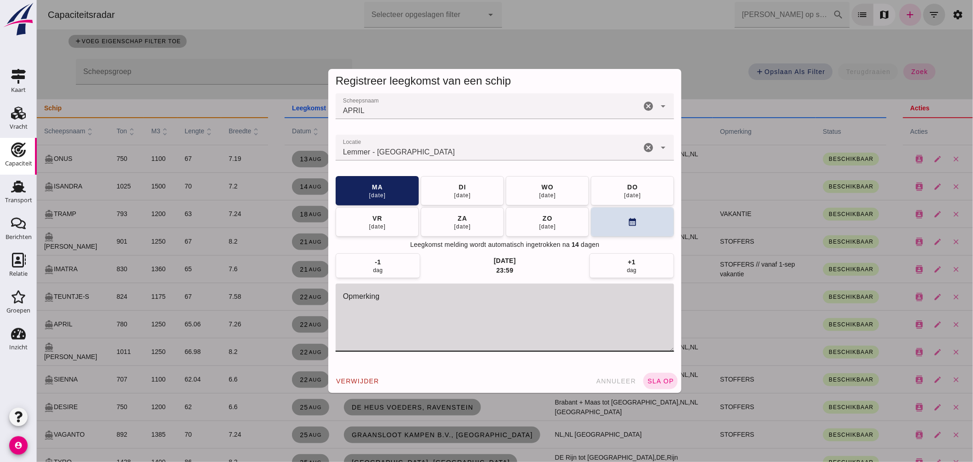
click textarea "opmerking"
type textarea "= LEEG"
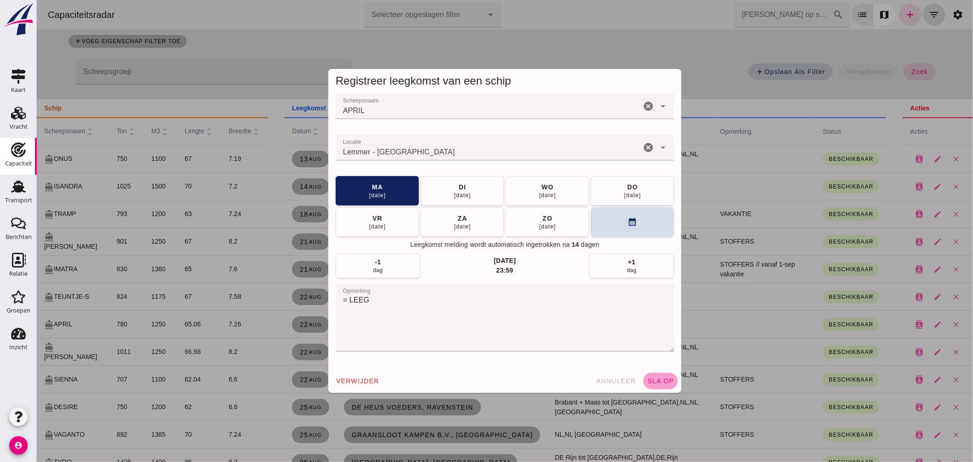
click span "sla op"
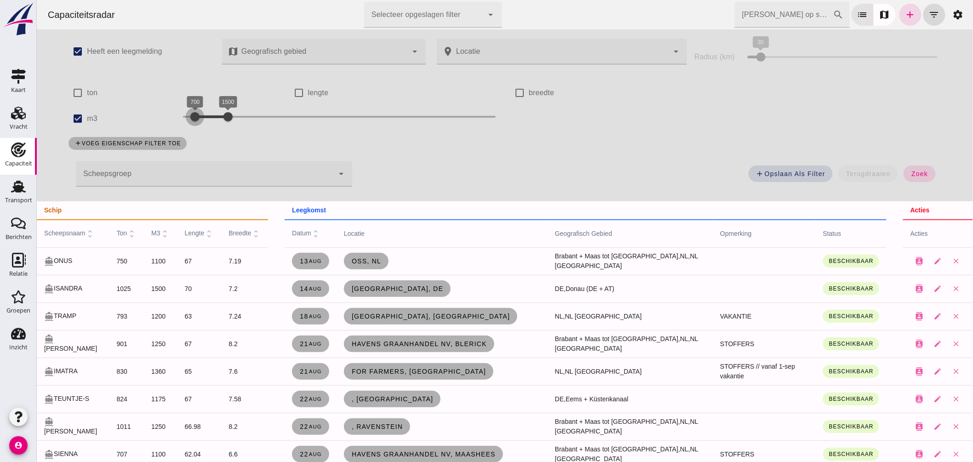
drag, startPoint x: 207, startPoint y: 115, endPoint x: 192, endPoint y: 120, distance: 16.4
click at [192, 120] on div at bounding box center [194, 117] width 18 height 18
drag, startPoint x: 222, startPoint y: 115, endPoint x: 206, endPoint y: 121, distance: 17.5
click at [206, 121] on div at bounding box center [211, 117] width 18 height 18
click at [203, 121] on div at bounding box center [207, 117] width 18 height 18
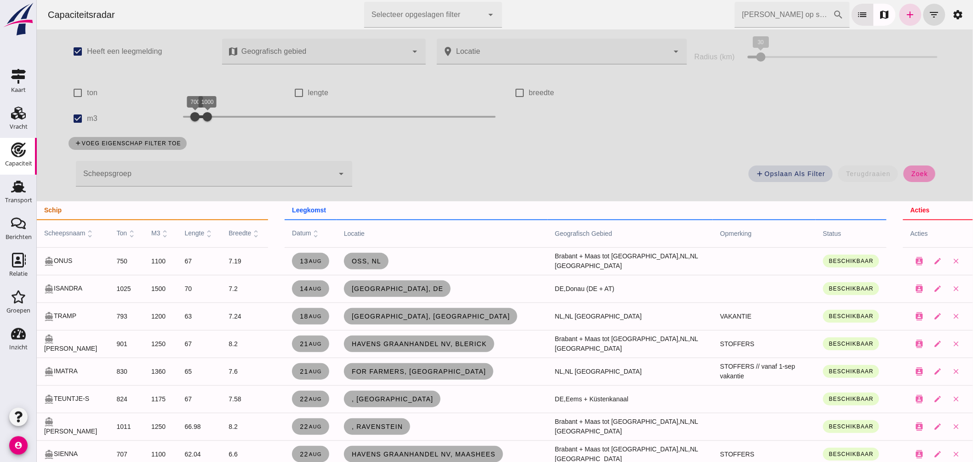
click button "zoek"
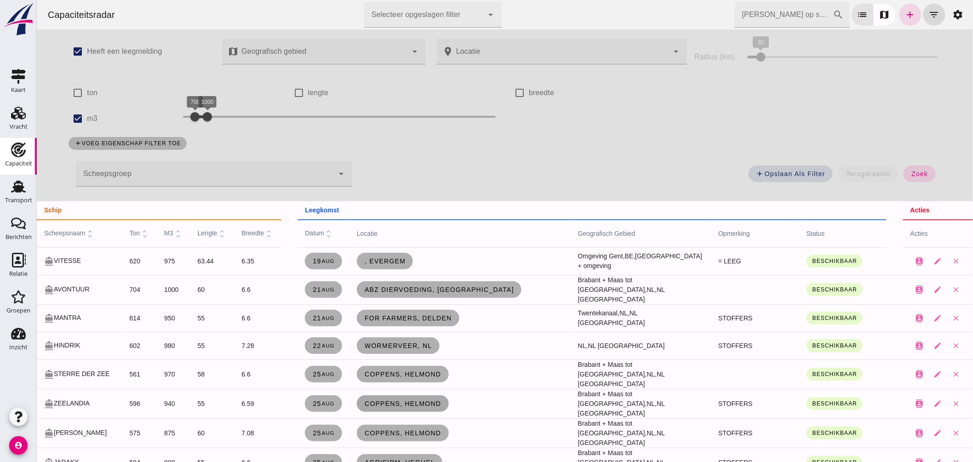
scroll to position [102, 0]
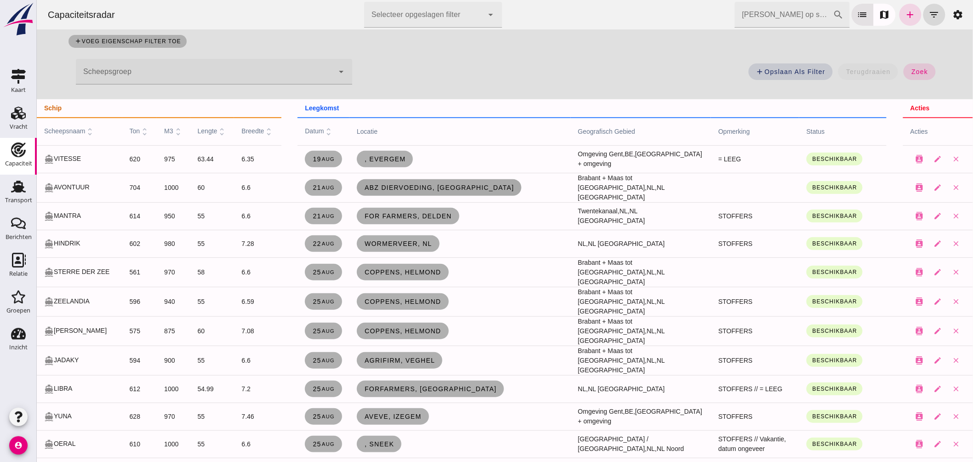
click at [389, 180] on link "ABZ Diervoeding, Eindhoven" at bounding box center [439, 187] width 165 height 17
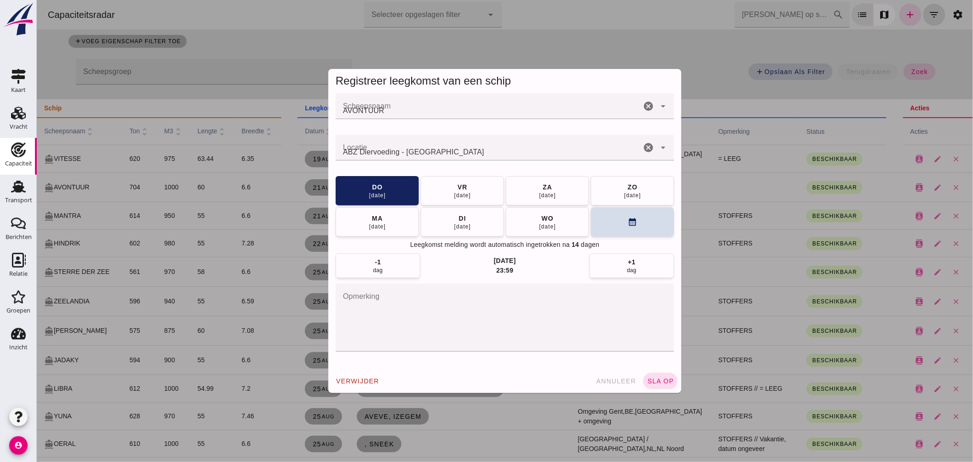
scroll to position [0, 0]
click button "calendar_month"
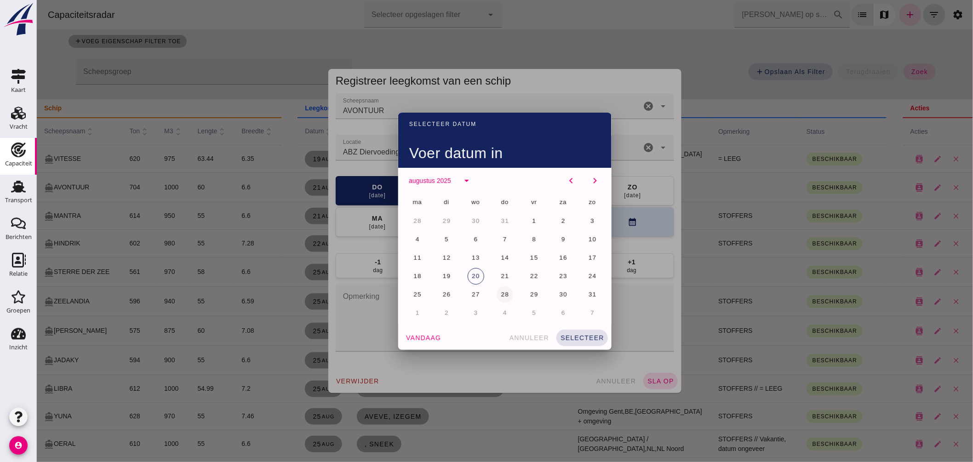
click span "28"
click span "selecteer"
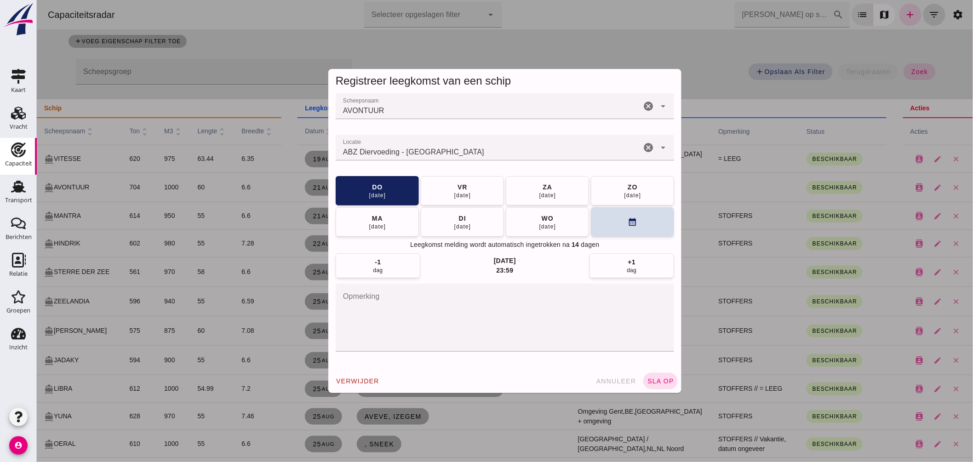
click span "sla op"
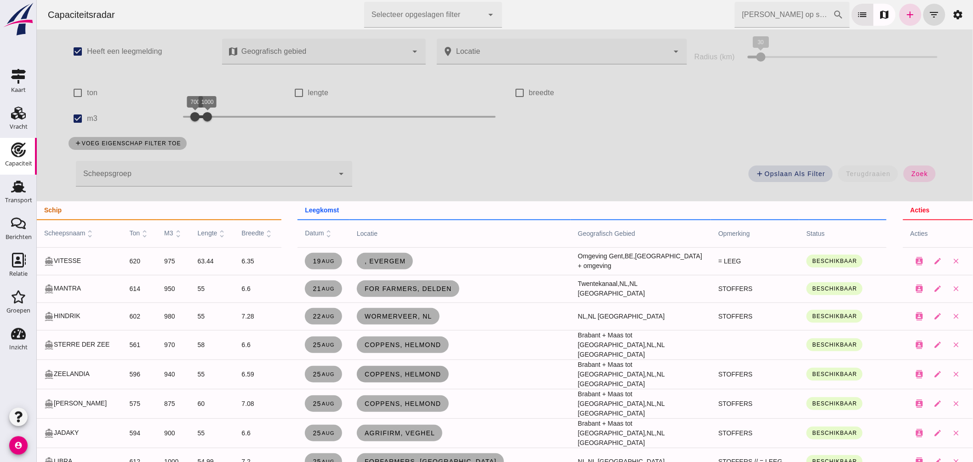
scroll to position [51, 0]
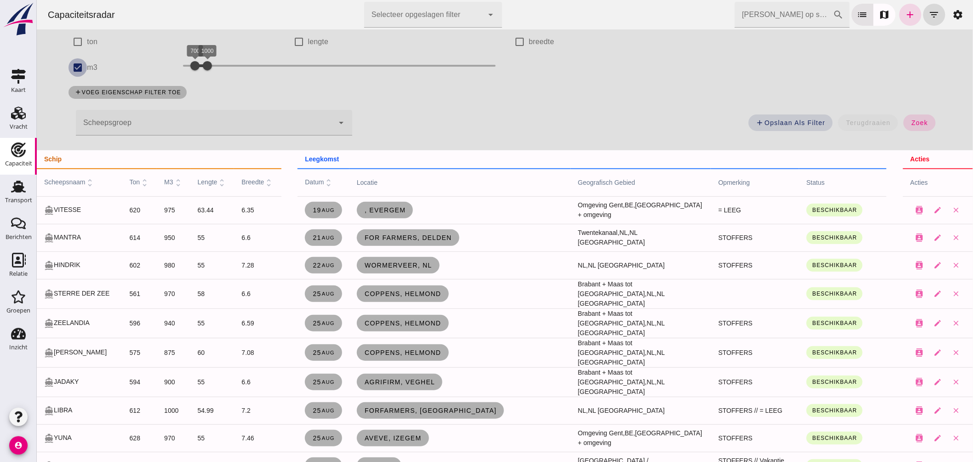
click input "m3"
checkbox input "false"
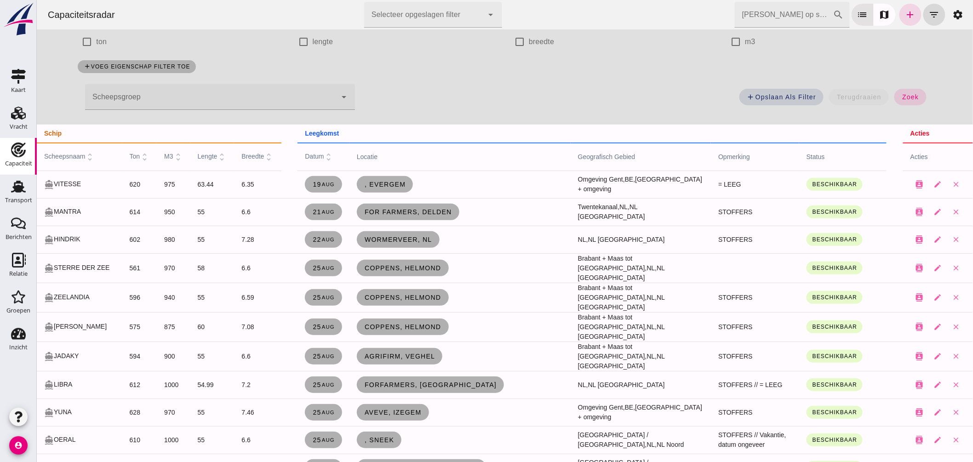
scroll to position [0, 0]
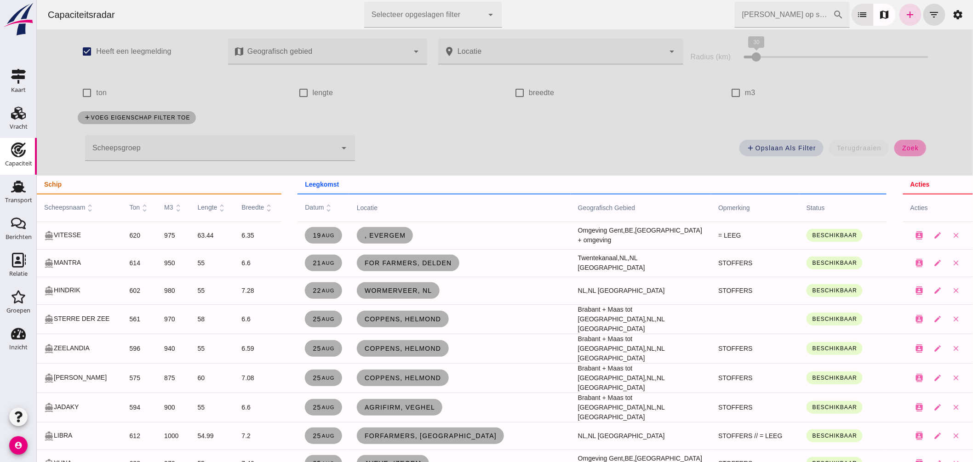
drag, startPoint x: 908, startPoint y: 144, endPoint x: 908, endPoint y: 150, distance: 6.0
click button "zoek"
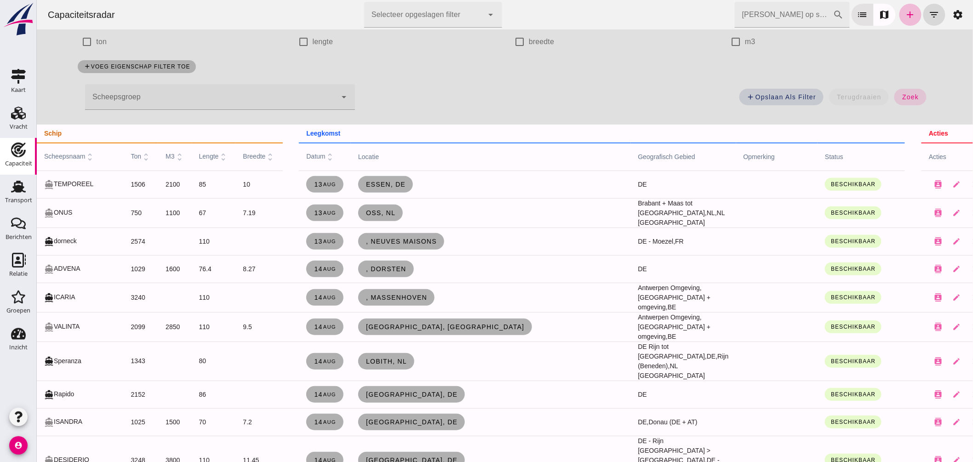
scroll to position [102, 0]
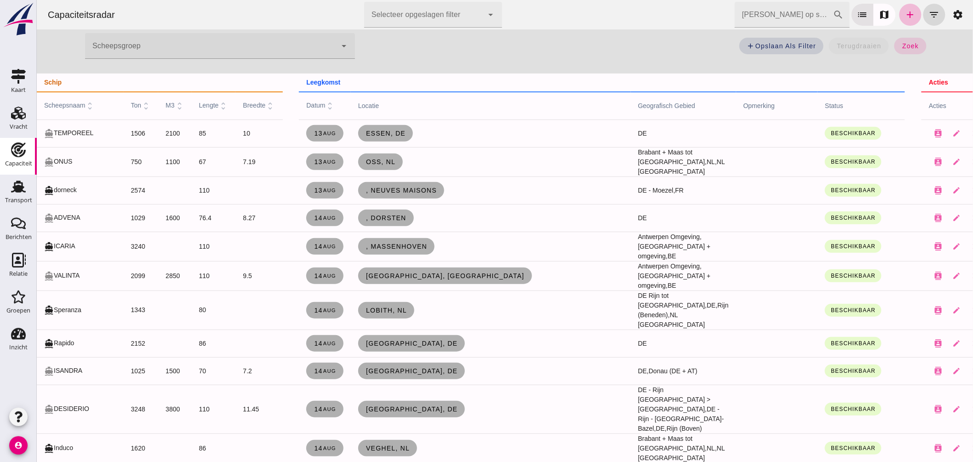
click div "Capaciteitsradar Selecteer opgeslagen filter Selecteer opgeslagen filter cancel…"
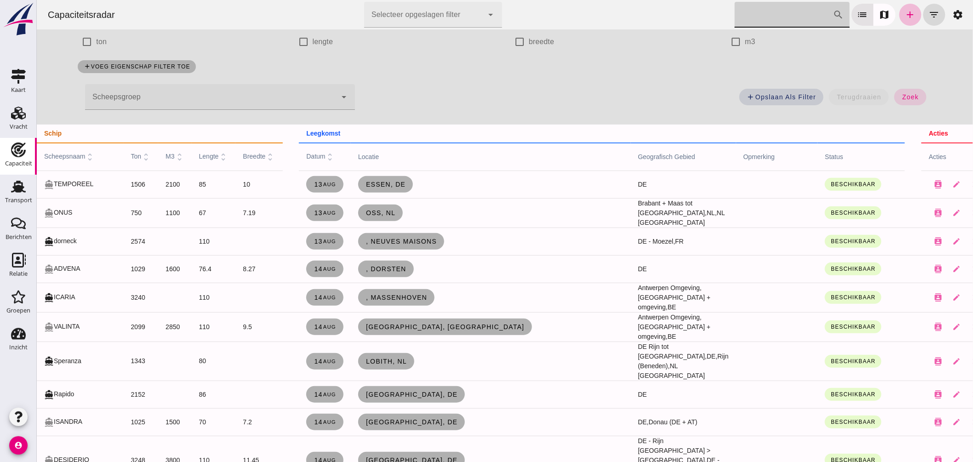
click input "Zoek op scheepsnaam"
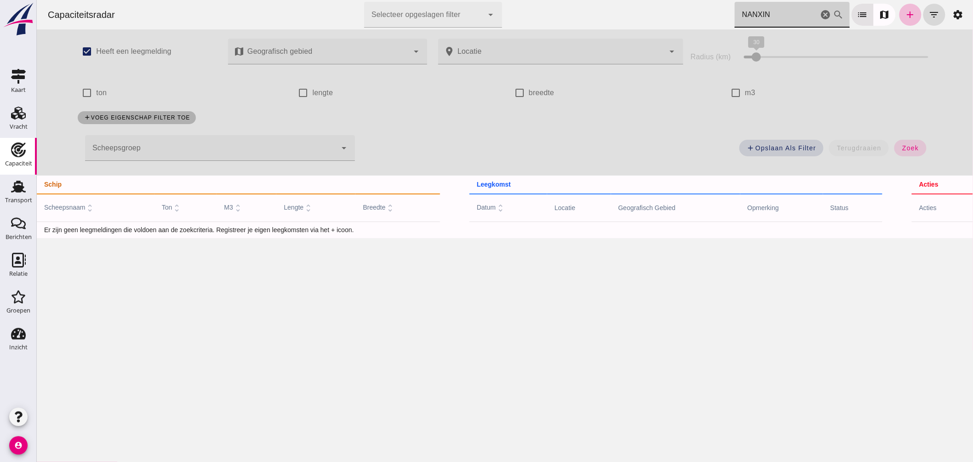
scroll to position [0, 0]
drag, startPoint x: 769, startPoint y: 11, endPoint x: 618, endPoint y: -4, distance: 151.6
click at [618, 0] on html "Capaciteitsradar Selecteer opgeslagen filter Selecteer opgeslagen filter cancel…" at bounding box center [504, 231] width 937 height 462
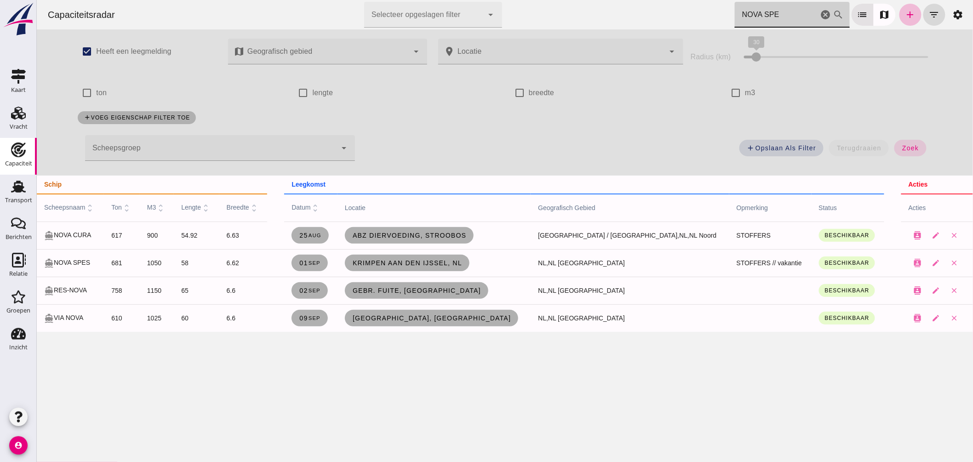
type input "NOVA SPES"
click icon "cancel"
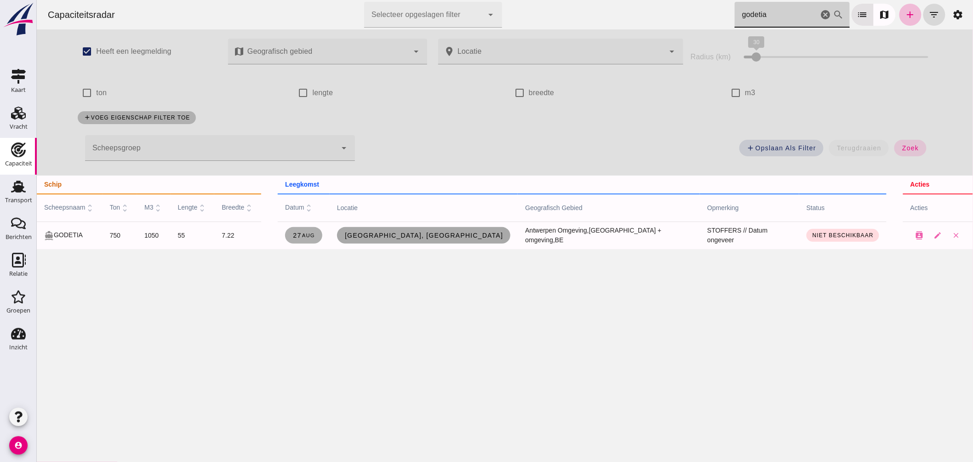
type input "godetia"
click span "Antwerpen, be"
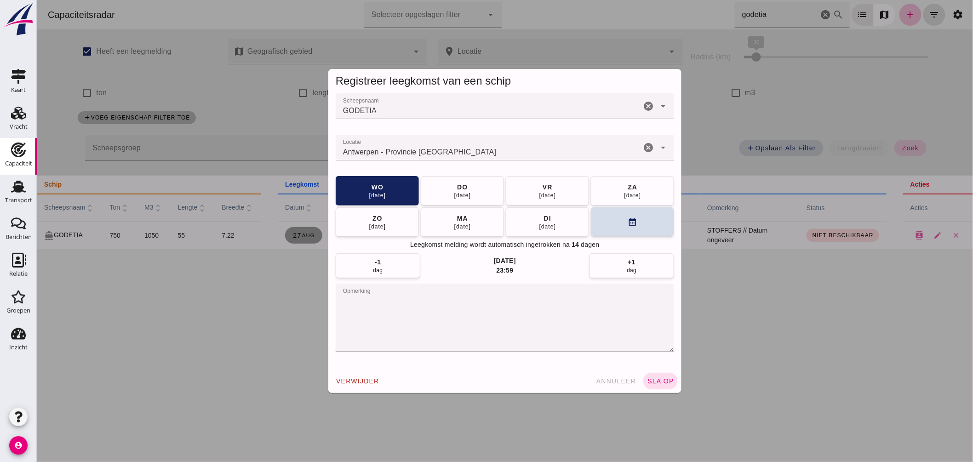
drag, startPoint x: 479, startPoint y: 155, endPoint x: 222, endPoint y: 140, distance: 257.2
click div "Registreer leegkomst van een schip Scheepsnaam Scheepsnaam GODETIA cancel arrow…"
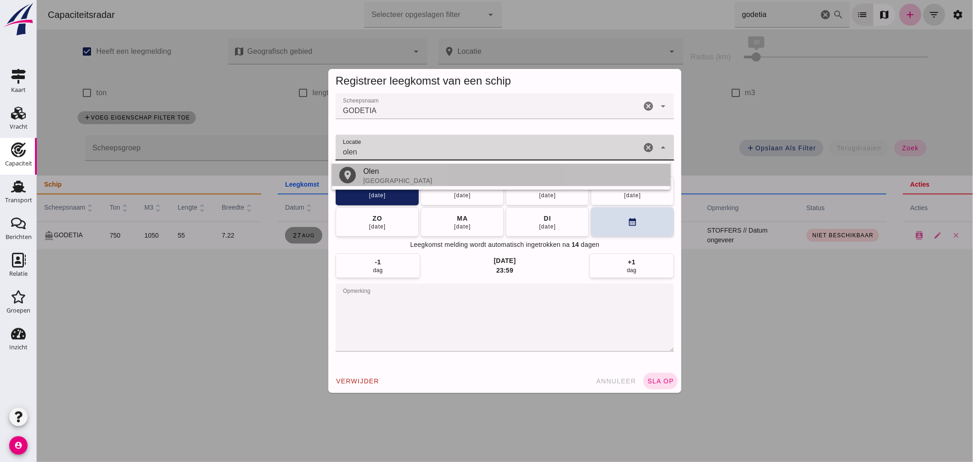
click at [400, 182] on div "België" at bounding box center [513, 180] width 300 height 7
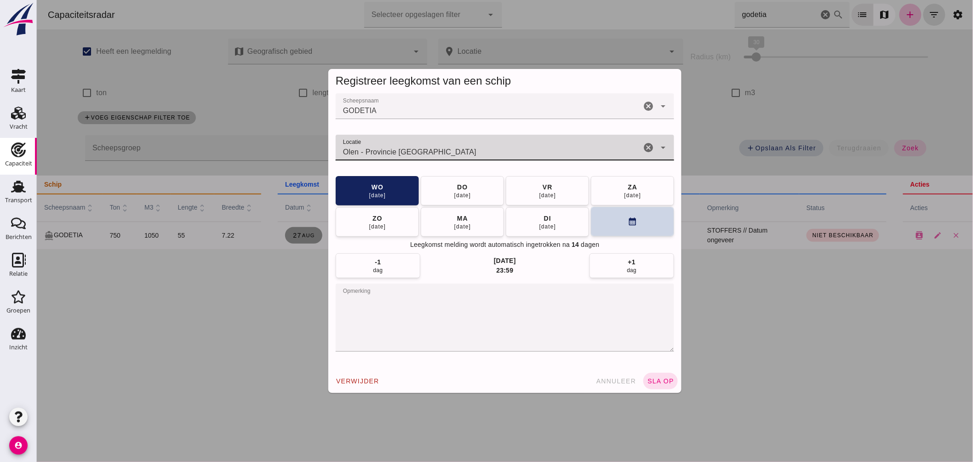
type input "Olen - Provincie Antwerpen"
click button "calendar_month"
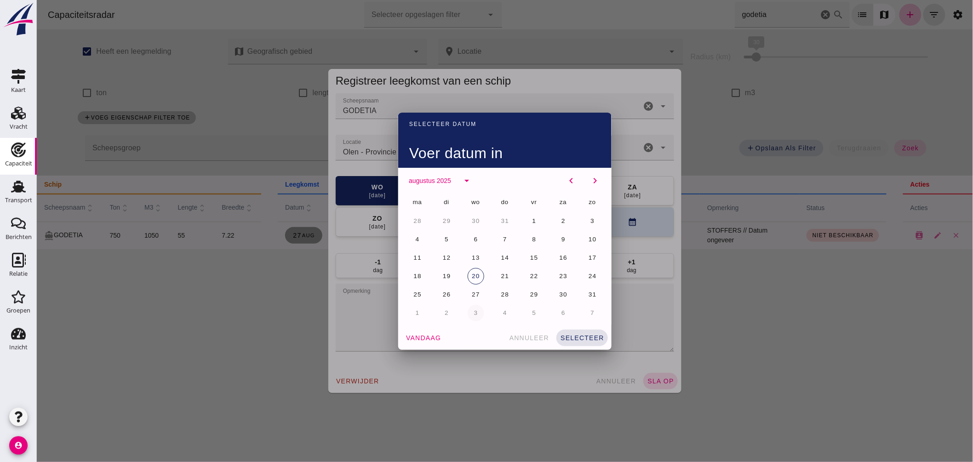
click button "3"
click button "selecteer"
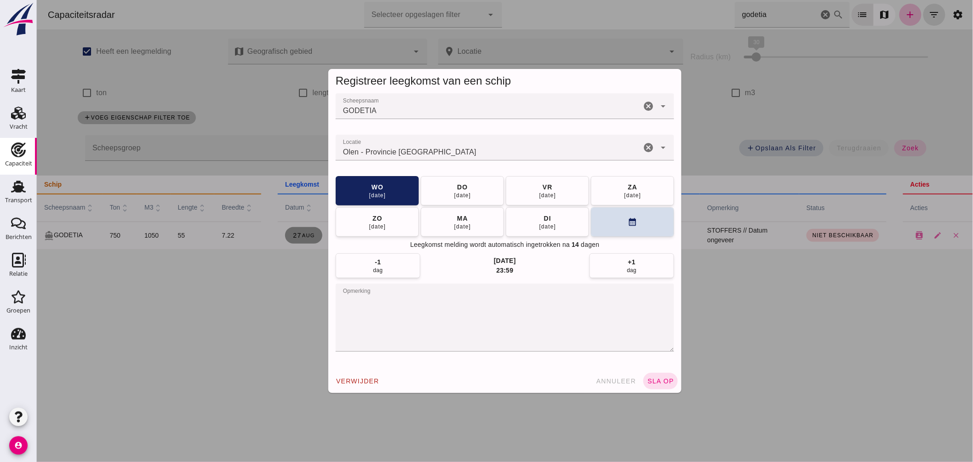
click span "sla op"
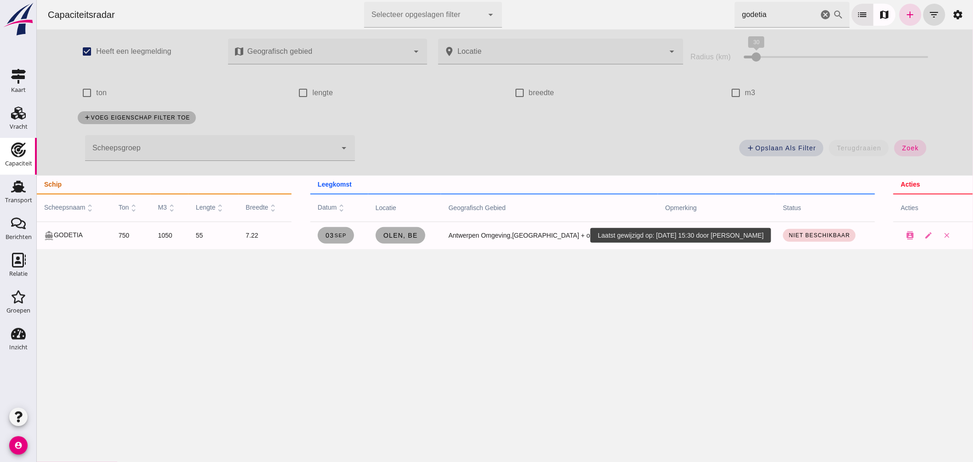
click span "Niet beschikbaar"
click at [802, 258] on small "Beschikbaar" at bounding box center [793, 257] width 33 height 7
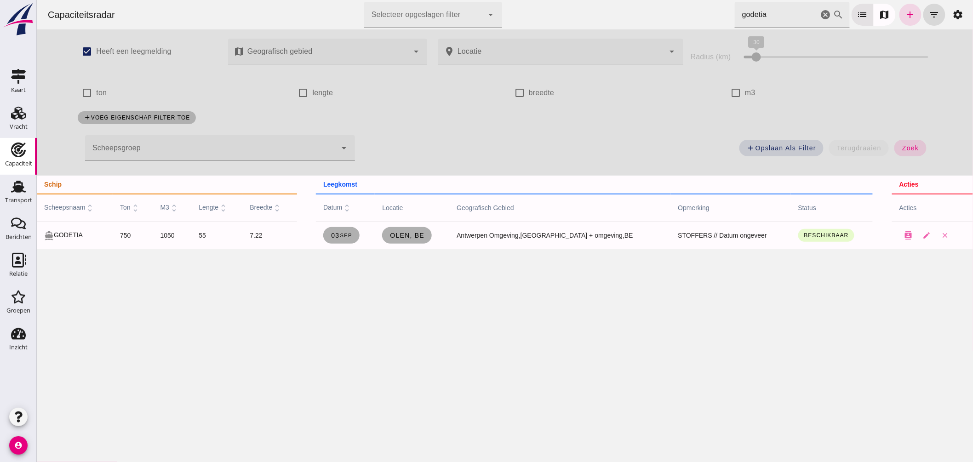
click at [660, 279] on div "Capaciteitsradar Selecteer opgeslagen filter Selecteer opgeslagen filter cancel…" at bounding box center [504, 231] width 937 height 462
drag, startPoint x: 814, startPoint y: 12, endPoint x: 462, endPoint y: 57, distance: 354.2
click icon "cancel"
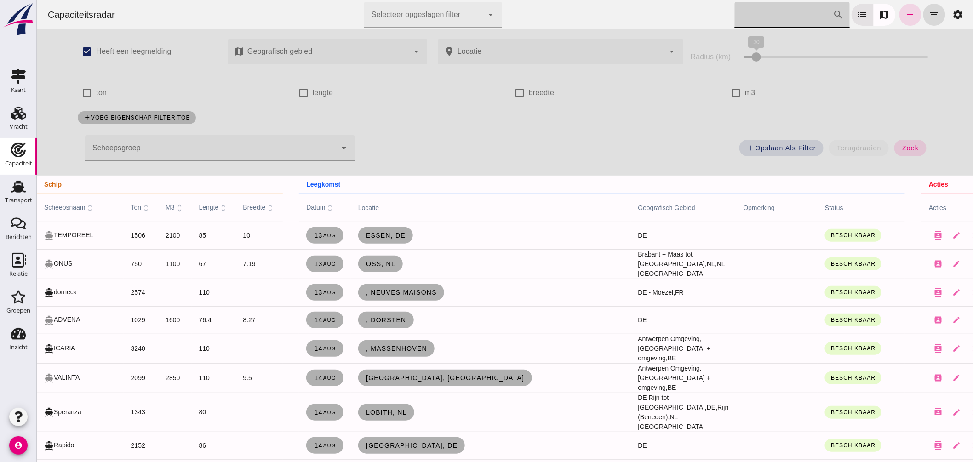
click div
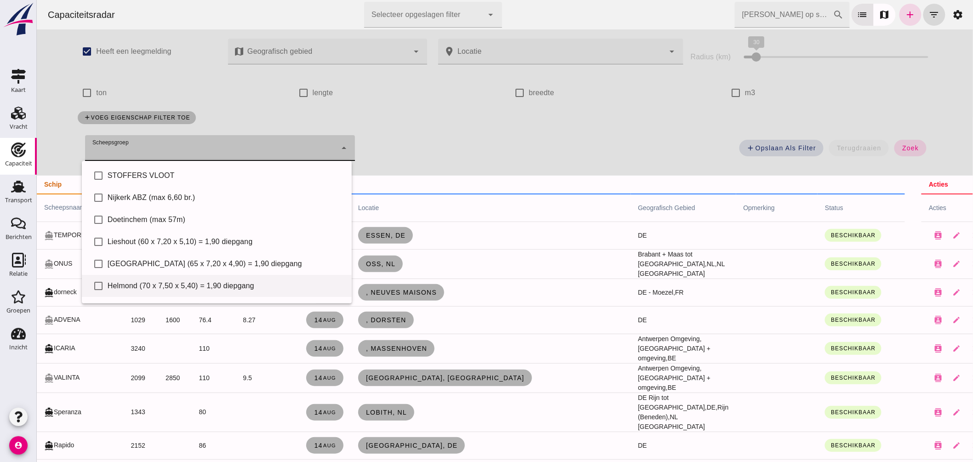
scroll to position [63, 0]
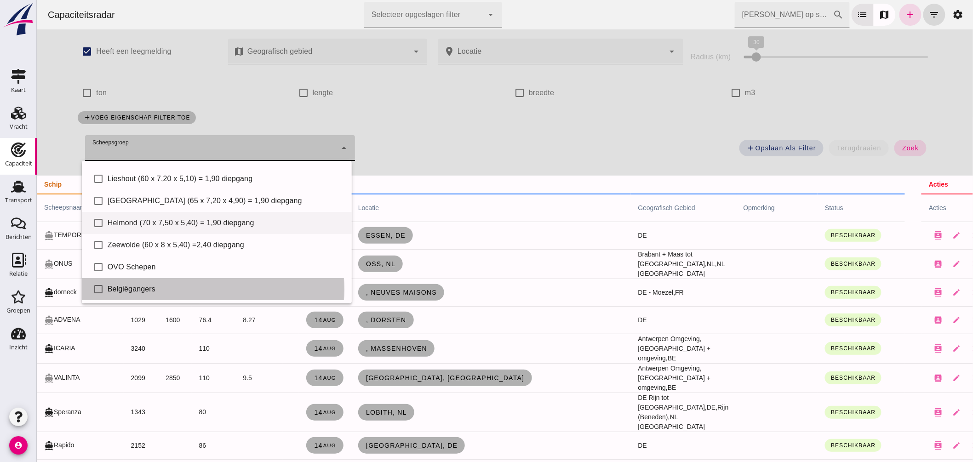
click div "check_box_outline_blank Belgiëgangers"
type input "Belgiëgangers"
checkbox input "true"
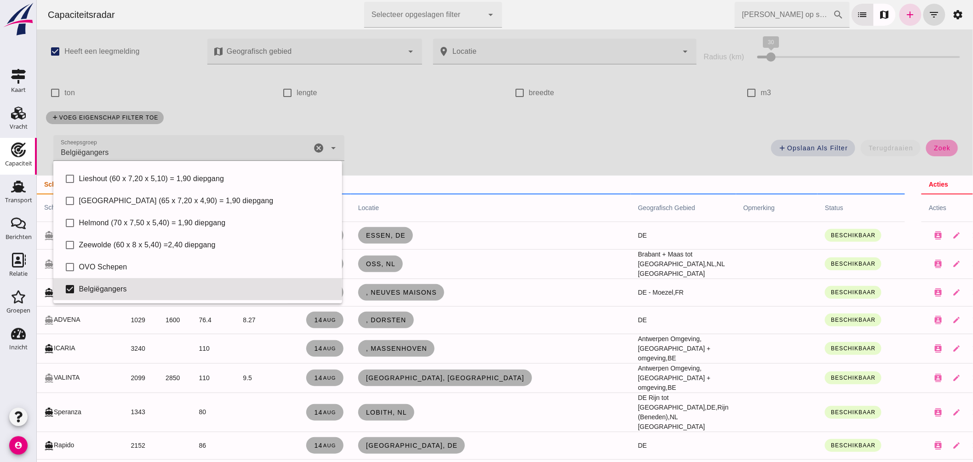
drag, startPoint x: 943, startPoint y: 140, endPoint x: 1017, endPoint y: 124, distance: 75.7
click button "zoek"
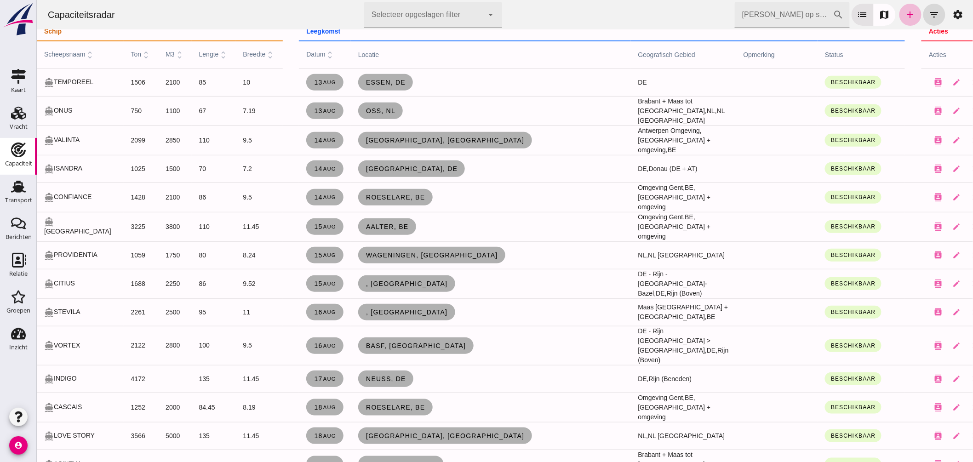
scroll to position [0, 0]
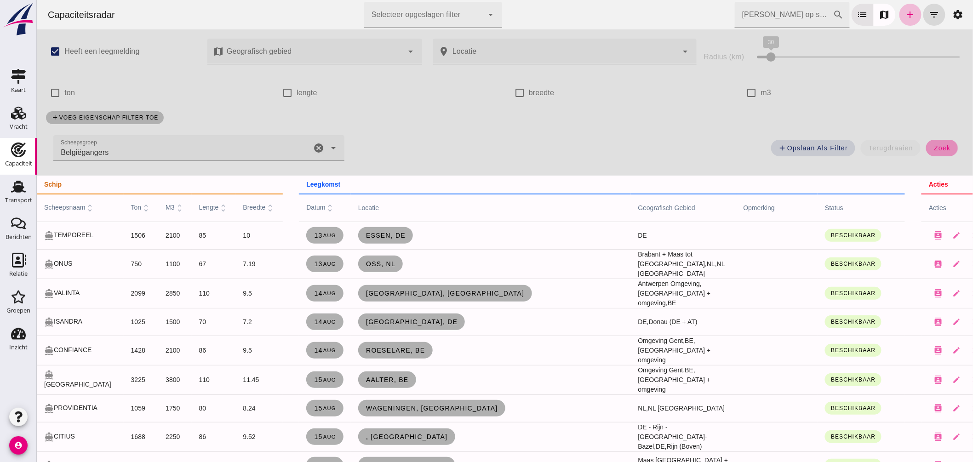
click span "zoek"
click icon "unfold_more"
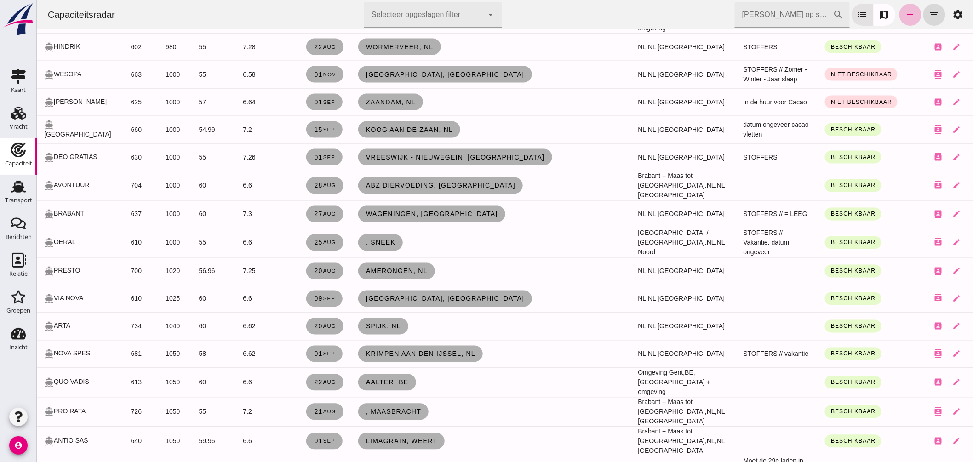
scroll to position [613, 0]
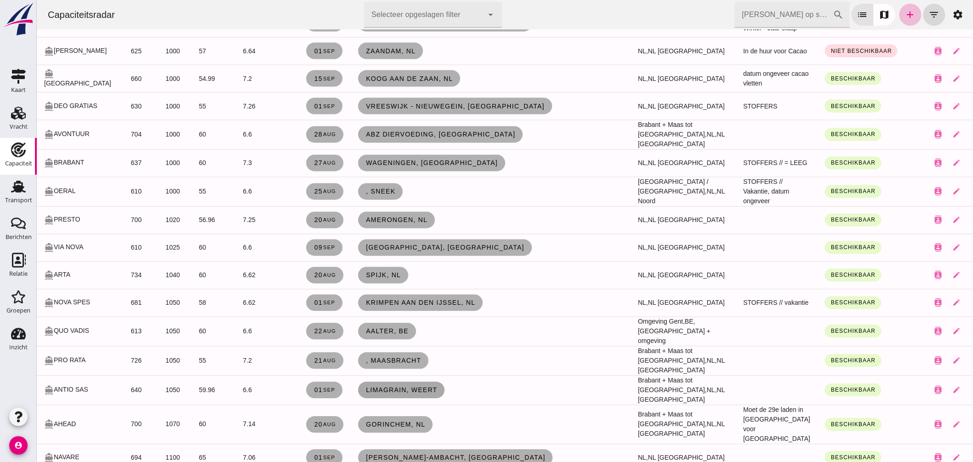
click span "Limagrain, Weert"
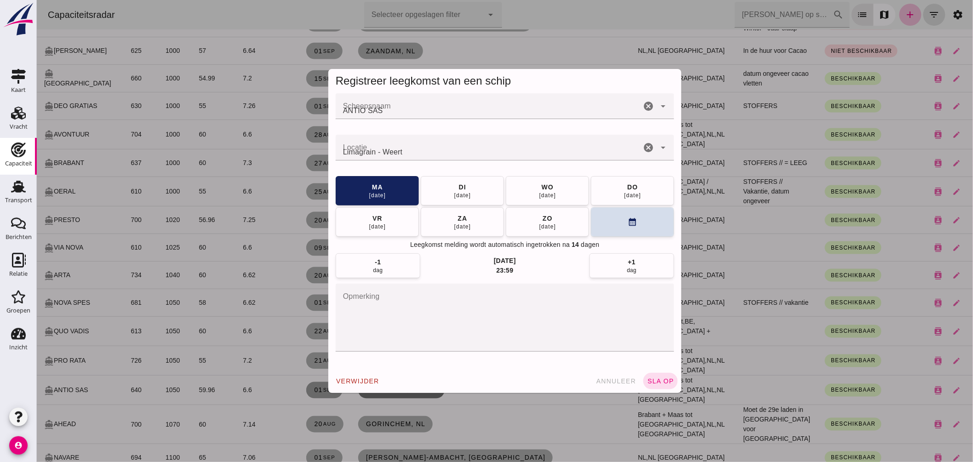
scroll to position [0, 0]
click span "annuleer"
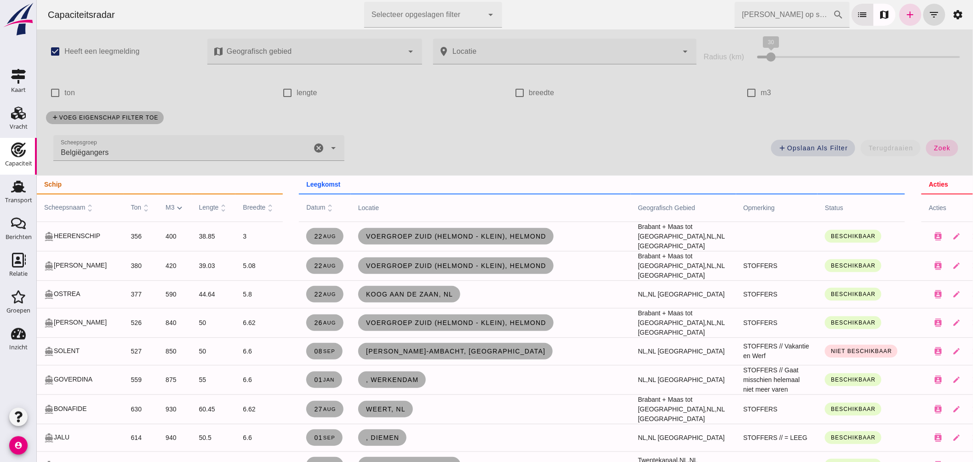
click input "Zoek op scheepsnaam"
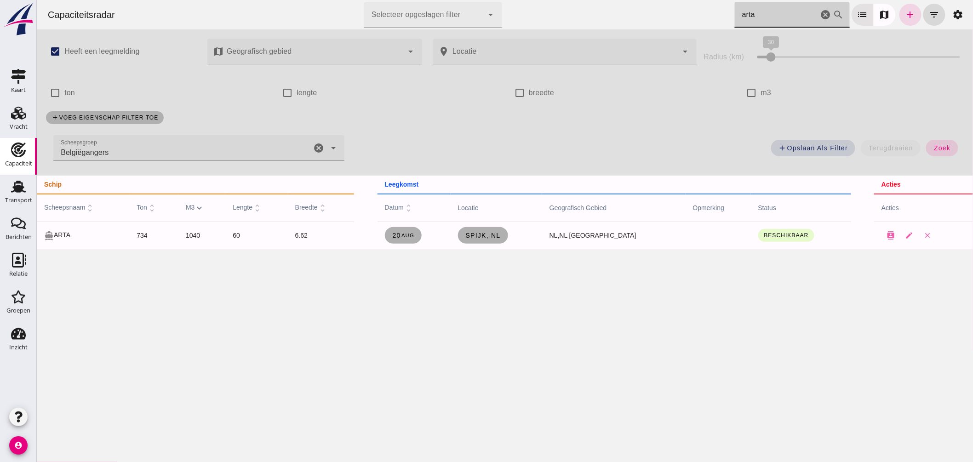
type input "arta"
drag, startPoint x: 819, startPoint y: 14, endPoint x: 695, endPoint y: 26, distance: 125.3
click icon "cancel"
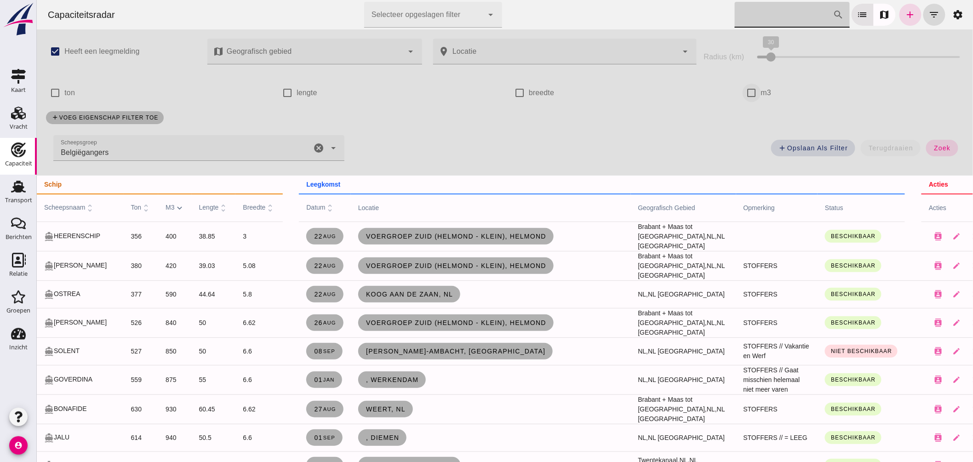
click input "m3"
checkbox input "true"
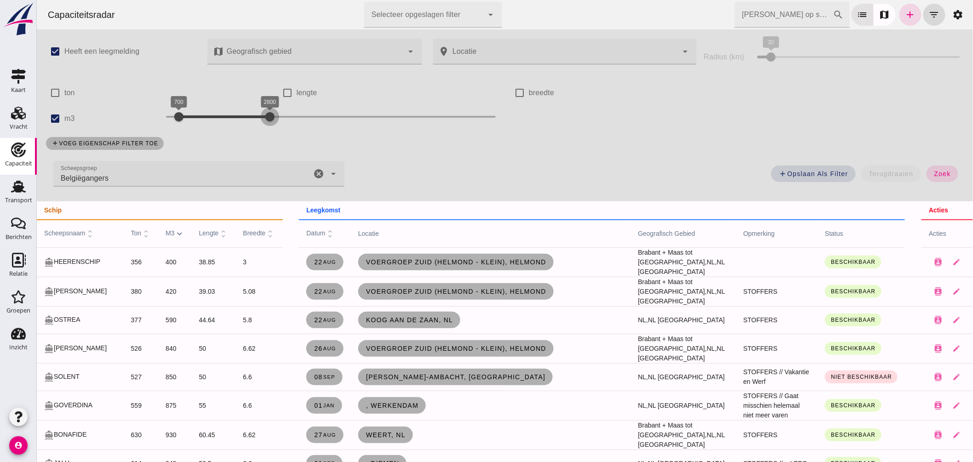
drag, startPoint x: 189, startPoint y: 121, endPoint x: 267, endPoint y: 113, distance: 79.1
click at [267, 113] on div at bounding box center [269, 117] width 18 height 18
drag, startPoint x: 176, startPoint y: 115, endPoint x: 207, endPoint y: 119, distance: 31.5
click at [207, 119] on div at bounding box center [213, 117] width 18 height 18
click span "zoek"
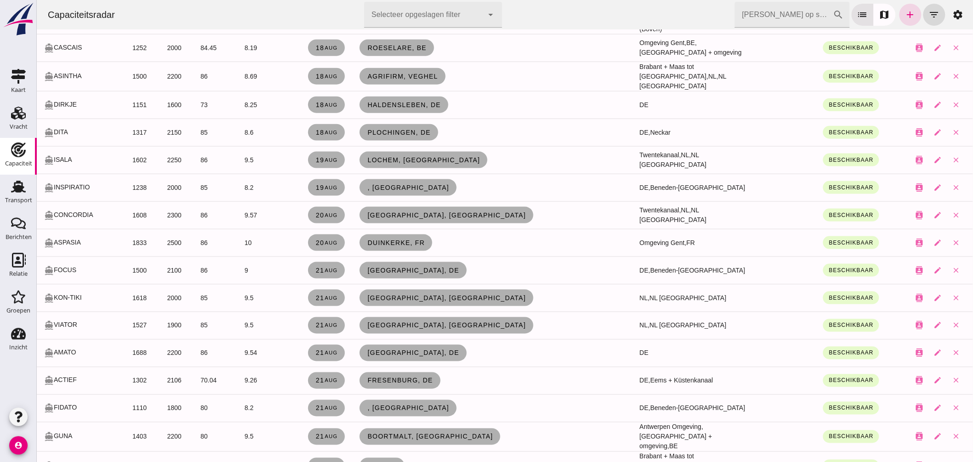
scroll to position [204, 0]
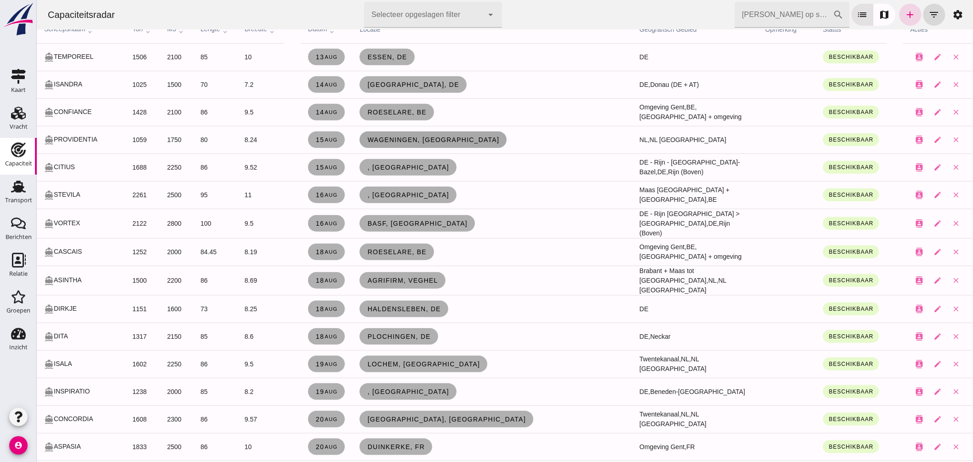
click span "Wageningen, nl"
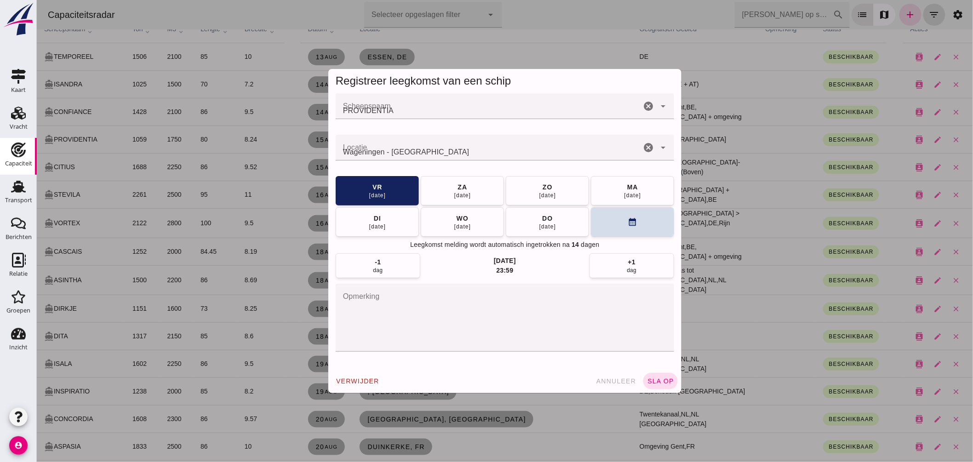
scroll to position [0, 0]
click input "Locatie"
type input "Wageningen - Gelderland"
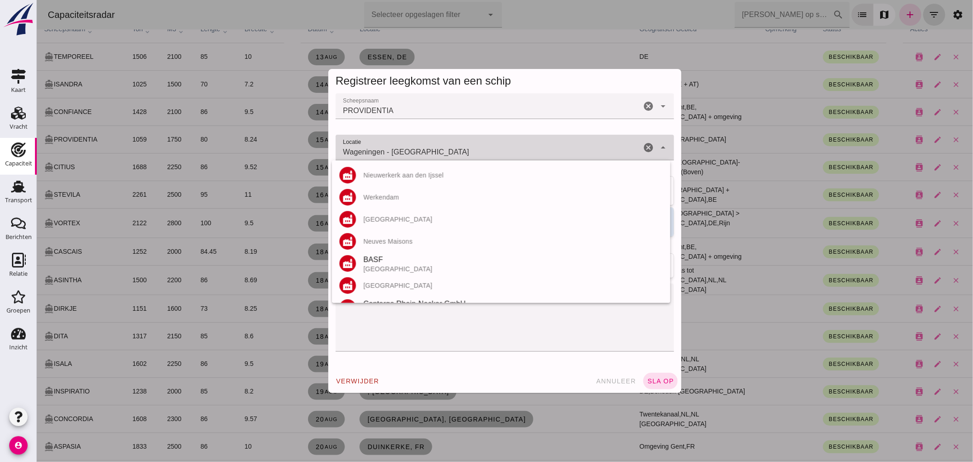
click input "Wageningen - Gelderland"
click textarea "opmerking"
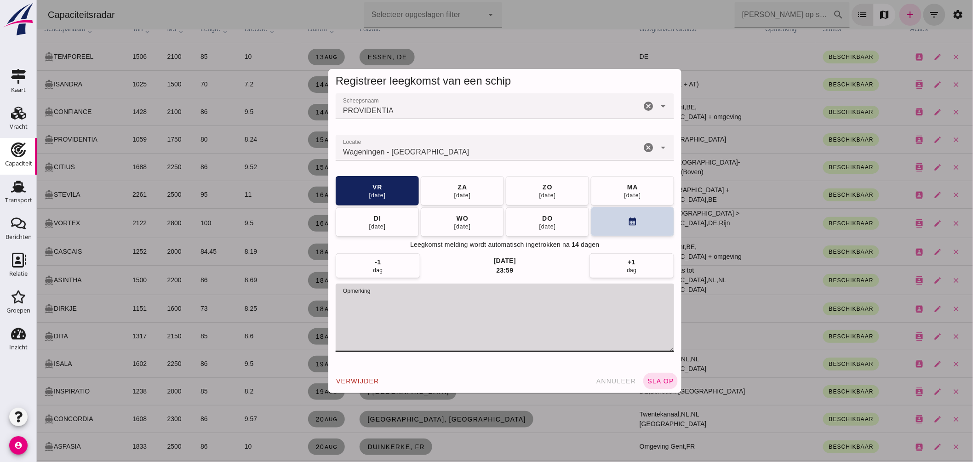
click button "calendar_month"
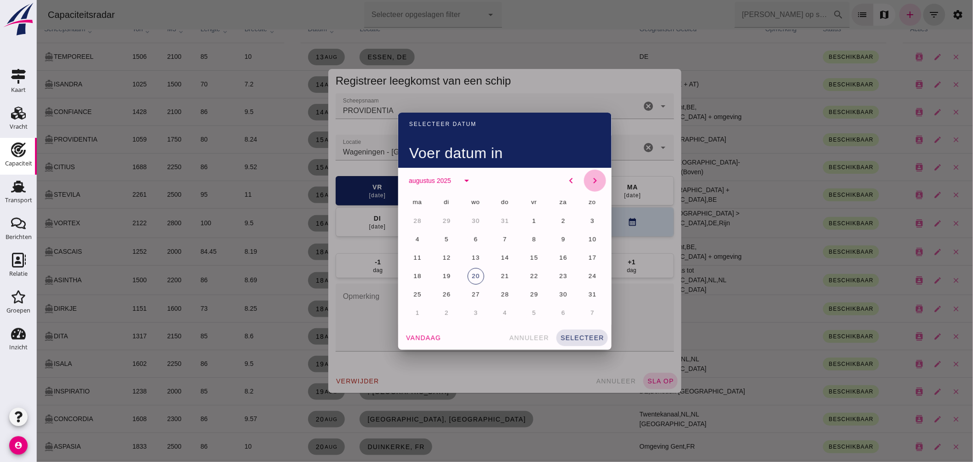
click at [589, 176] on icon "chevron_right" at bounding box center [594, 180] width 11 height 11
click span "1"
click span "selecteer"
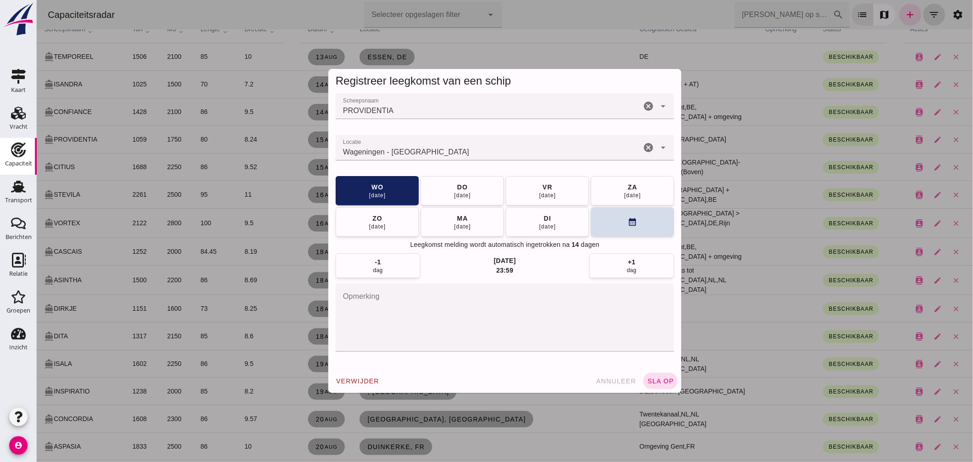
click textarea "opmerking"
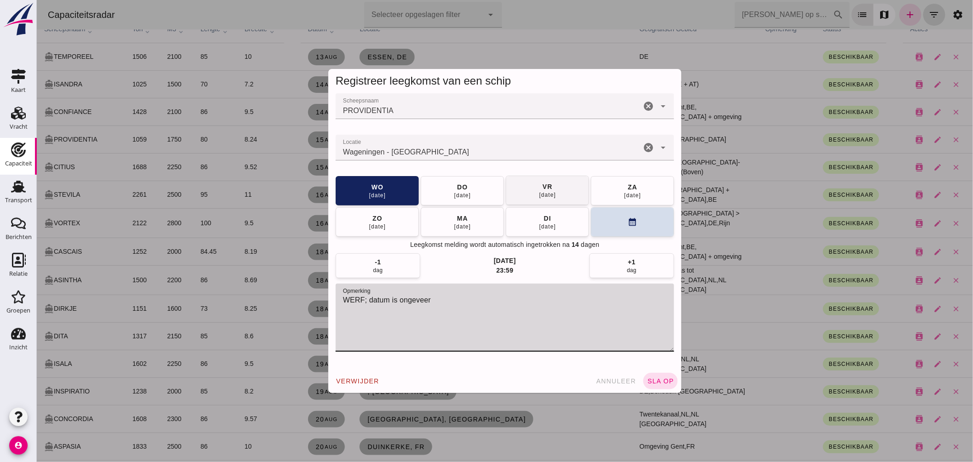
type textarea "WERF; datum is ongeveer"
click div "03 okt"
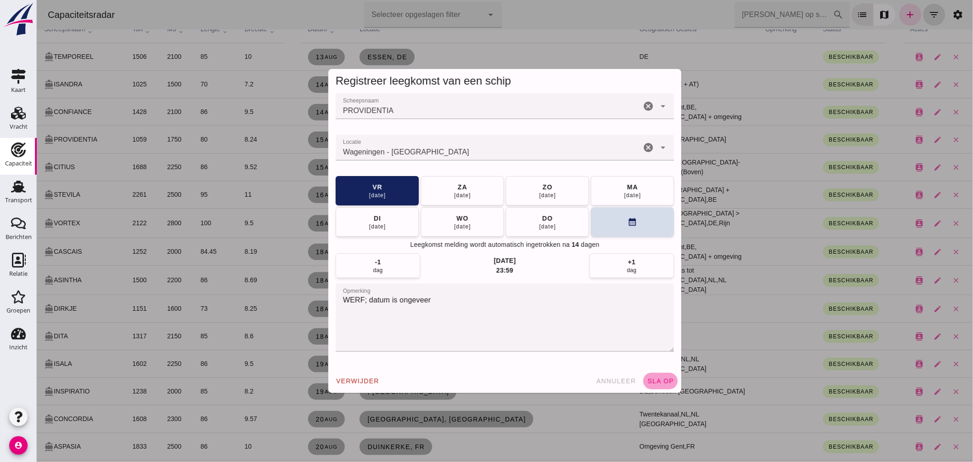
click span "sla op"
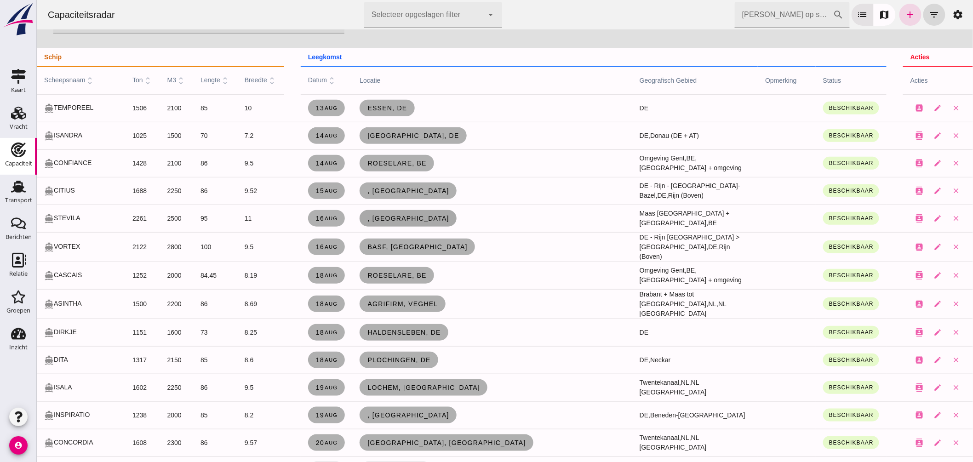
scroll to position [51, 0]
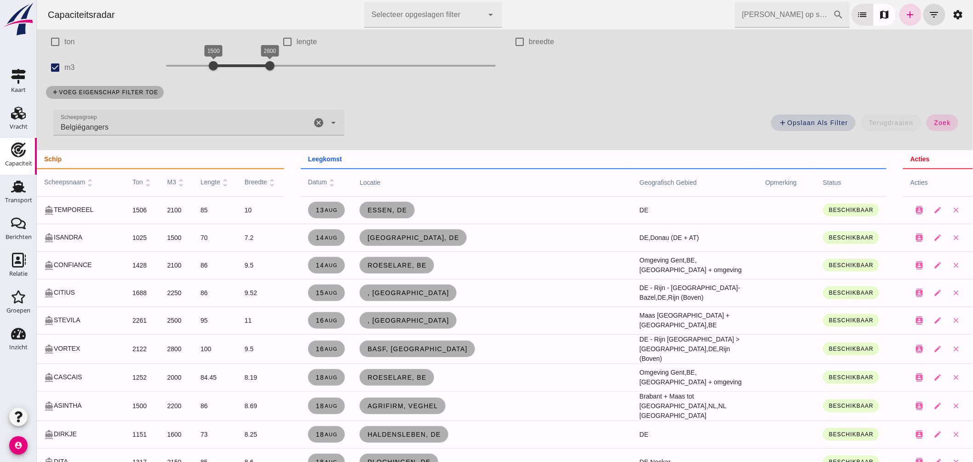
click at [400, 123] on div "add Opslaan als filter terugdraaien zoek" at bounding box center [660, 125] width 620 height 33
drag, startPoint x: 265, startPoint y: 62, endPoint x: 233, endPoint y: 63, distance: 32.7
click at [233, 63] on div at bounding box center [235, 66] width 18 height 18
click span "zoek"
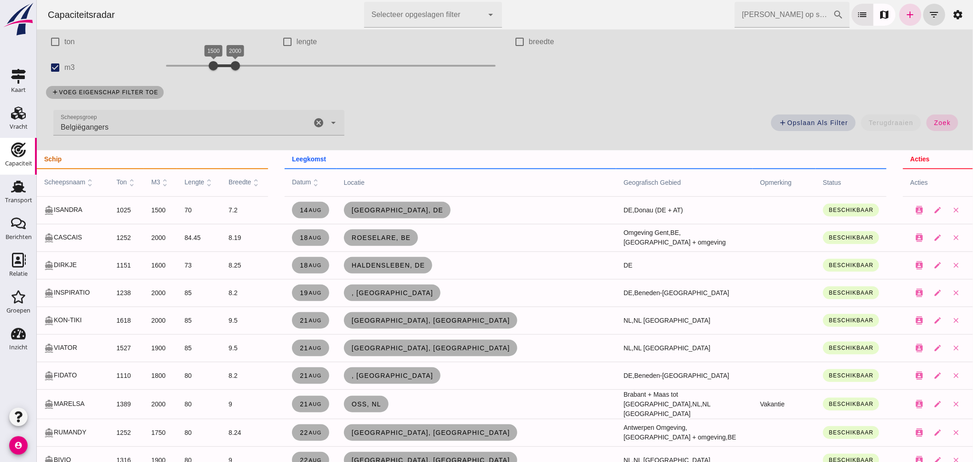
scroll to position [0, 0]
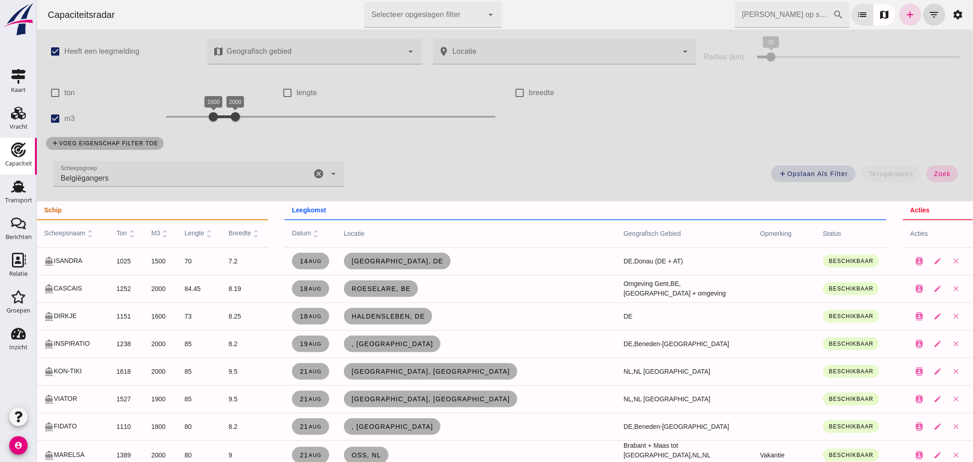
click icon "cancel"
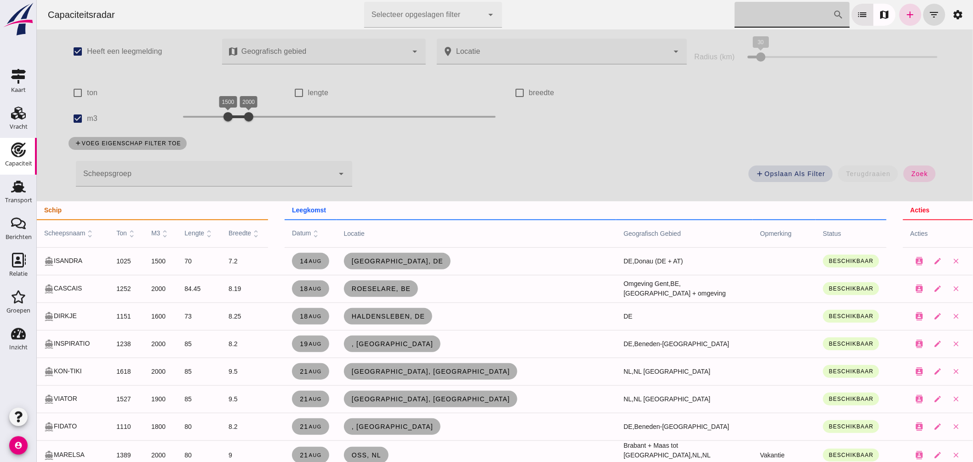
click input "Zoek op scheepsnaam"
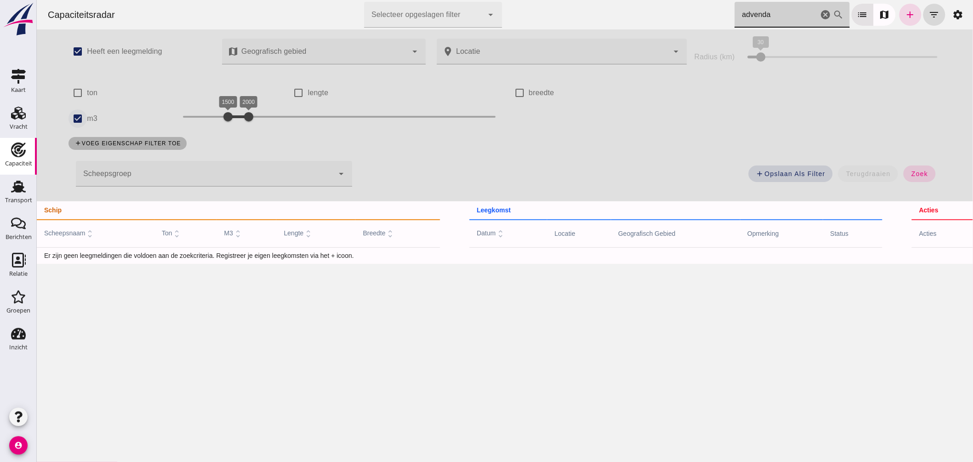
type input "advenda"
click input "m3"
checkbox input "false"
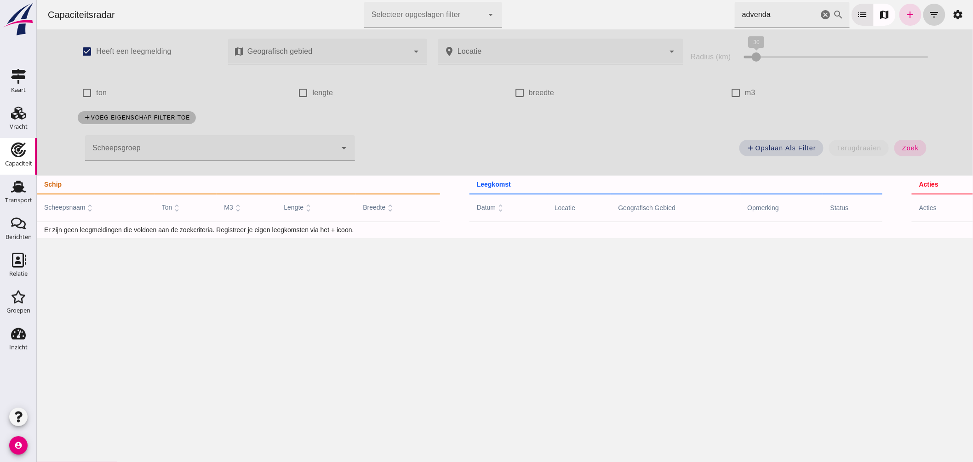
click at [930, 14] on icon "filter_list" at bounding box center [934, 14] width 11 height 11
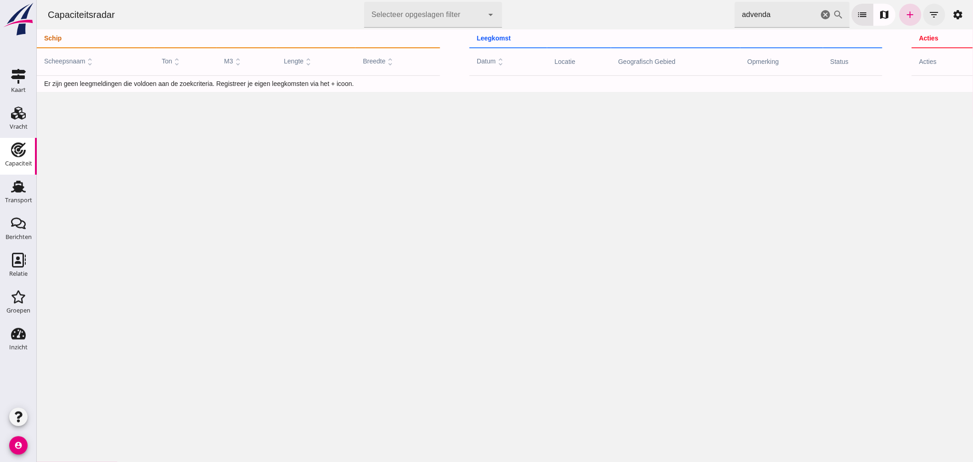
click at [930, 14] on icon "filter_list" at bounding box center [934, 14] width 11 height 11
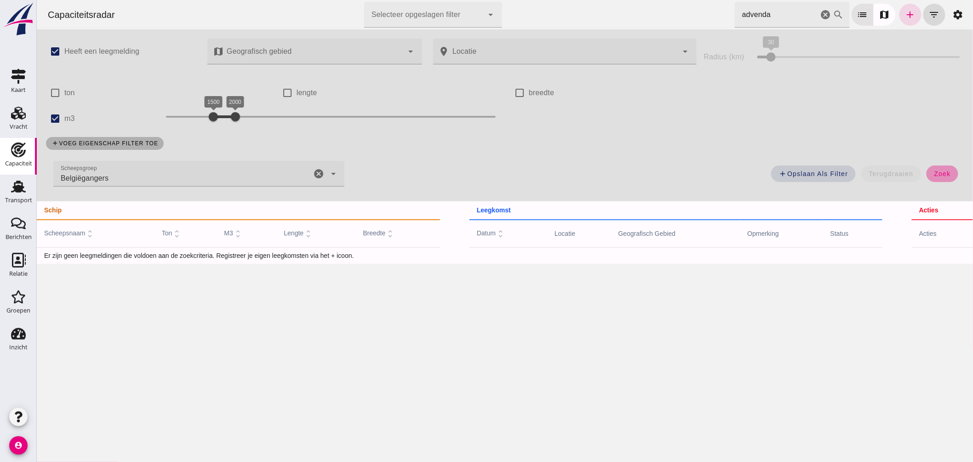
click span "zoek"
click input "m3"
checkbox input "false"
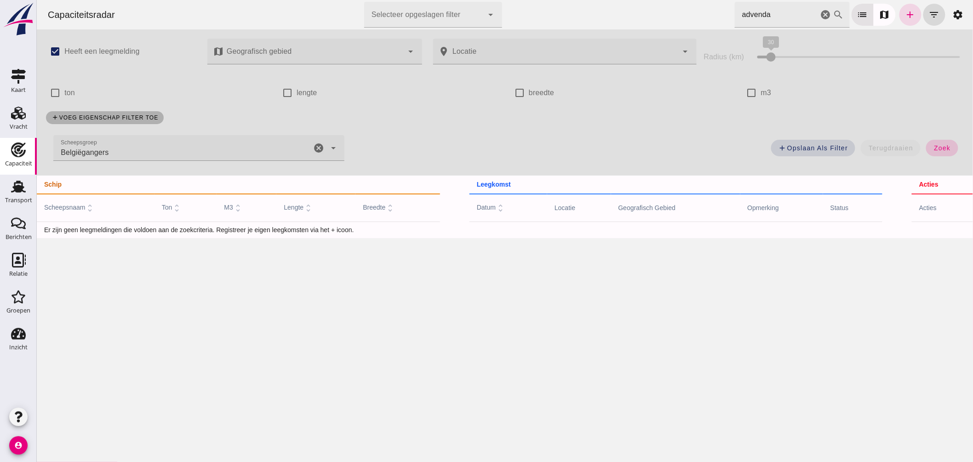
click span "zoek"
click icon "cancel"
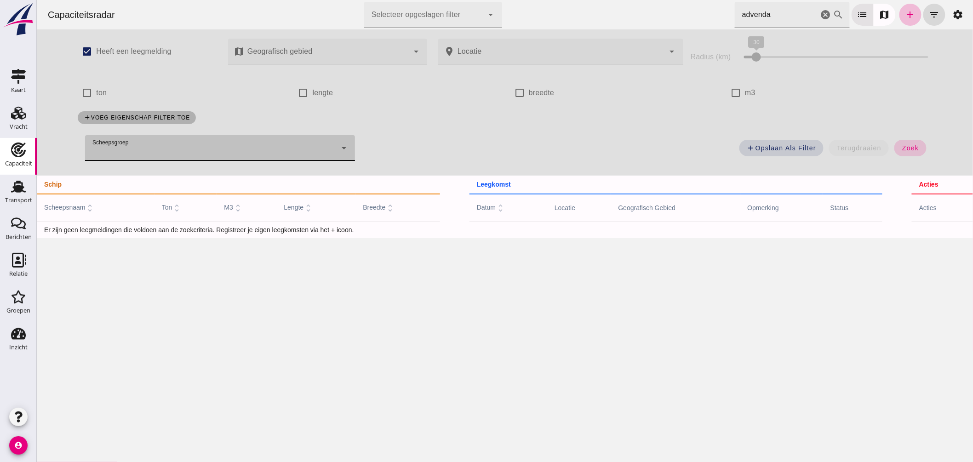
click button "zoek"
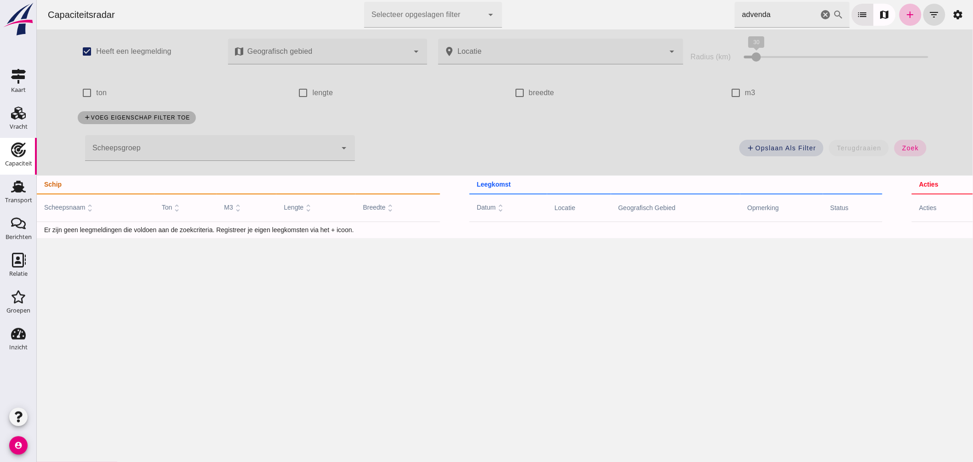
click div
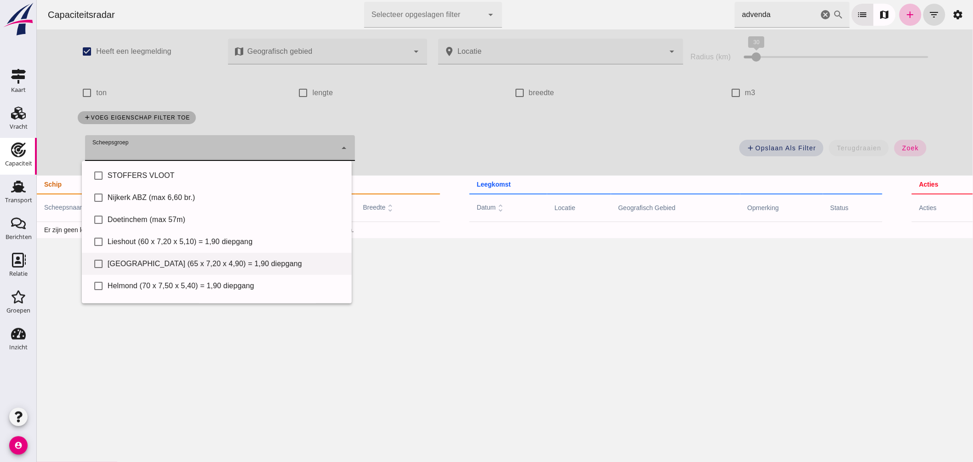
scroll to position [63, 0]
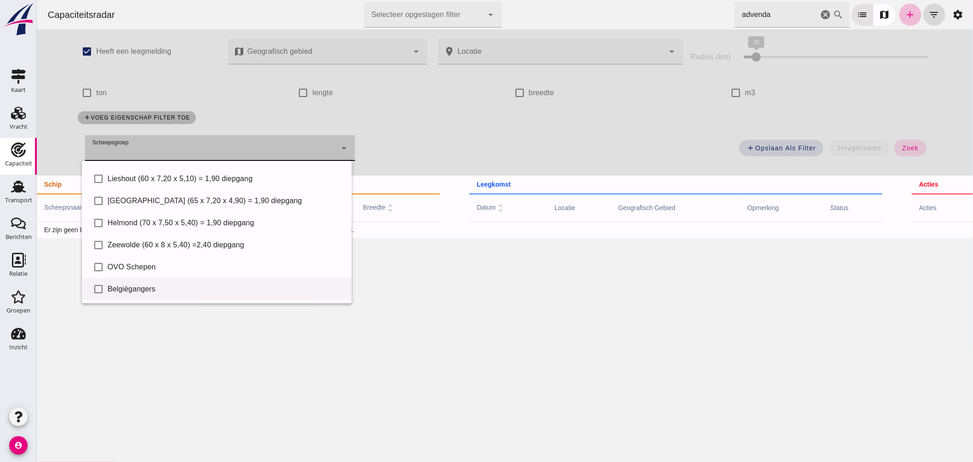
click at [166, 286] on div "Belgiëgangers" at bounding box center [225, 289] width 237 height 11
type input "Belgiëgangers"
checkbox input "true"
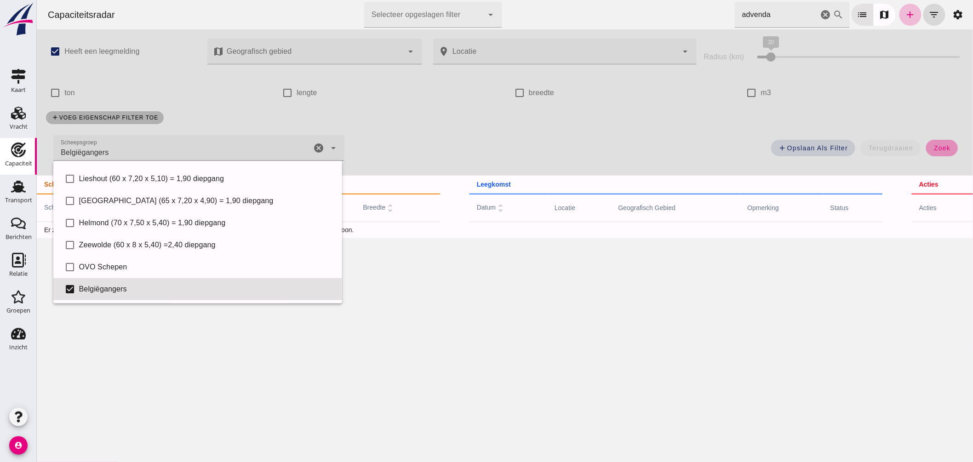
click span "zoek"
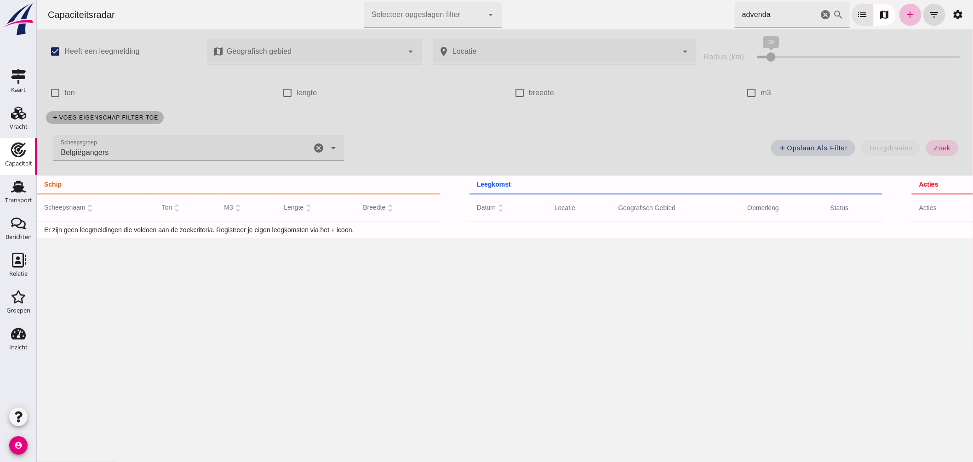
click icon "cancel"
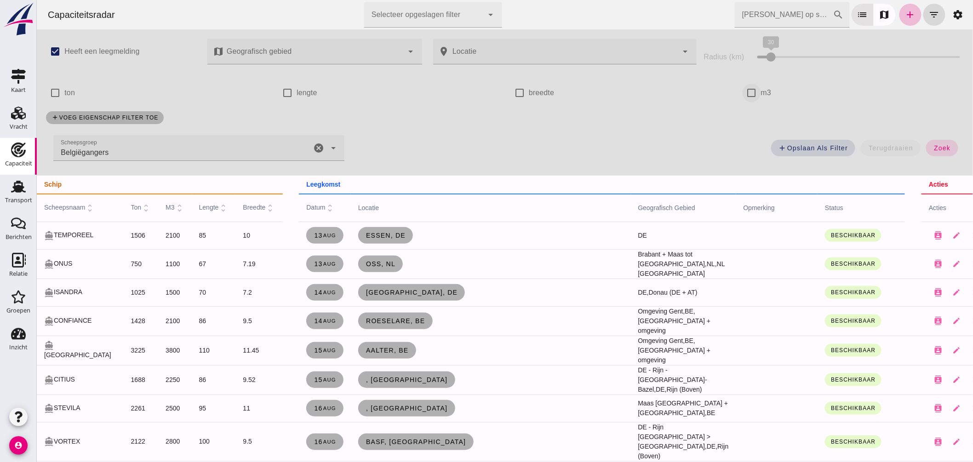
click input "m3"
checkbox input "true"
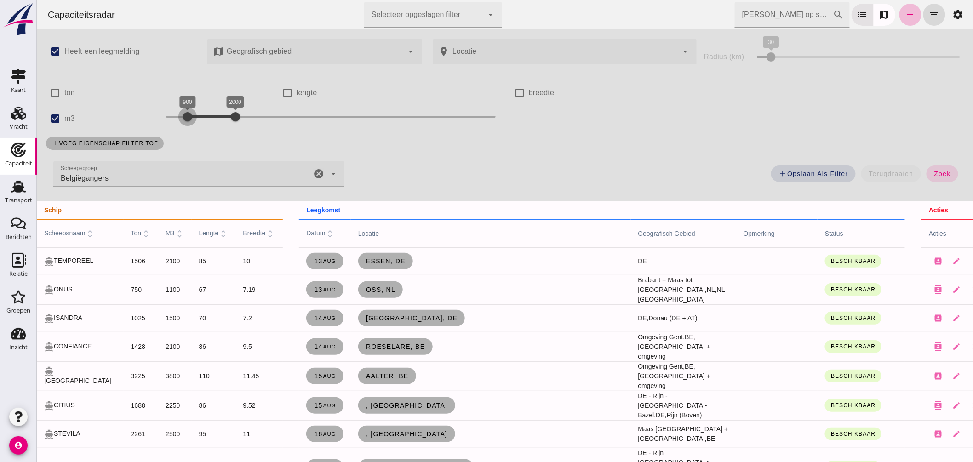
drag, startPoint x: 209, startPoint y: 116, endPoint x: 185, endPoint y: 120, distance: 24.6
click at [184, 119] on div at bounding box center [187, 117] width 18 height 18
drag, startPoint x: 232, startPoint y: 116, endPoint x: 197, endPoint y: 121, distance: 35.2
click at [197, 121] on div at bounding box center [200, 117] width 18 height 18
click span "zoek"
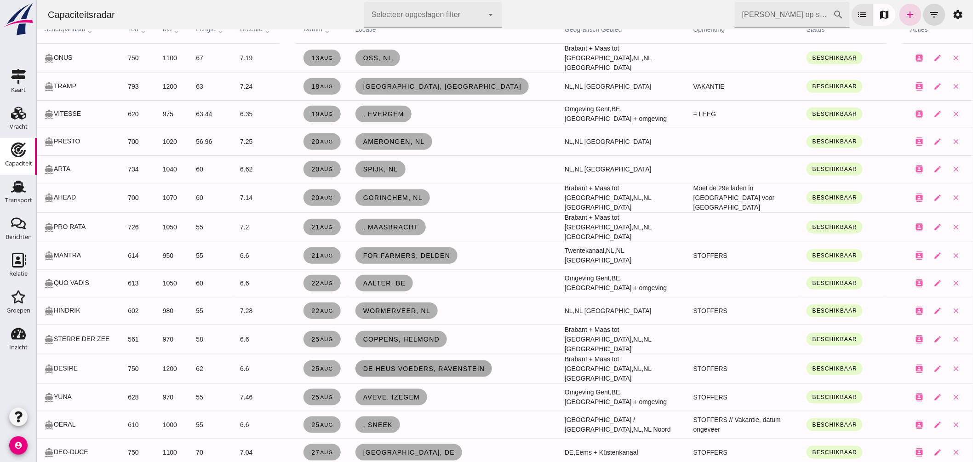
scroll to position [51, 0]
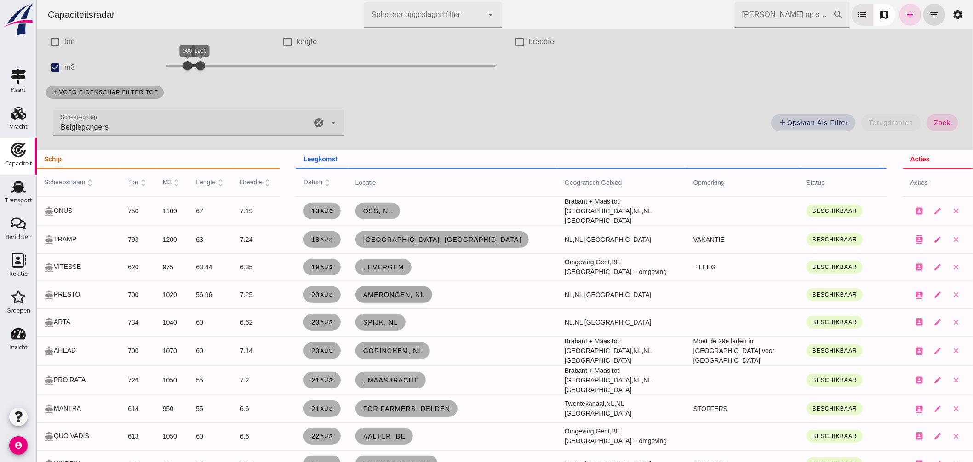
click span "Amerongen, nl"
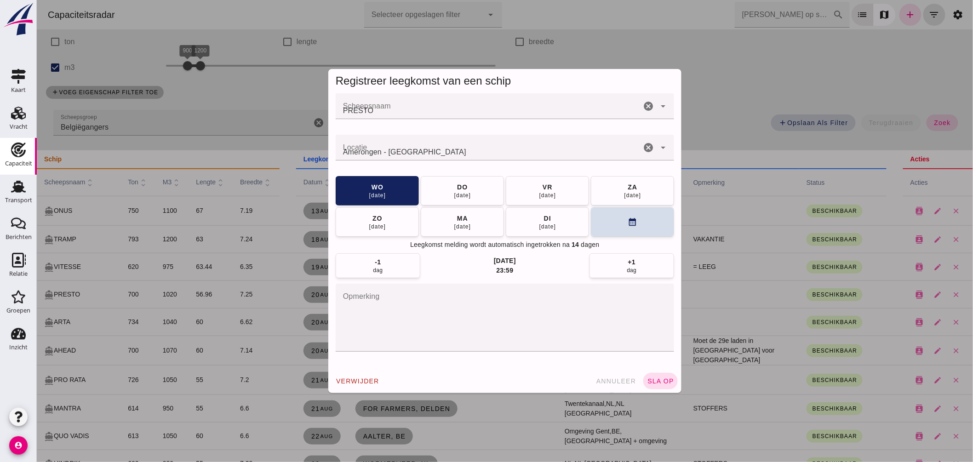
scroll to position [0, 0]
click input "Locatie"
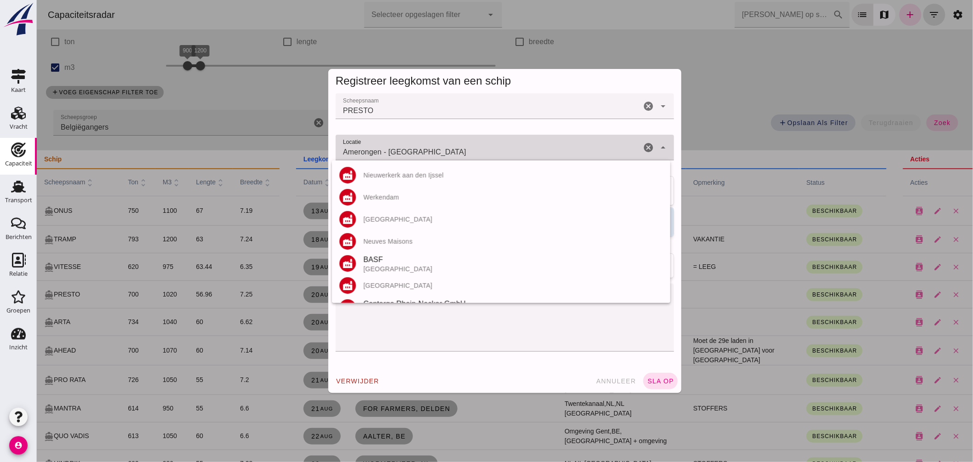
click input "Amerongen - Utrecht"
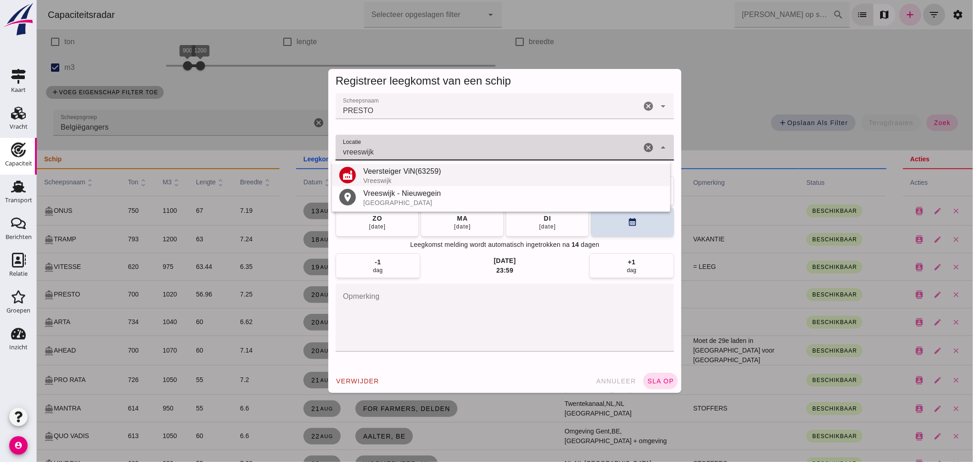
click at [411, 172] on div "Veersteiger ViN(63259)" at bounding box center [513, 171] width 300 height 11
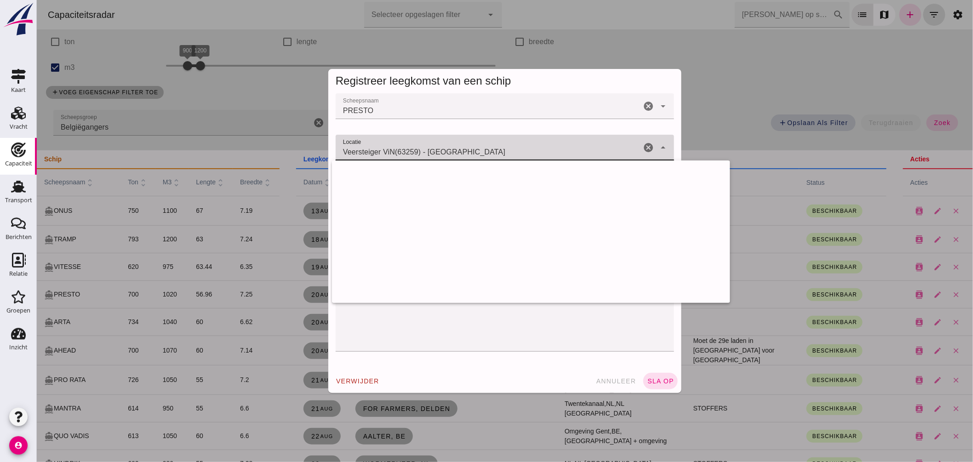
drag, startPoint x: 425, startPoint y: 152, endPoint x: 263, endPoint y: 137, distance: 162.6
click div "Registreer leegkomst van een schip Scheepsnaam Scheepsnaam PRESTO cancel arrow_…"
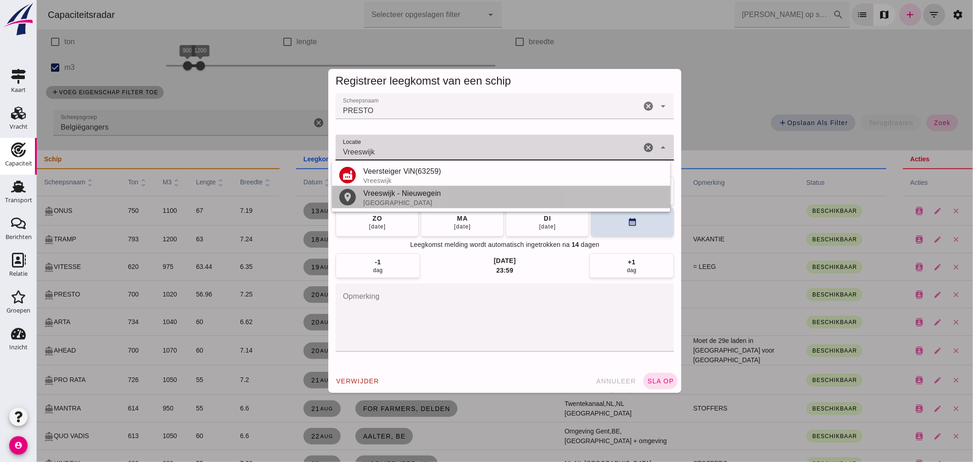
click at [397, 199] on div "Nederland" at bounding box center [513, 202] width 300 height 7
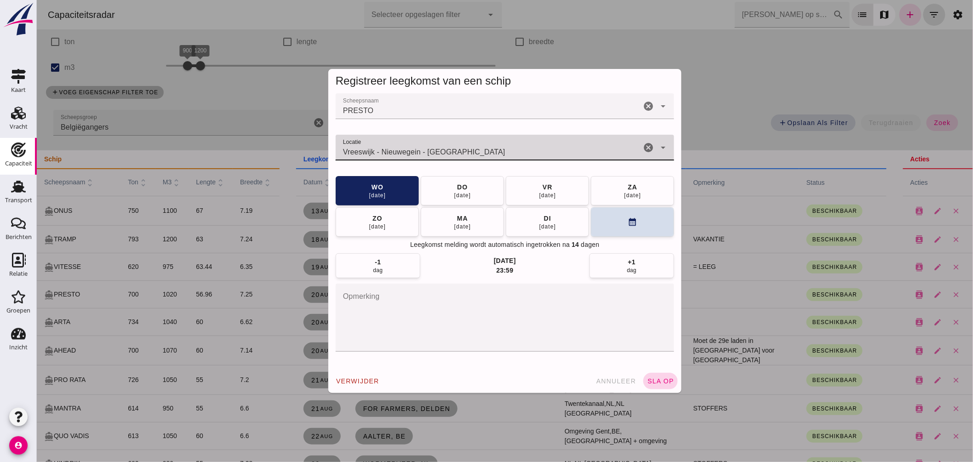
type input "Vreeswijk - Nieuwegein - Utrecht"
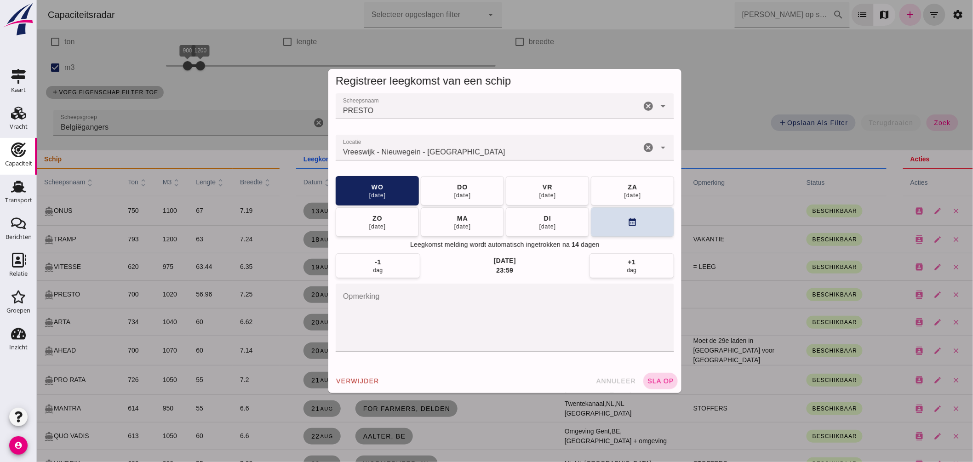
click span "sla op"
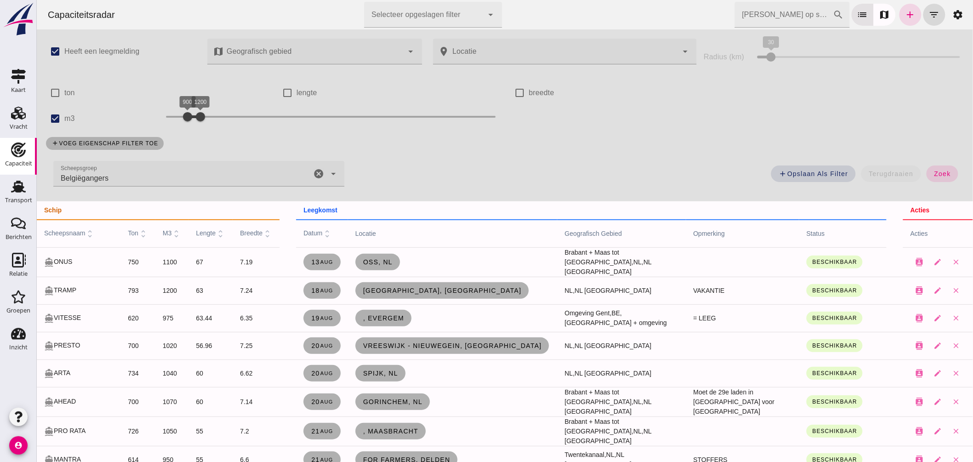
click icon "cancel"
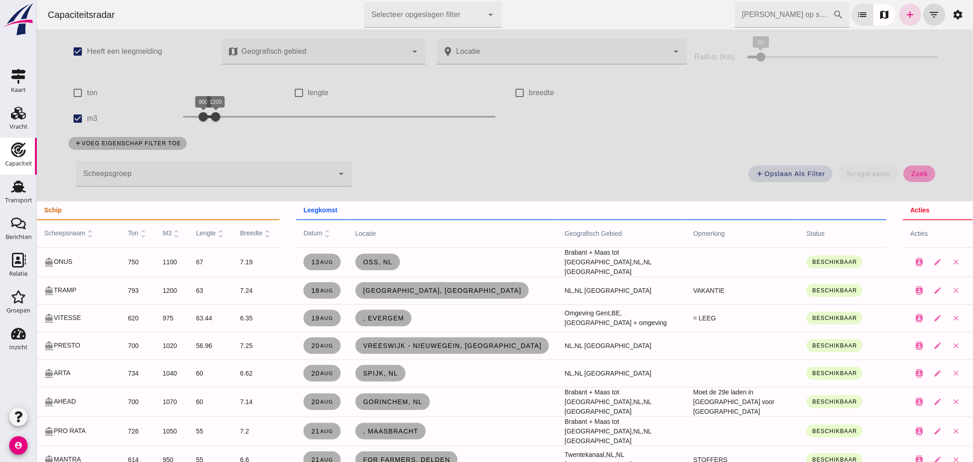
click span "zoek"
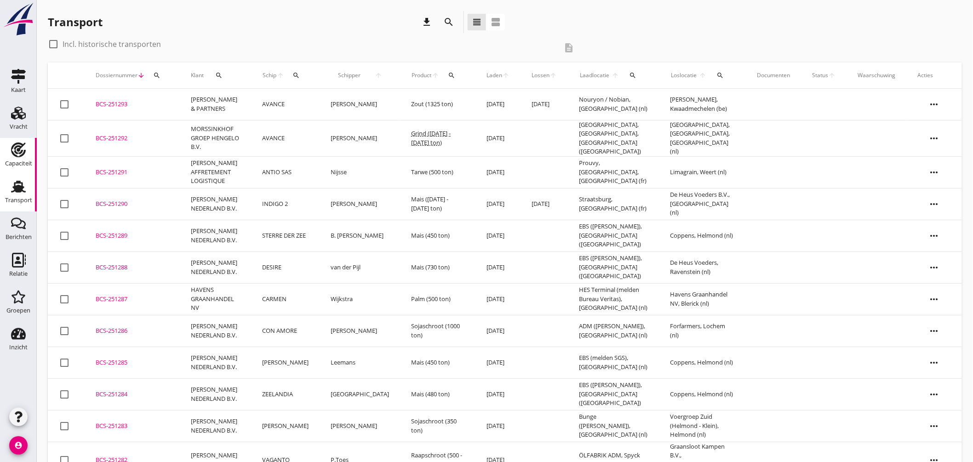
click at [23, 144] on use at bounding box center [18, 150] width 15 height 15
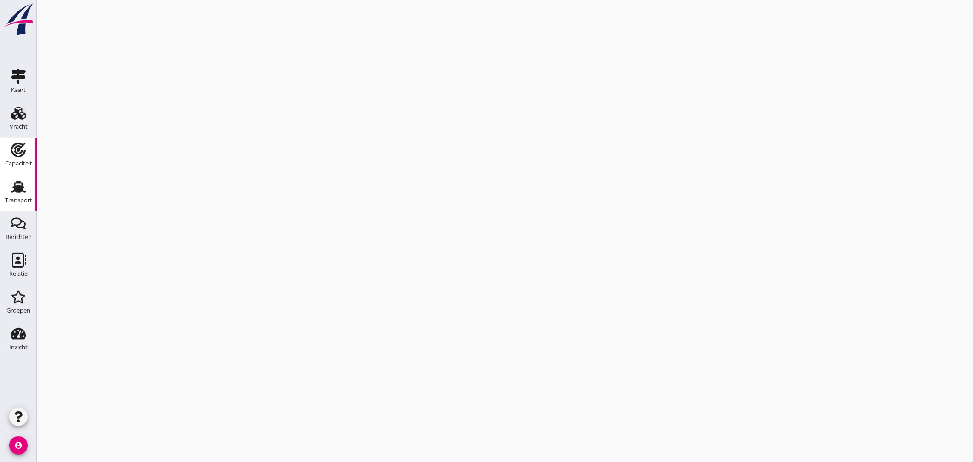
click at [25, 182] on icon "Transport" at bounding box center [18, 186] width 15 height 15
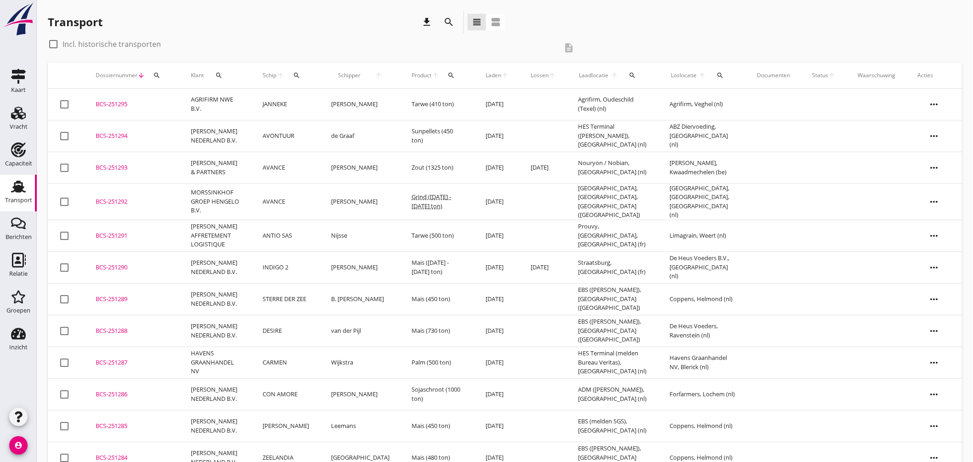
click at [626, 70] on button "search" at bounding box center [632, 75] width 19 height 17
click at [651, 90] on div "arrow_drop_down" at bounding box center [687, 99] width 134 height 20
drag, startPoint x: 651, startPoint y: 94, endPoint x: 656, endPoint y: 99, distance: 7.8
click at [651, 94] on div "arrow_drop_down" at bounding box center [687, 99] width 134 height 20
click at [656, 99] on input "text" at bounding box center [681, 102] width 96 height 15
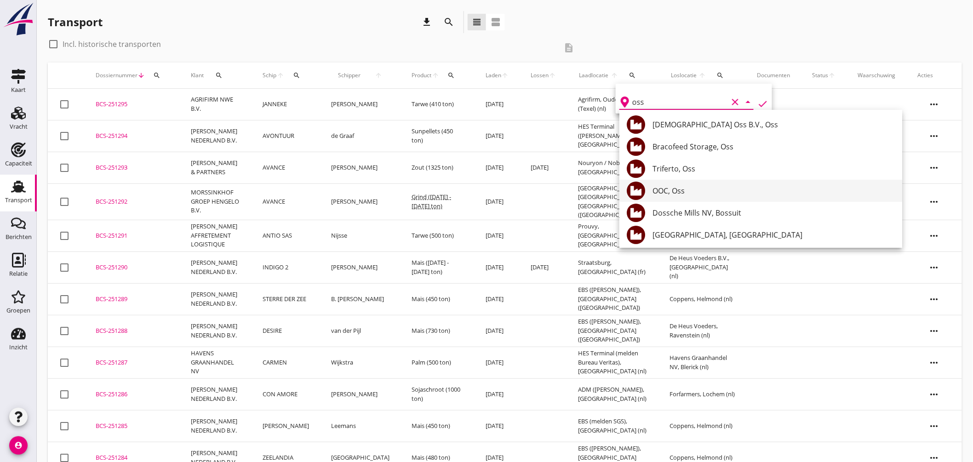
click at [683, 190] on div "OOC, Oss" at bounding box center [774, 190] width 242 height 11
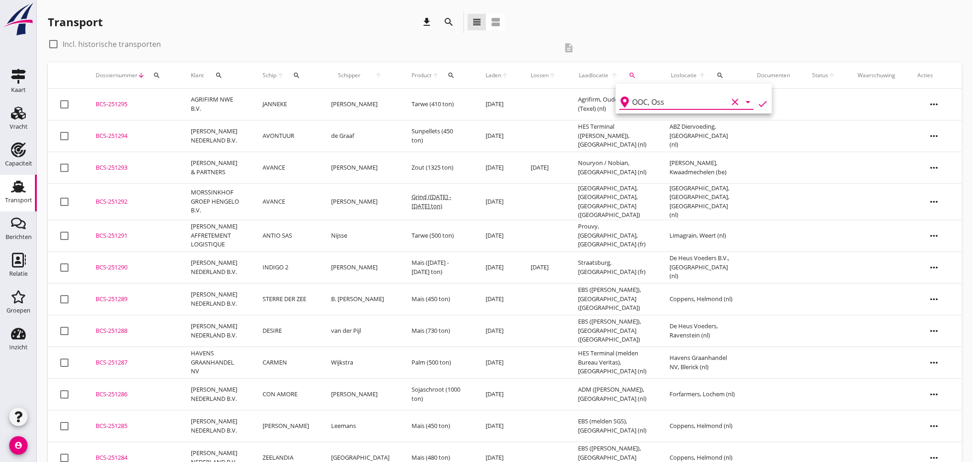
click at [758, 102] on icon "check" at bounding box center [763, 103] width 11 height 11
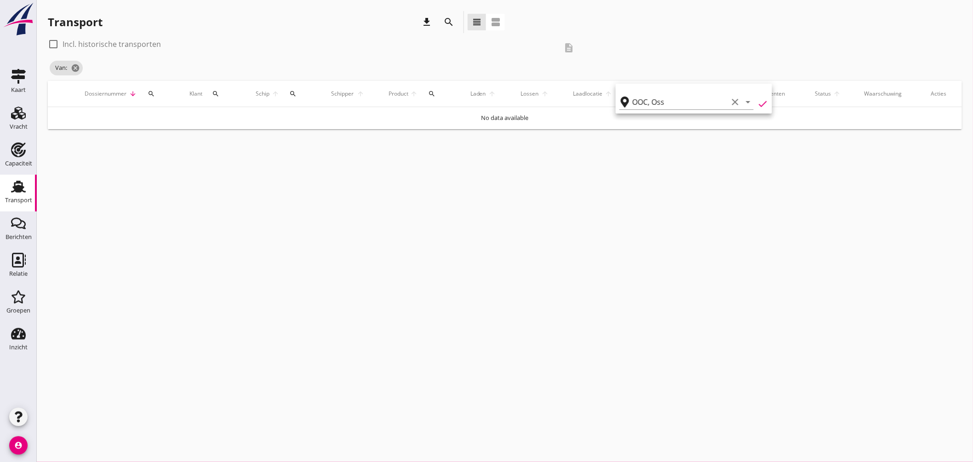
type input "OOC"
click at [113, 46] on label "Incl. historische transporten" at bounding box center [112, 44] width 98 height 9
checkbox input "true"
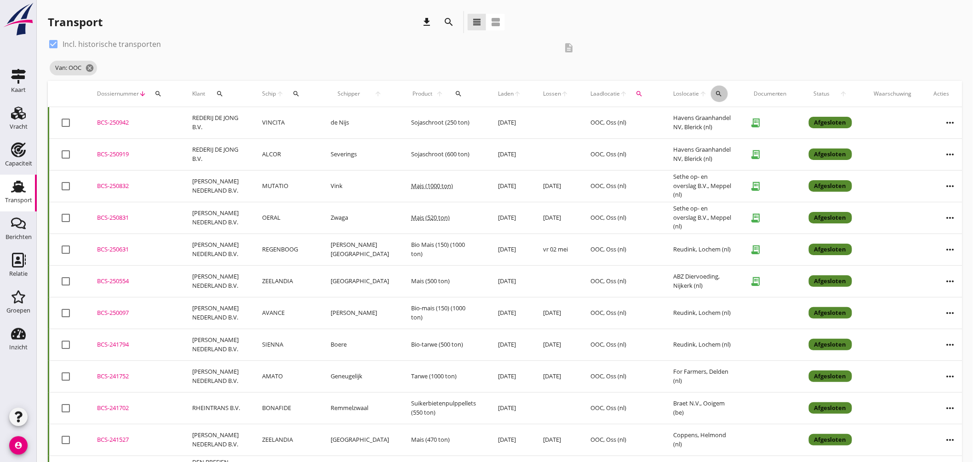
click at [716, 90] on icon "search" at bounding box center [719, 93] width 7 height 7
click at [741, 121] on input "text" at bounding box center [760, 120] width 96 height 15
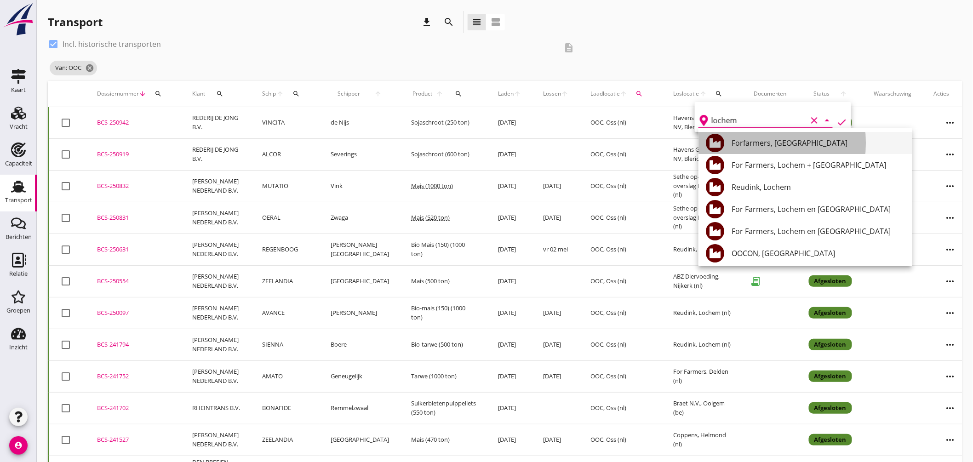
click at [764, 144] on div "Forfarmers, [GEOGRAPHIC_DATA]" at bounding box center [818, 143] width 173 height 11
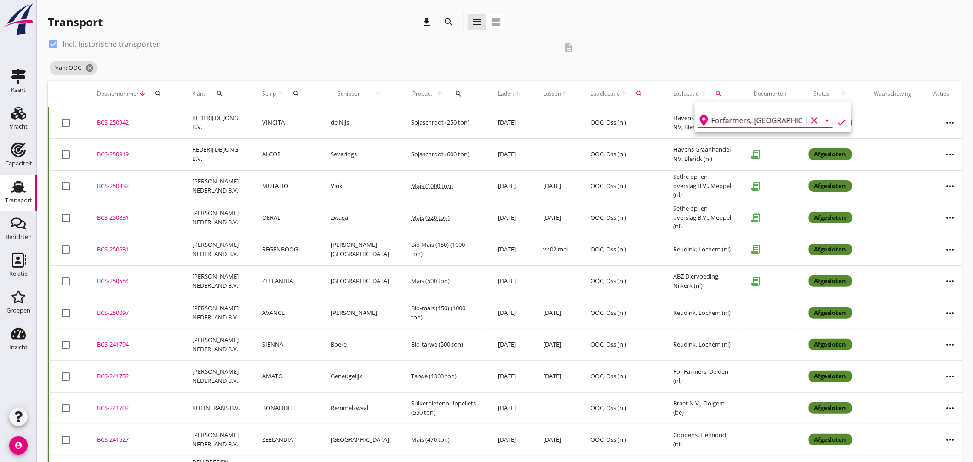
drag, startPoint x: 779, startPoint y: 118, endPoint x: 627, endPoint y: 102, distance: 153.1
click at [627, 102] on div "Deel track en trace Vracht details Vracht aanpassen Schip wijzigen Vracht kopie…" at bounding box center [486, 376] width 973 height 753
type input "Forfarmers, [GEOGRAPHIC_DATA]"
click at [716, 97] on icon "search" at bounding box center [719, 93] width 7 height 7
click at [730, 122] on input "Forfarmers, [GEOGRAPHIC_DATA]" at bounding box center [760, 120] width 96 height 15
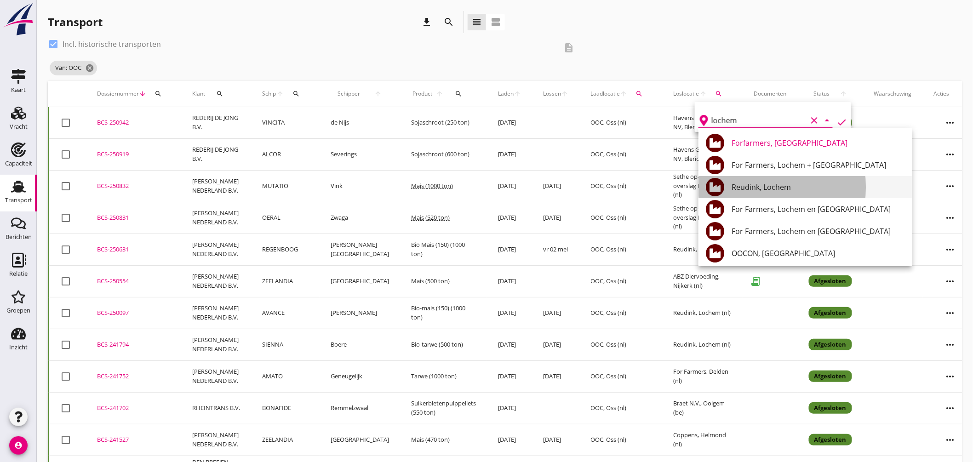
click at [781, 185] on div "Reudink, Lochem" at bounding box center [818, 187] width 173 height 11
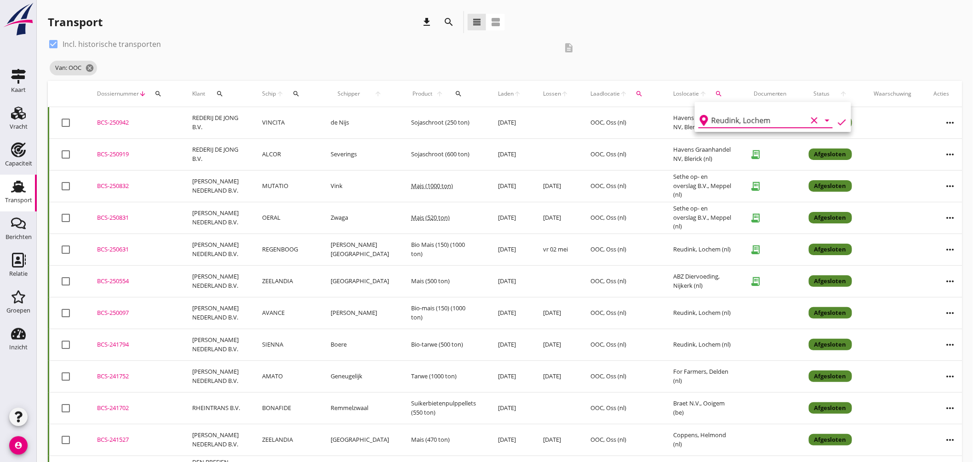
click at [838, 118] on icon "check" at bounding box center [842, 122] width 11 height 11
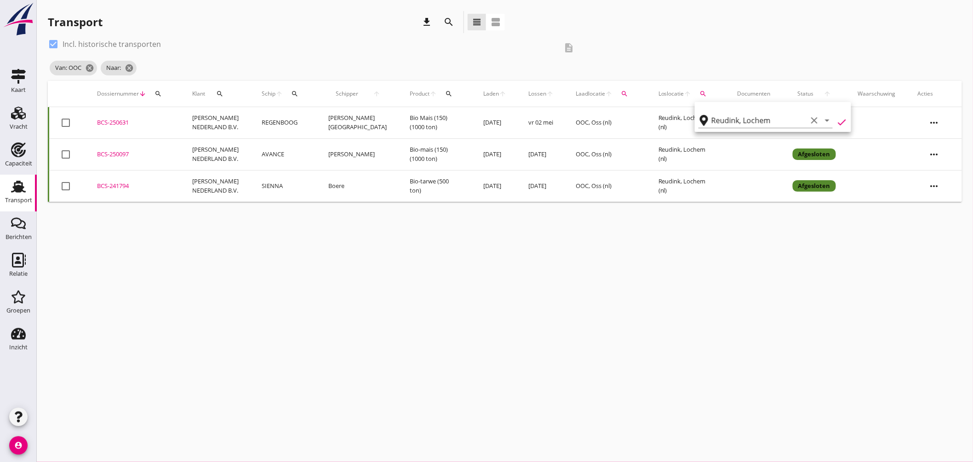
type input "Reudink"
click at [735, 241] on div "cancel You are impersonating another user. Transport download search view_headl…" at bounding box center [505, 231] width 937 height 462
click at [109, 179] on td "BCS-241794 upload_file Drop hier uw bestand om het aan het dossier toe te voegen" at bounding box center [133, 186] width 95 height 32
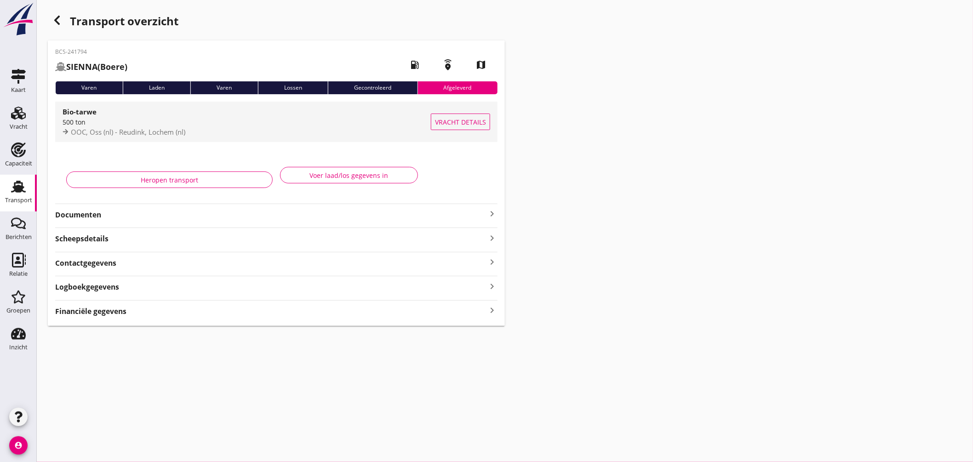
click at [305, 125] on div "500 ton" at bounding box center [247, 122] width 368 height 10
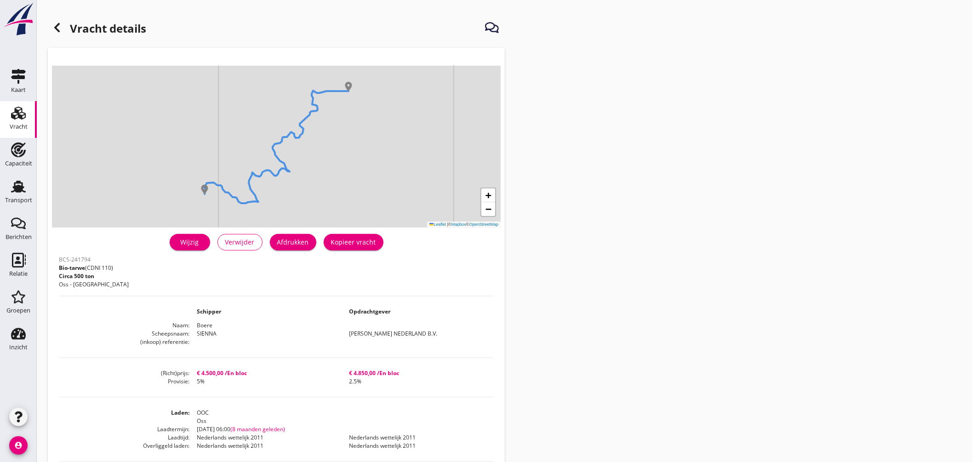
click at [29, 194] on div "Transport" at bounding box center [18, 200] width 27 height 13
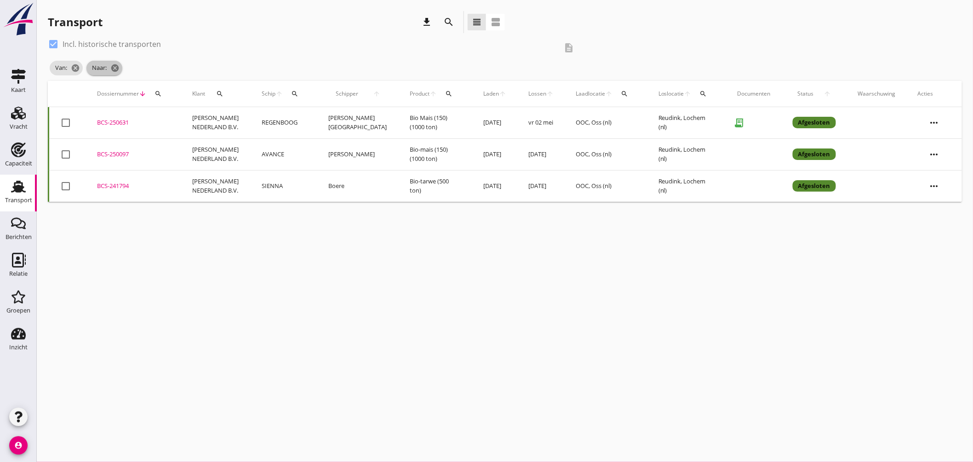
click at [114, 67] on icon "cancel" at bounding box center [114, 67] width 9 height 9
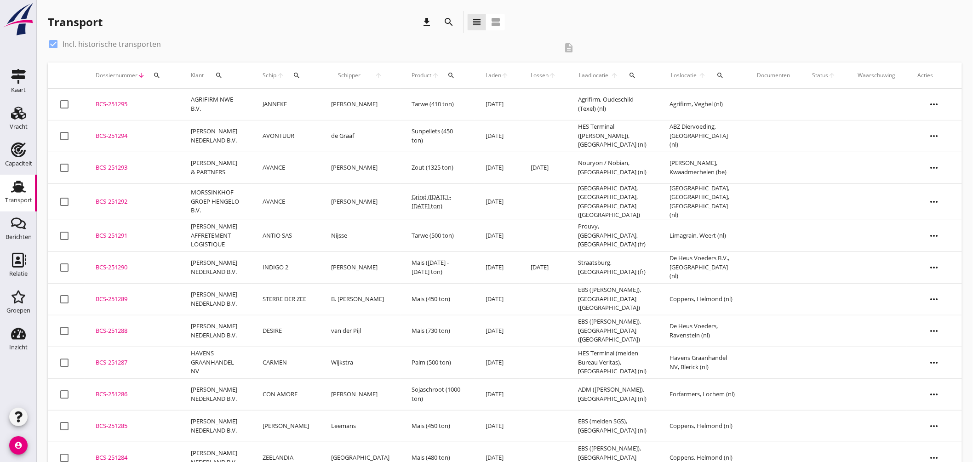
click at [54, 45] on div at bounding box center [54, 44] width 16 height 16
checkbox input "false"
click at [629, 75] on icon "search" at bounding box center [632, 75] width 7 height 7
click at [652, 100] on input "text" at bounding box center [681, 102] width 96 height 15
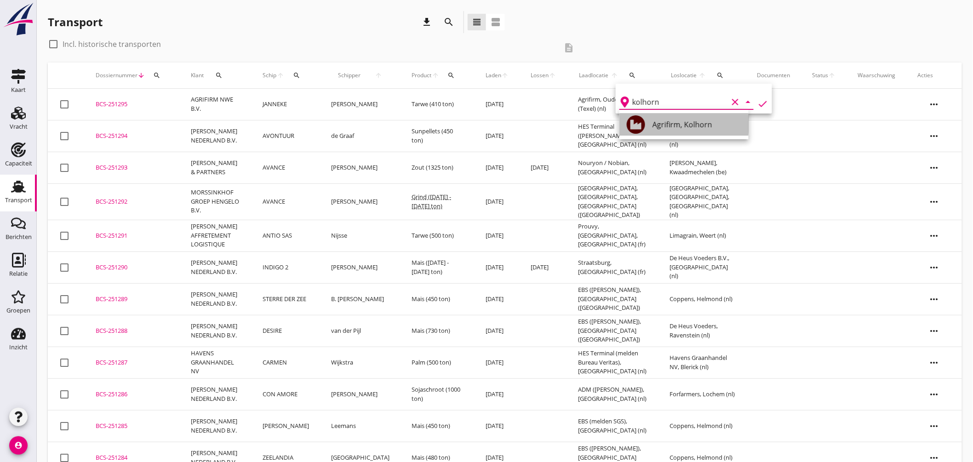
click at [683, 131] on div "Agrifirm, Kolhorn" at bounding box center [697, 125] width 89 height 22
click at [758, 104] on icon "check" at bounding box center [763, 103] width 11 height 11
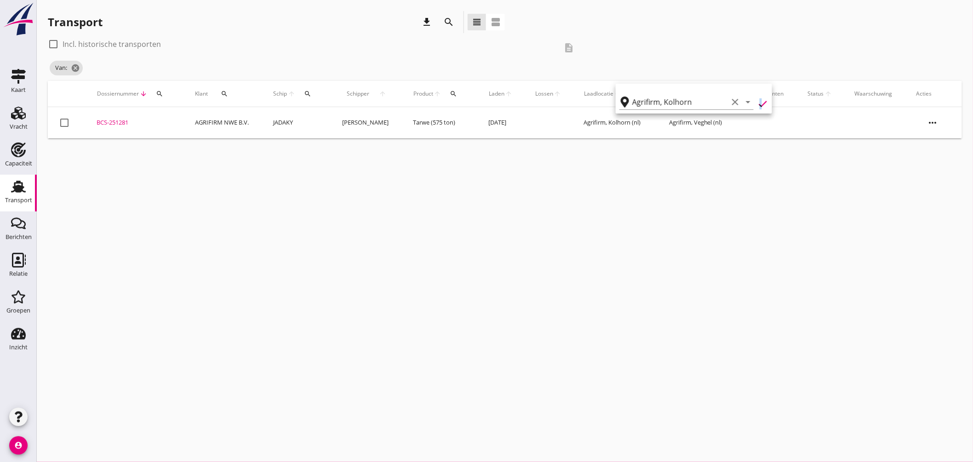
type input "Agrifirm"
click at [586, 184] on div "cancel You are impersonating another user. Transport download search view_headl…" at bounding box center [505, 231] width 937 height 462
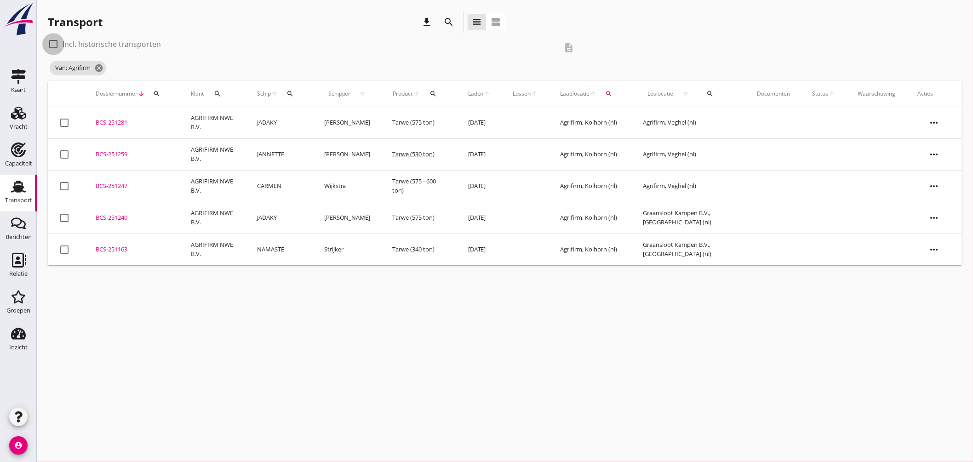
drag, startPoint x: 54, startPoint y: 44, endPoint x: 63, endPoint y: 48, distance: 10.3
click at [55, 44] on div at bounding box center [54, 44] width 16 height 16
checkbox input "true"
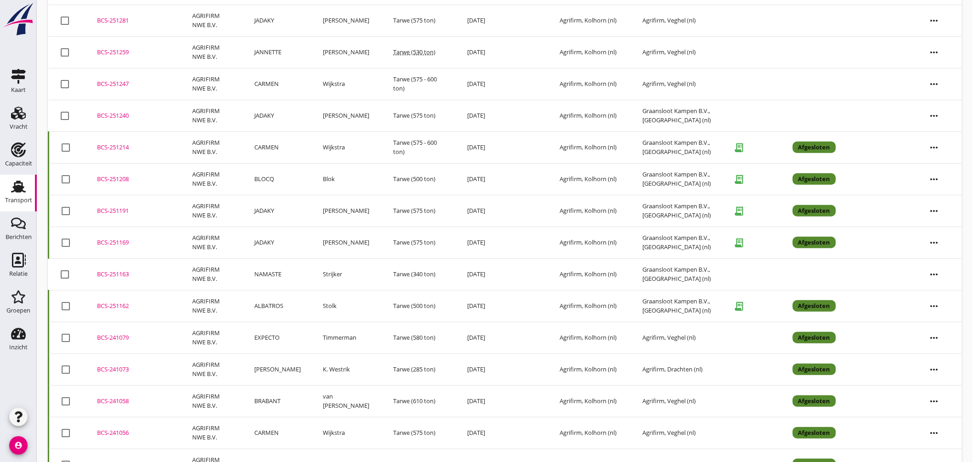
scroll to position [153, 0]
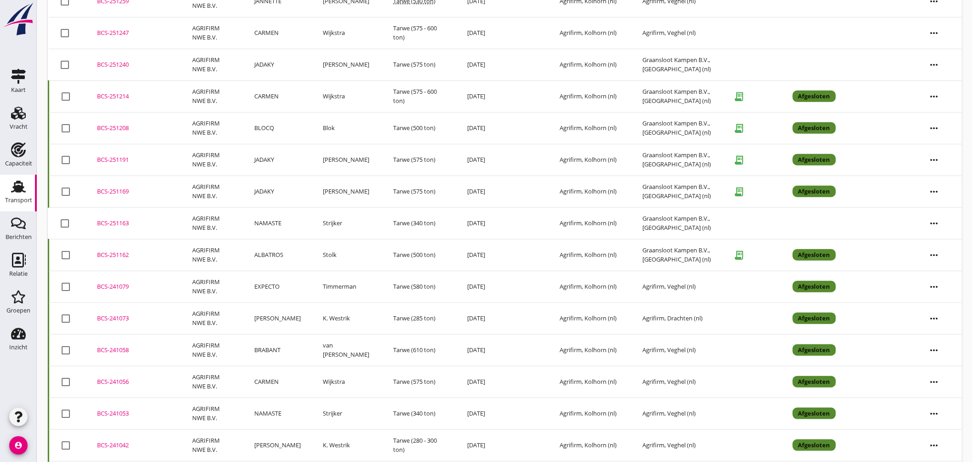
click at [123, 412] on div "BCS-241053" at bounding box center [133, 413] width 73 height 9
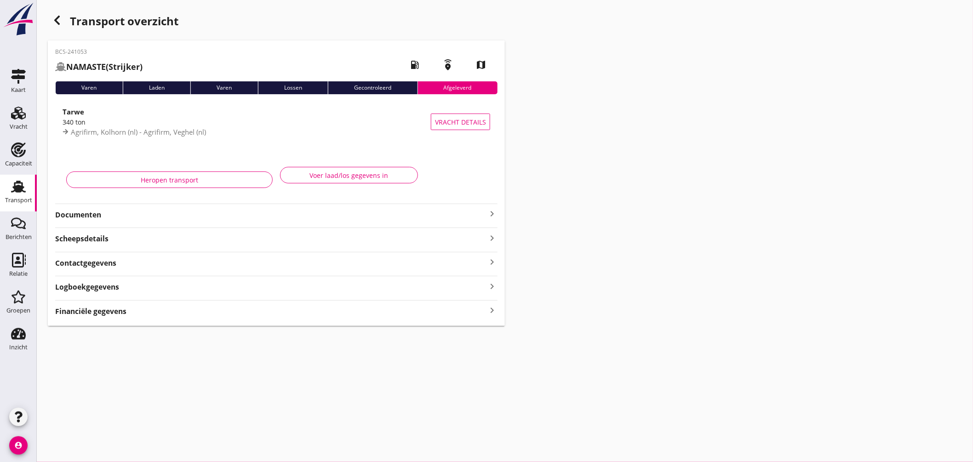
click at [491, 215] on icon "keyboard_arrow_right" at bounding box center [492, 213] width 11 height 11
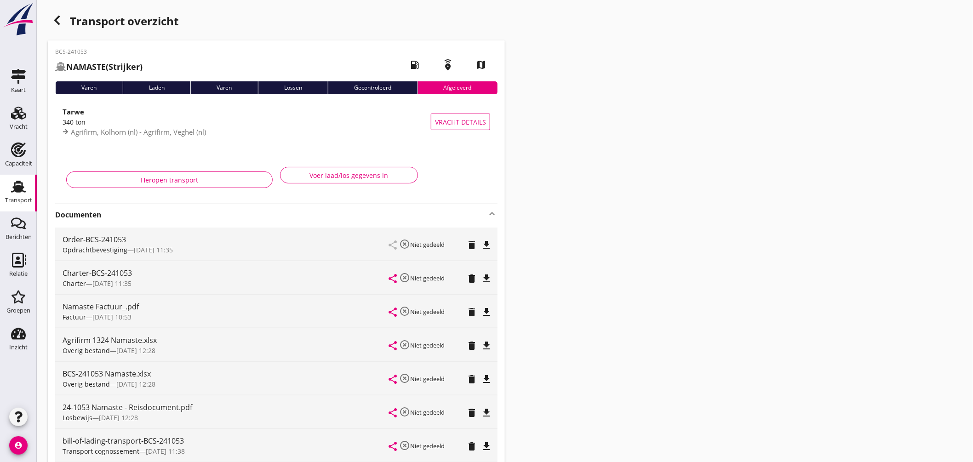
click at [489, 277] on icon "file_download" at bounding box center [486, 278] width 11 height 11
click at [53, 19] on icon "button" at bounding box center [57, 20] width 11 height 11
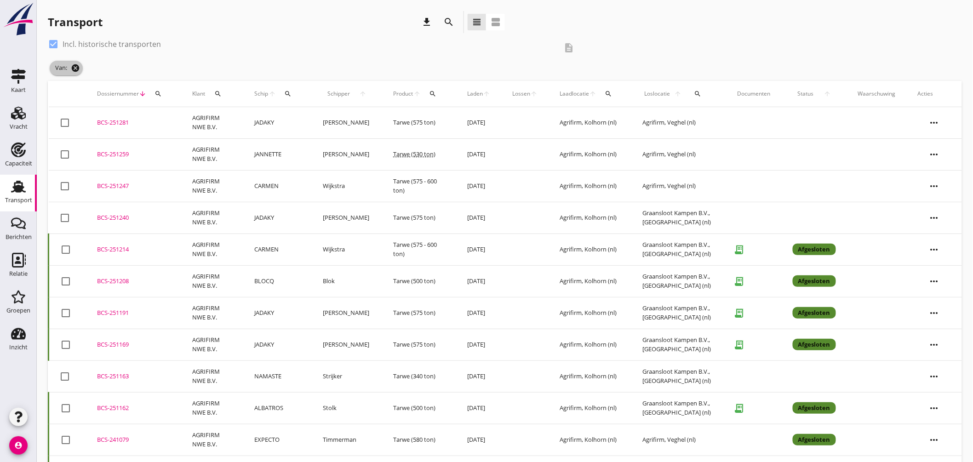
click at [76, 66] on icon "cancel" at bounding box center [75, 67] width 9 height 9
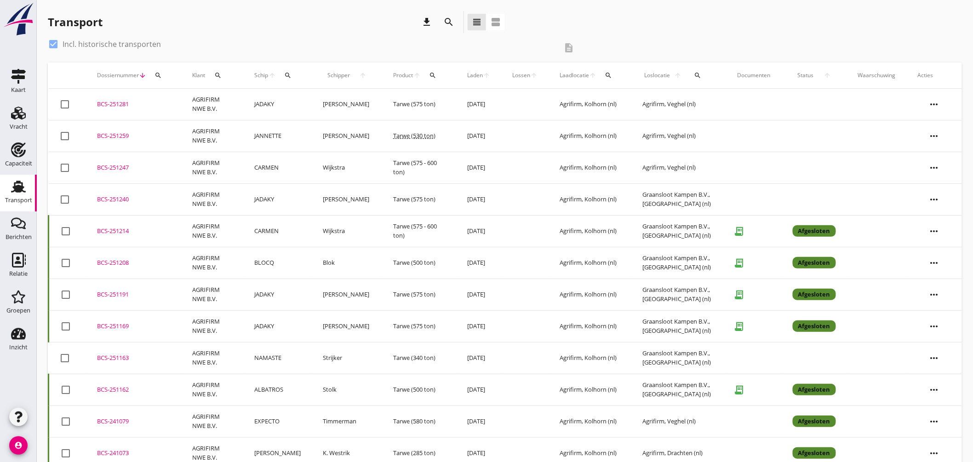
click at [54, 43] on div at bounding box center [54, 44] width 16 height 16
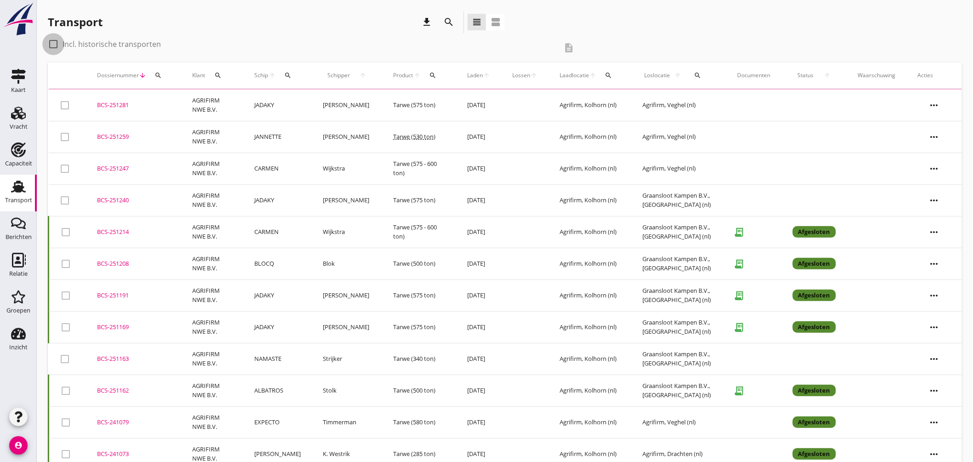
checkbox input "false"
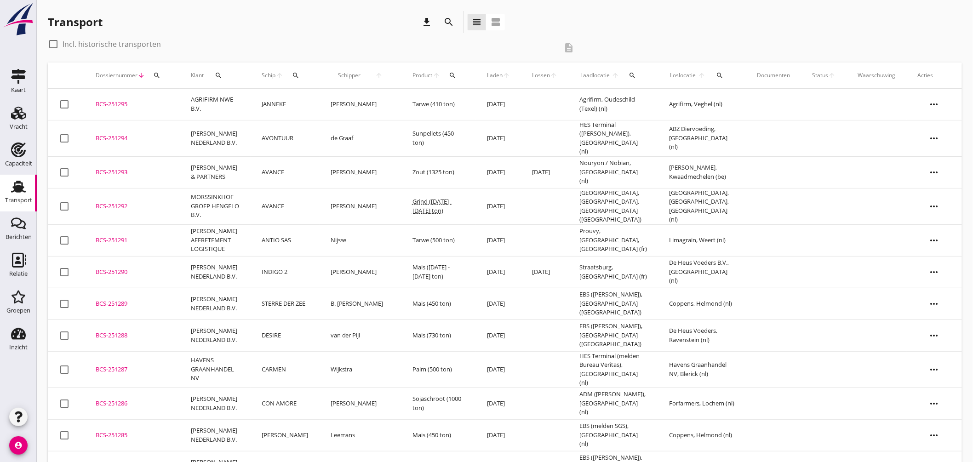
click at [299, 74] on icon "search" at bounding box center [295, 75] width 7 height 7
click at [346, 103] on input "Zoek op (scheeps)naam" at bounding box center [344, 102] width 96 height 15
type input "s"
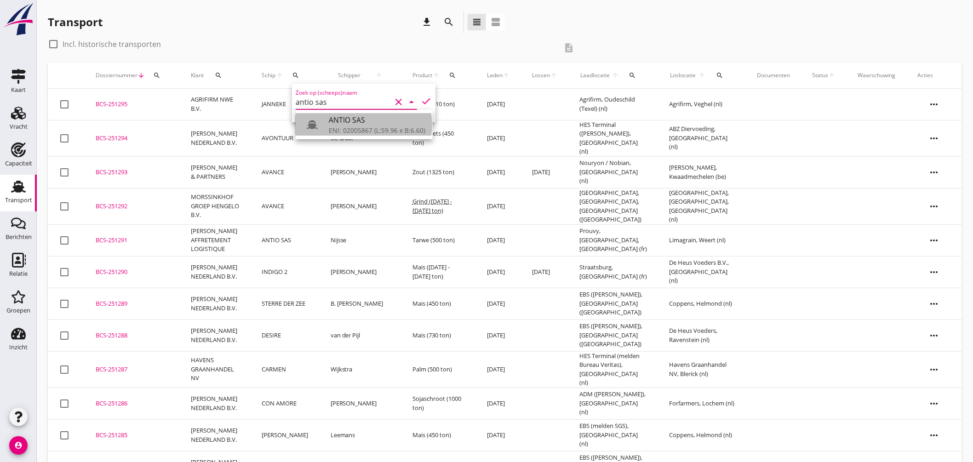
click at [347, 115] on div "ANTIO SAS" at bounding box center [377, 120] width 97 height 11
click at [422, 99] on icon "check" at bounding box center [426, 101] width 11 height 11
type input "ANTIO SAS"
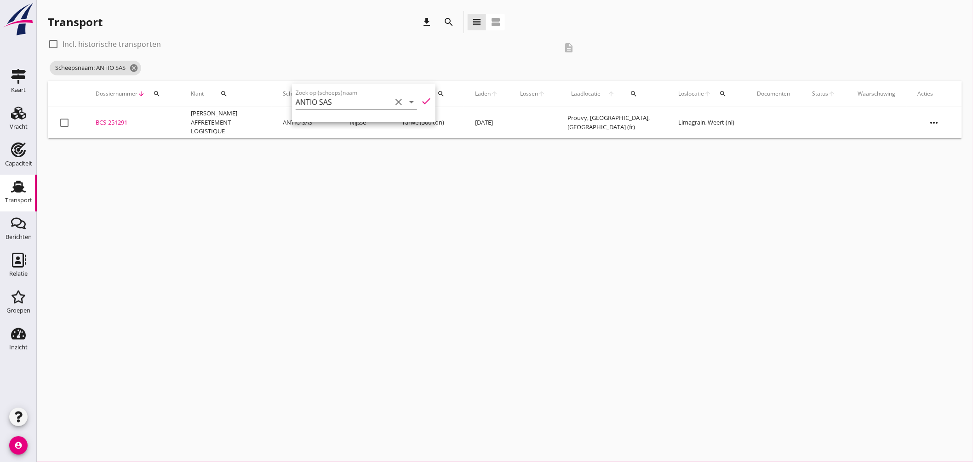
click at [293, 154] on div "cancel You are impersonating another user. Transport download search view_headl…" at bounding box center [505, 231] width 937 height 462
click at [138, 65] on icon "cancel" at bounding box center [133, 67] width 9 height 9
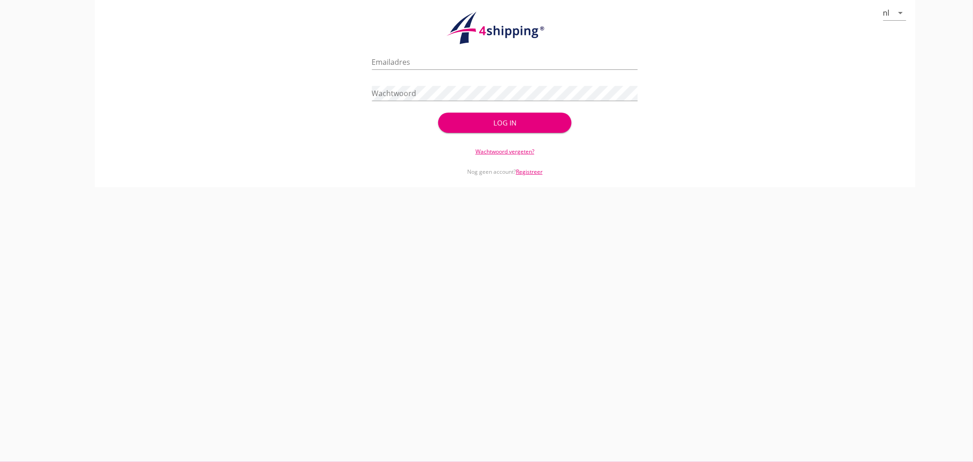
click at [336, 72] on div "check_circle Uw account is succesvol geactiveerd. U kunt nu inloggen met uw inl…" at bounding box center [505, 91] width 799 height 88
type input "jasper@stoffersbevrachtingen.nl"
click at [490, 113] on button "Log in" at bounding box center [504, 123] width 133 height 20
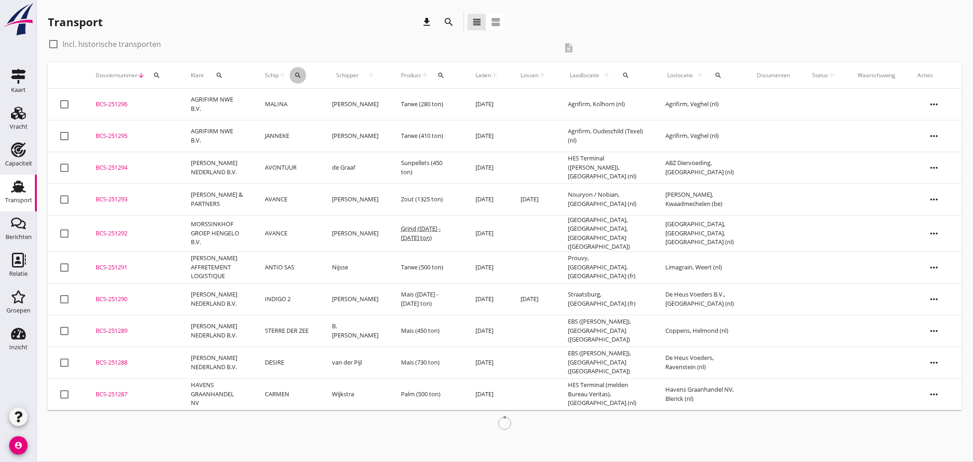
click at [302, 76] on icon "search" at bounding box center [297, 75] width 7 height 7
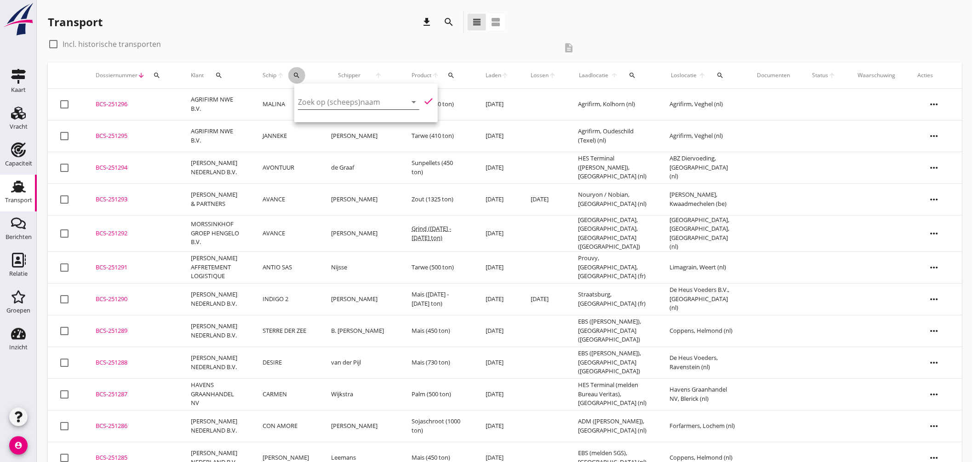
click at [319, 100] on input "Zoek op (scheeps)naam" at bounding box center [346, 102] width 96 height 15
click at [341, 127] on div "ENI: 02318779 (L:85 x B:9.60)" at bounding box center [374, 131] width 87 height 10
click at [428, 98] on icon "check" at bounding box center [428, 101] width 11 height 11
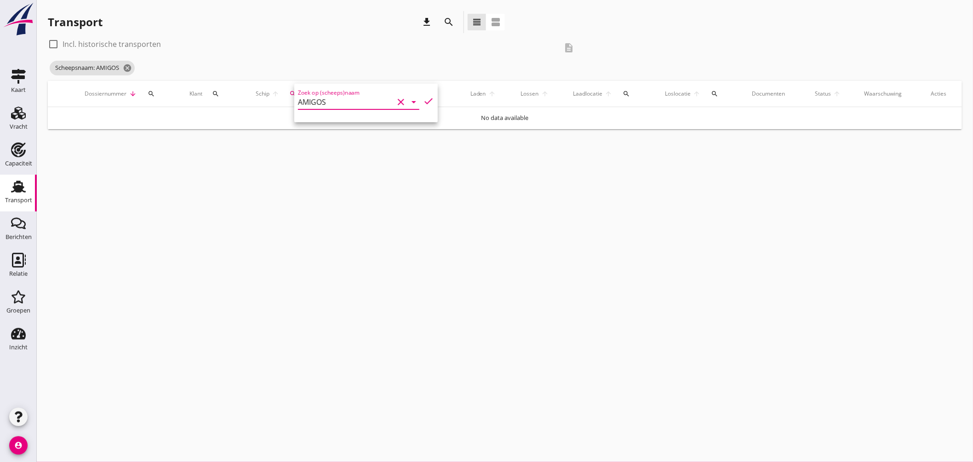
type input "AMIGOS"
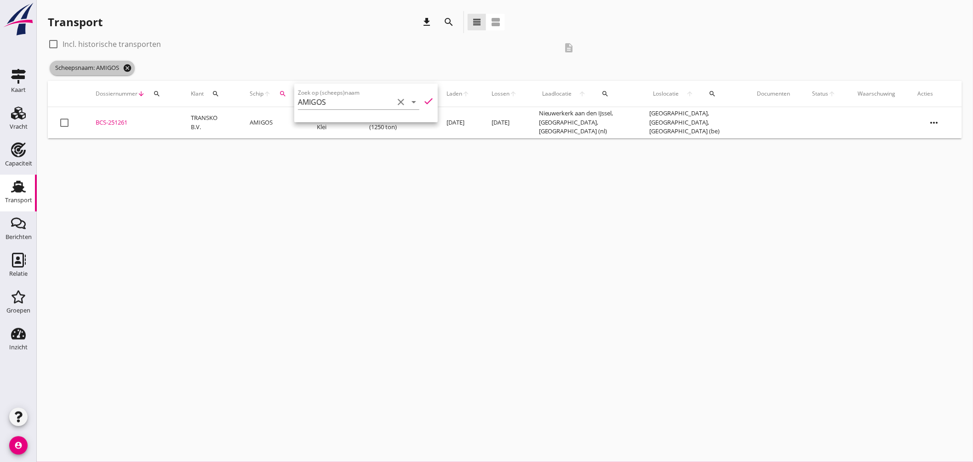
click at [131, 70] on icon "cancel" at bounding box center [127, 67] width 9 height 9
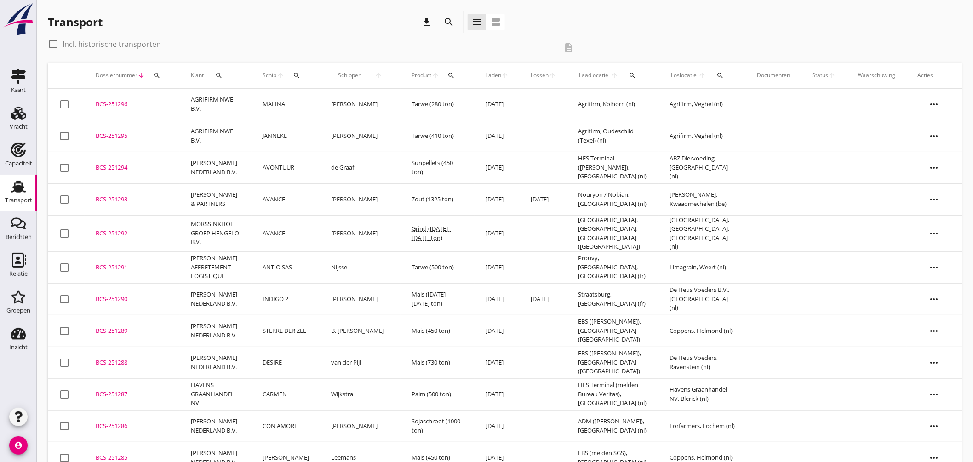
scroll to position [51, 0]
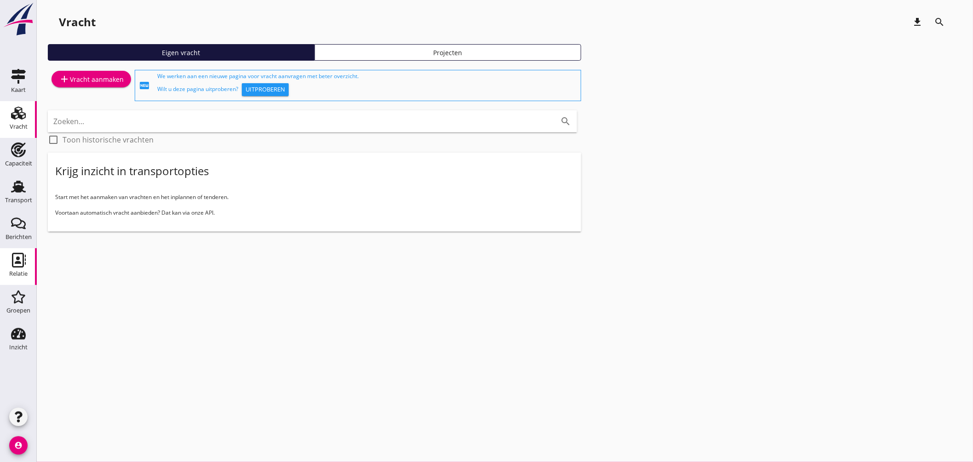
click at [19, 268] on div "Relatie" at bounding box center [18, 274] width 18 height 13
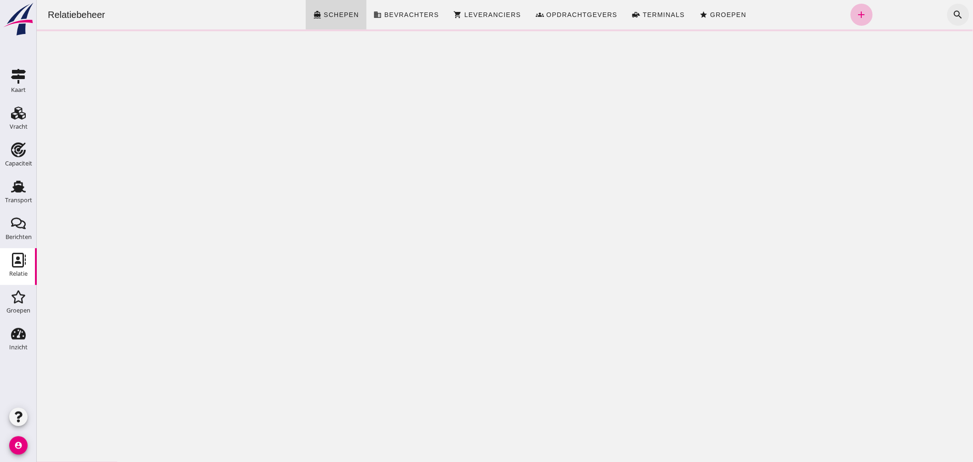
click at [953, 12] on icon "search" at bounding box center [958, 14] width 11 height 11
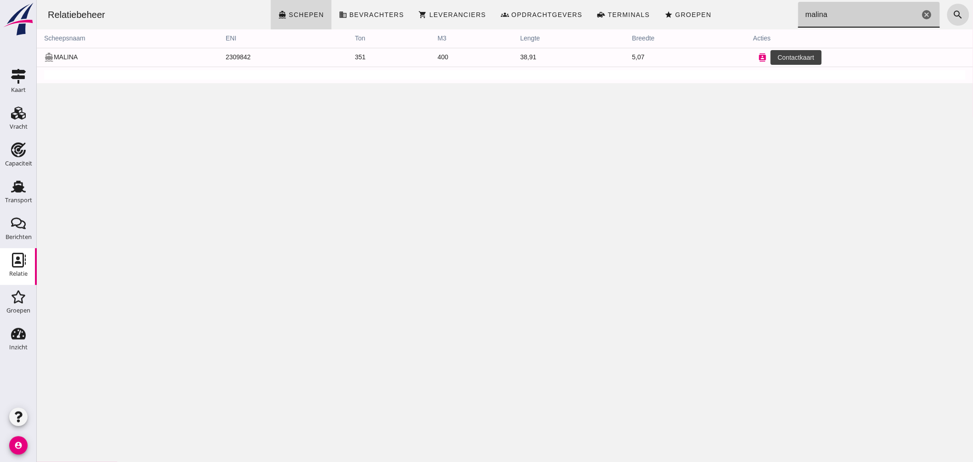
type input "malina"
click at [758, 57] on icon "contacts" at bounding box center [762, 57] width 8 height 8
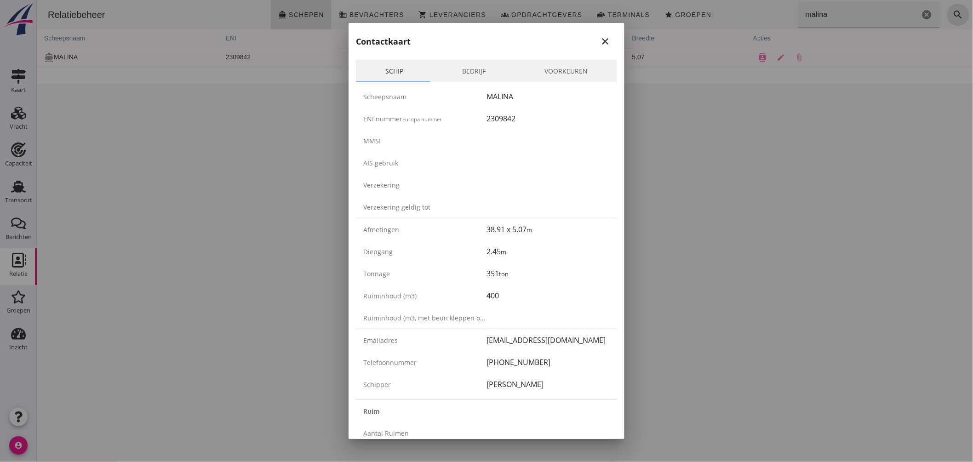
drag, startPoint x: 597, startPoint y: 38, endPoint x: 554, endPoint y: 39, distance: 42.8
click at [600, 38] on icon "close" at bounding box center [605, 41] width 11 height 11
